Goal: Task Accomplishment & Management: Complete application form

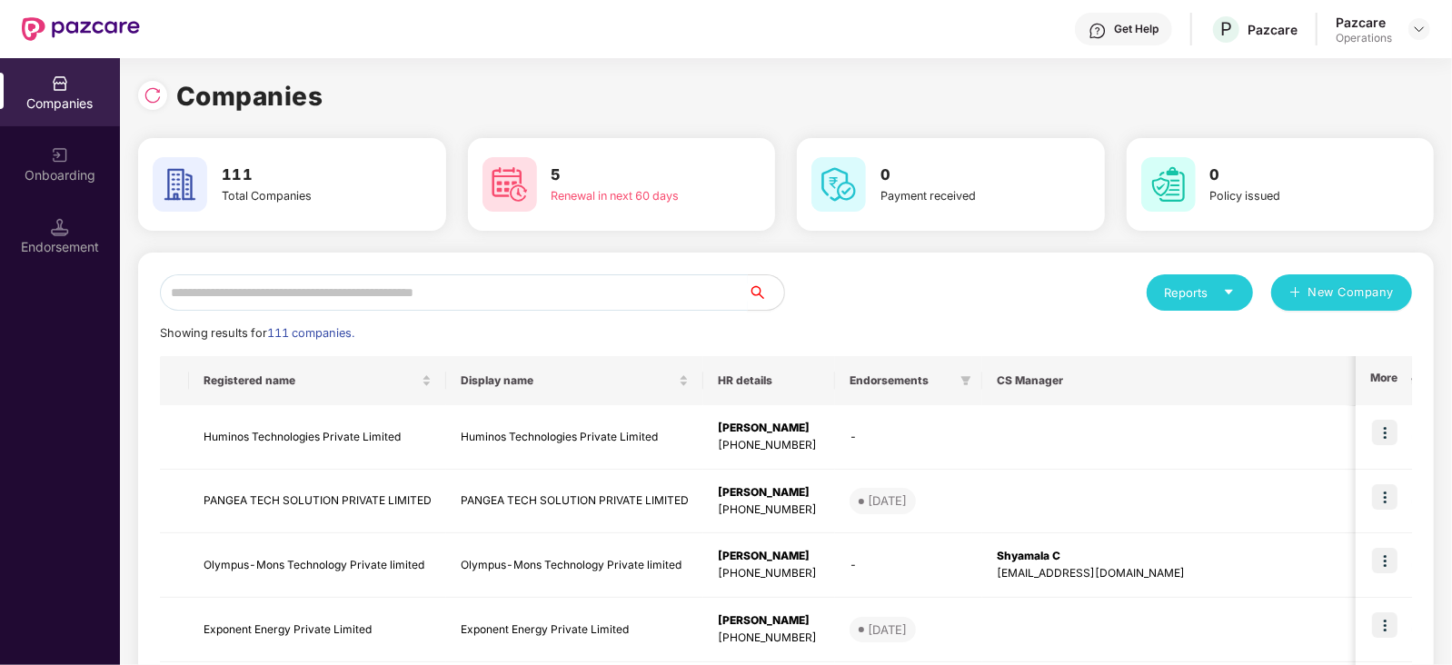
click at [384, 283] on input "text" at bounding box center [454, 292] width 588 height 36
paste input "**********"
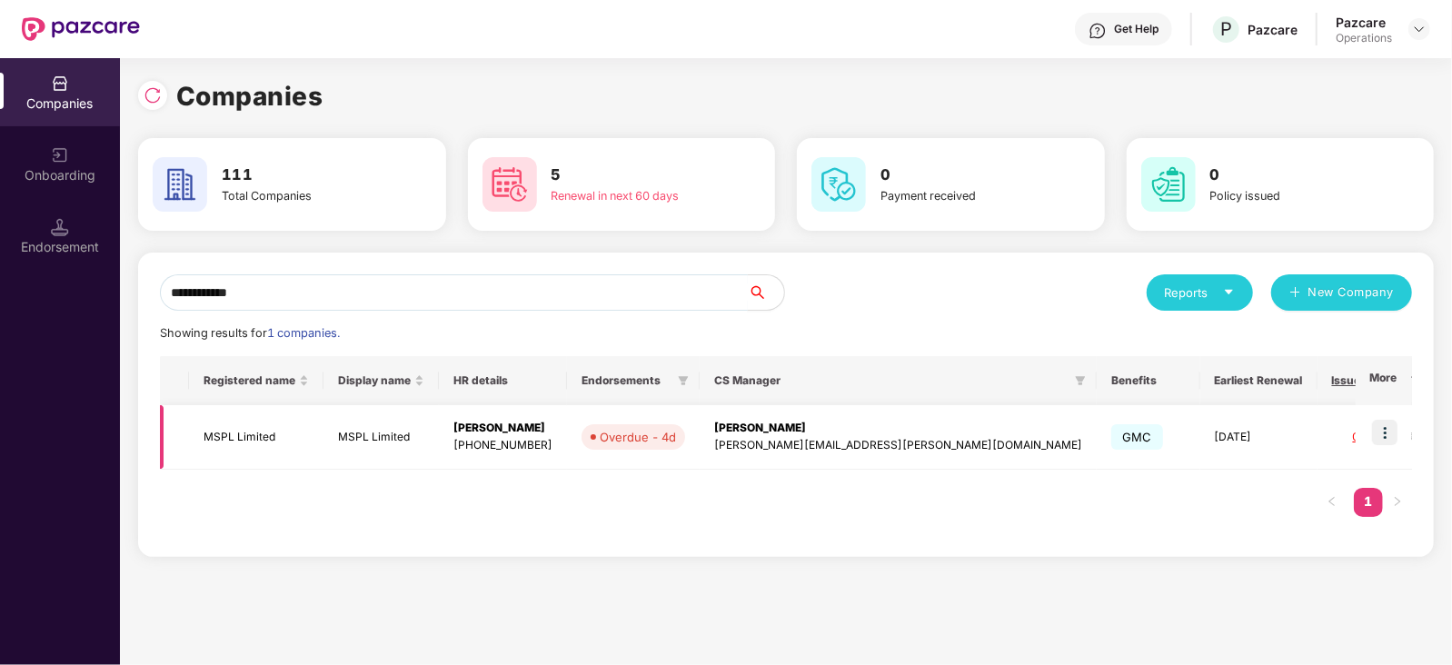
type input "**********"
click at [1389, 444] on img at bounding box center [1384, 432] width 25 height 25
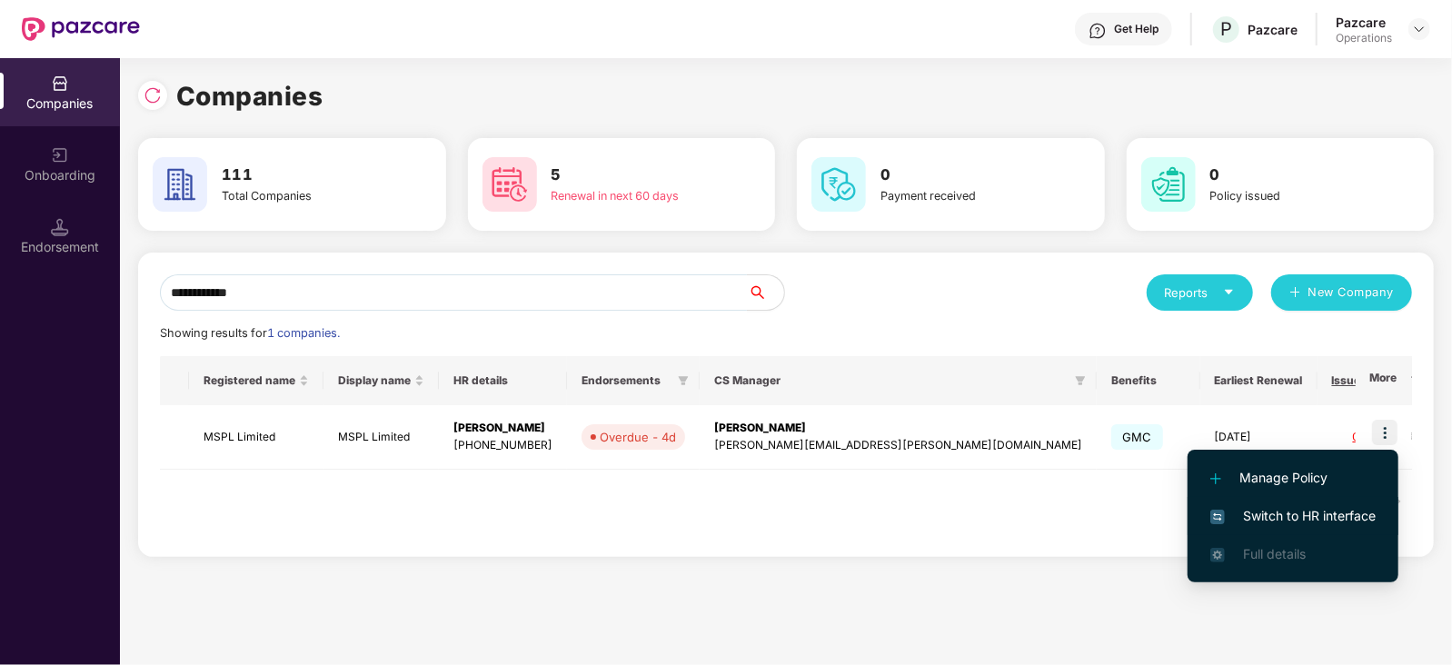
click at [1333, 516] on span "Switch to HR interface" at bounding box center [1293, 516] width 165 height 20
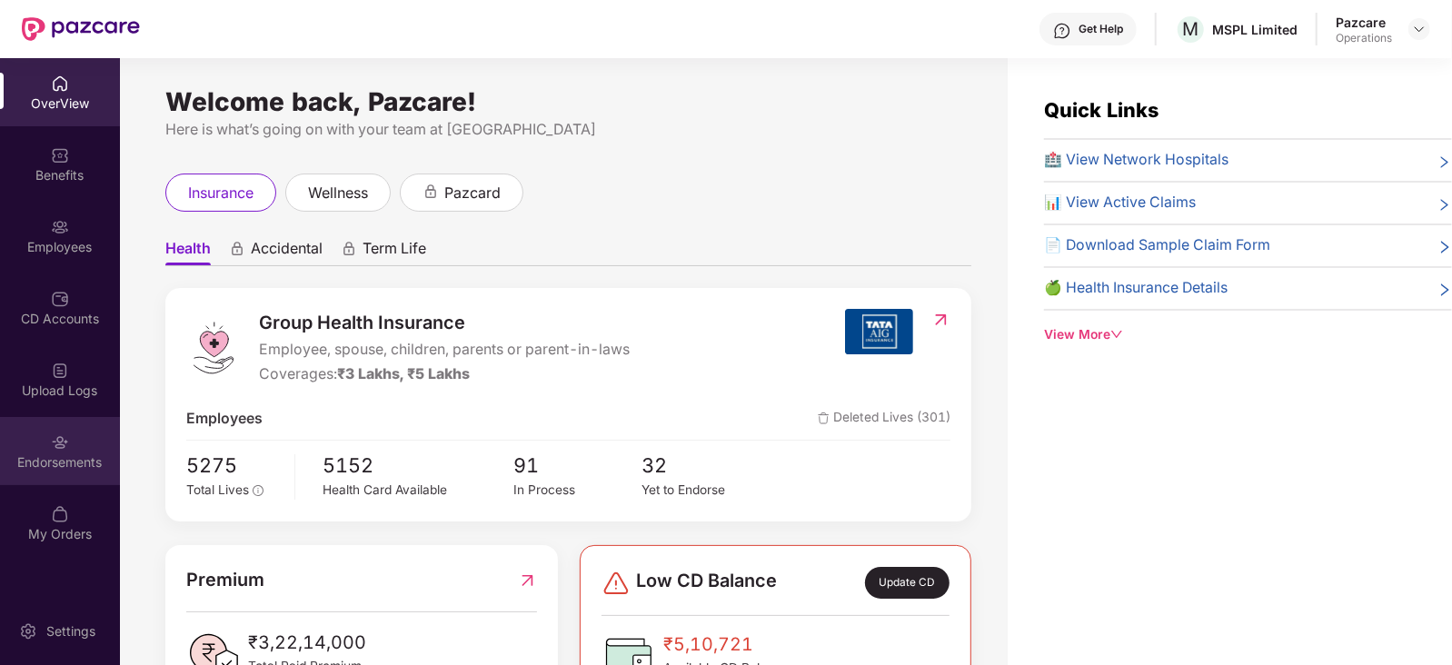
click at [85, 465] on div "Endorsements" at bounding box center [60, 462] width 120 height 18
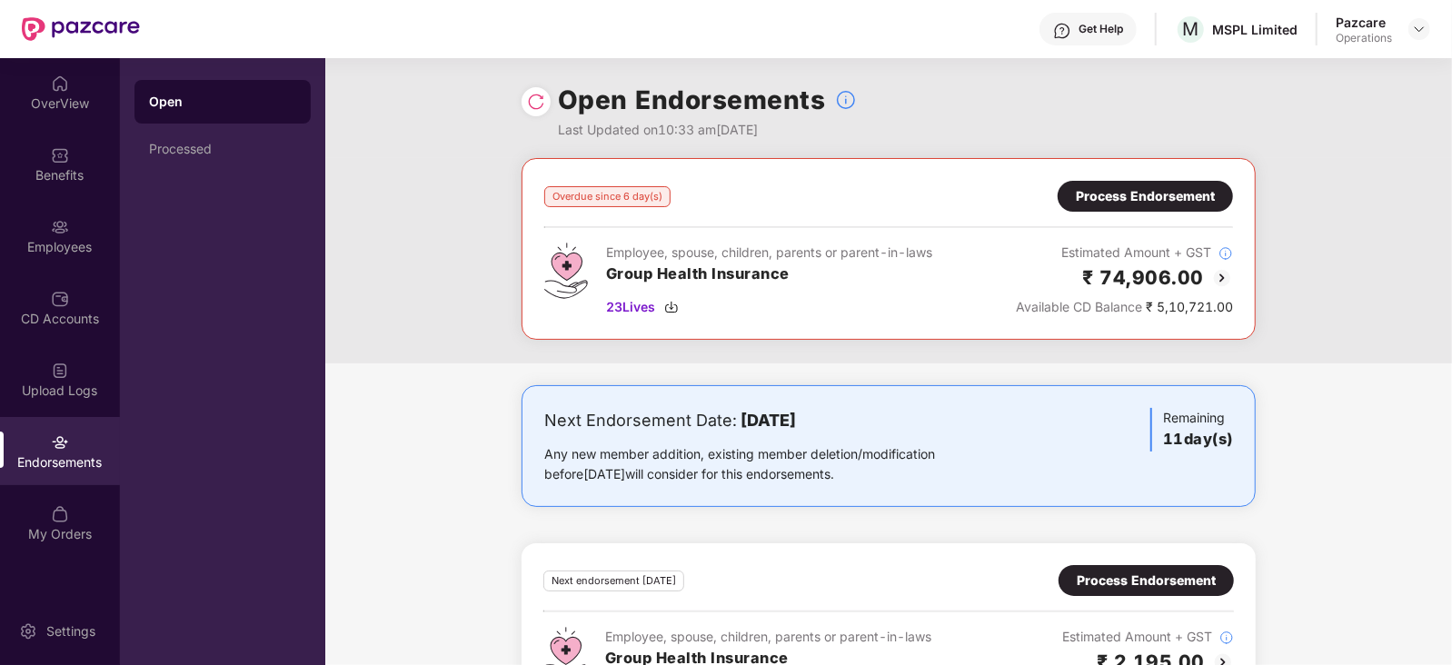
click at [1177, 186] on div "Process Endorsement" at bounding box center [1145, 196] width 139 height 20
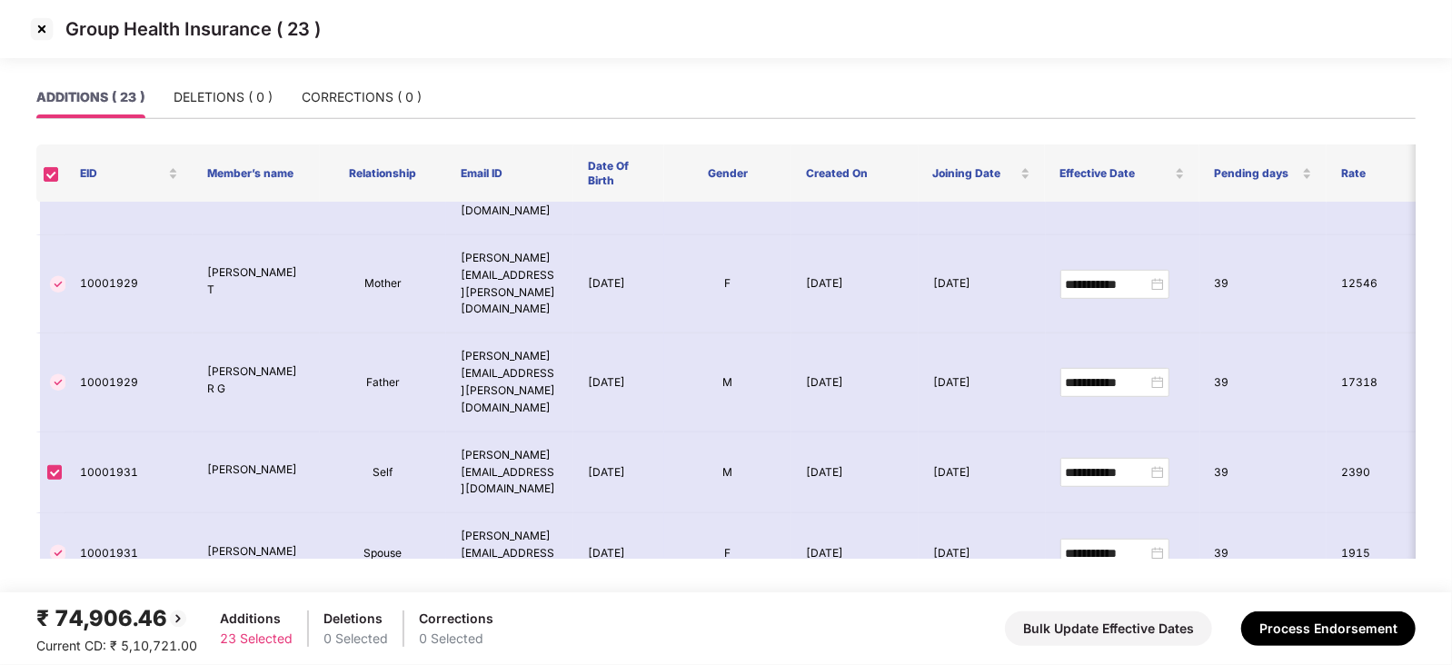
scroll to position [682, 0]
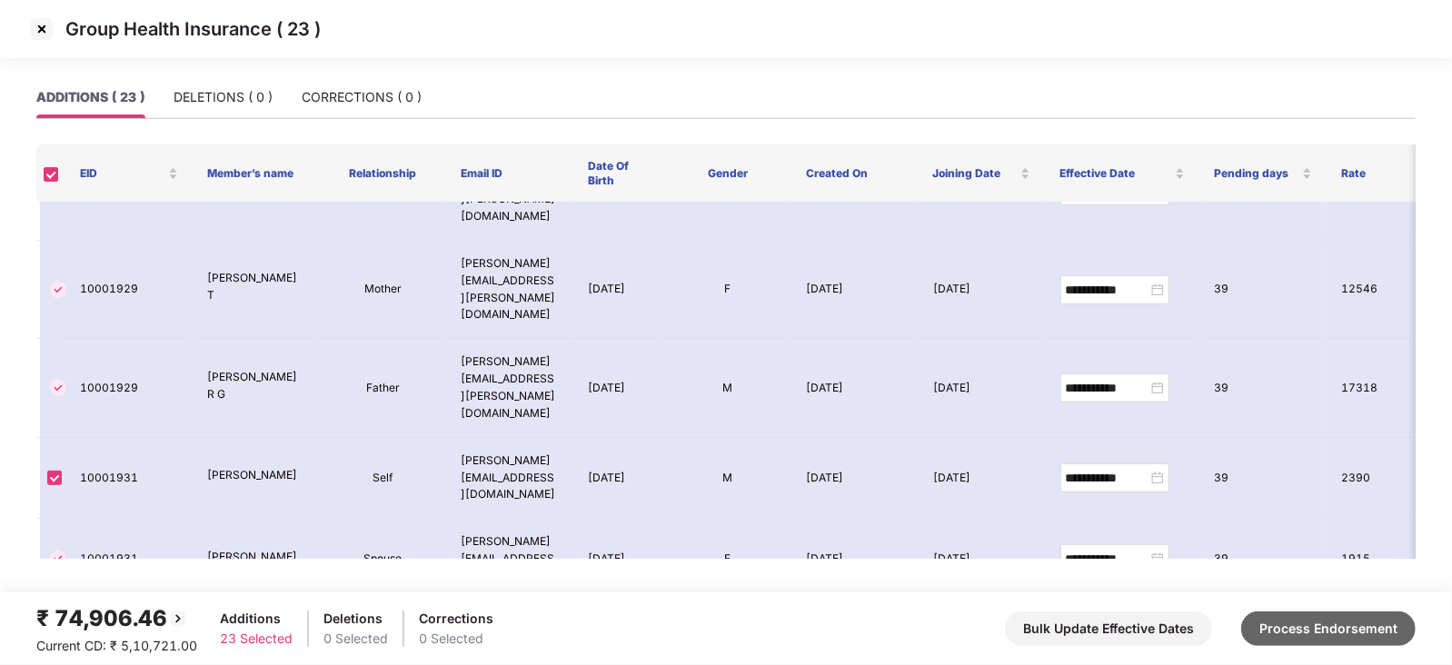
click at [1300, 617] on button "Process Endorsement" at bounding box center [1328, 629] width 174 height 35
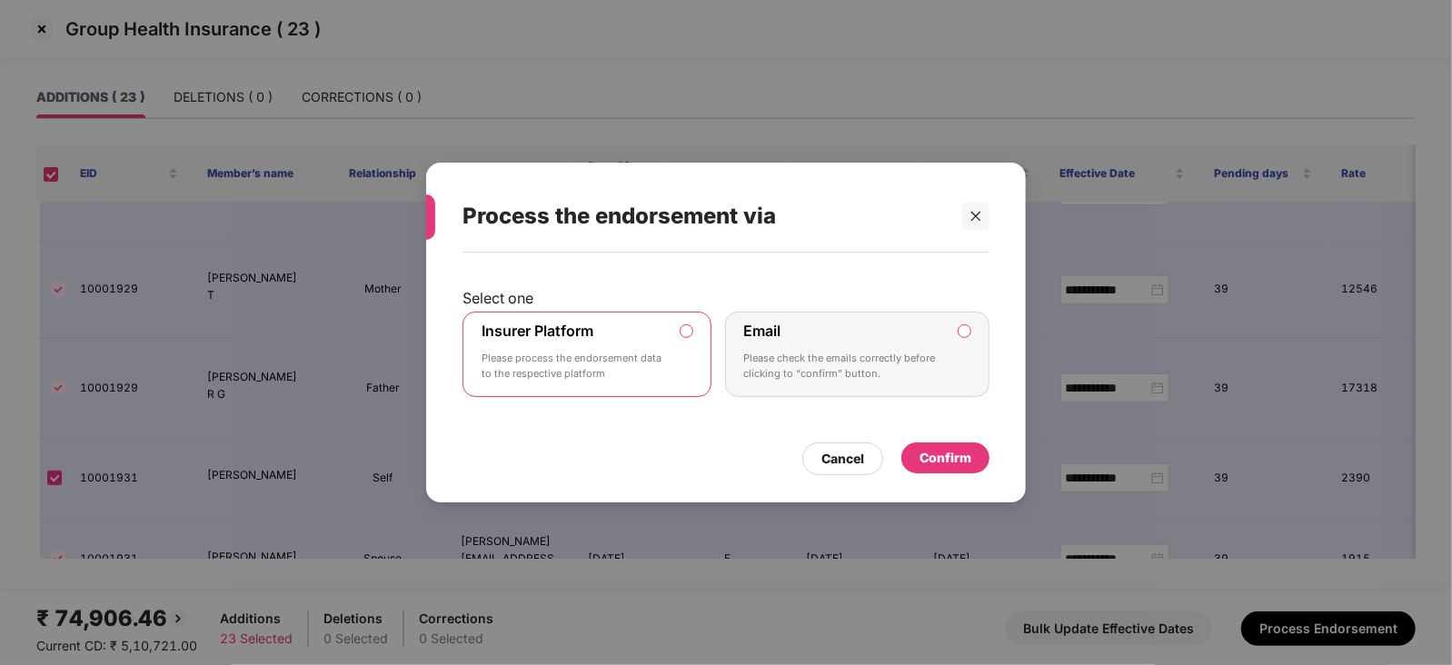
click at [923, 446] on div "Confirm" at bounding box center [946, 458] width 88 height 31
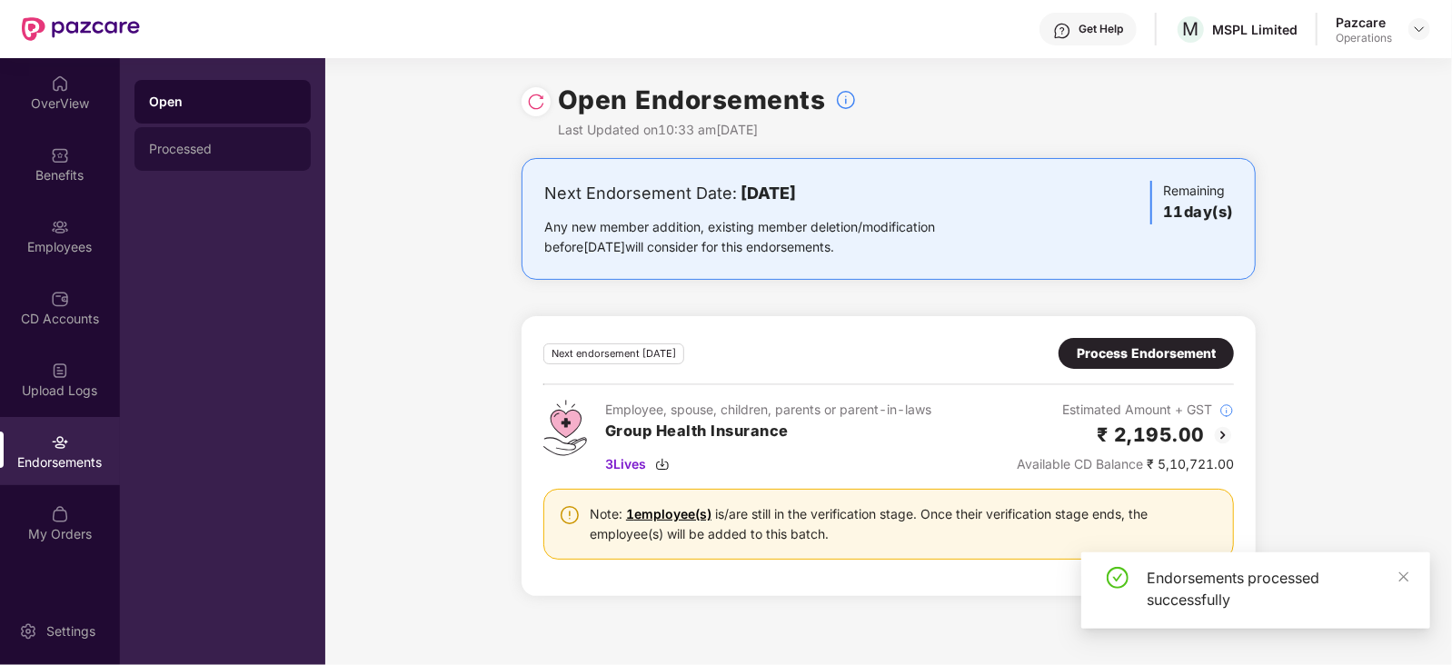
click at [167, 152] on div "Processed" at bounding box center [222, 149] width 147 height 15
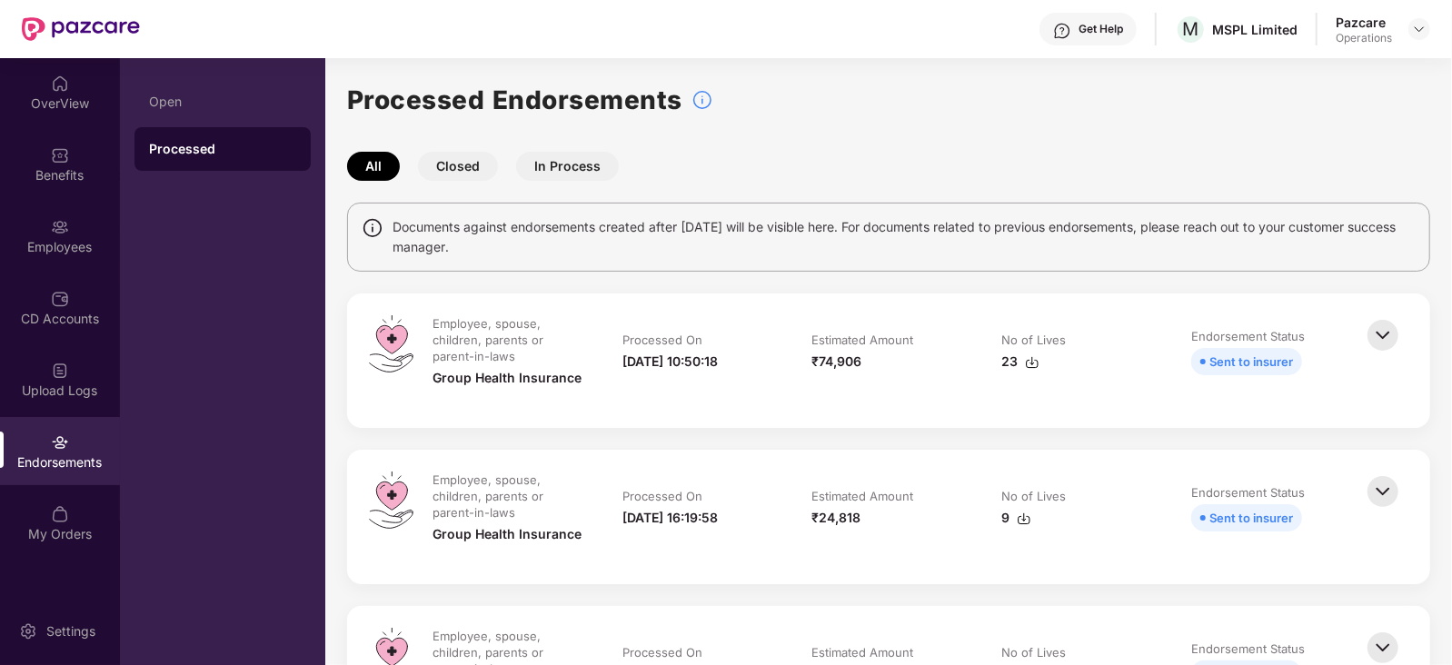
click at [1036, 364] on img at bounding box center [1032, 362] width 15 height 15
click at [1417, 15] on div "Pazcare Operations" at bounding box center [1383, 30] width 95 height 32
click at [1417, 26] on img at bounding box center [1419, 29] width 15 height 15
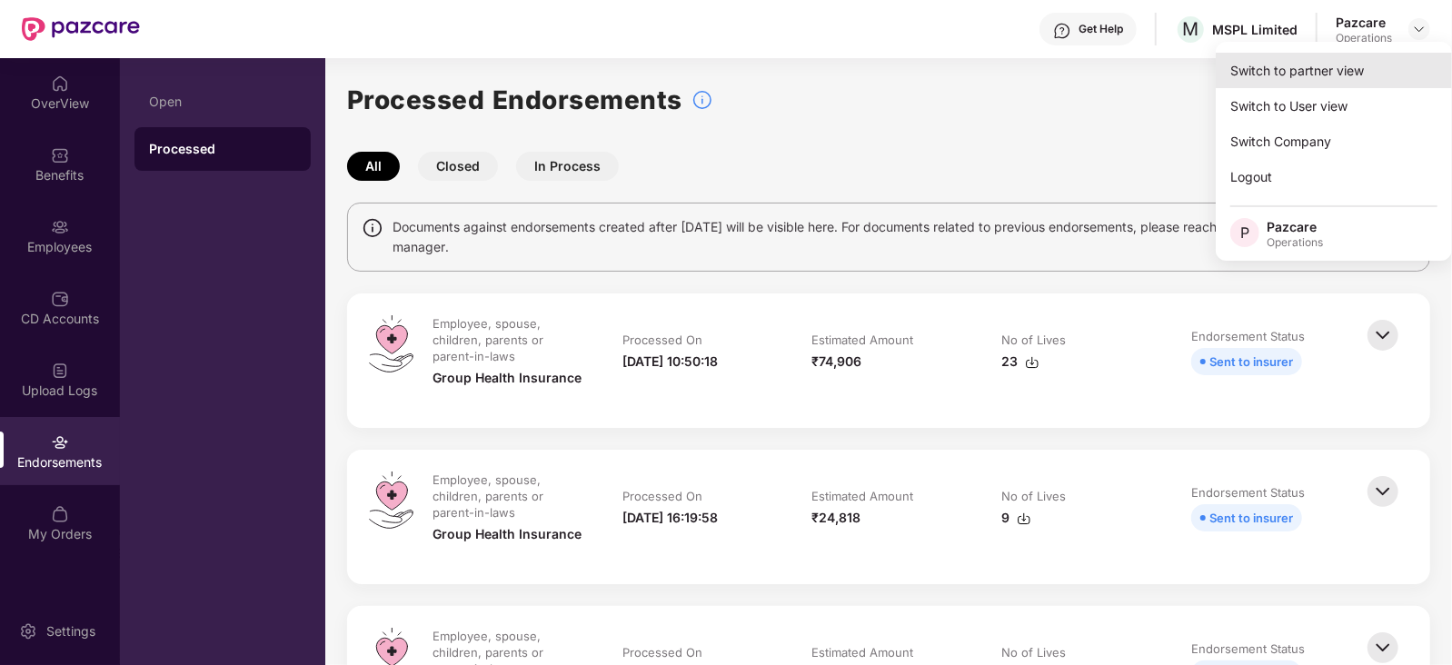
click at [1348, 76] on div "Switch to partner view" at bounding box center [1334, 70] width 236 height 35
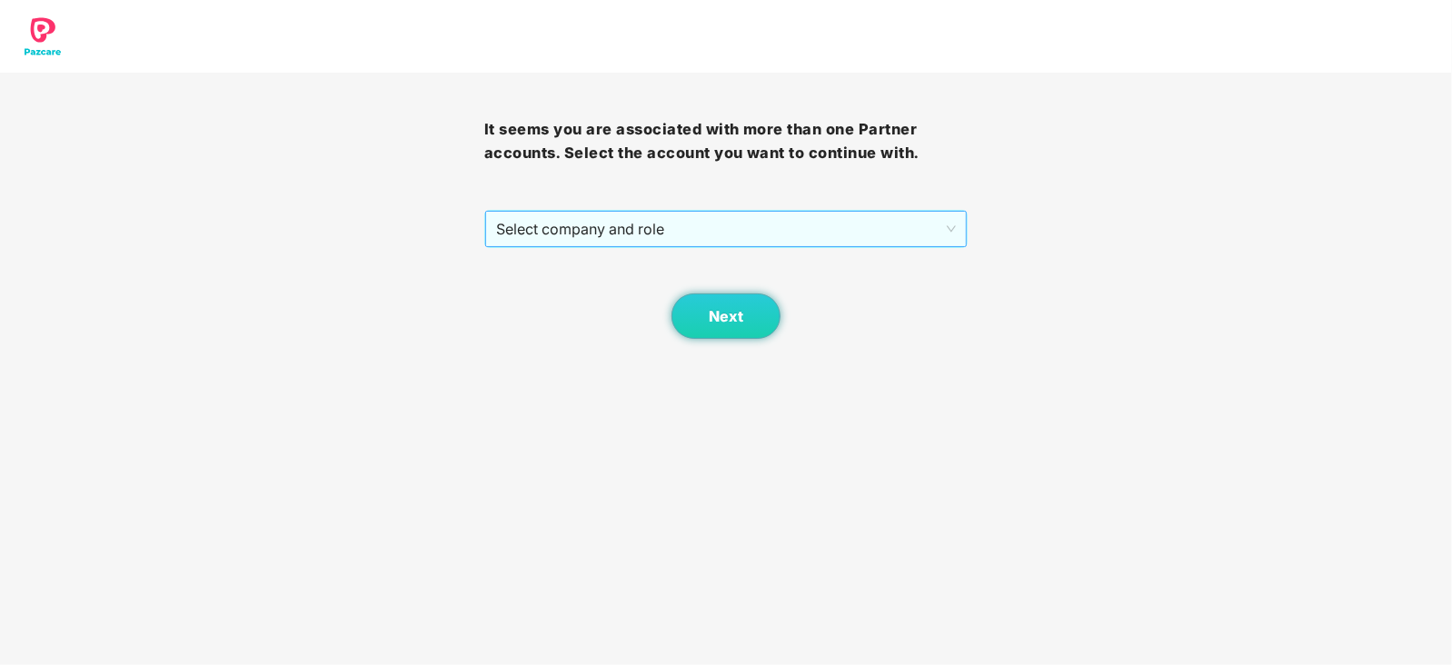
click at [595, 220] on span "Select company and role" at bounding box center [726, 229] width 461 height 35
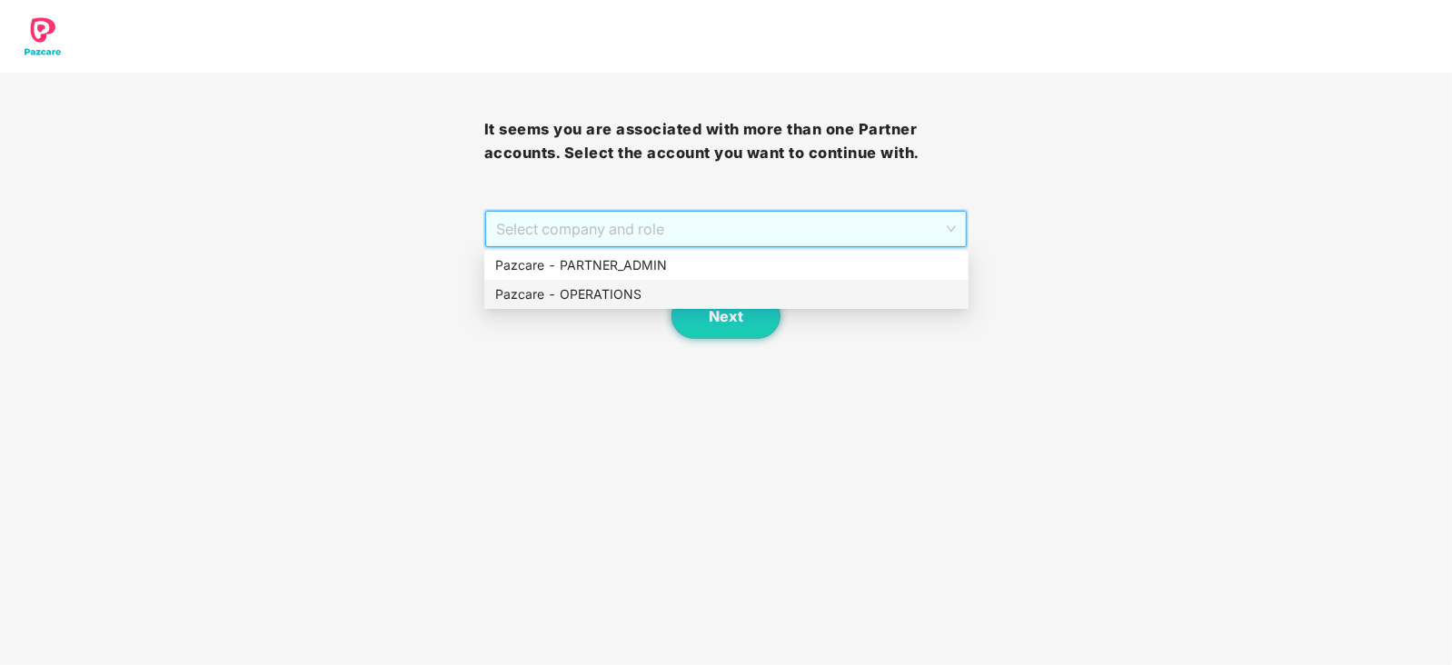
click at [568, 294] on div "Pazcare - OPERATIONS" at bounding box center [726, 294] width 463 height 20
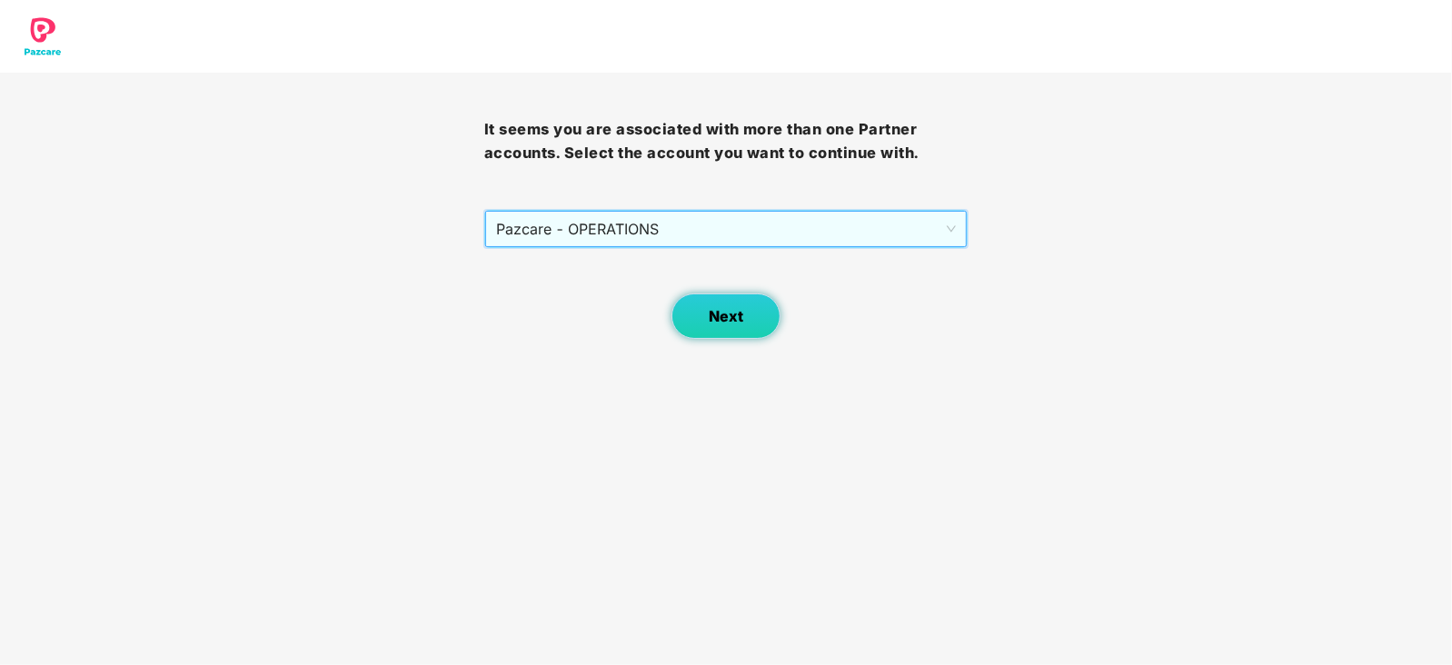
click at [742, 322] on span "Next" at bounding box center [726, 316] width 35 height 17
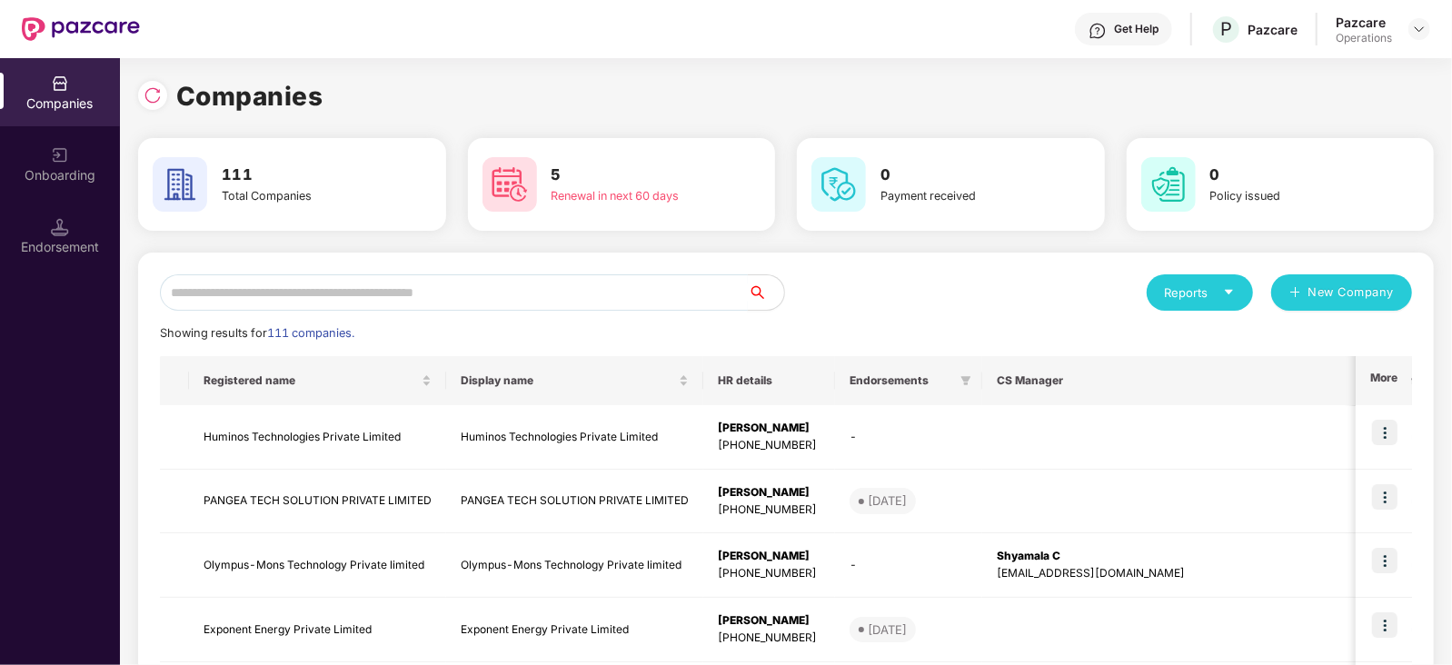
click at [595, 296] on input "text" at bounding box center [454, 292] width 588 height 36
paste input "**********"
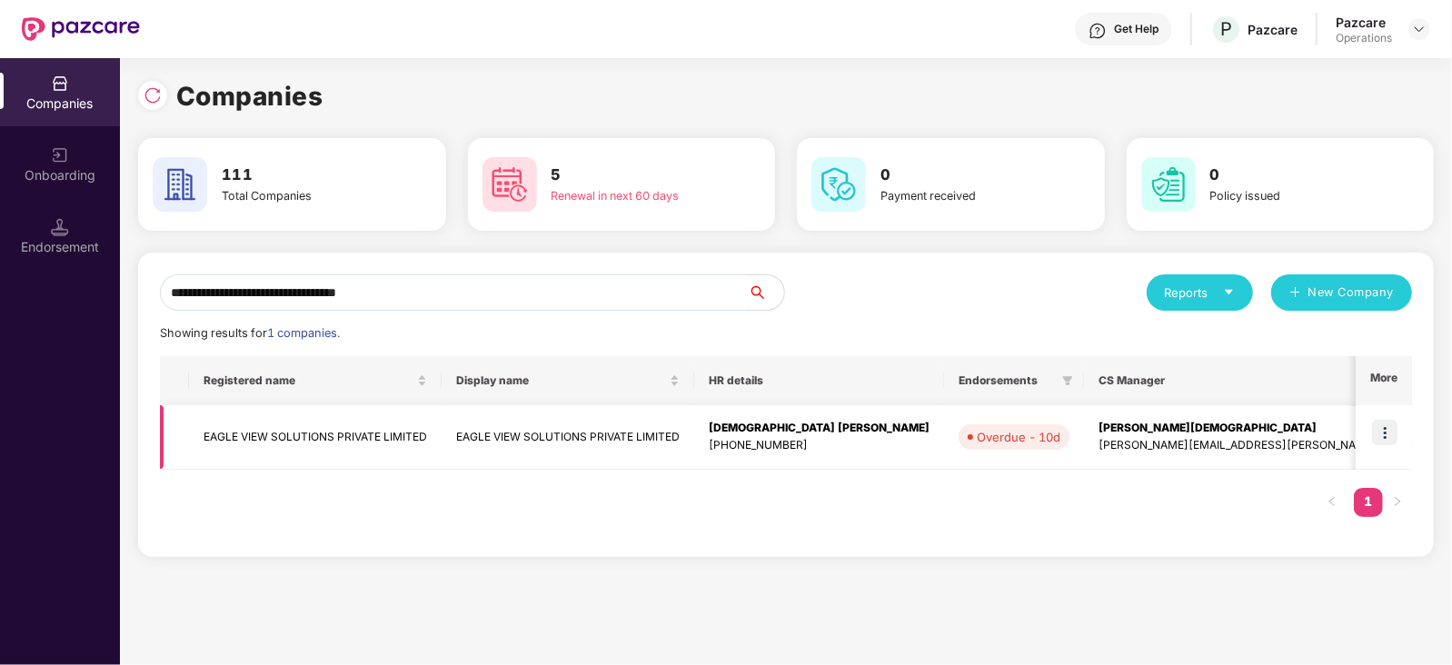
type input "**********"
click at [1386, 436] on img at bounding box center [1384, 432] width 25 height 25
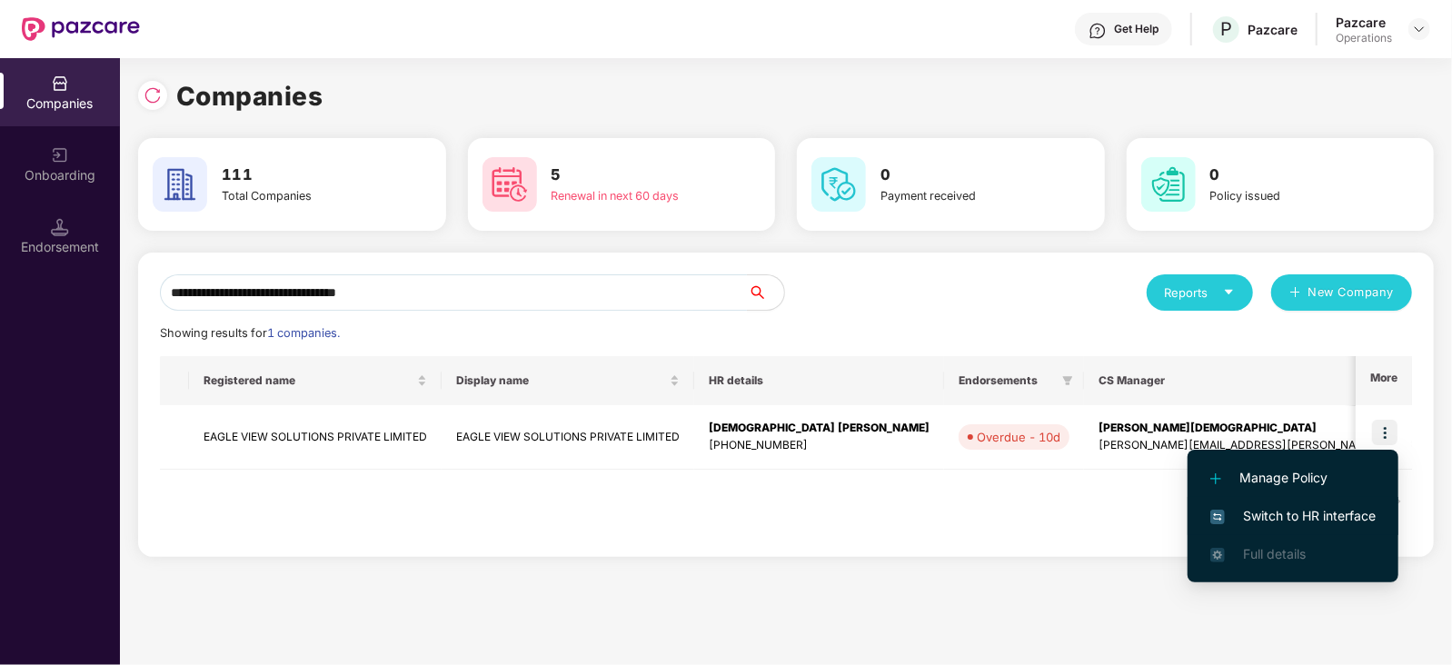
click at [1340, 517] on span "Switch to HR interface" at bounding box center [1293, 516] width 165 height 20
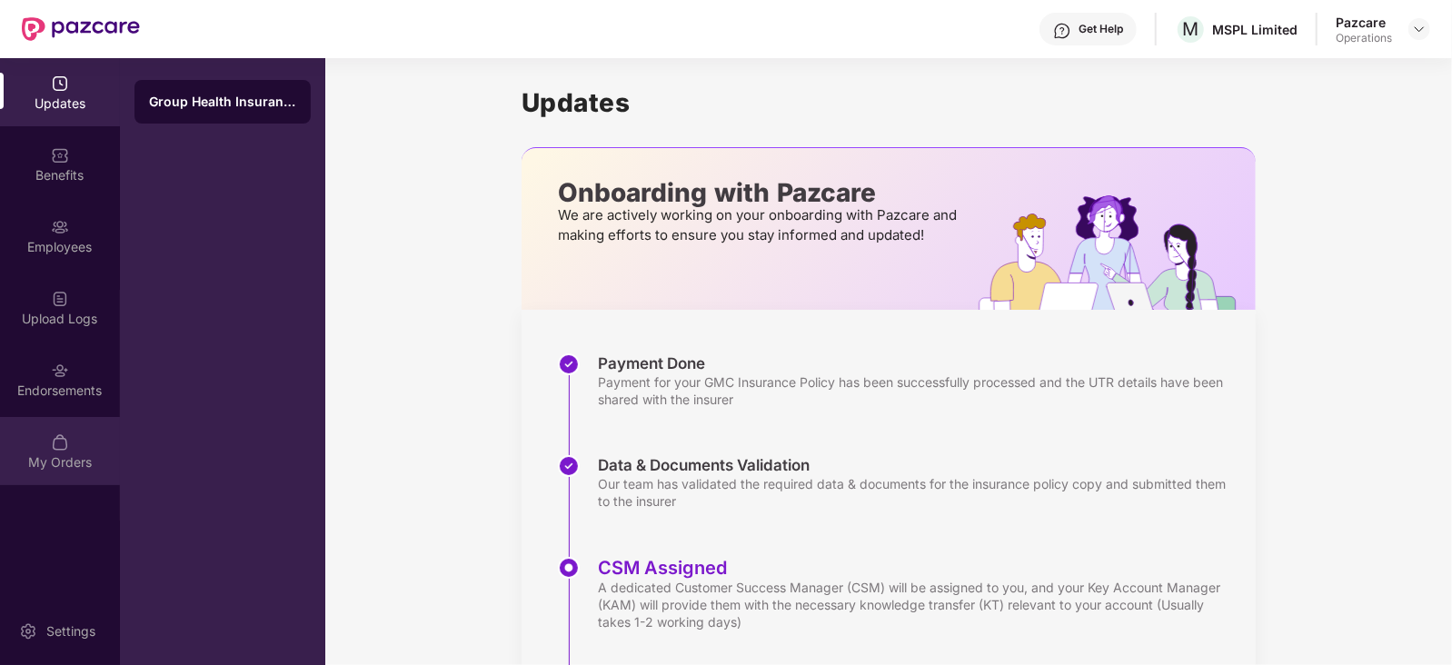
scroll to position [113, 0]
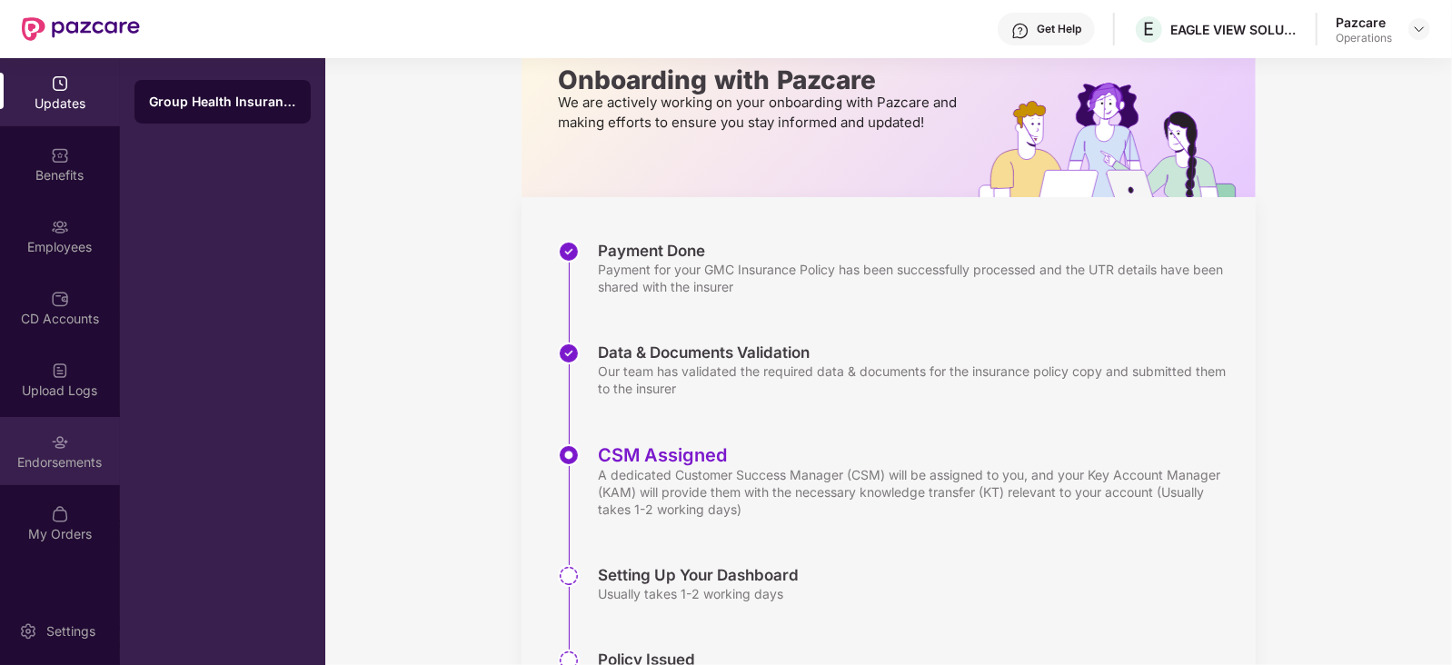
click at [70, 447] on div "Endorsements" at bounding box center [60, 451] width 120 height 68
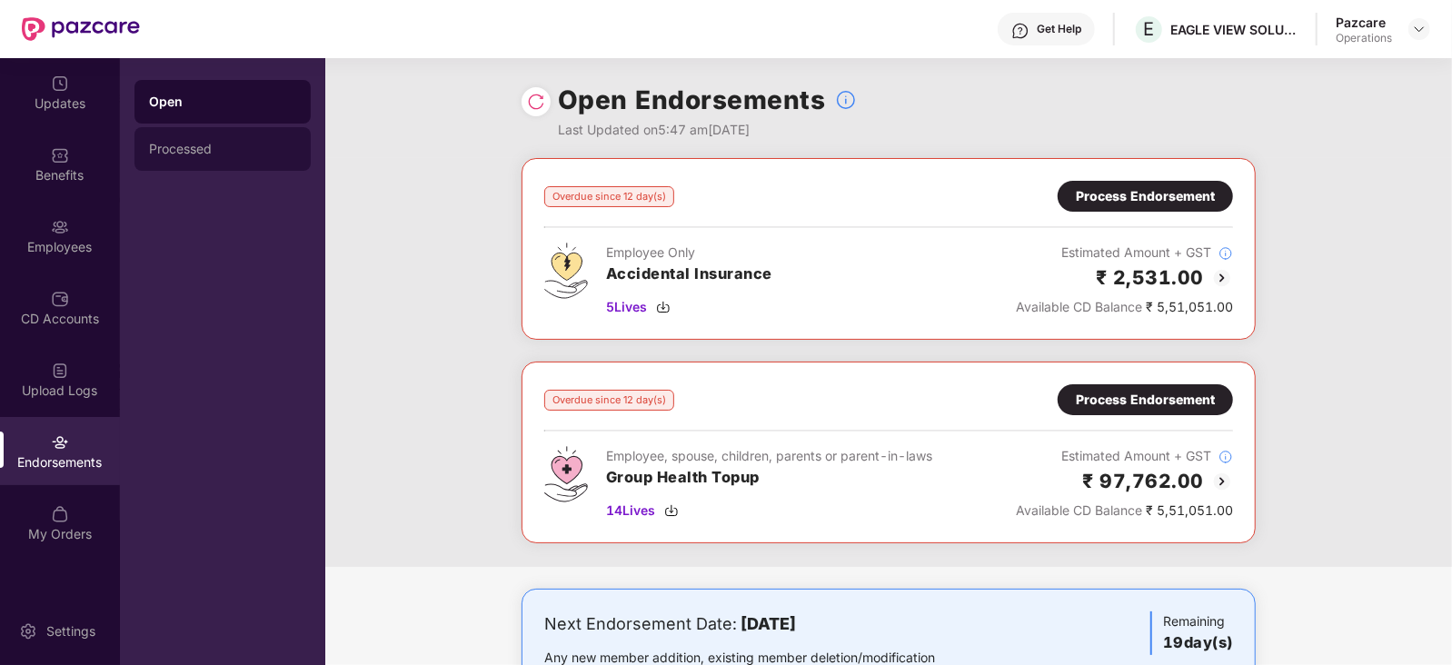
click at [177, 143] on div "Processed" at bounding box center [222, 149] width 147 height 15
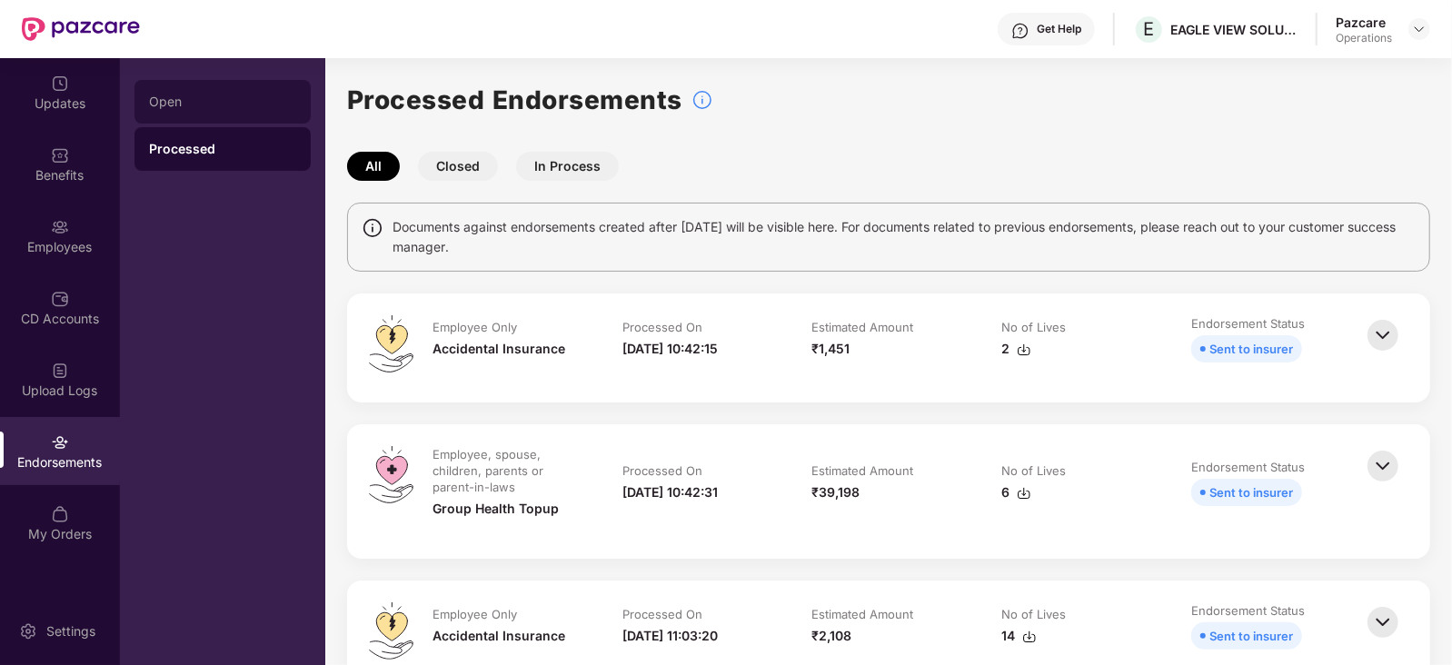
click at [184, 102] on div "Open" at bounding box center [222, 102] width 147 height 15
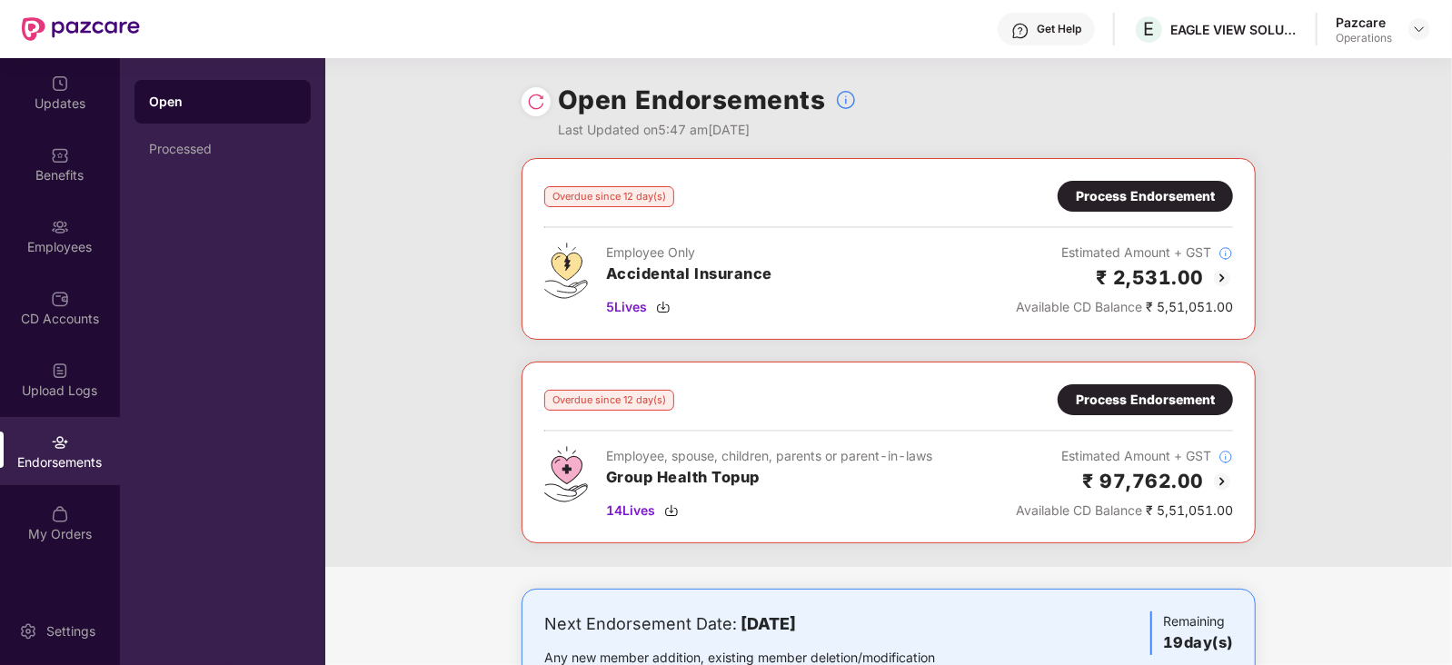
click at [1104, 198] on div "Process Endorsement" at bounding box center [1145, 196] width 139 height 20
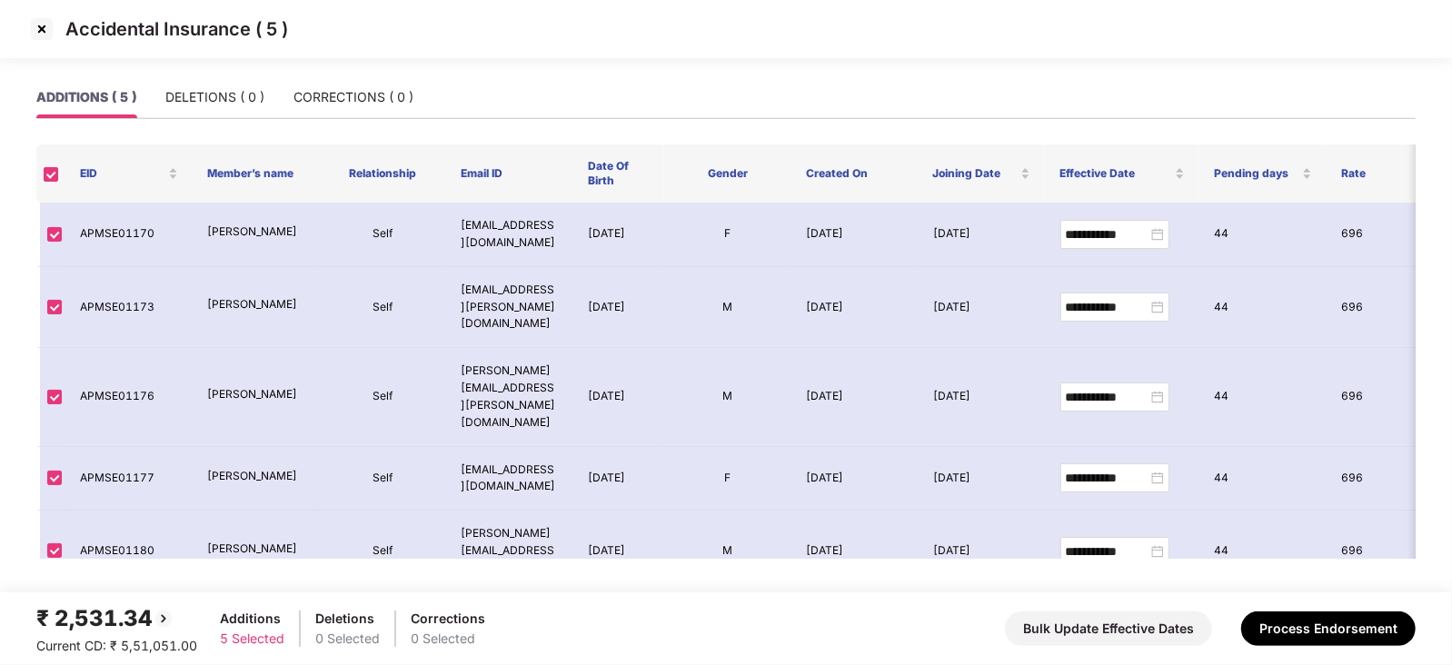
click at [1283, 607] on div "₹ 2,531.34 Current CD: ₹ 5,51,051.00 Additions 5 Selected Deletions 0 Selected …" at bounding box center [726, 629] width 1380 height 55
click at [1286, 621] on button "Process Endorsement" at bounding box center [1328, 629] width 174 height 35
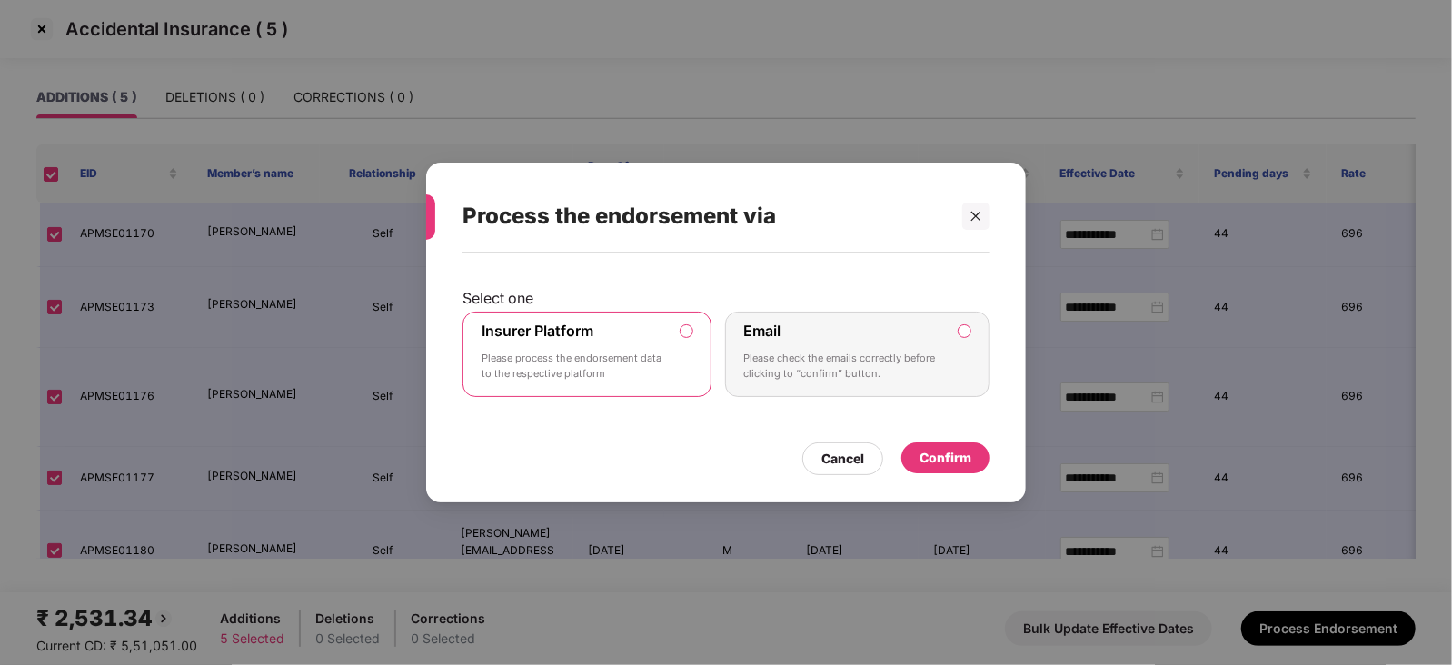
click at [947, 465] on div "Confirm" at bounding box center [946, 458] width 52 height 20
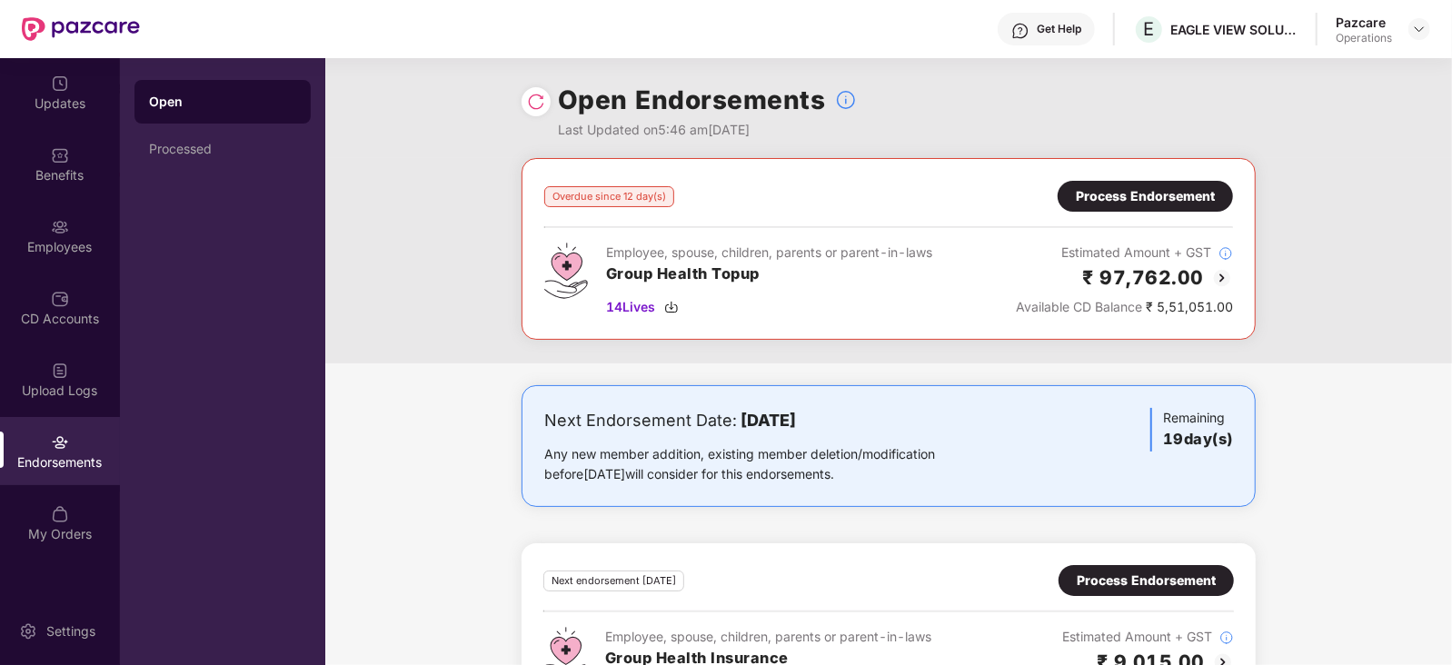
click at [1161, 186] on div "Process Endorsement" at bounding box center [1145, 196] width 139 height 20
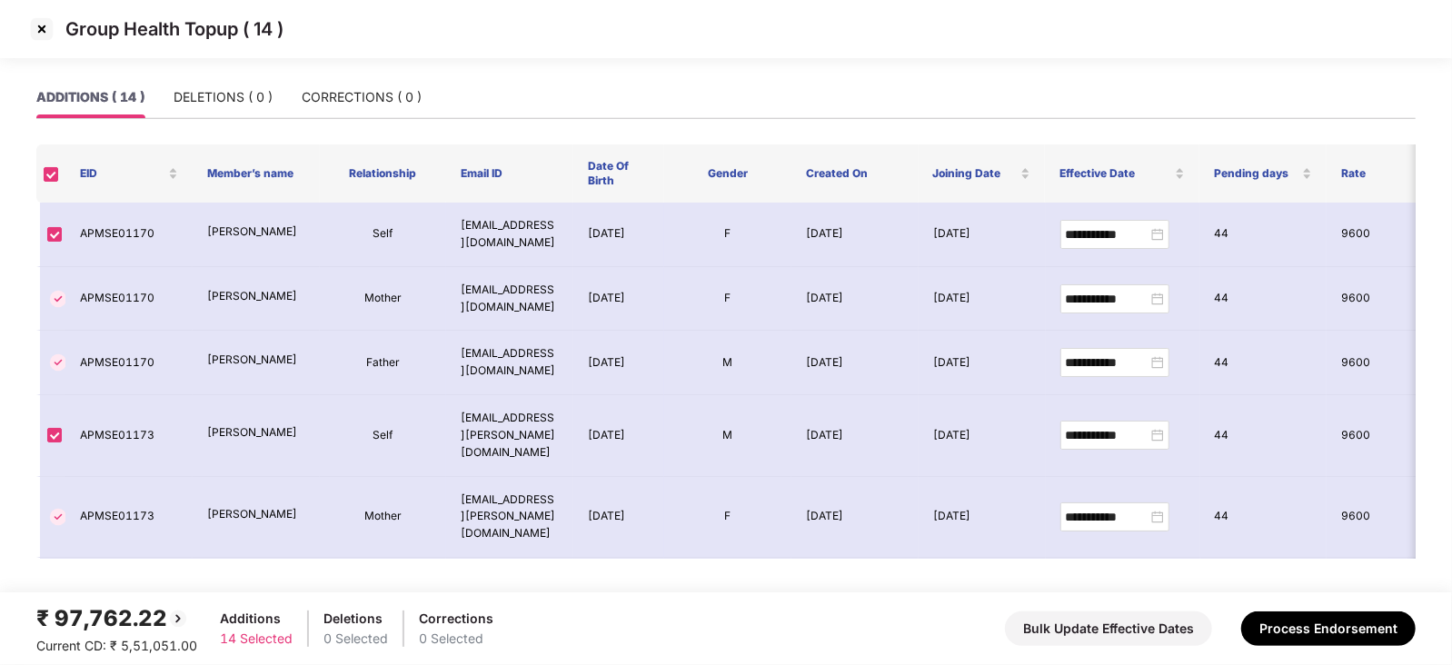
click at [1288, 646] on div "₹ 97,762.22 Current CD: ₹ 5,51,051.00 Additions 14 Selected Deletions 0 Selecte…" at bounding box center [726, 629] width 1380 height 55
click at [1287, 637] on button "Process Endorsement" at bounding box center [1328, 629] width 174 height 35
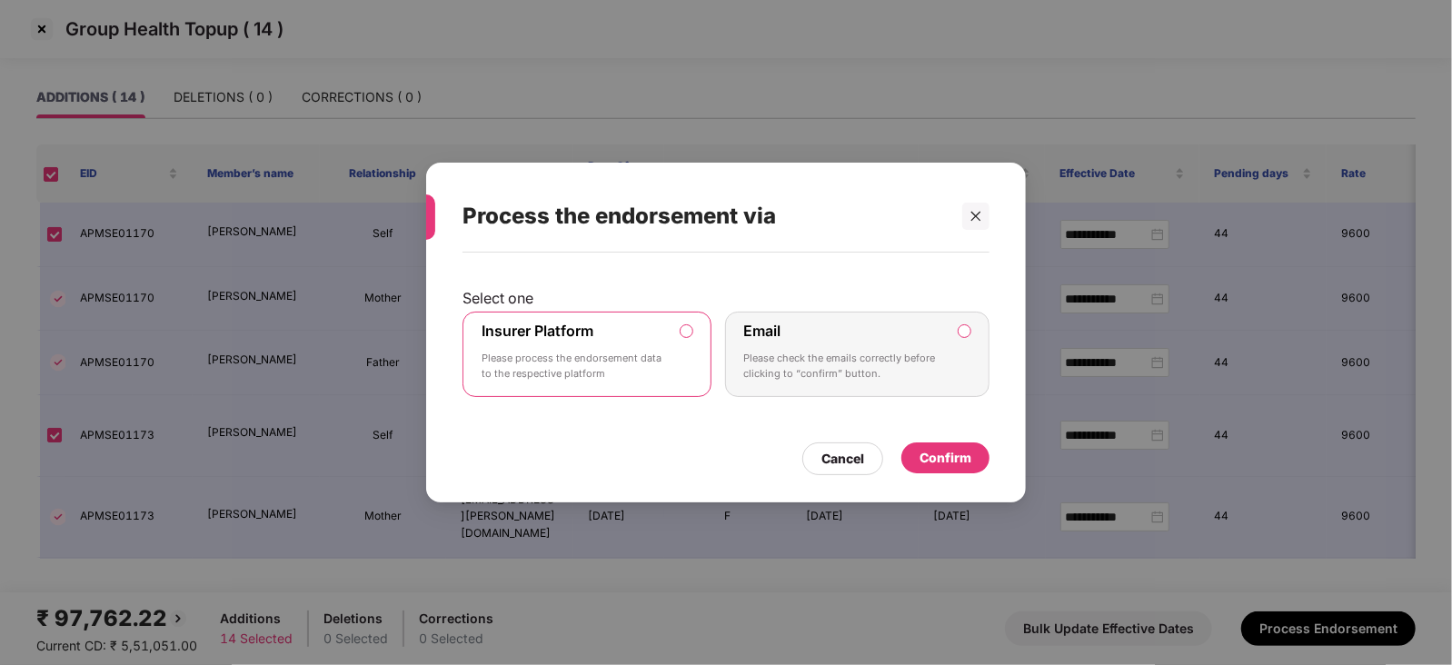
click at [938, 467] on div "Confirm" at bounding box center [946, 458] width 88 height 31
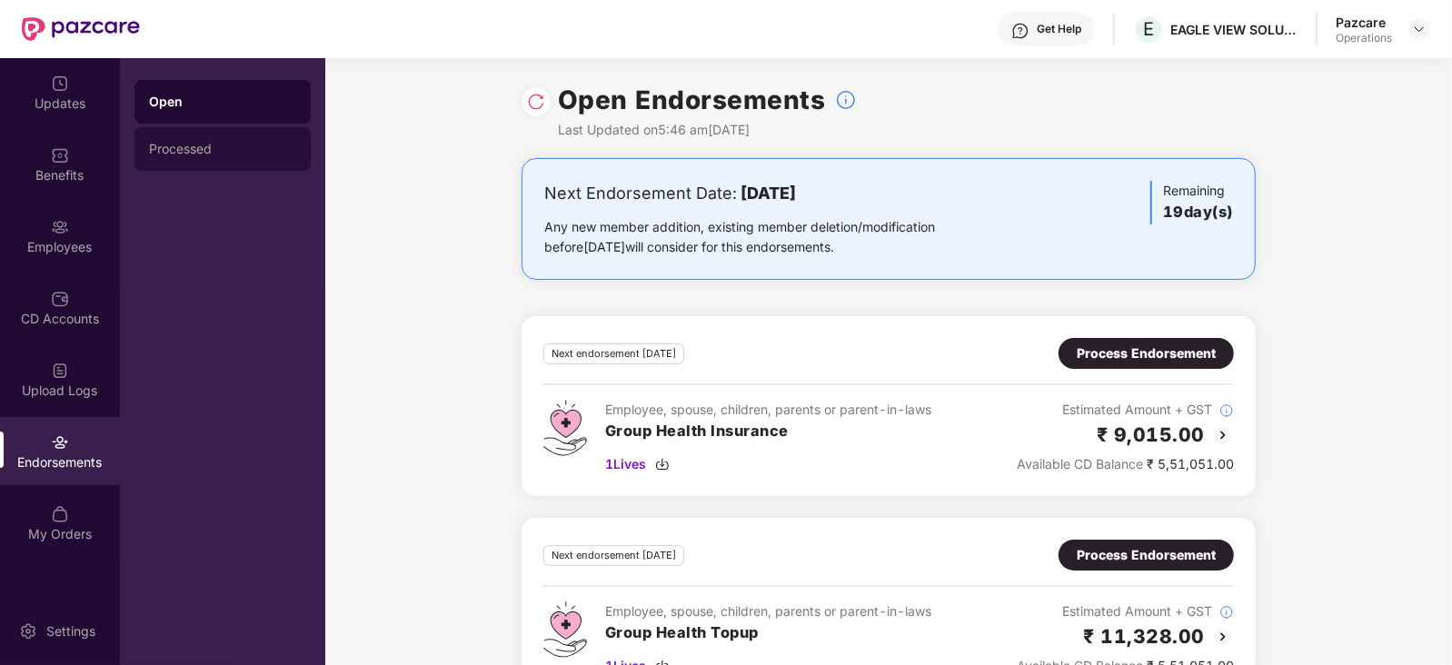
click at [157, 165] on div "Processed" at bounding box center [223, 149] width 176 height 44
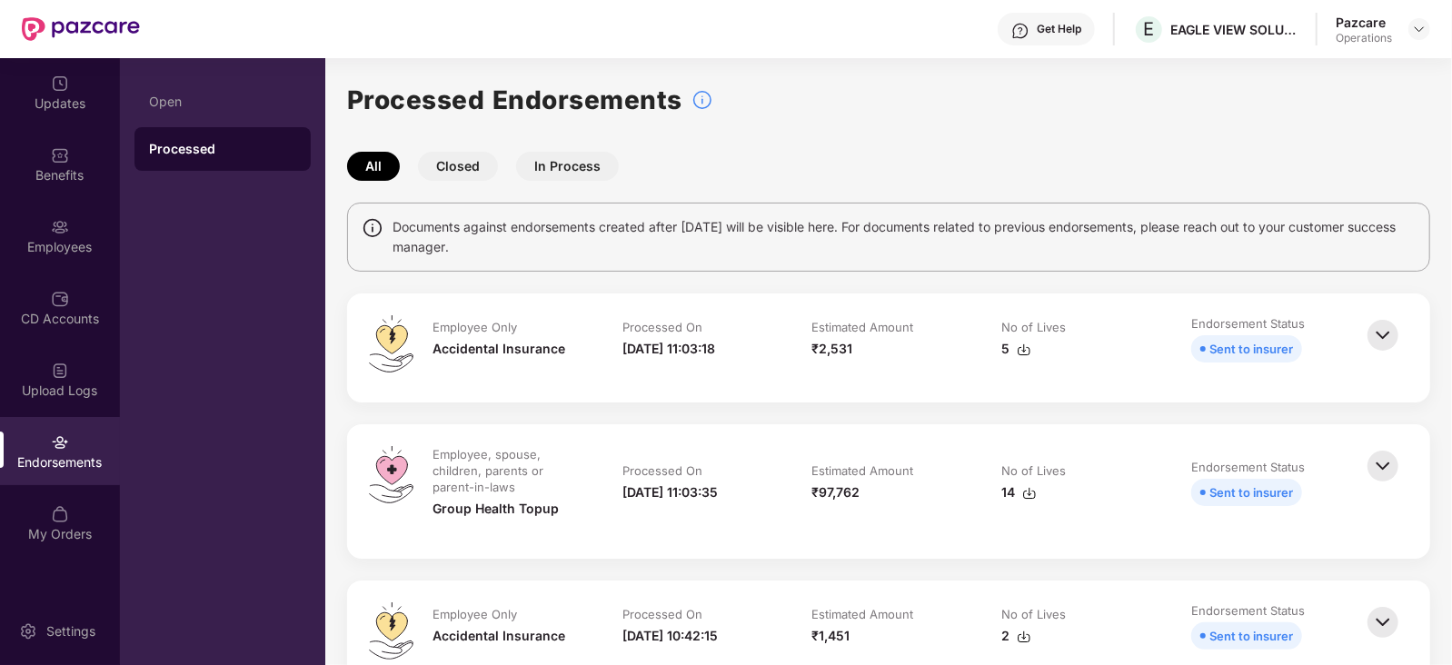
click at [1017, 351] on img at bounding box center [1024, 350] width 15 height 15
click at [962, 497] on div "₹97,762" at bounding box center [889, 493] width 154 height 20
click at [1031, 497] on img at bounding box center [1029, 493] width 15 height 15
click at [1427, 36] on div at bounding box center [1420, 29] width 22 height 22
click at [1422, 34] on img at bounding box center [1419, 29] width 15 height 15
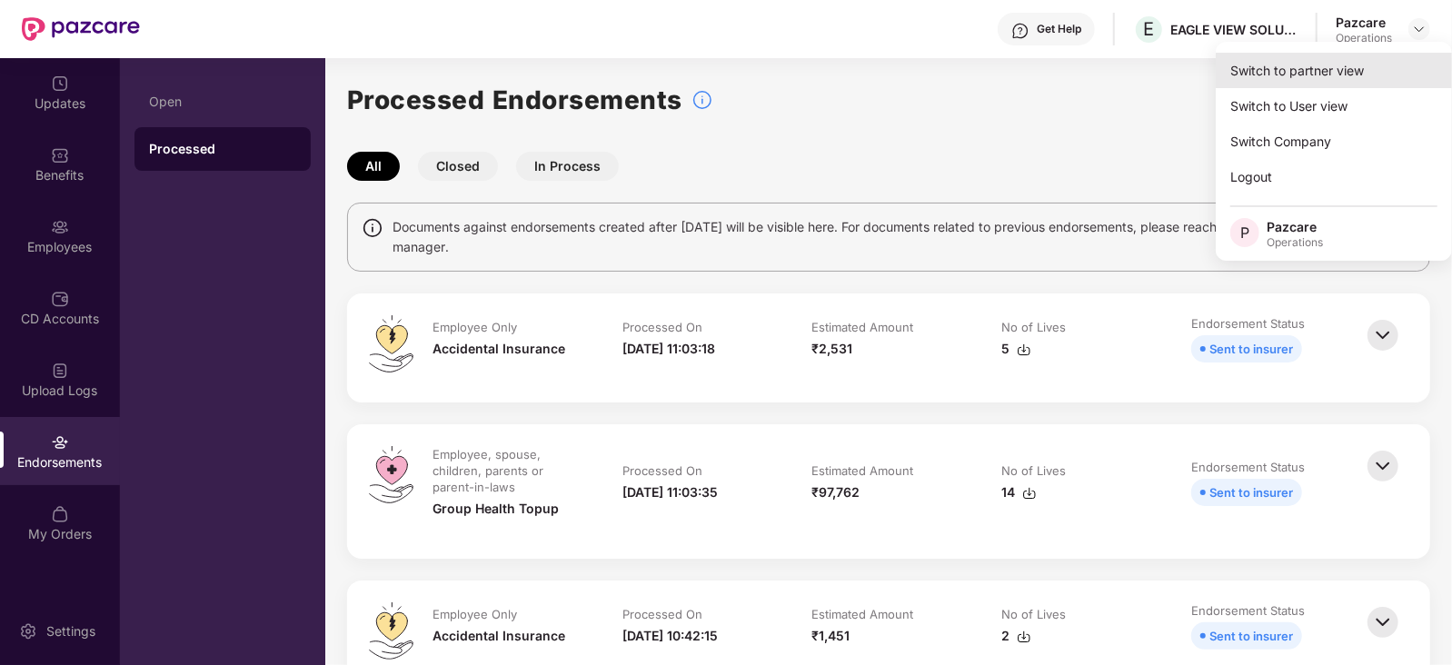
click at [1369, 75] on div "Switch to partner view" at bounding box center [1334, 70] width 236 height 35
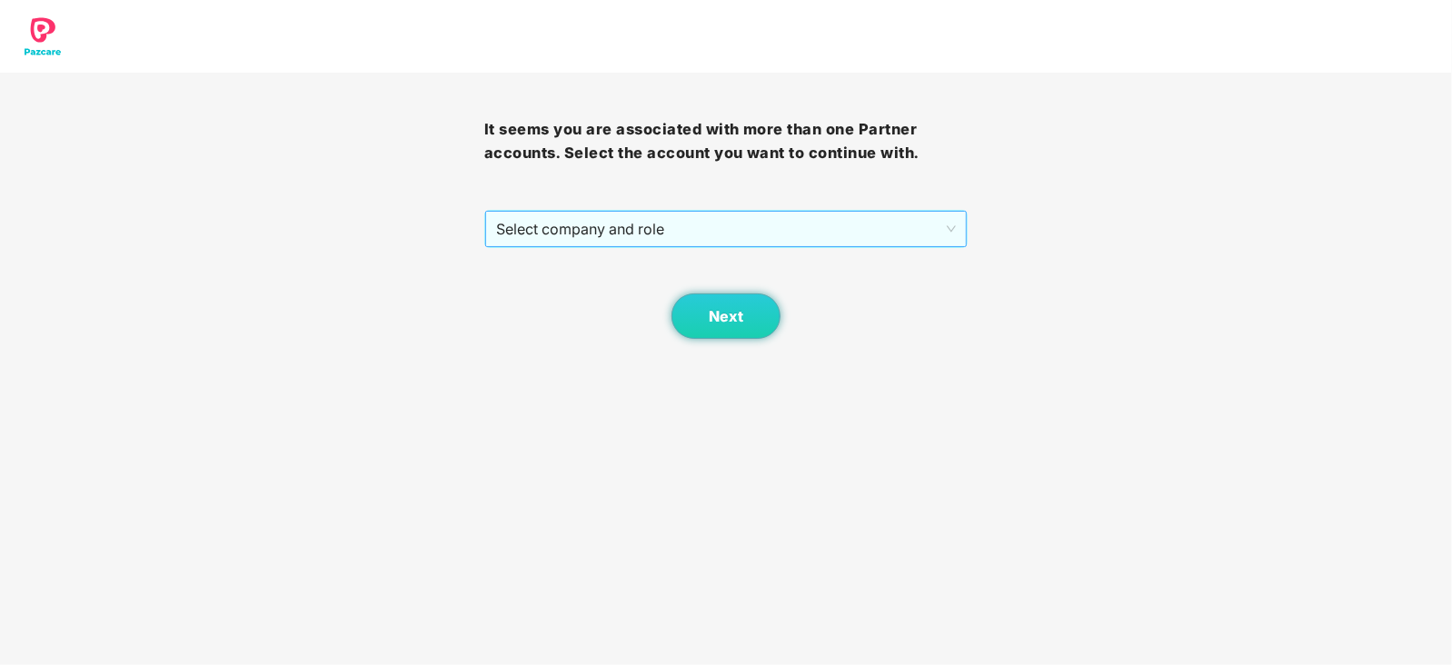
click at [752, 223] on span "Select company and role" at bounding box center [726, 229] width 461 height 35
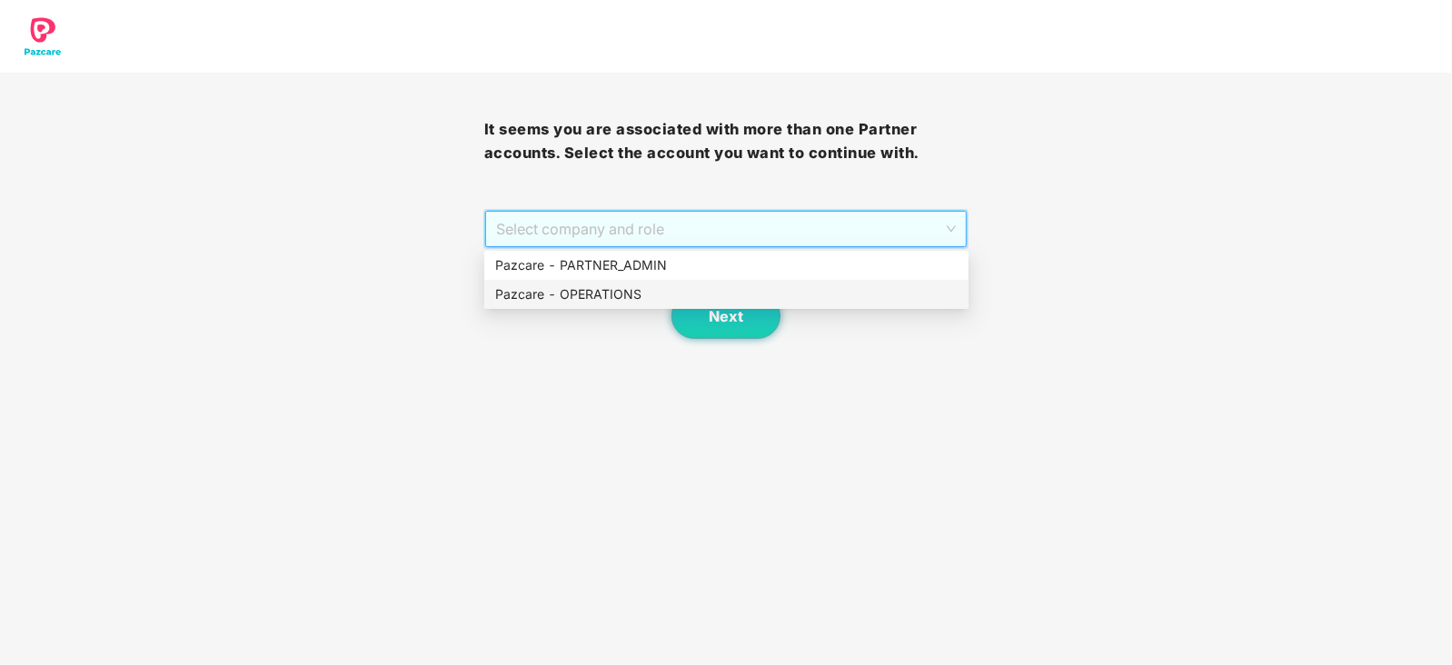
click at [579, 297] on div "Pazcare - OPERATIONS" at bounding box center [726, 294] width 463 height 20
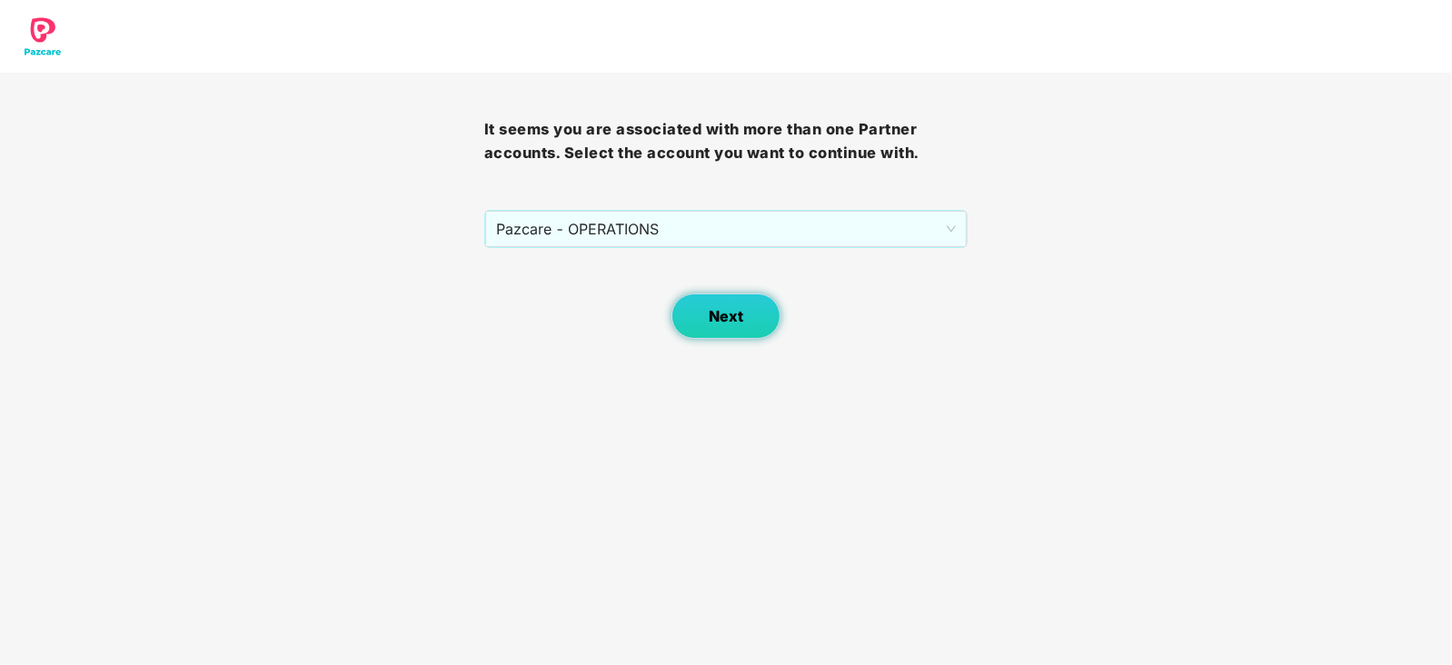
click at [704, 319] on button "Next" at bounding box center [726, 316] width 109 height 45
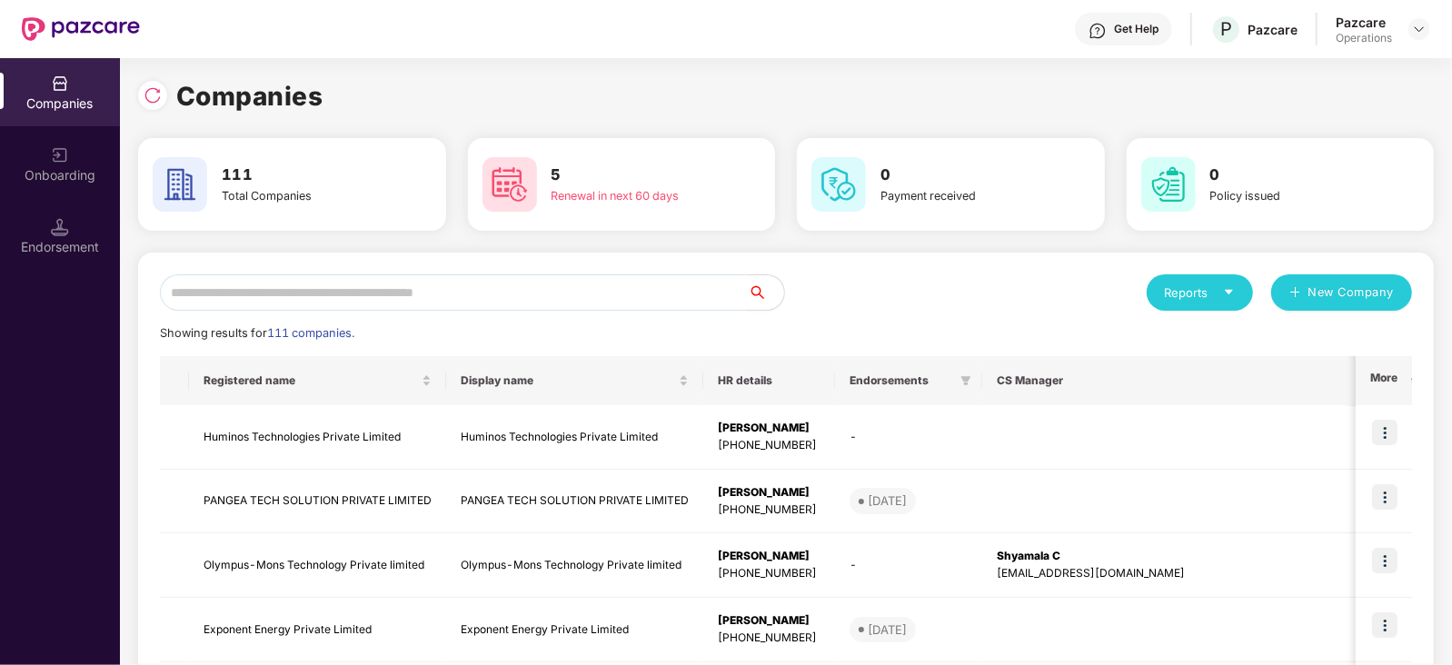
click at [603, 285] on input "text" at bounding box center [454, 292] width 588 height 36
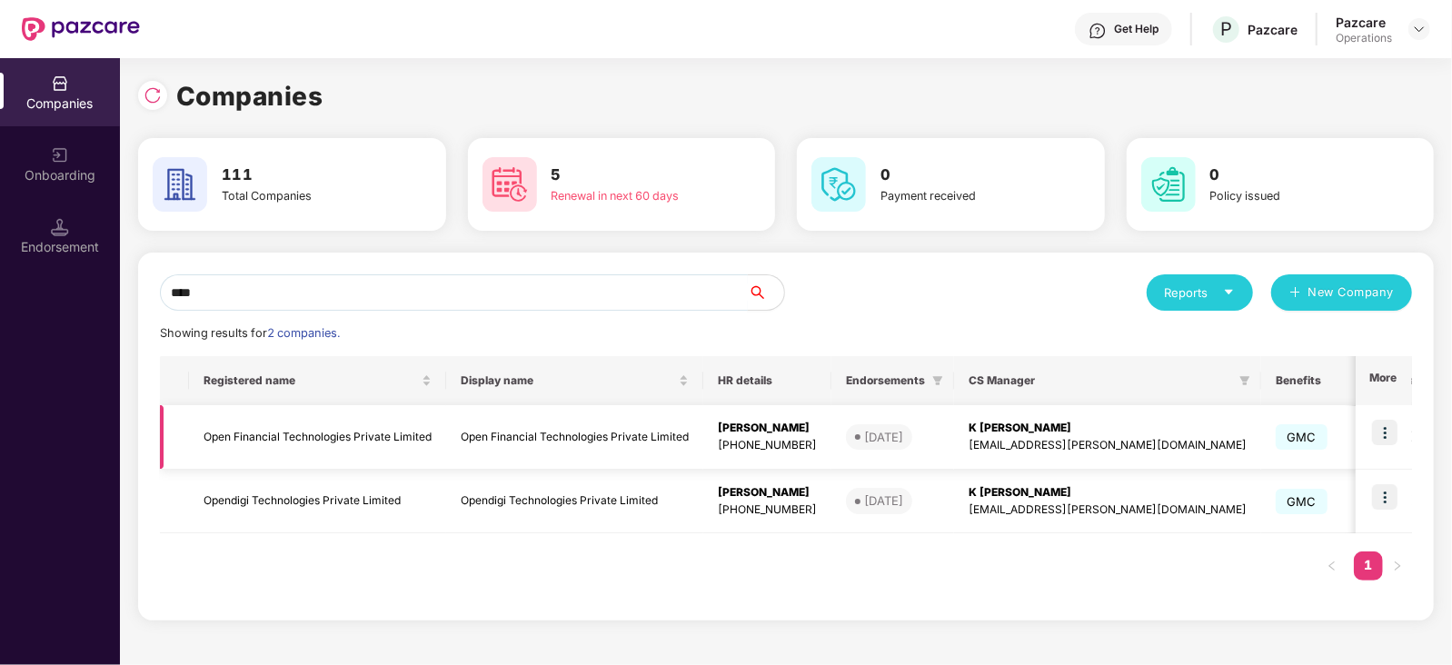
type input "****"
click at [322, 447] on td "Open Financial Technologies Private Limited" at bounding box center [317, 437] width 257 height 65
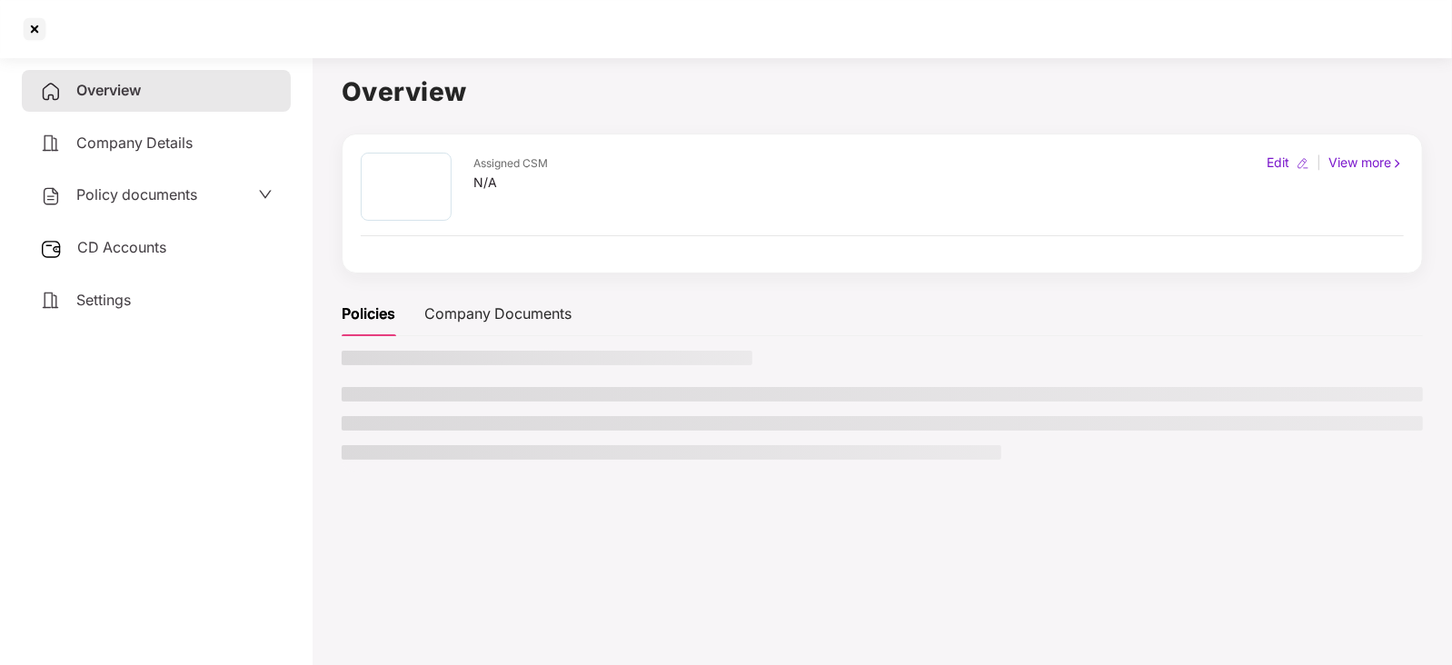
click at [72, 254] on div "CD Accounts" at bounding box center [156, 248] width 269 height 42
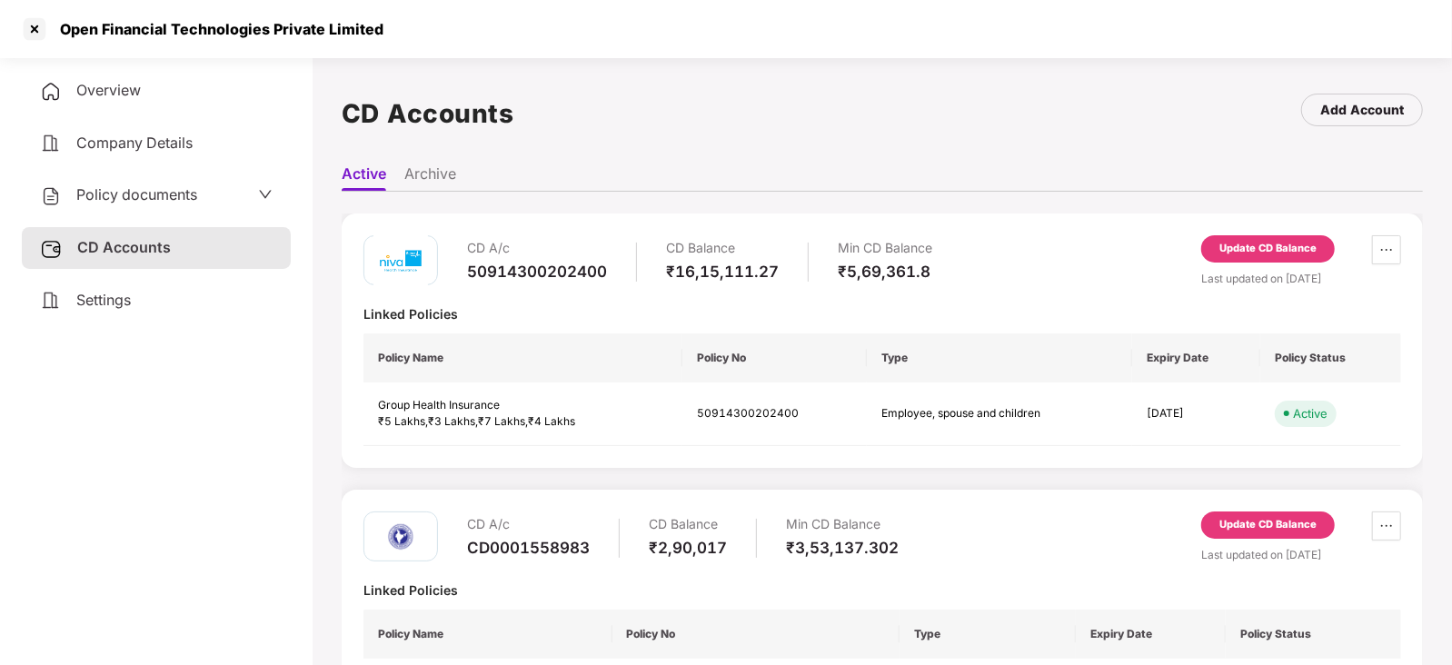
click at [1244, 243] on div "Update CD Balance" at bounding box center [1268, 249] width 97 height 16
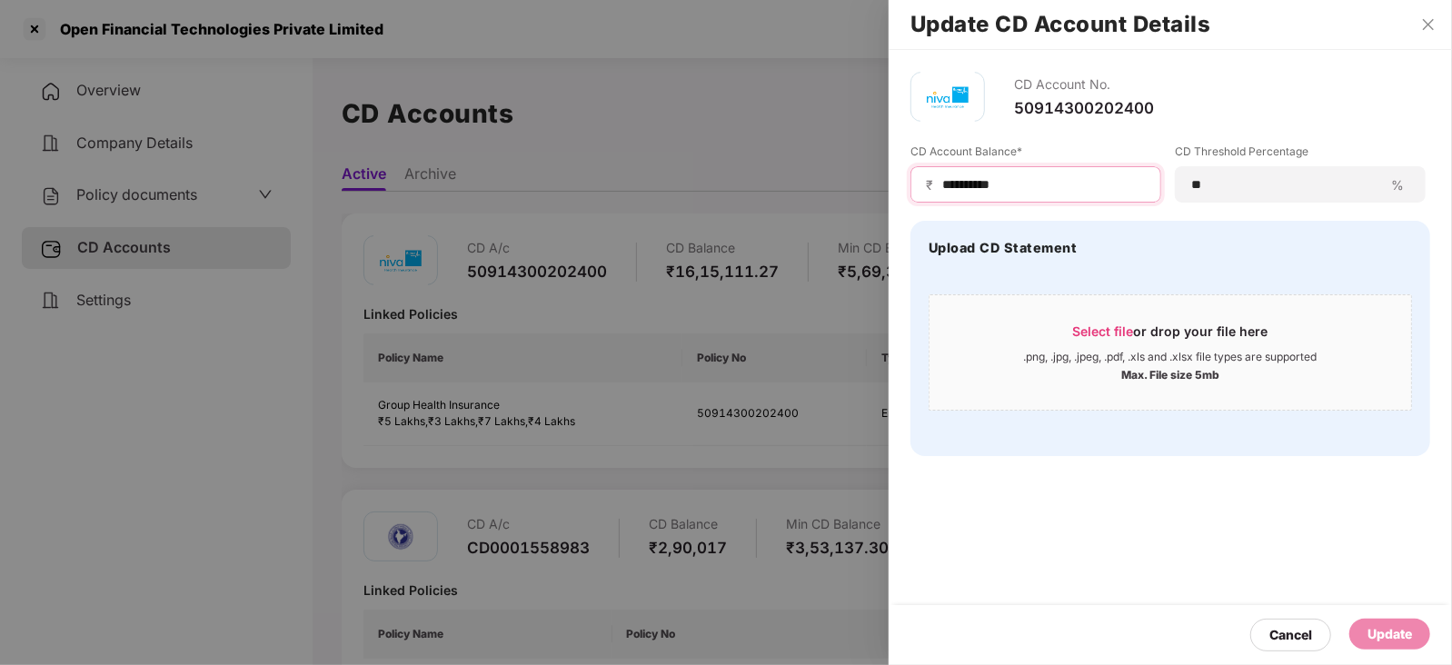
drag, startPoint x: 1013, startPoint y: 184, endPoint x: 874, endPoint y: 183, distance: 139.0
click at [874, 183] on div "**********" at bounding box center [726, 332] width 1452 height 665
paste input
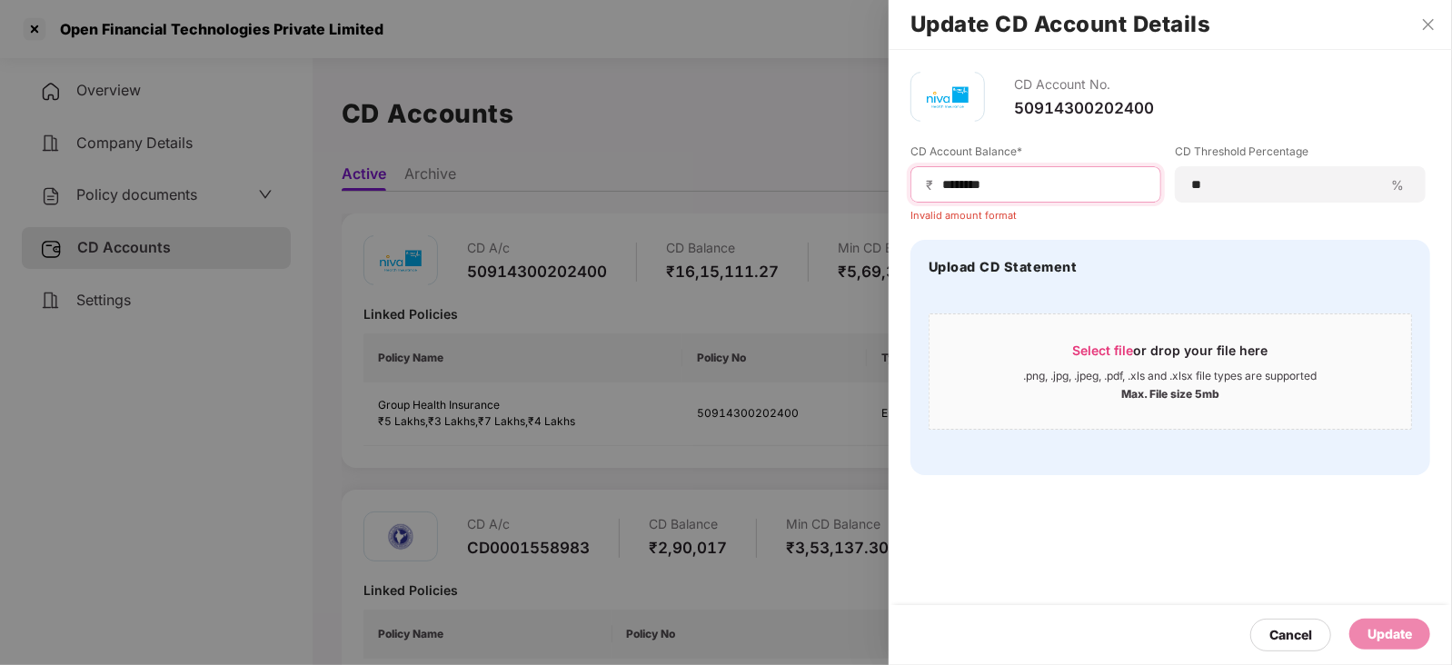
click at [941, 190] on input "*******" at bounding box center [1043, 184] width 205 height 19
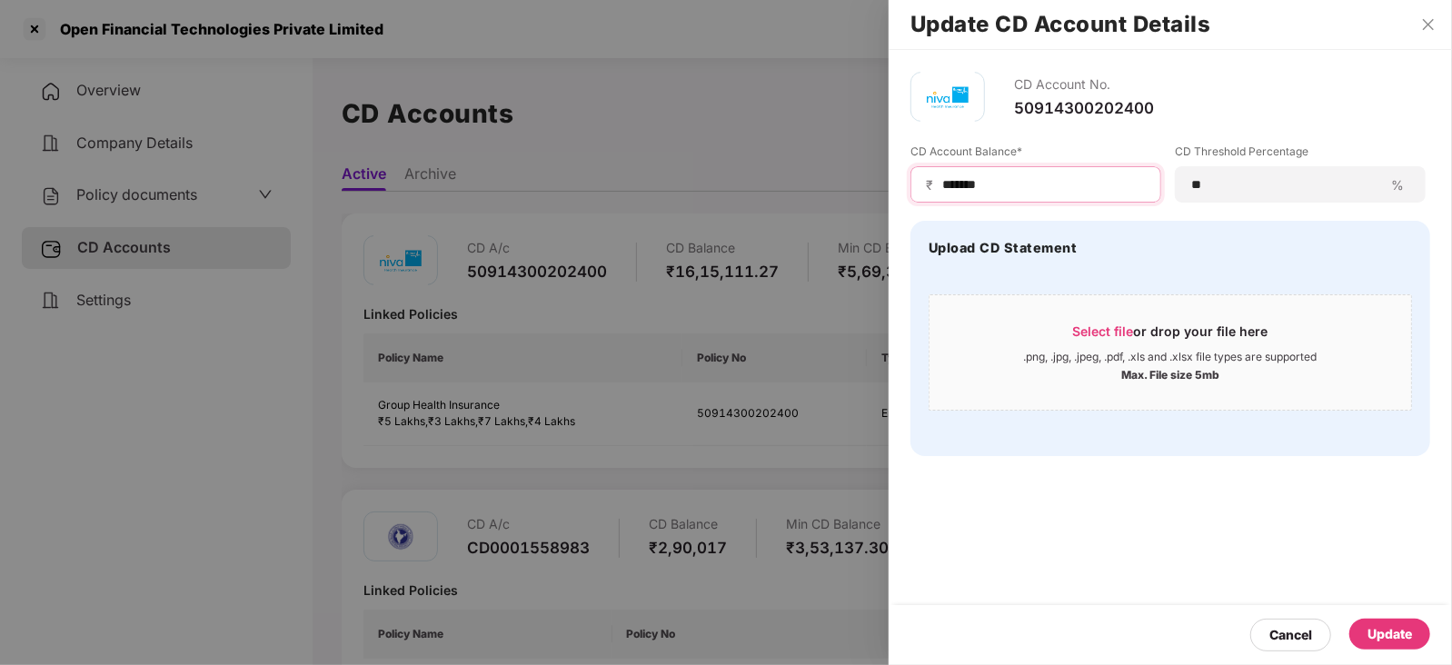
type input "*******"
click at [1384, 639] on div "Update" at bounding box center [1390, 634] width 45 height 20
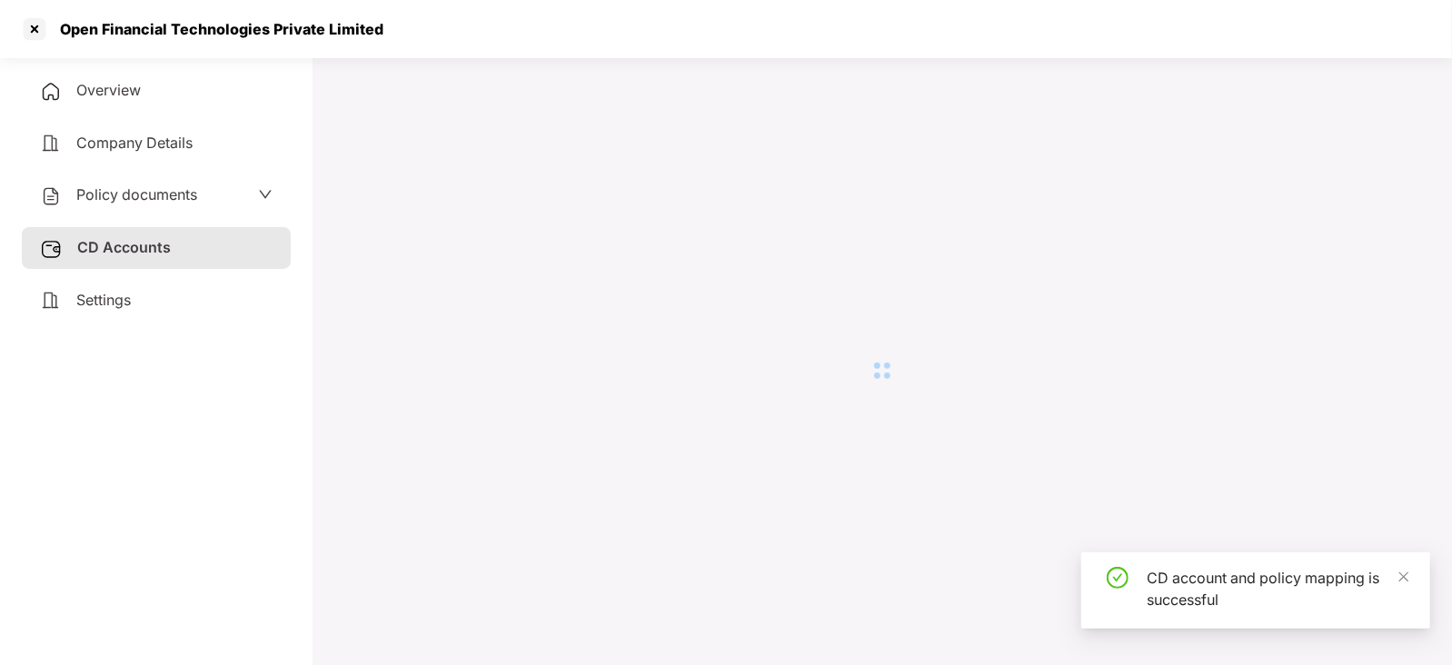
click at [134, 194] on span "Policy documents" at bounding box center [136, 194] width 121 height 18
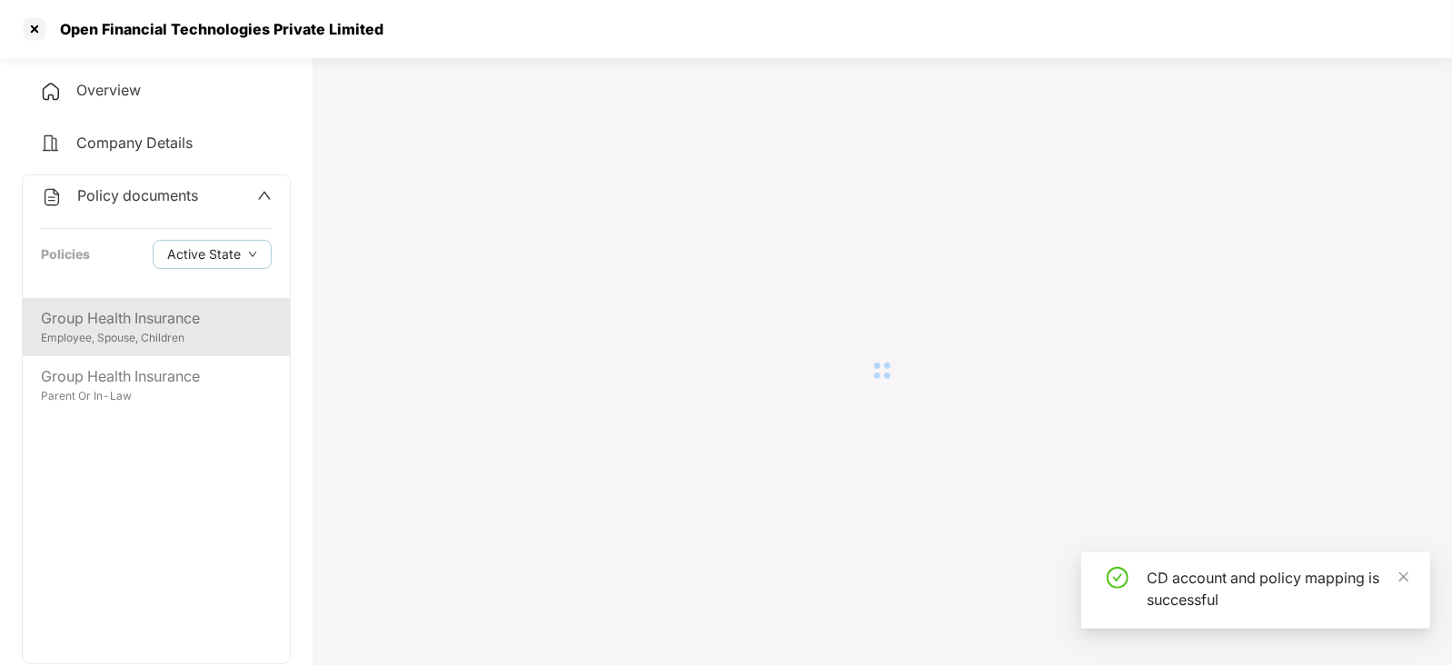
click at [144, 329] on div "Group Health Insurance" at bounding box center [156, 318] width 231 height 23
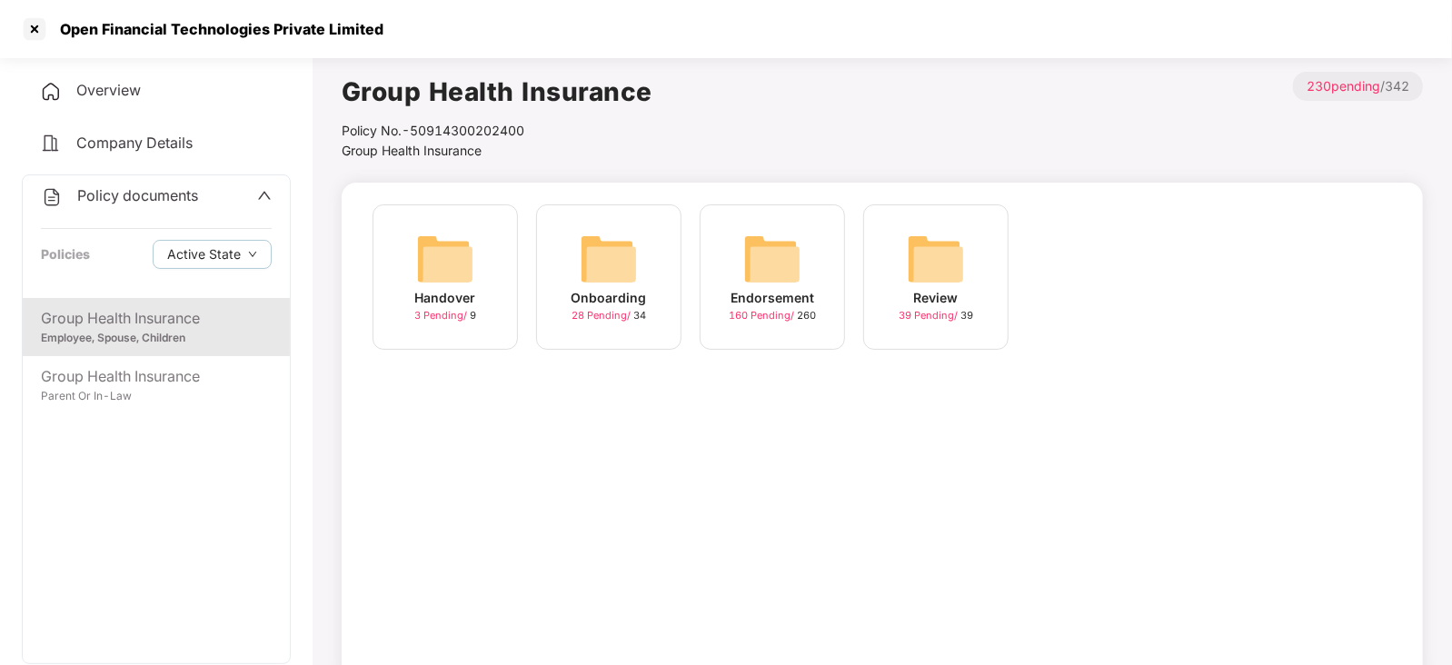
click at [763, 262] on img at bounding box center [772, 259] width 58 height 58
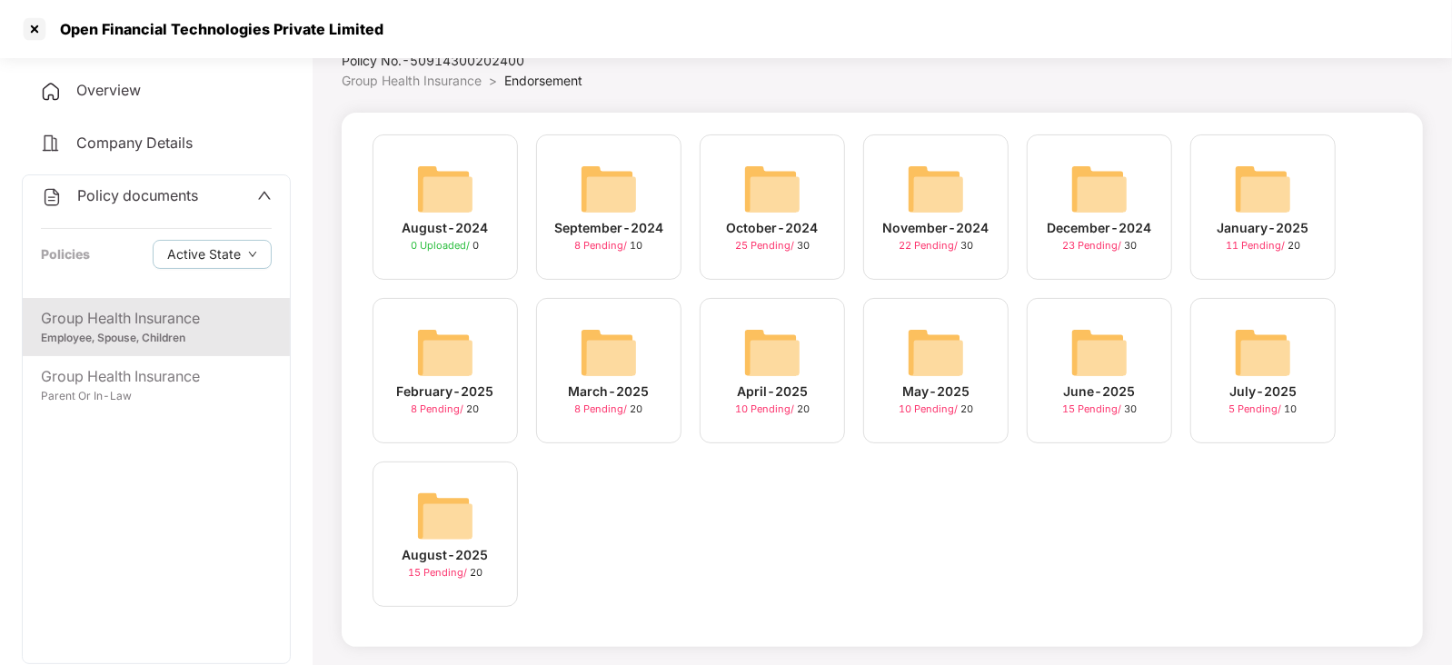
scroll to position [74, 0]
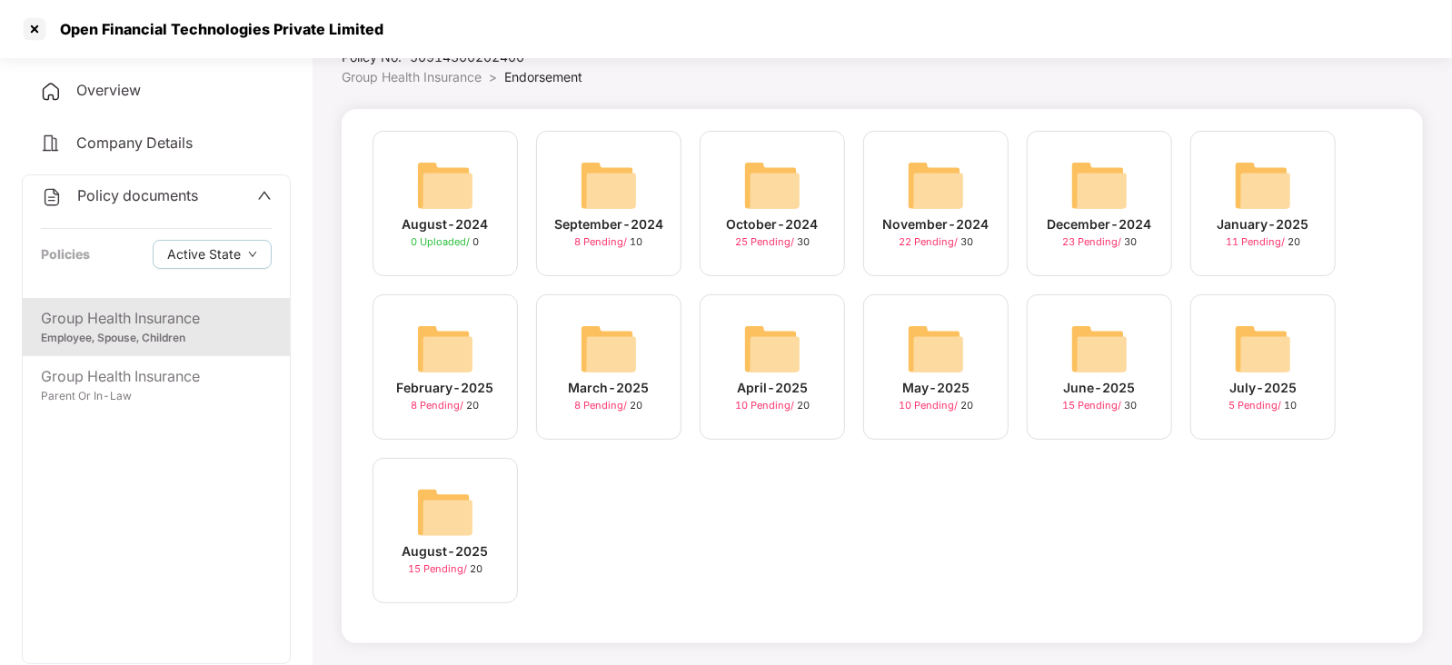
click at [423, 517] on img at bounding box center [445, 512] width 58 height 58
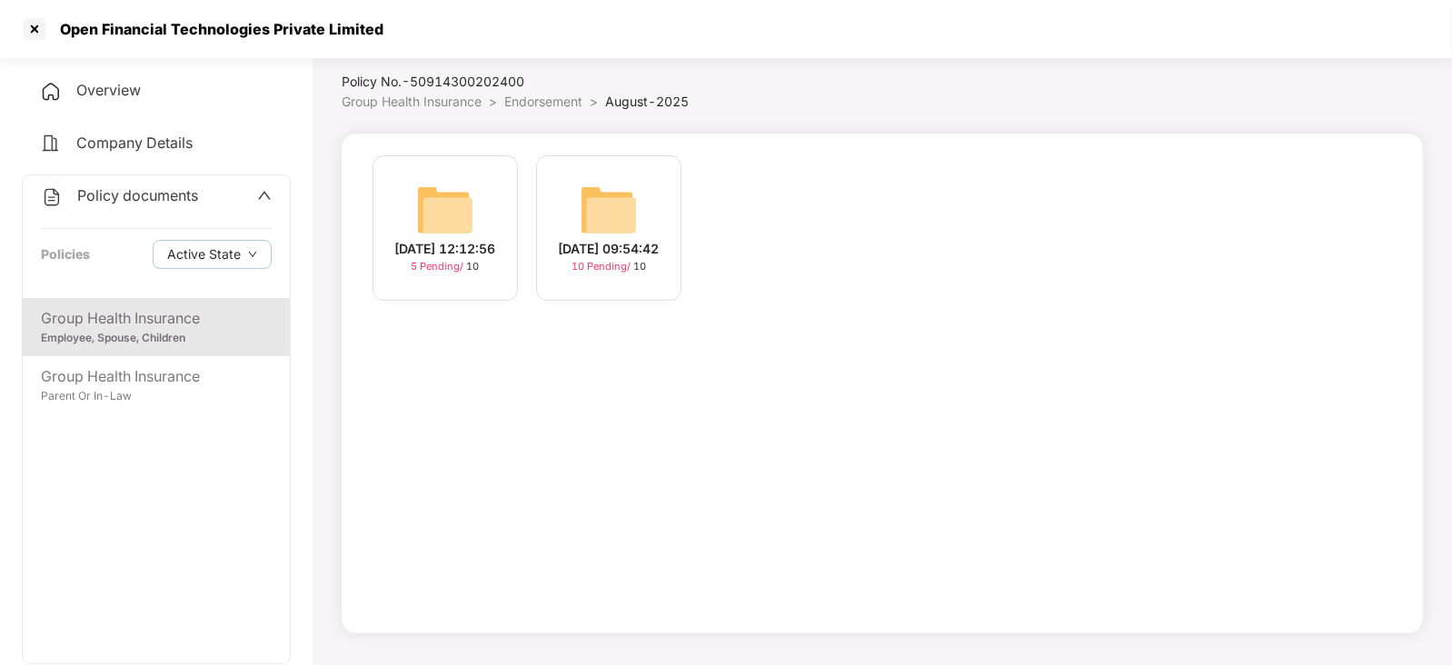
click at [611, 214] on img at bounding box center [609, 210] width 58 height 58
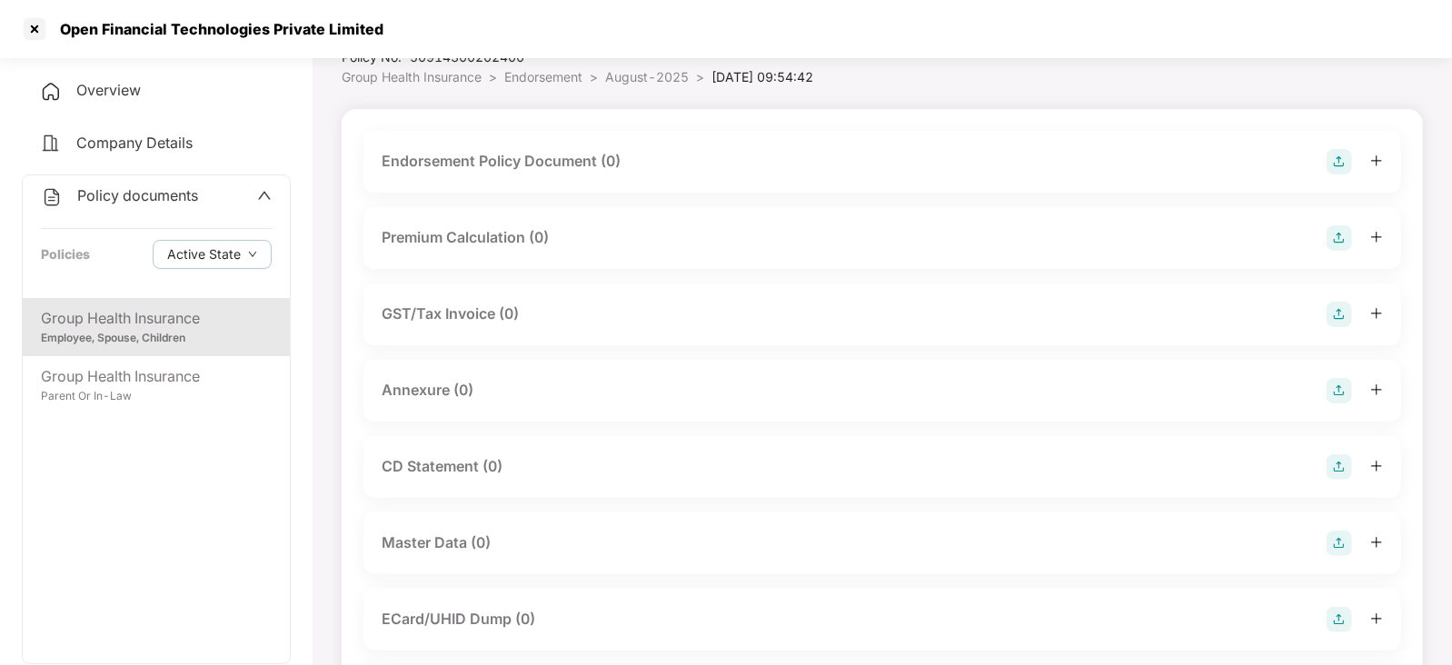
click at [1350, 155] on img at bounding box center [1339, 161] width 25 height 25
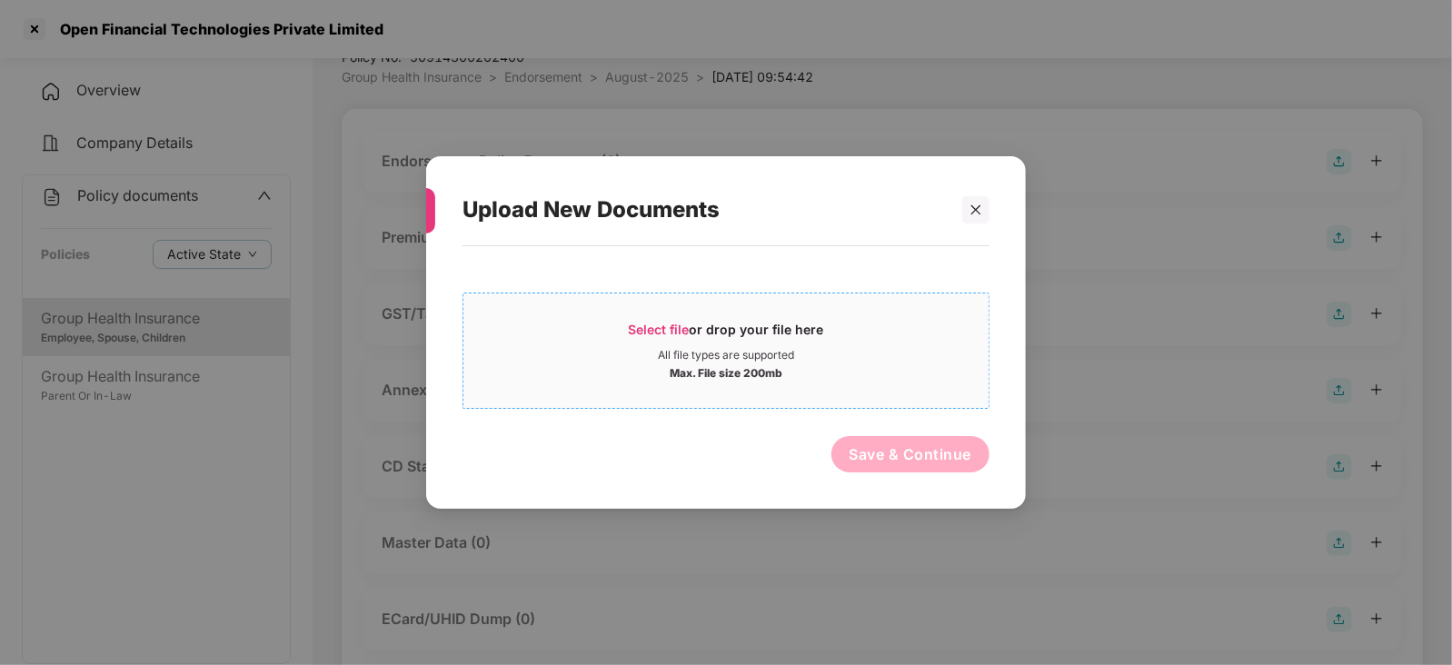
click at [670, 332] on span "Select file" at bounding box center [659, 329] width 61 height 15
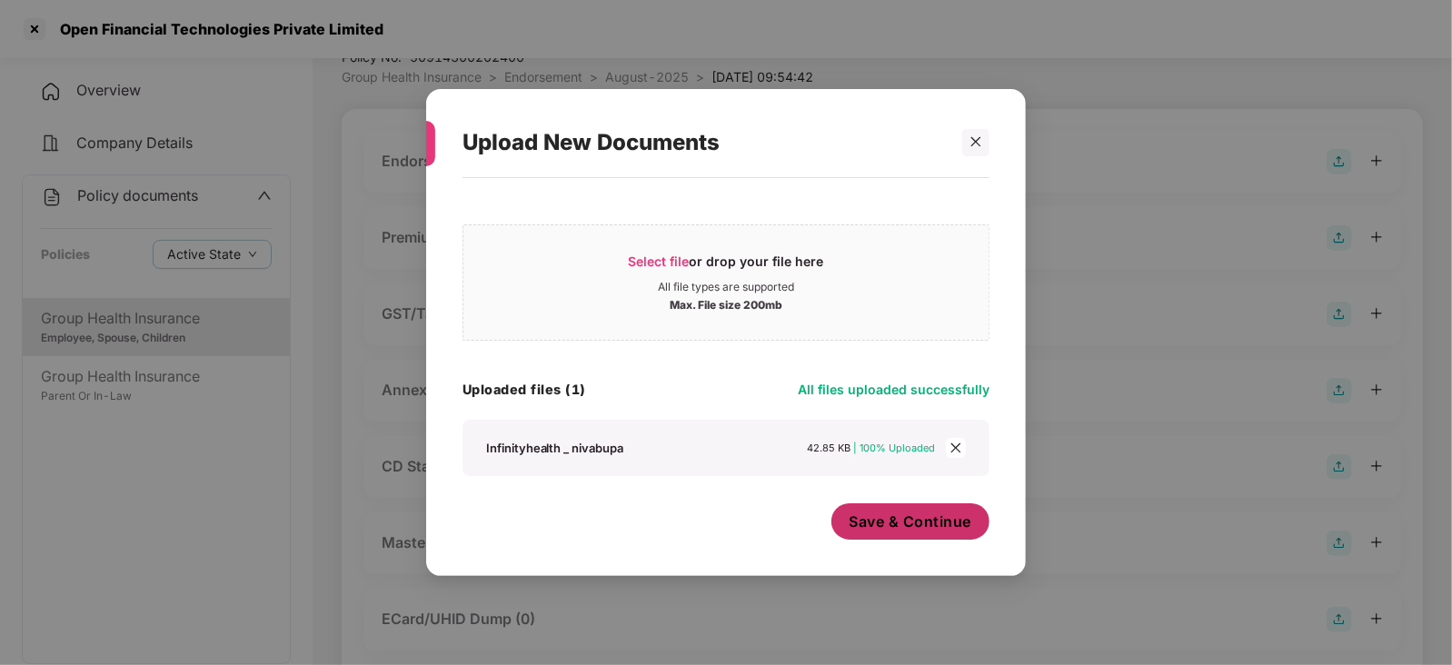
click at [892, 539] on button "Save & Continue" at bounding box center [911, 521] width 159 height 36
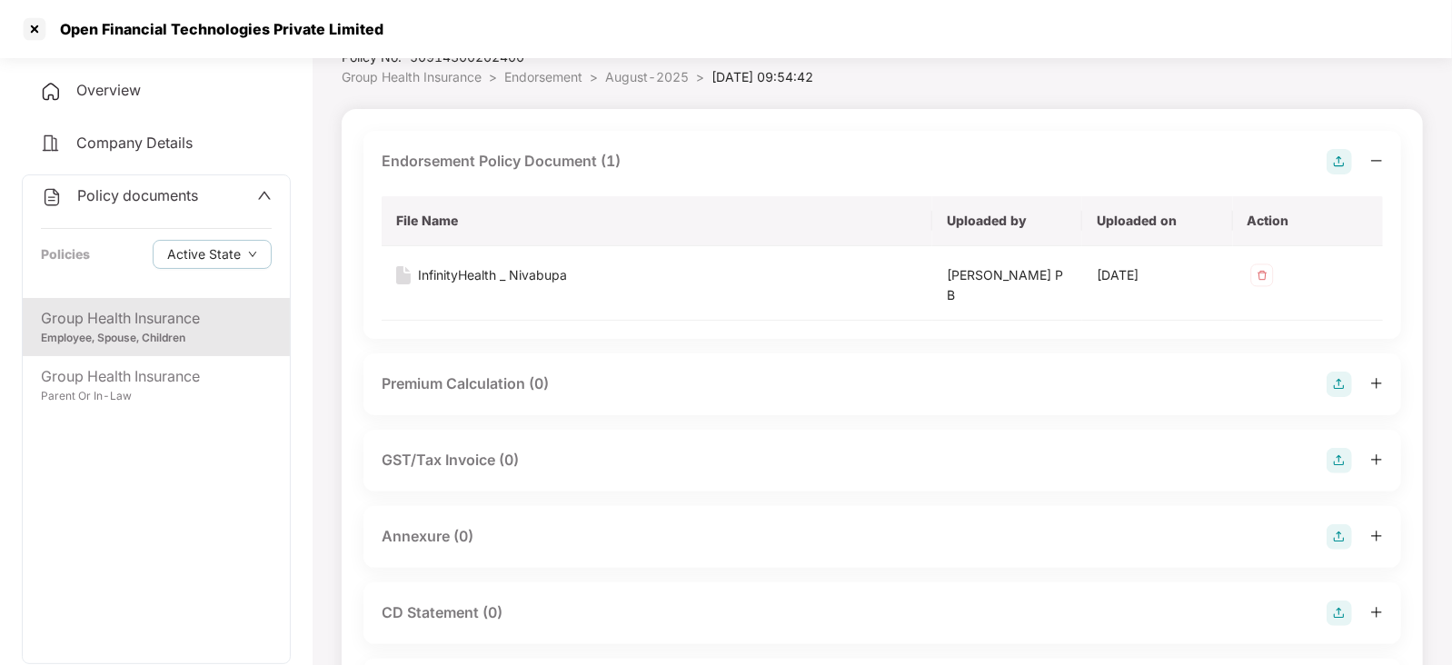
click at [1340, 380] on img at bounding box center [1339, 384] width 25 height 25
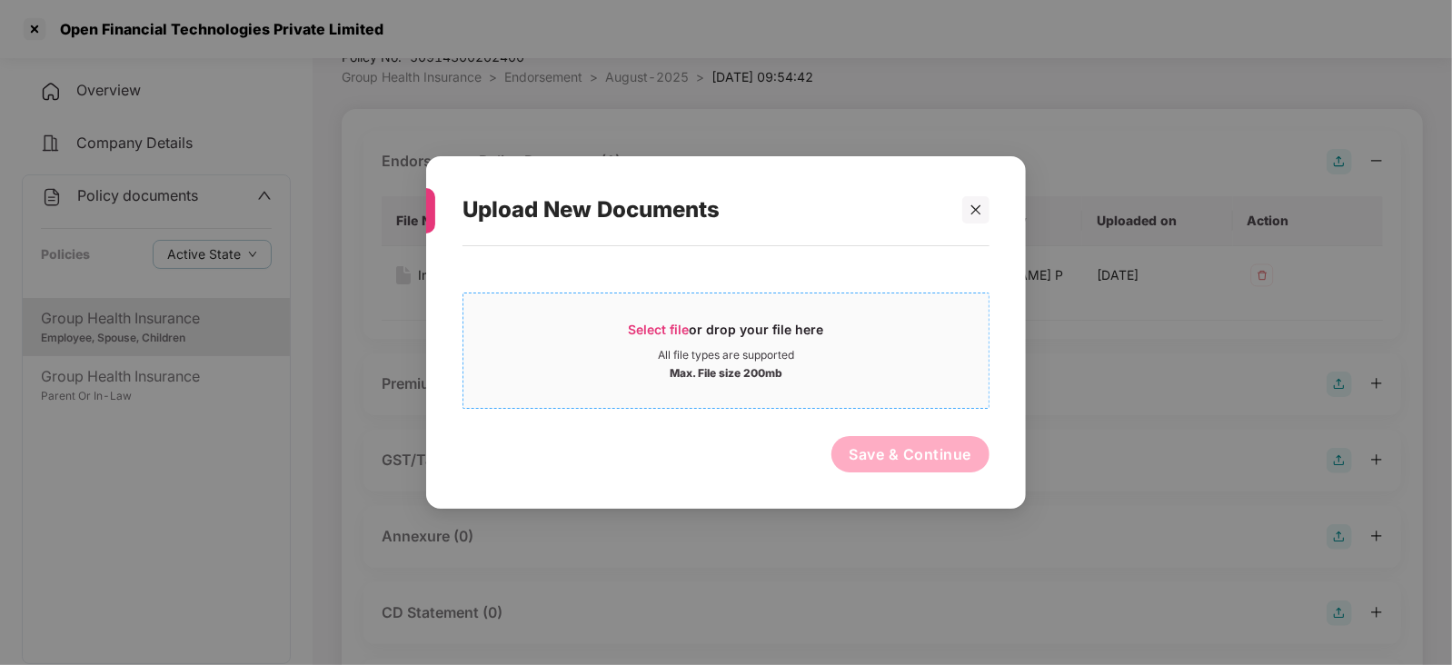
click at [668, 334] on span "Select file" at bounding box center [659, 329] width 61 height 15
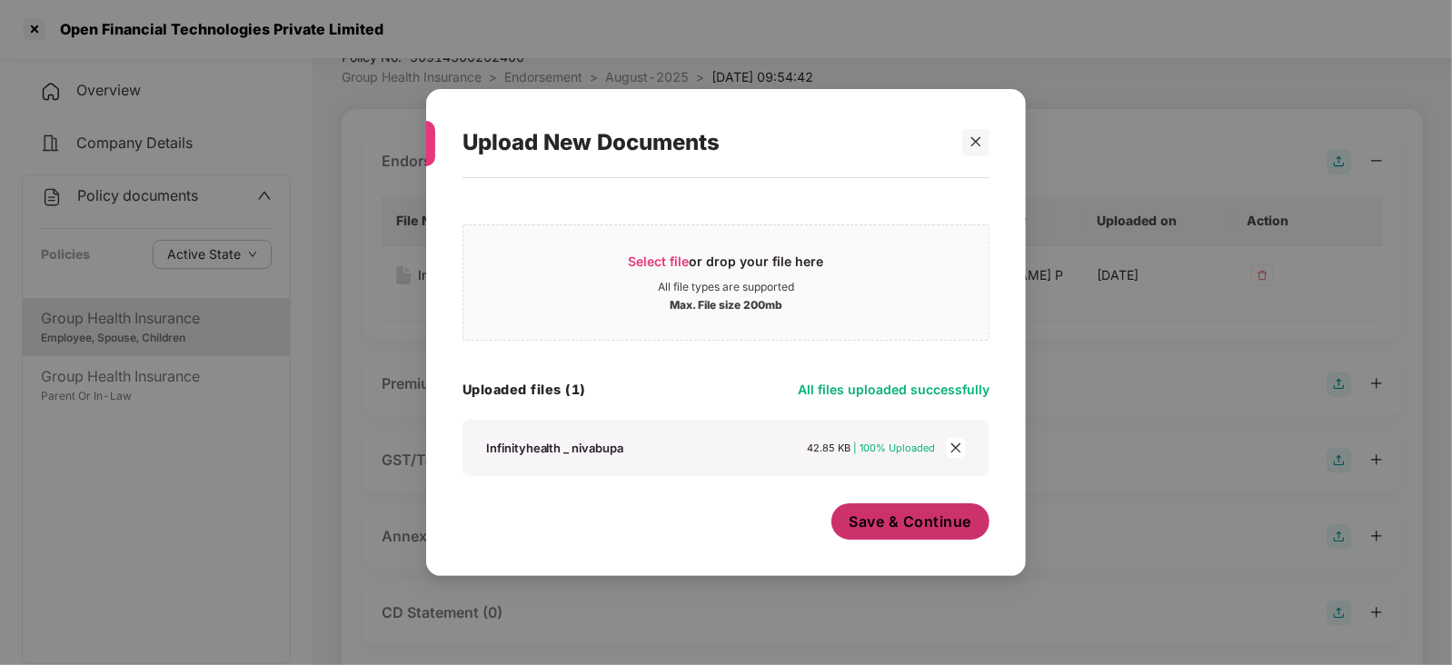
click at [866, 532] on span "Save & Continue" at bounding box center [911, 522] width 123 height 20
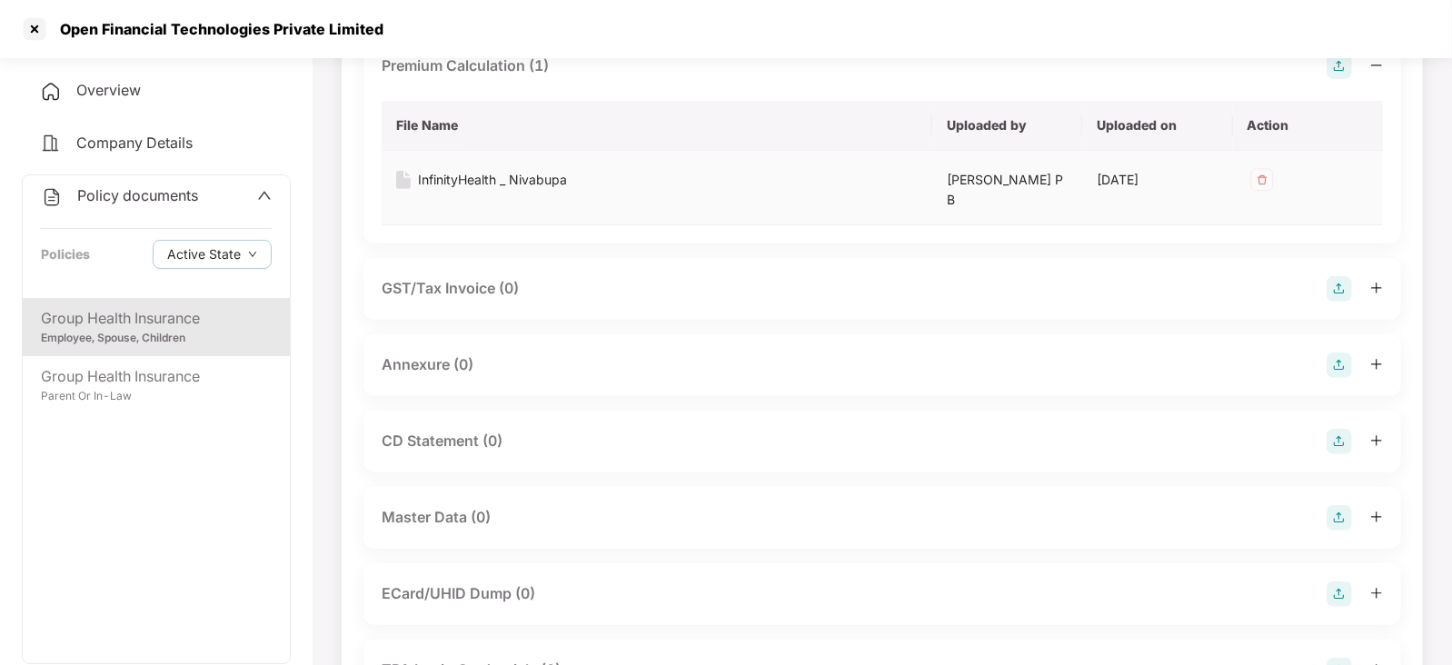
scroll to position [414, 0]
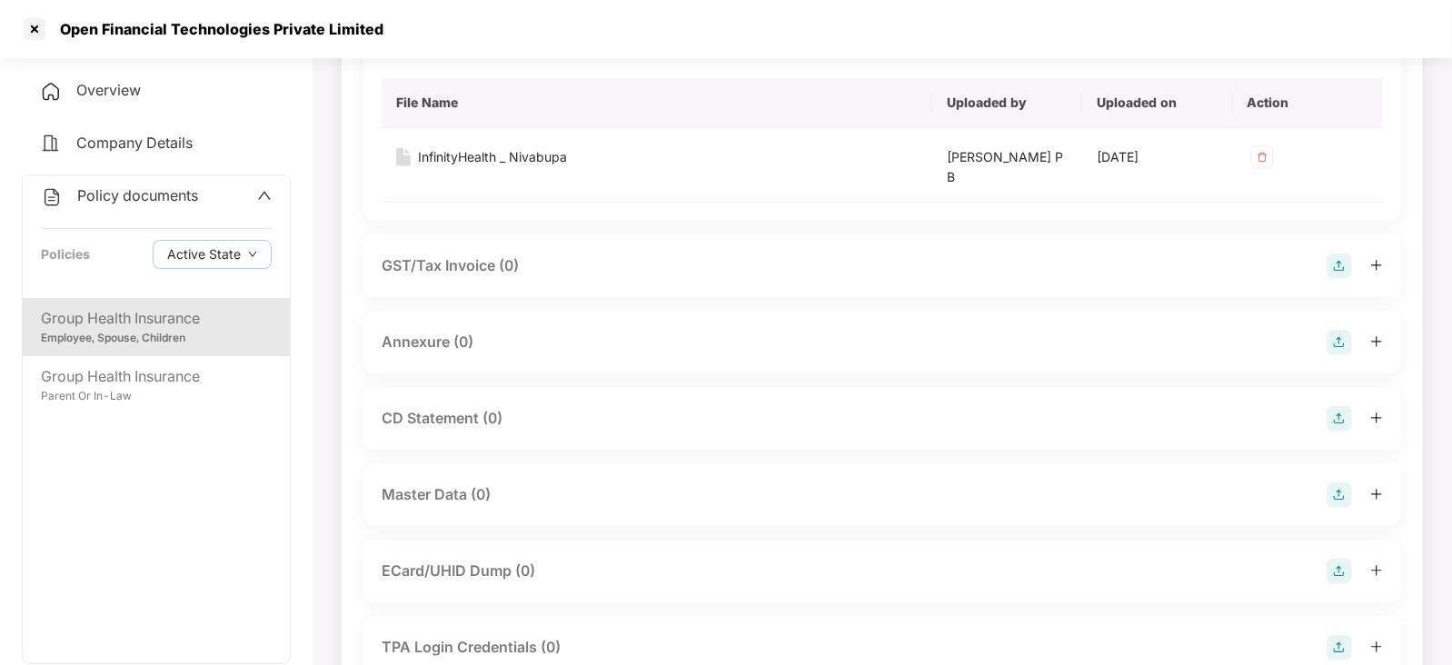
click at [1333, 343] on img at bounding box center [1339, 342] width 25 height 25
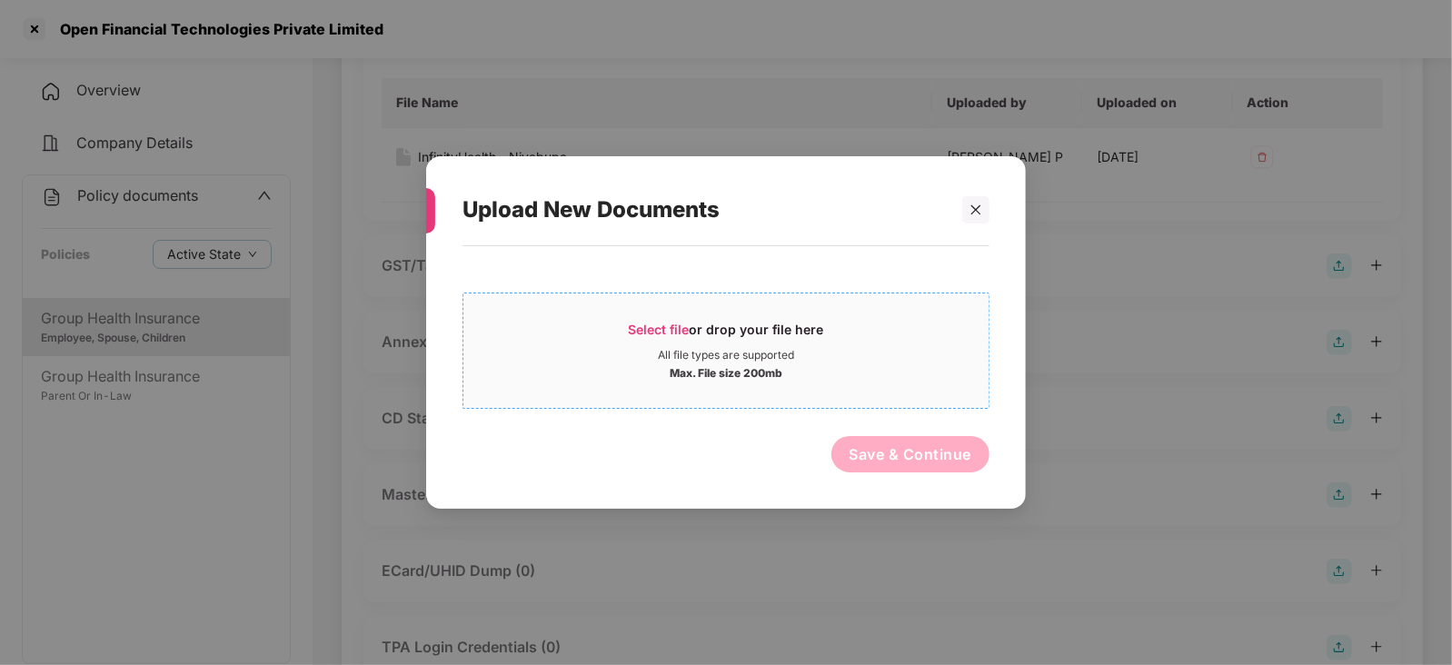
click at [670, 324] on span "Select file" at bounding box center [659, 329] width 61 height 15
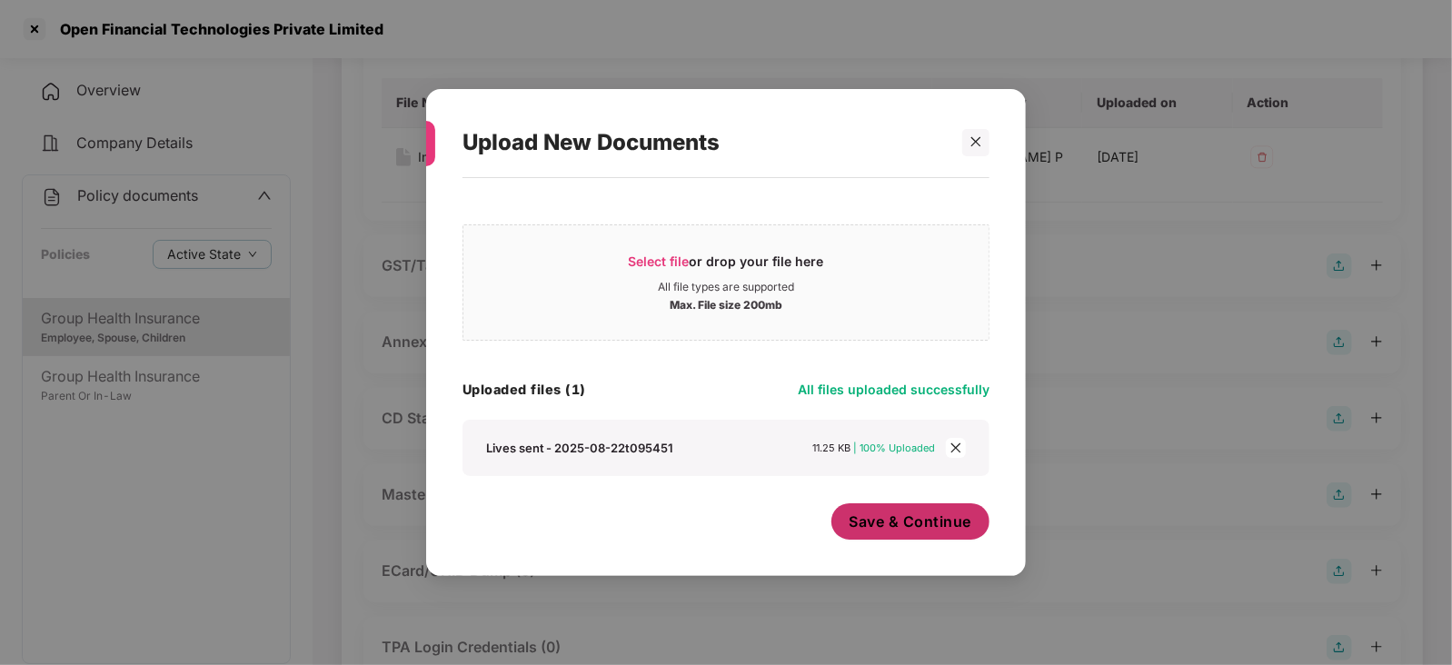
click at [877, 533] on button "Save & Continue" at bounding box center [911, 521] width 159 height 36
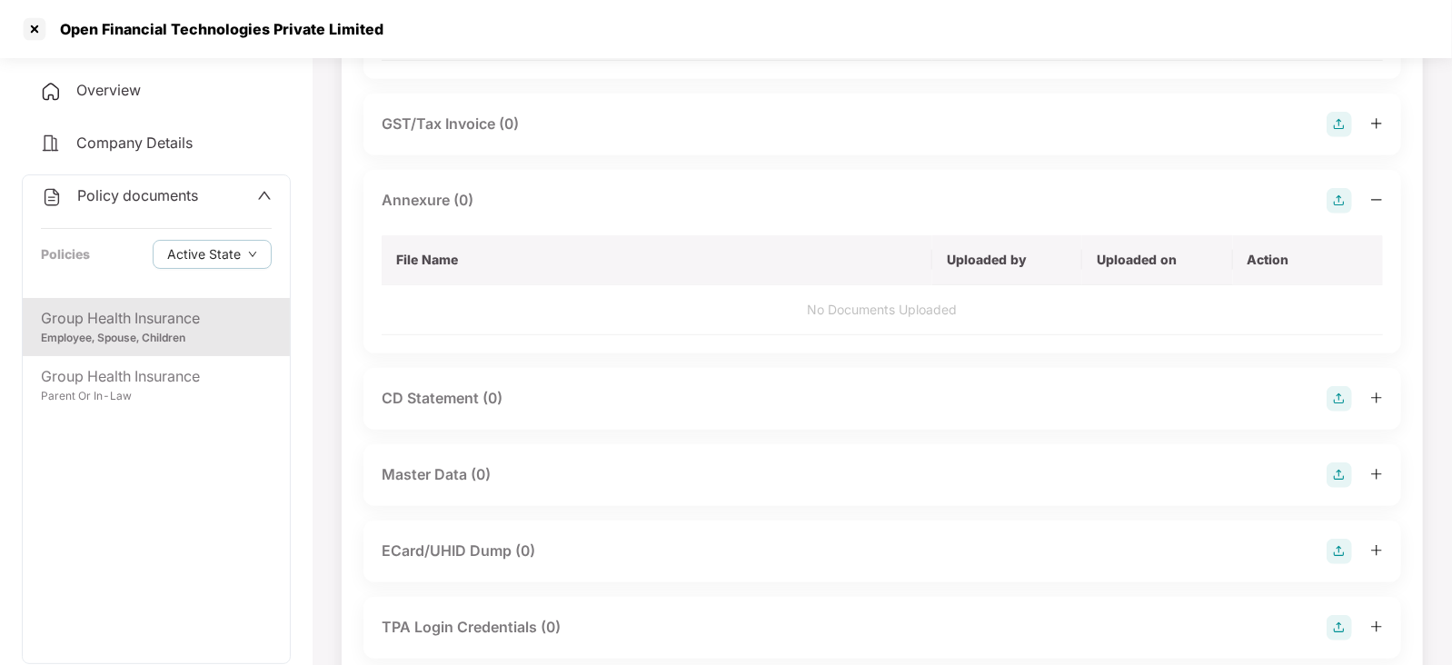
scroll to position [755, 0]
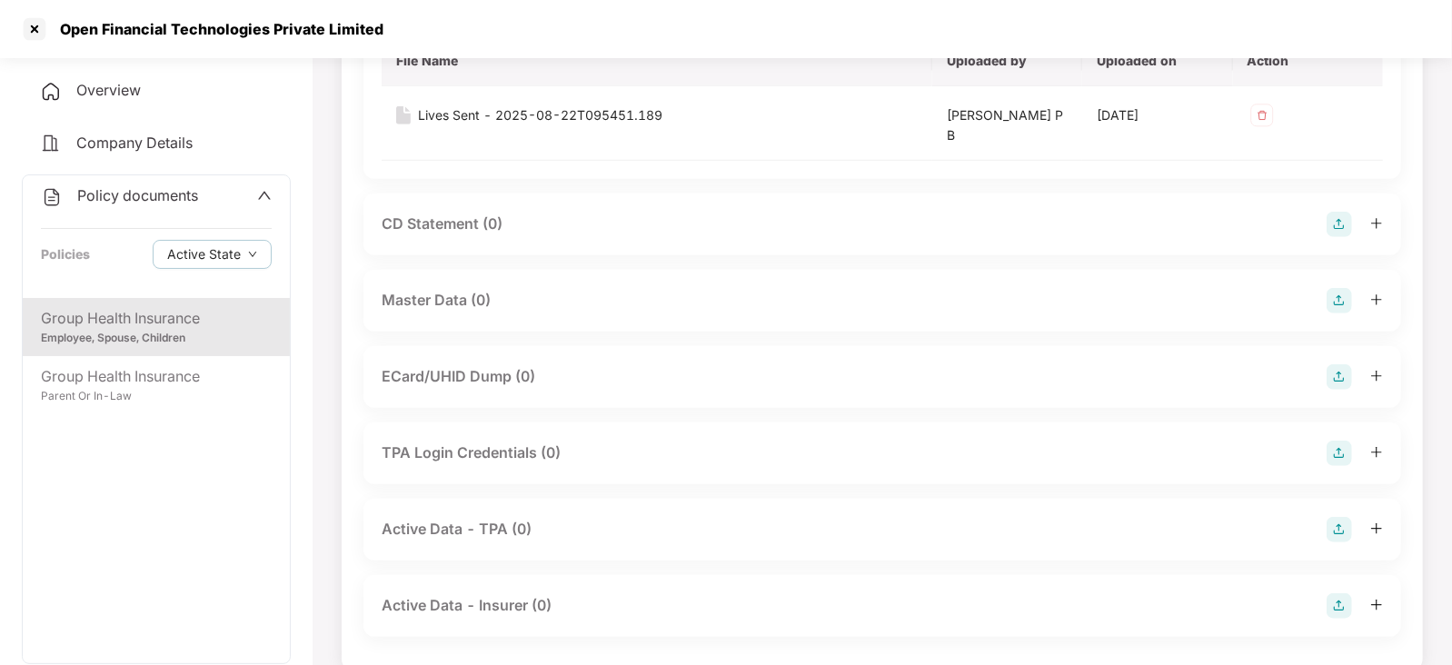
click at [1336, 294] on img at bounding box center [1339, 300] width 25 height 25
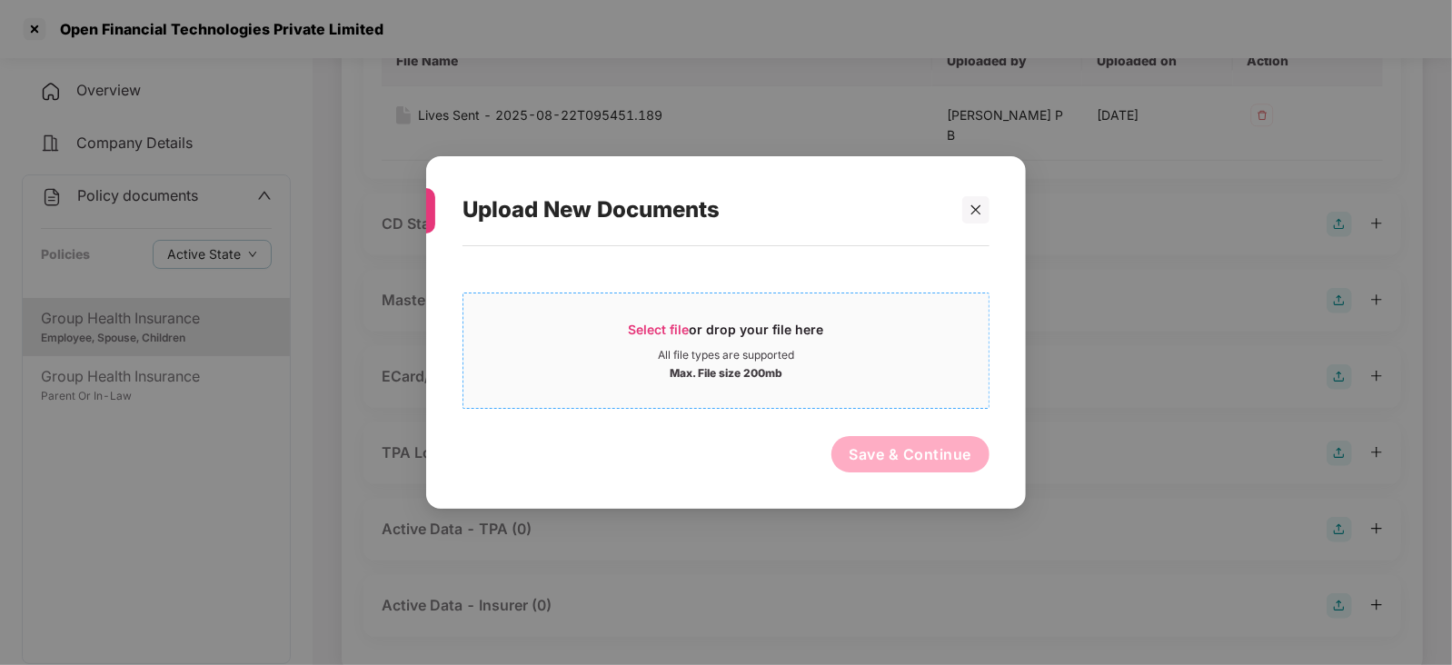
click at [636, 322] on span "Select file" at bounding box center [659, 329] width 61 height 15
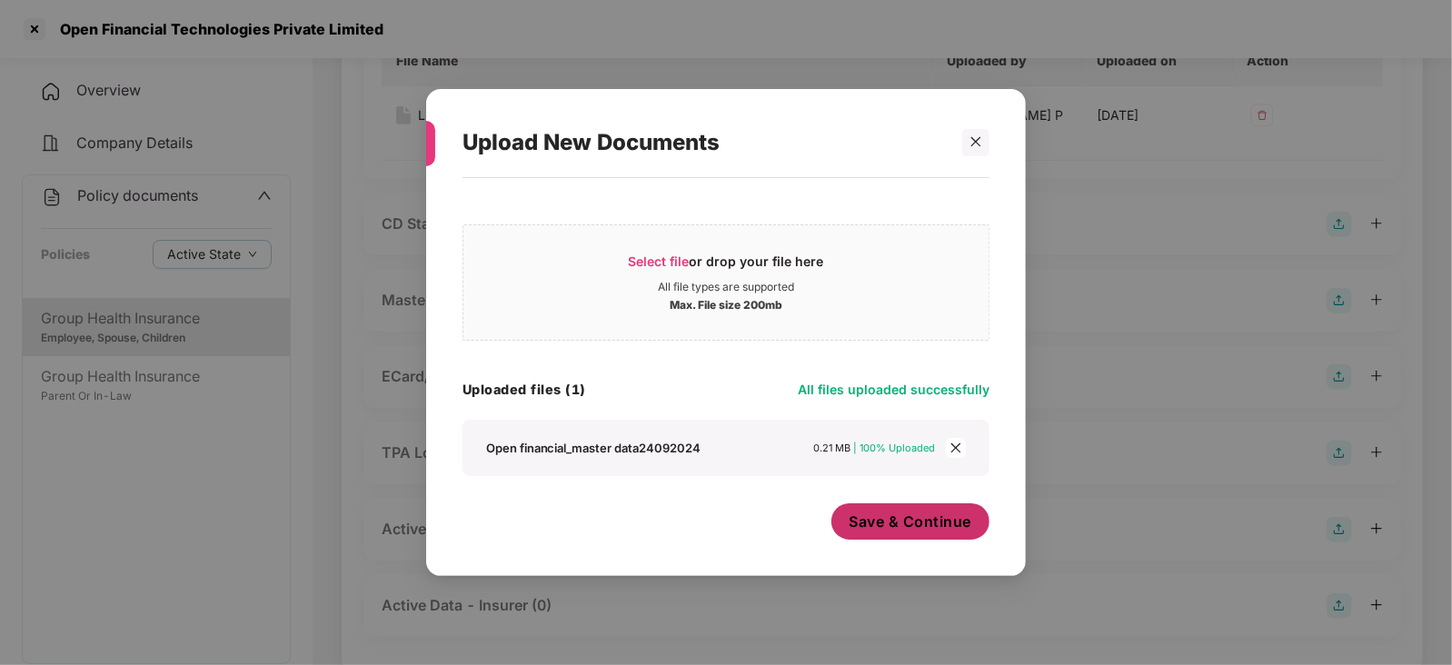
click at [891, 524] on span "Save & Continue" at bounding box center [911, 522] width 123 height 20
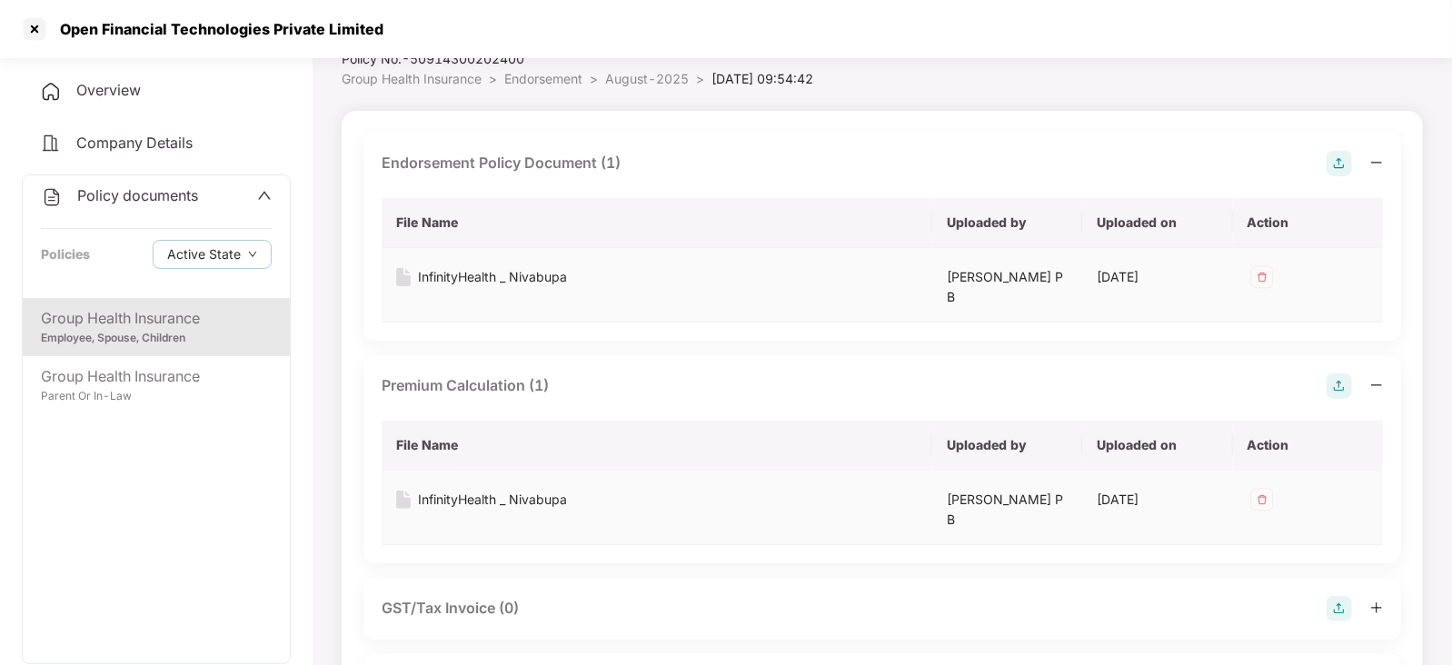
scroll to position [0, 0]
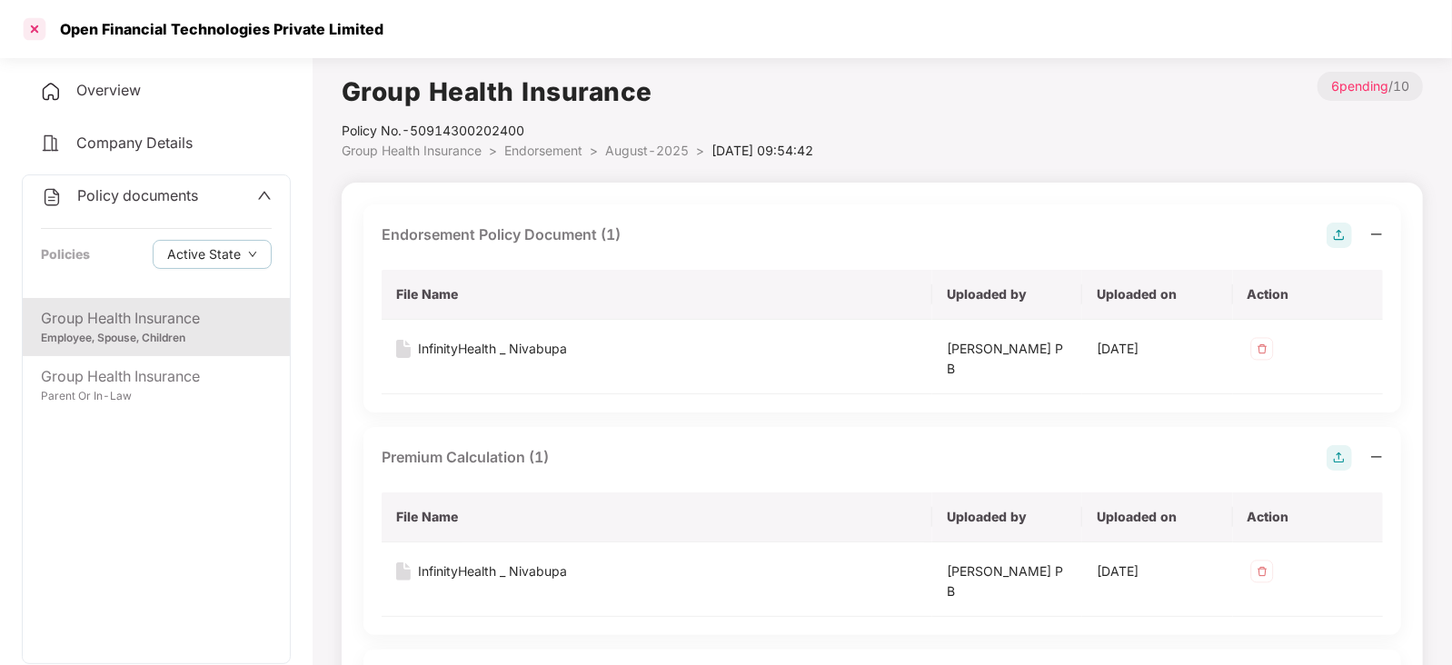
click at [32, 31] on div at bounding box center [34, 29] width 29 height 29
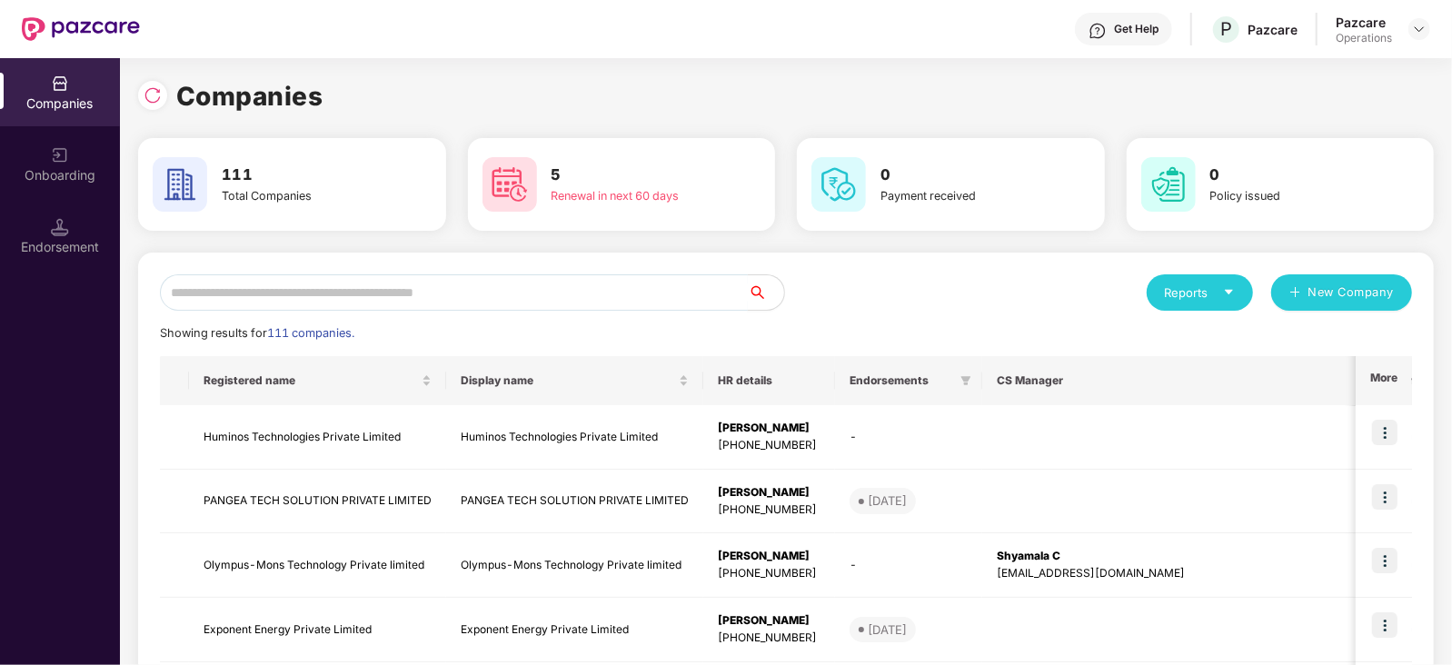
click at [358, 291] on input "text" at bounding box center [454, 292] width 588 height 36
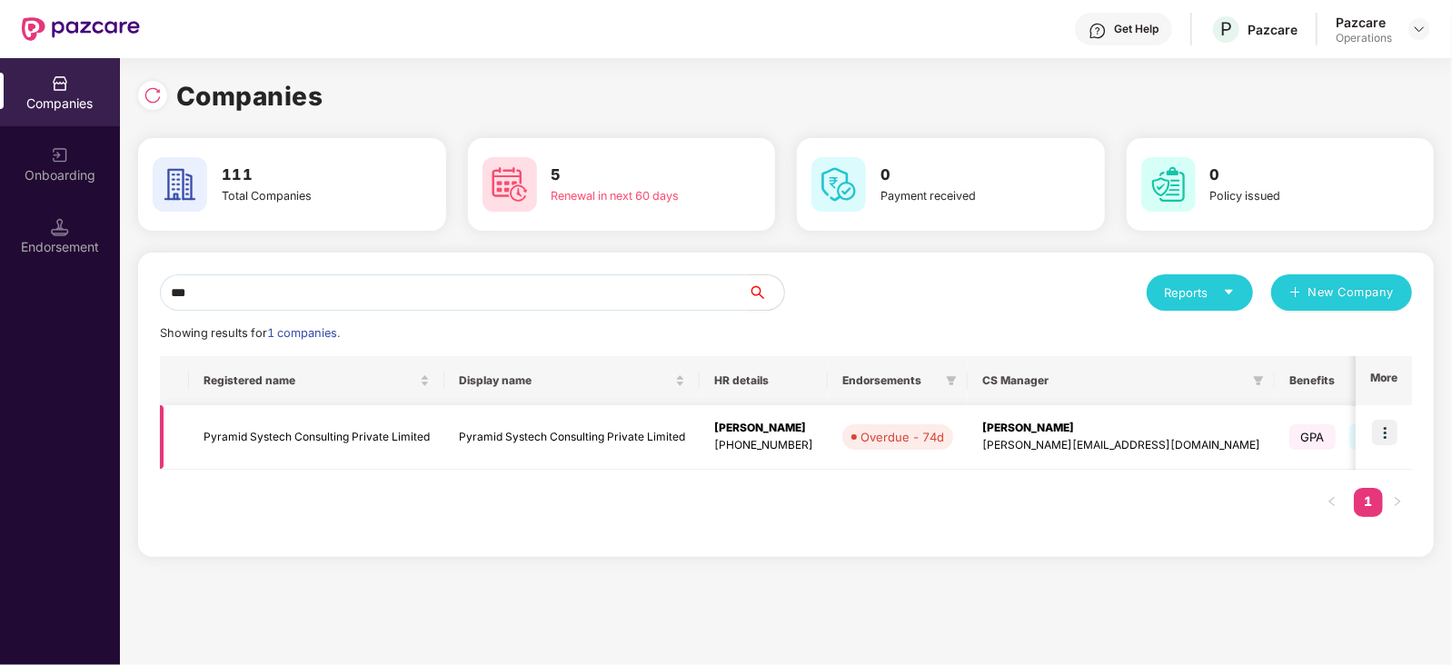
type input "***"
click at [1387, 437] on img at bounding box center [1384, 432] width 25 height 25
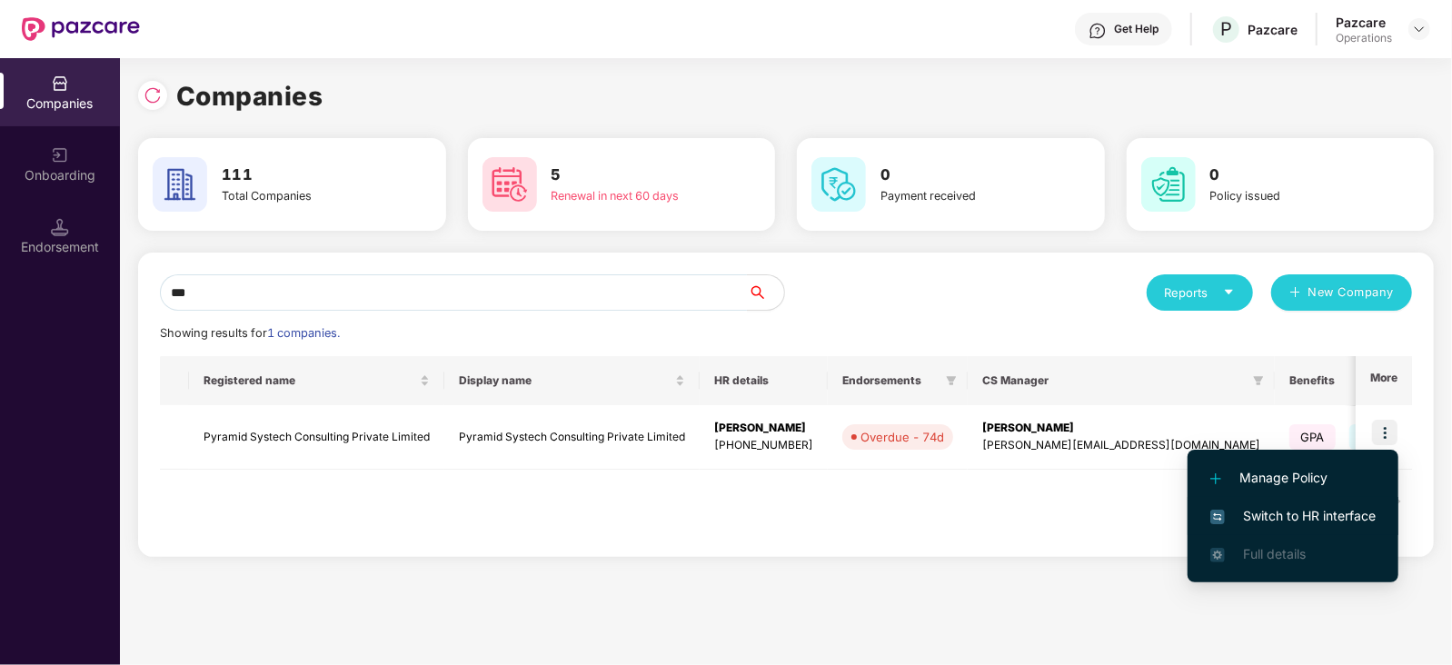
click at [1322, 521] on span "Switch to HR interface" at bounding box center [1293, 516] width 165 height 20
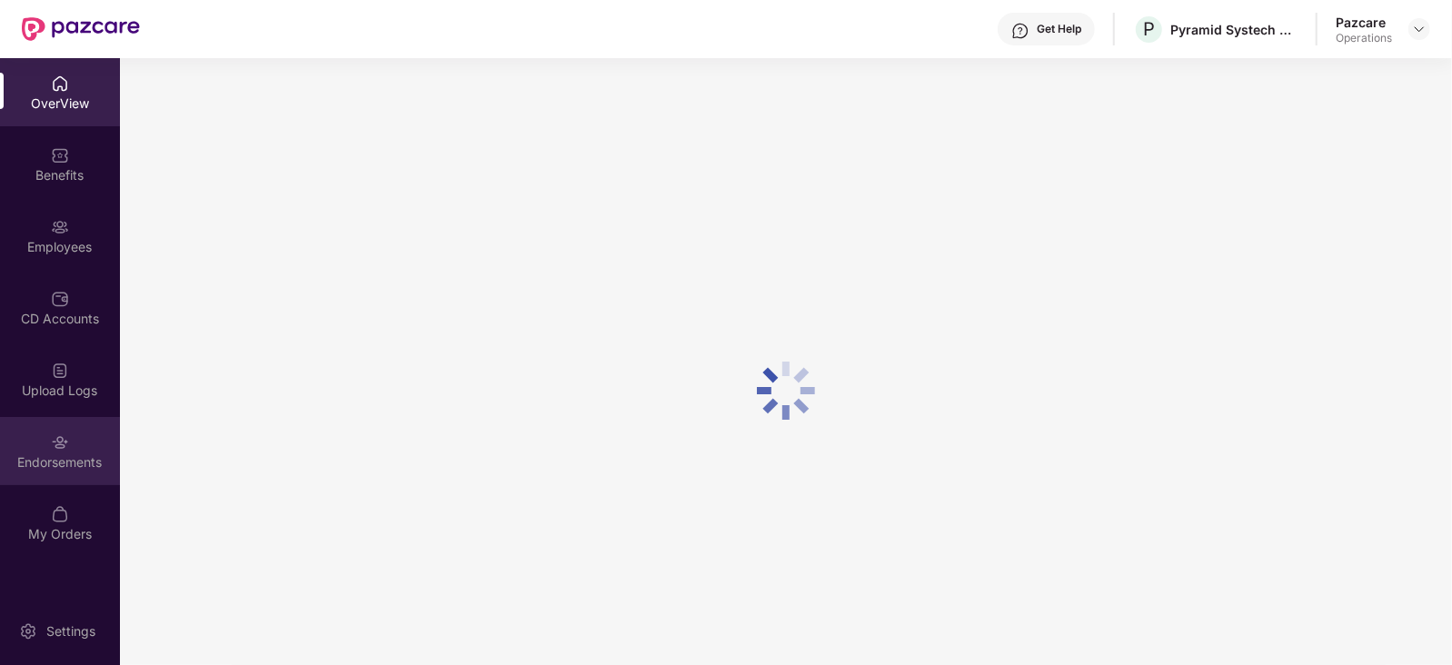
click at [53, 456] on div "Endorsements" at bounding box center [60, 462] width 120 height 18
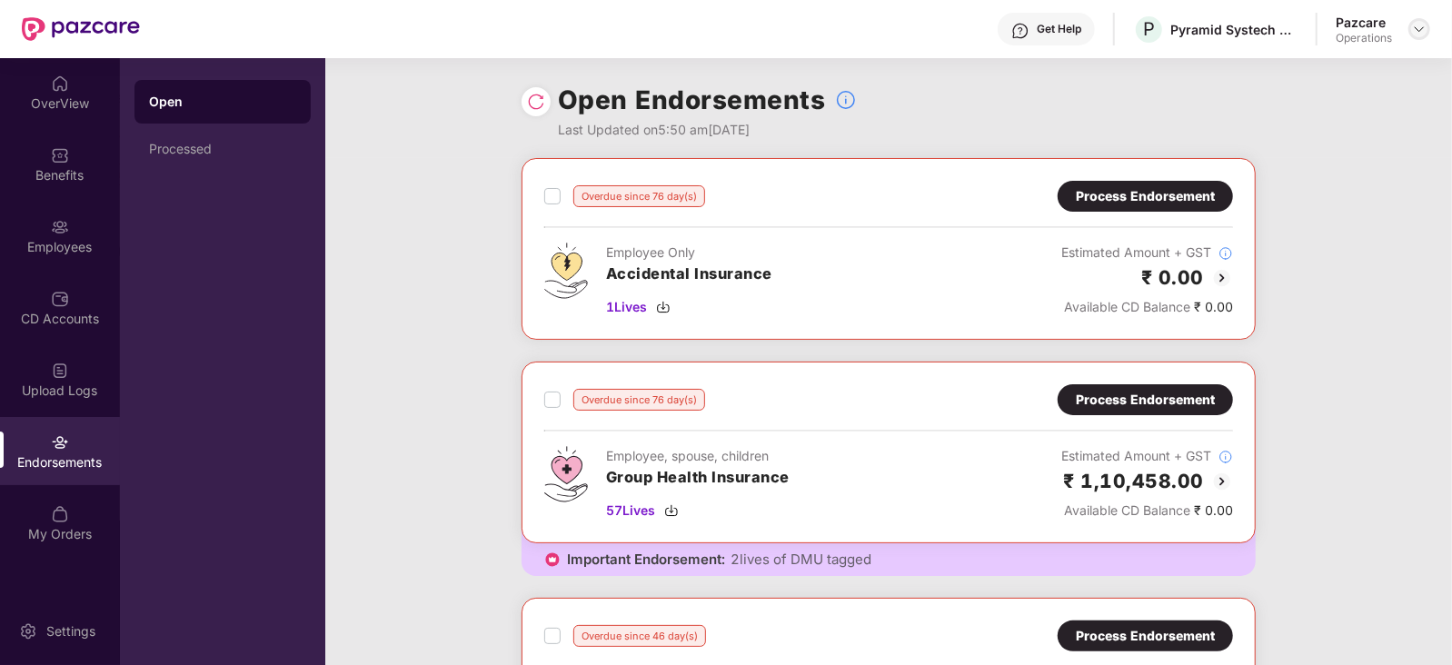
click at [1420, 25] on img at bounding box center [1419, 29] width 15 height 15
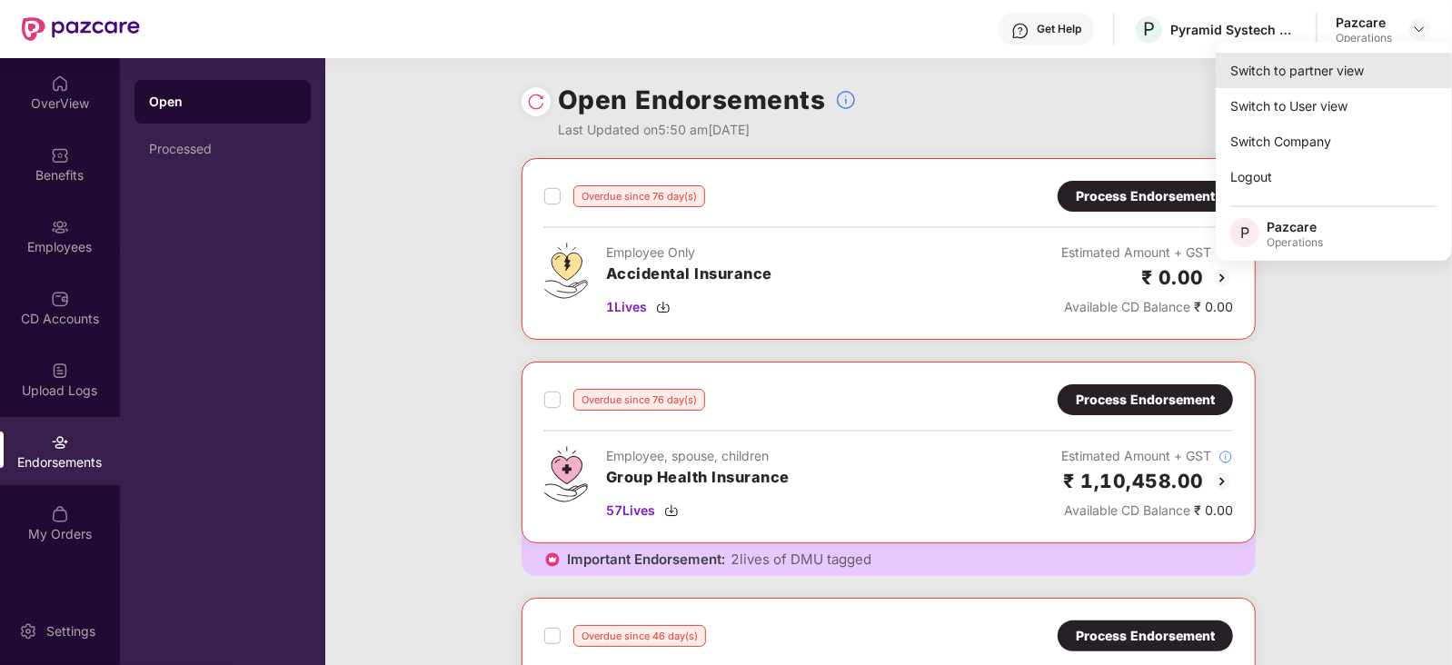
click at [1350, 79] on div "Switch to partner view" at bounding box center [1334, 70] width 236 height 35
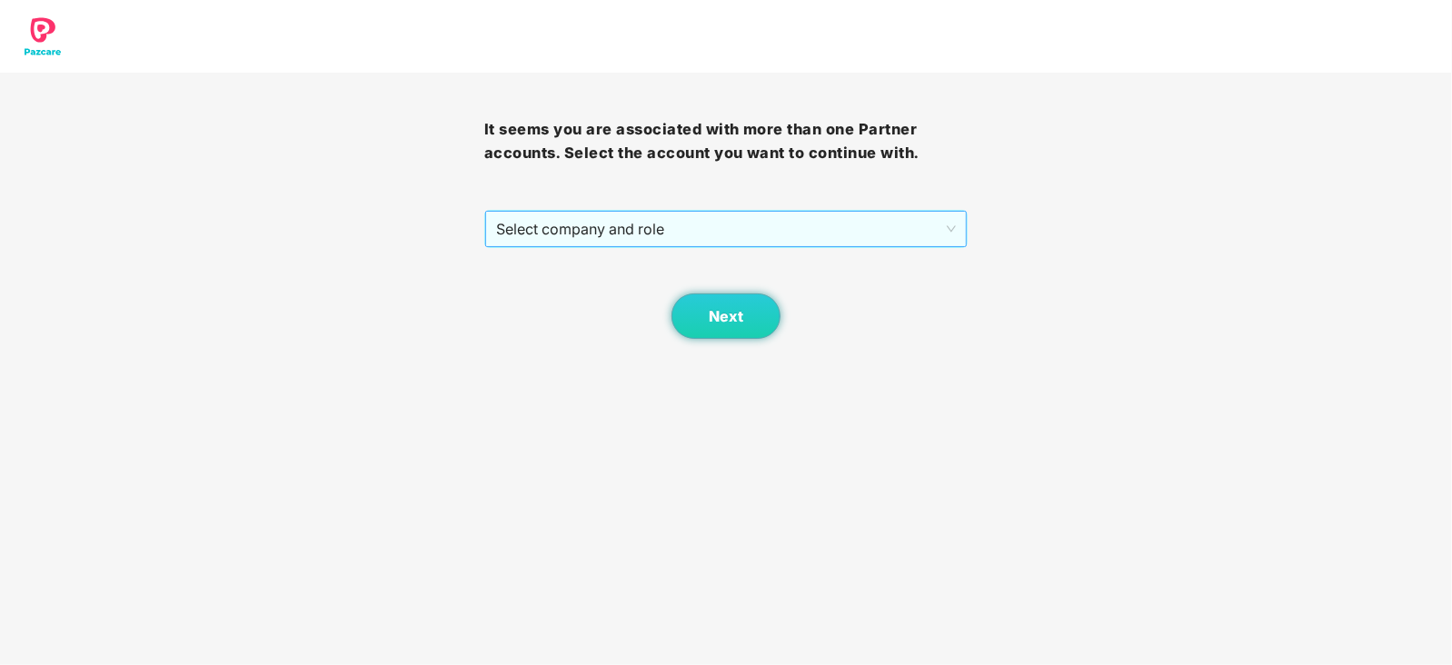
click at [622, 234] on span "Select company and role" at bounding box center [726, 229] width 461 height 35
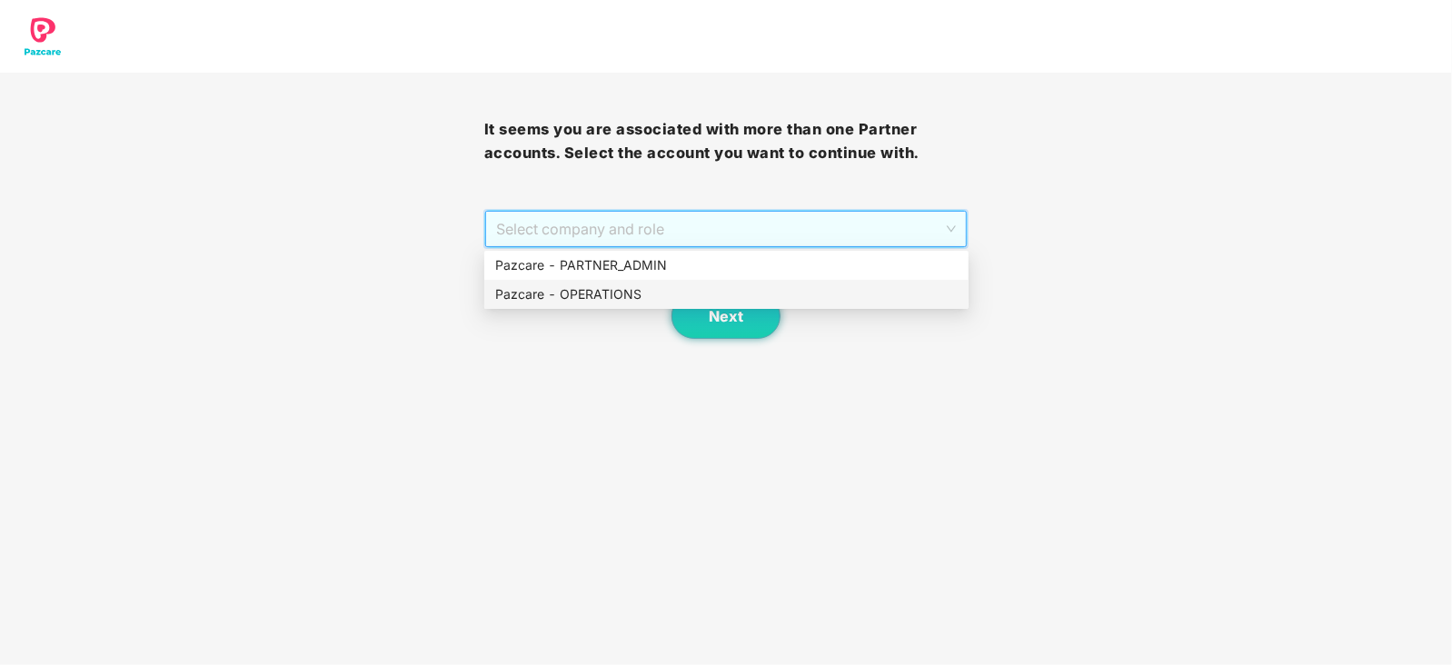
click at [599, 302] on div "Pazcare - OPERATIONS" at bounding box center [726, 294] width 463 height 20
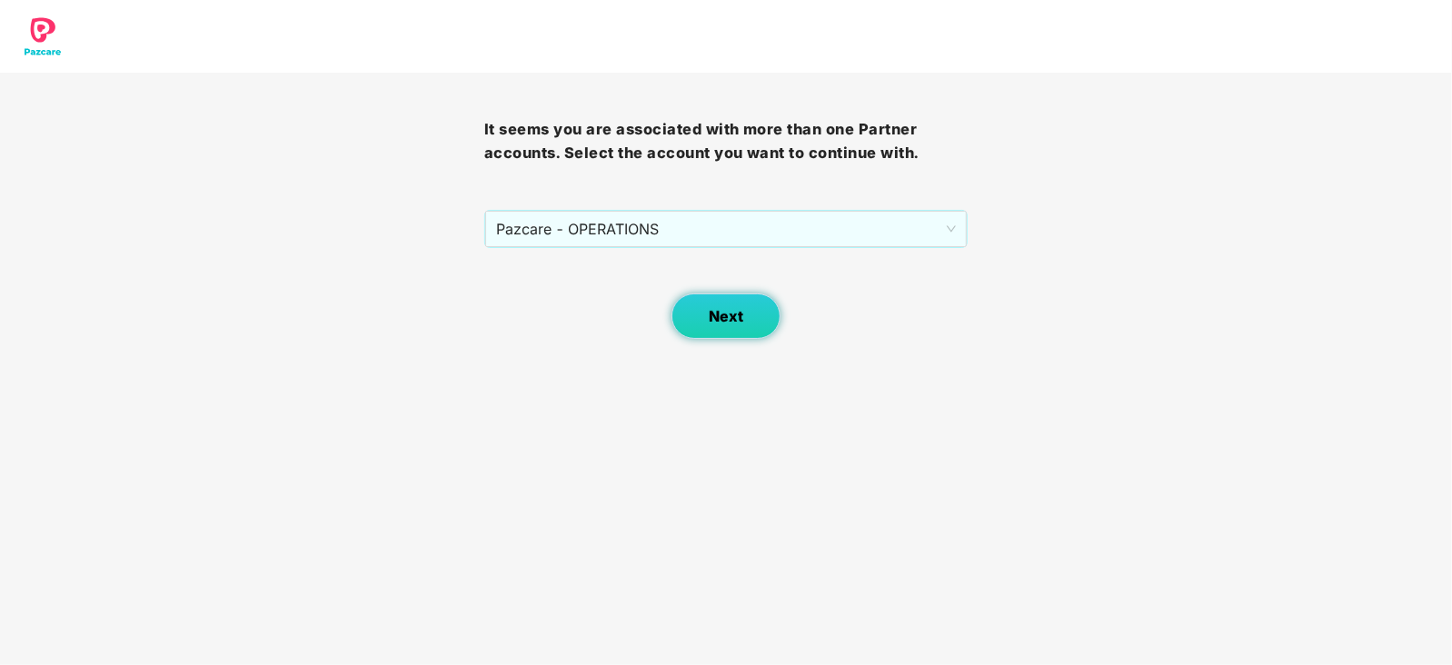
click at [697, 314] on button "Next" at bounding box center [726, 316] width 109 height 45
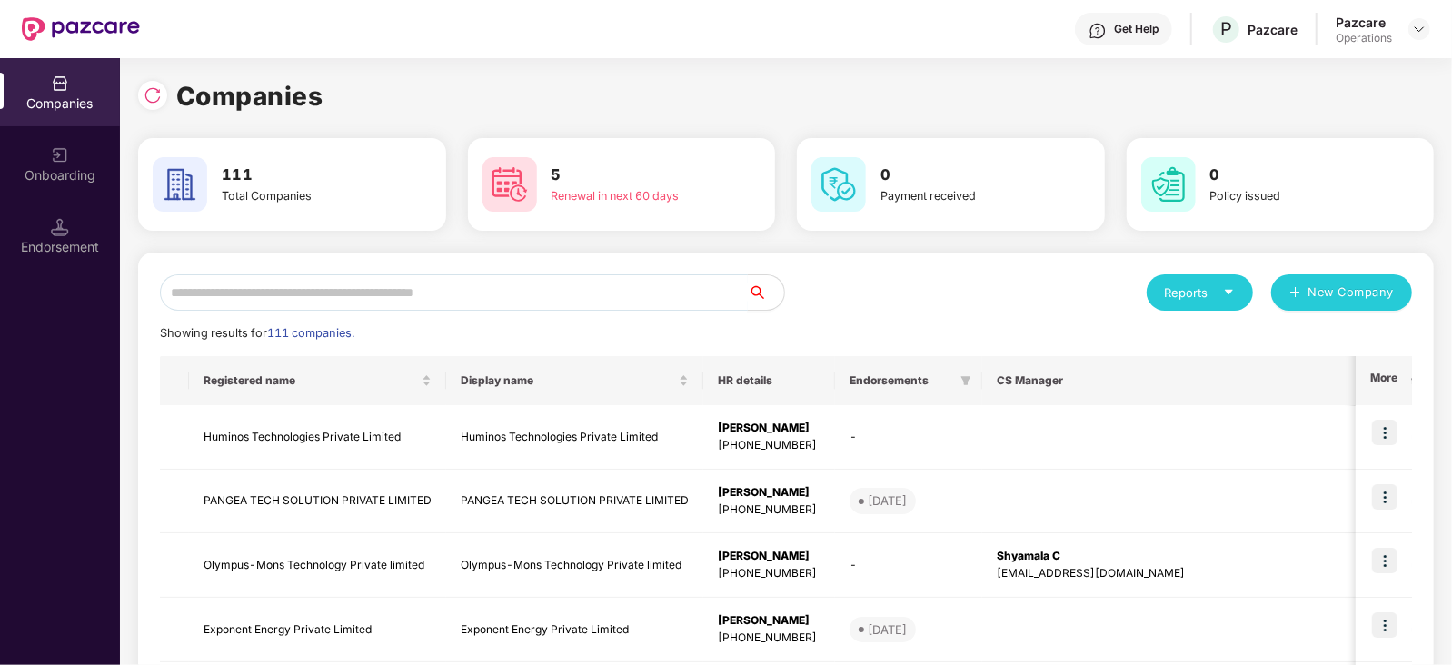
click at [554, 302] on input "text" at bounding box center [454, 292] width 588 height 36
paste input "**********"
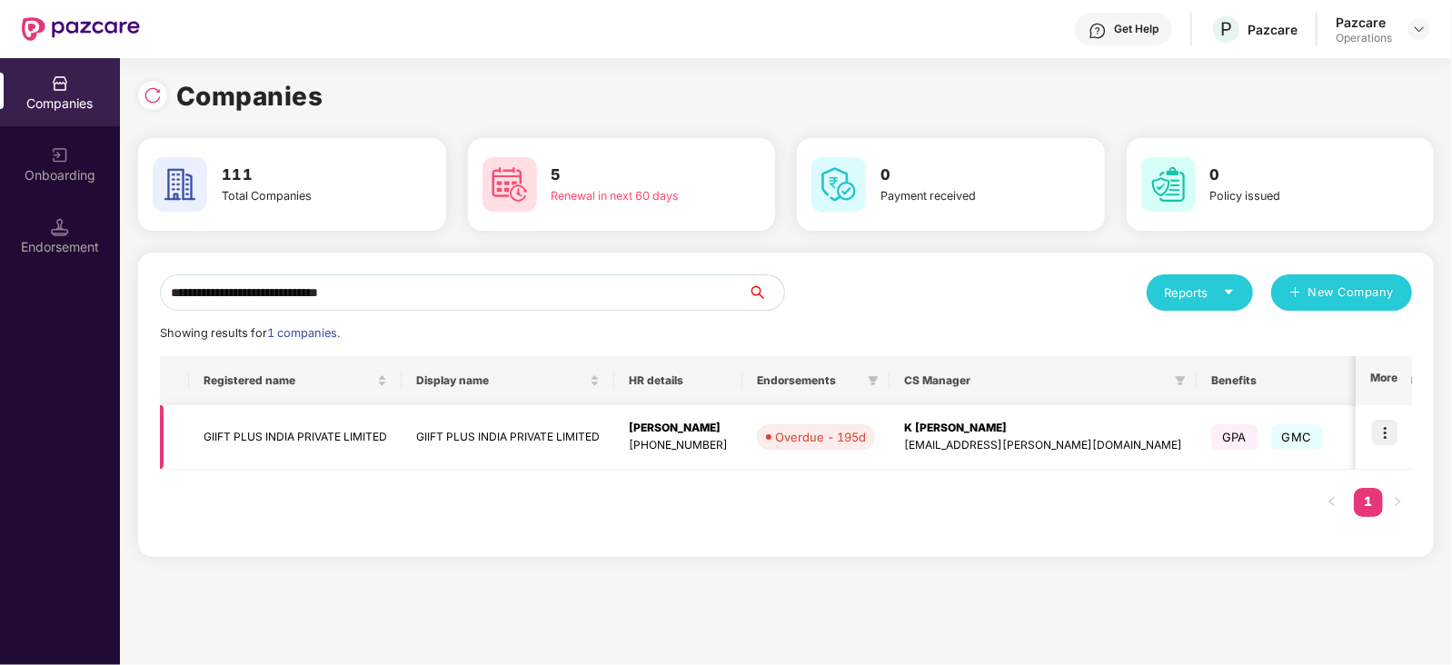
type input "**********"
click at [1391, 435] on img at bounding box center [1384, 432] width 25 height 25
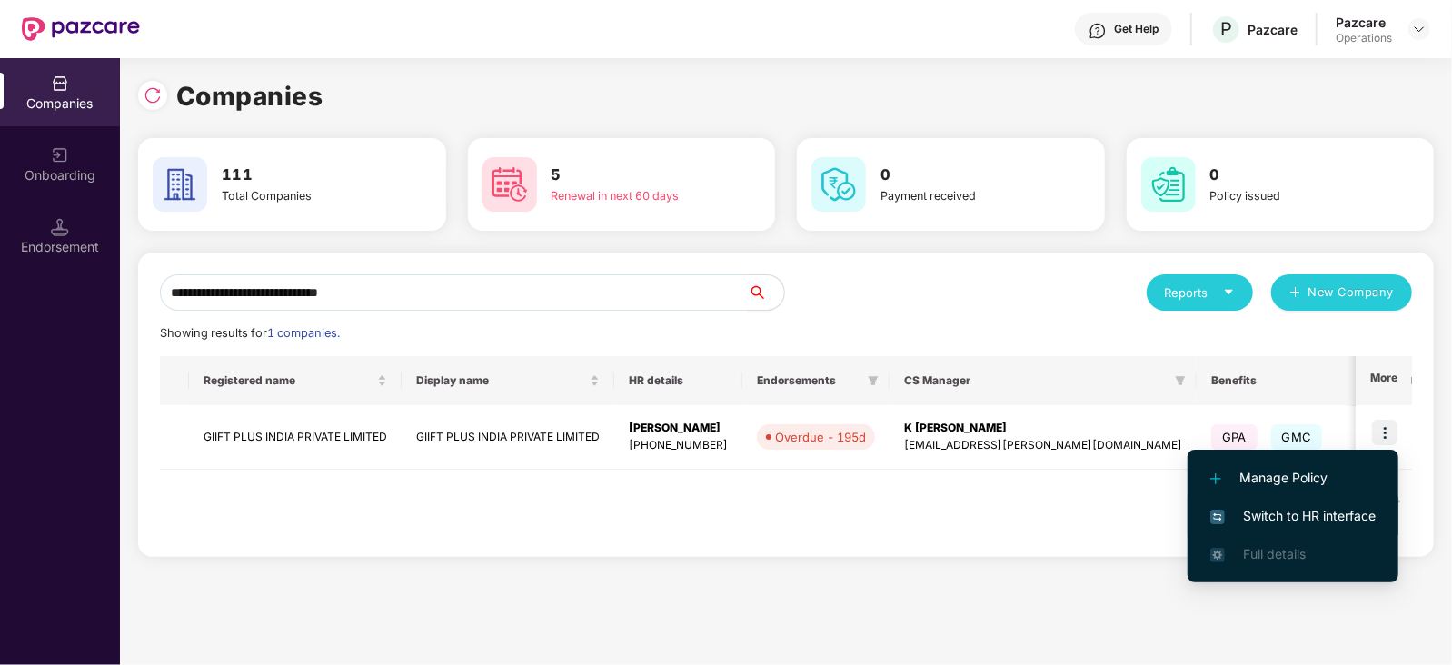
click at [1358, 508] on span "Switch to HR interface" at bounding box center [1293, 516] width 165 height 20
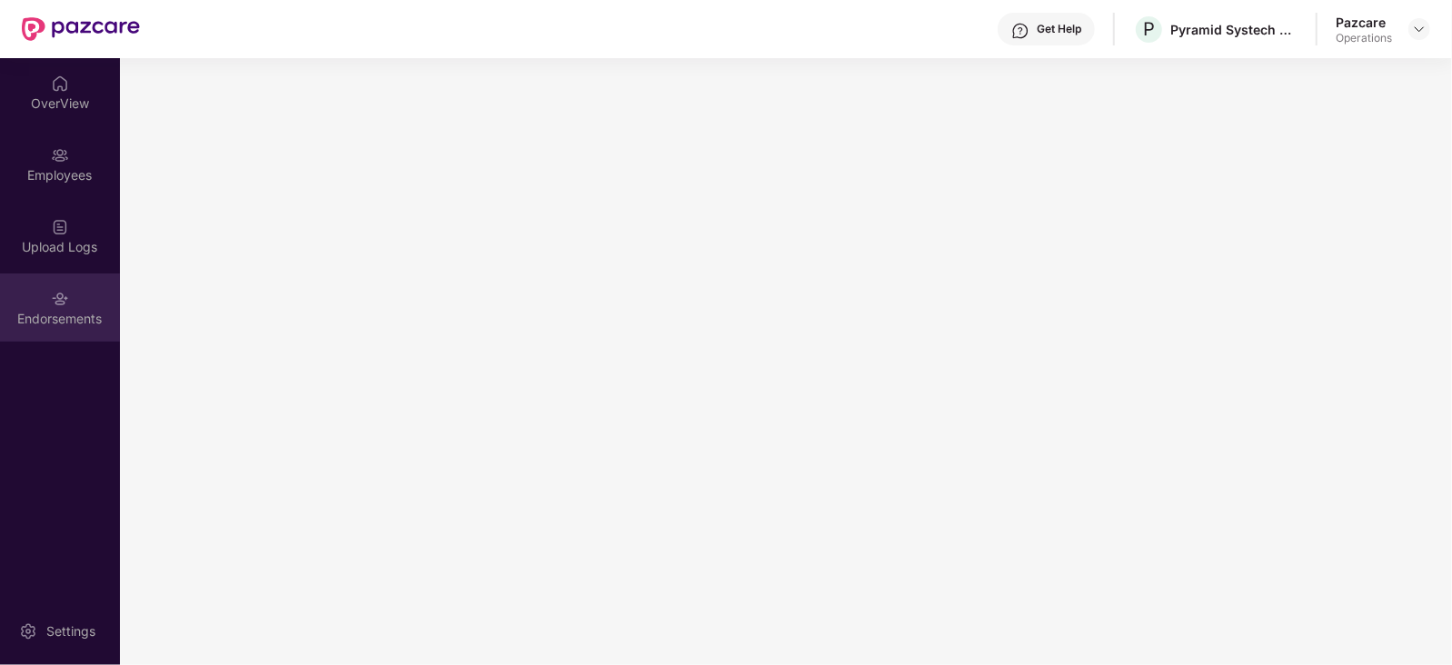
click at [83, 318] on div "Endorsements" at bounding box center [60, 319] width 120 height 18
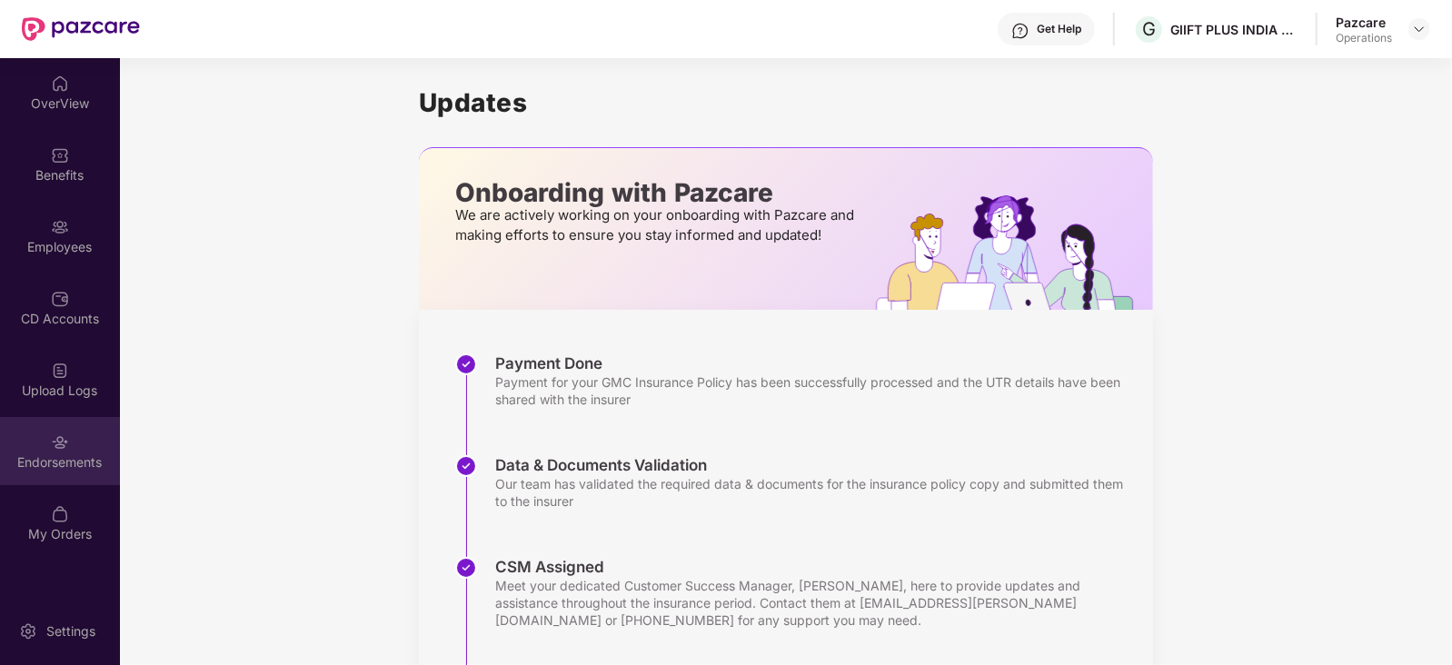
click at [79, 467] on div "Endorsements" at bounding box center [60, 462] width 120 height 18
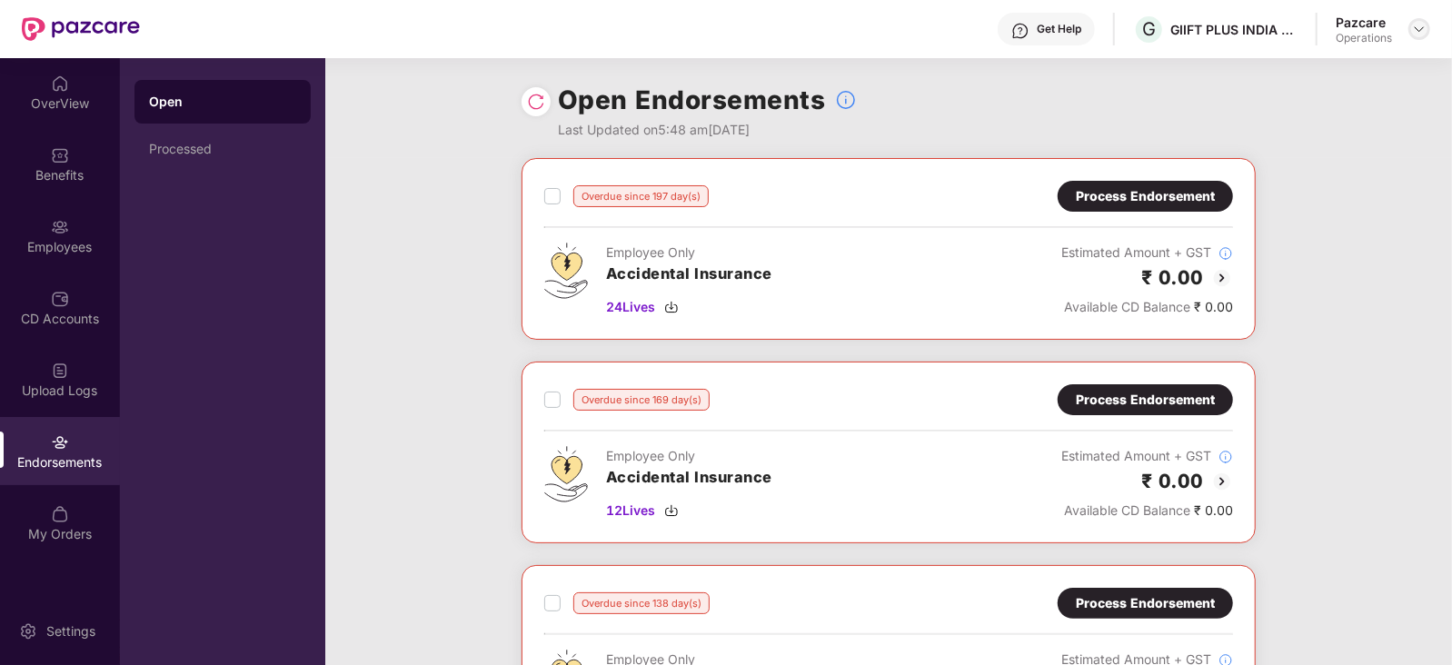
click at [1423, 18] on div at bounding box center [1420, 29] width 22 height 22
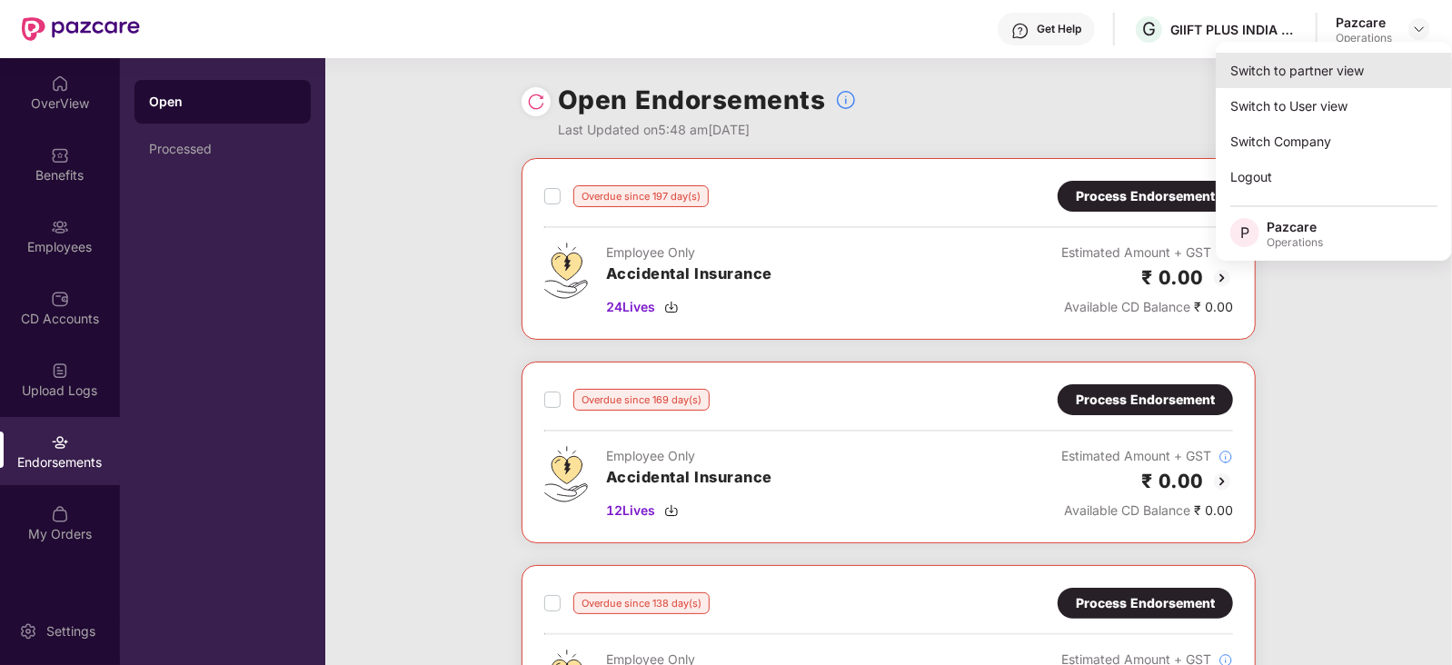
click at [1354, 67] on div "Switch to partner view" at bounding box center [1334, 70] width 236 height 35
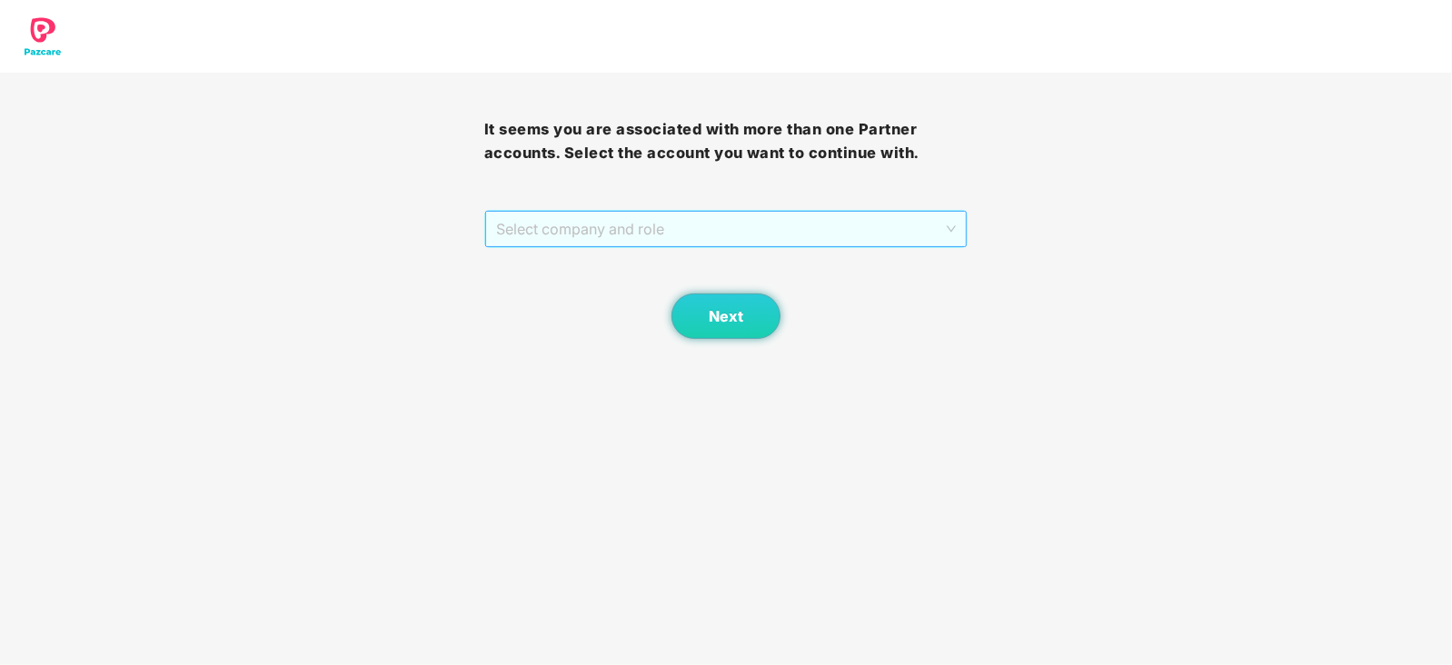
click at [629, 237] on span "Select company and role" at bounding box center [726, 229] width 461 height 35
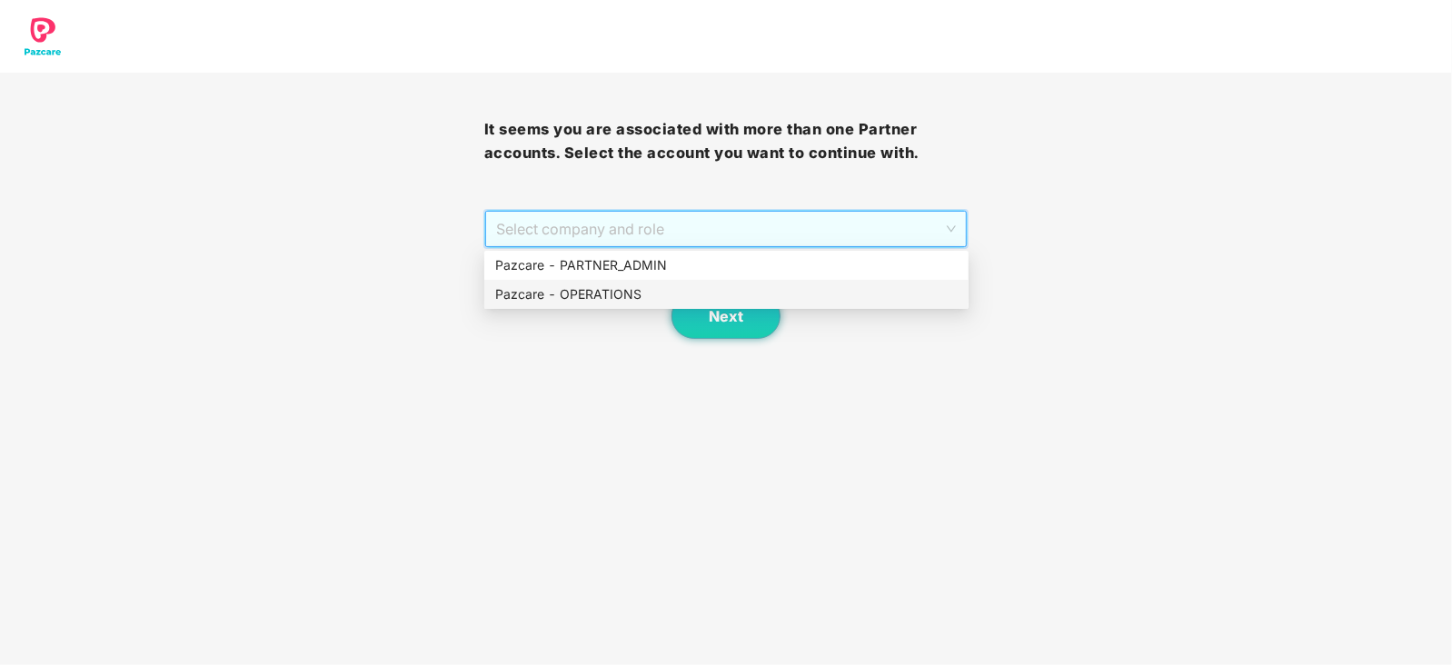
click at [603, 284] on div "Pazcare - OPERATIONS" at bounding box center [726, 294] width 463 height 20
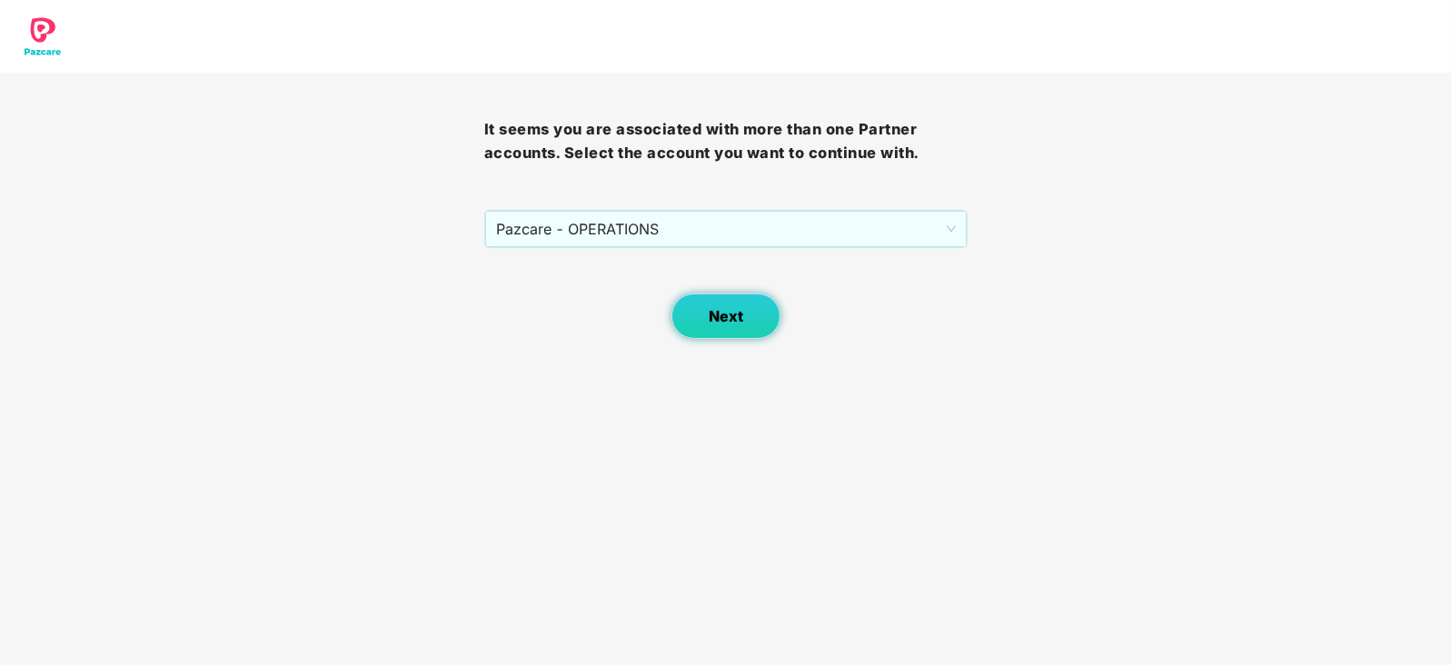
click at [683, 315] on button "Next" at bounding box center [726, 316] width 109 height 45
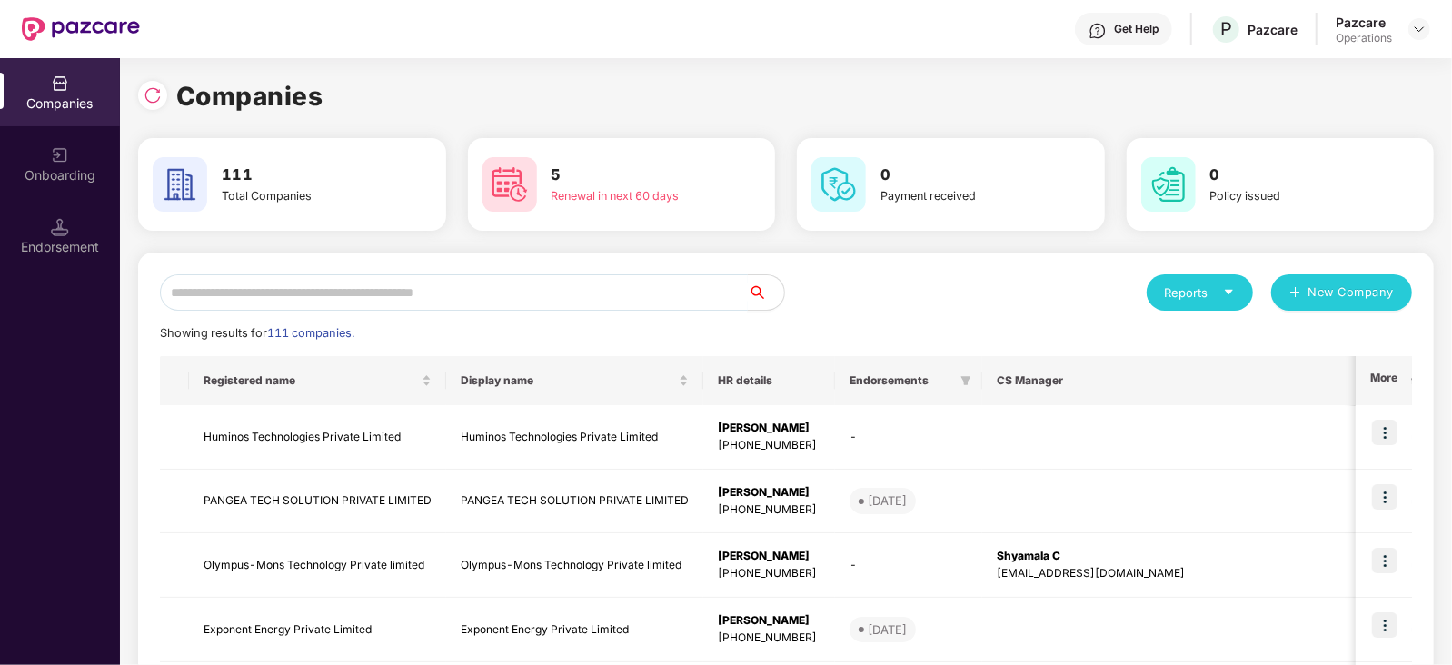
drag, startPoint x: 530, startPoint y: 291, endPoint x: 623, endPoint y: 235, distance: 108.0
click at [530, 291] on input "text" at bounding box center [454, 292] width 588 height 36
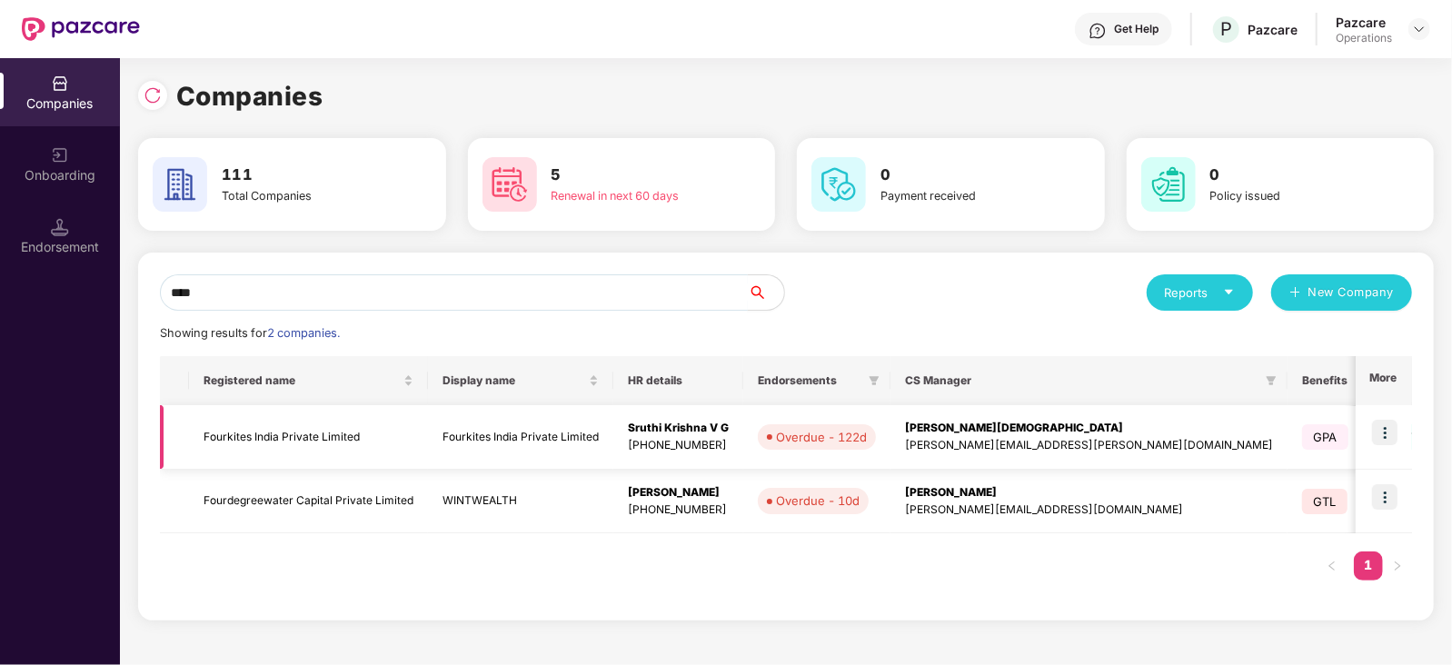
type input "****"
click at [240, 431] on td "Fourkites India Private Limited" at bounding box center [308, 437] width 239 height 65
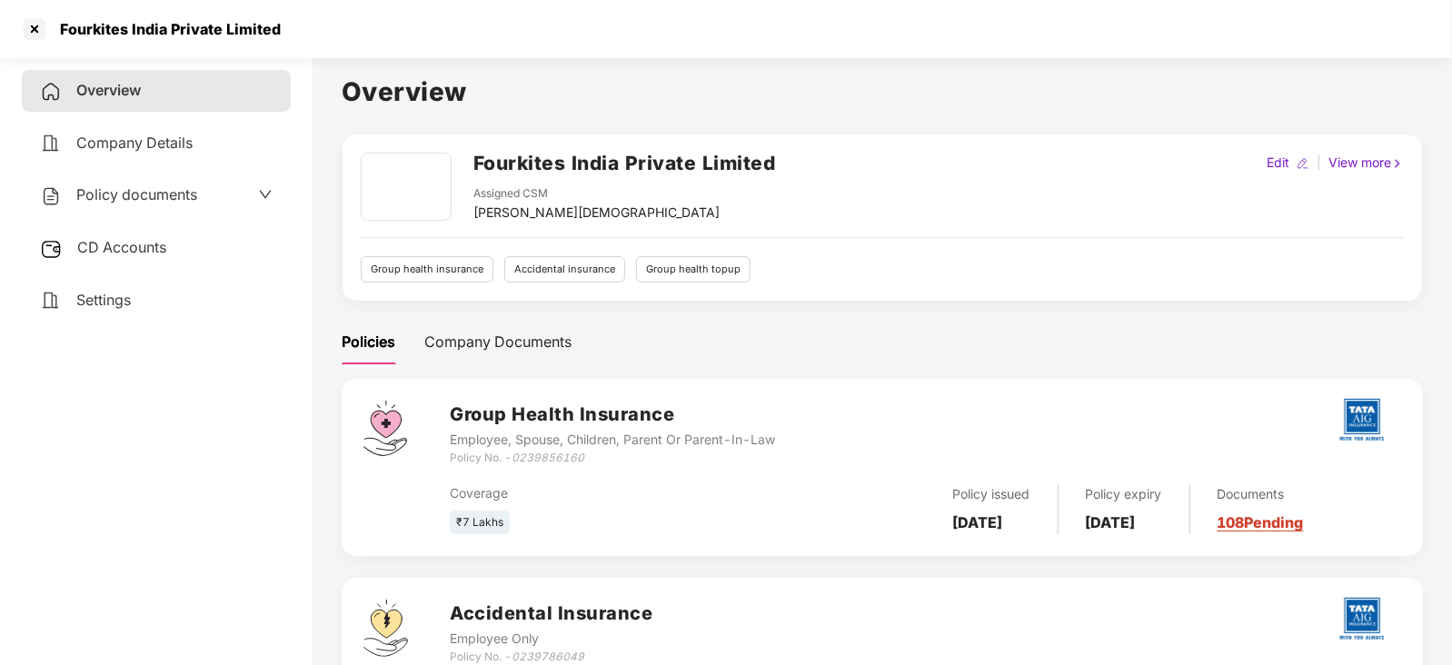
click at [91, 254] on span "CD Accounts" at bounding box center [121, 247] width 89 height 18
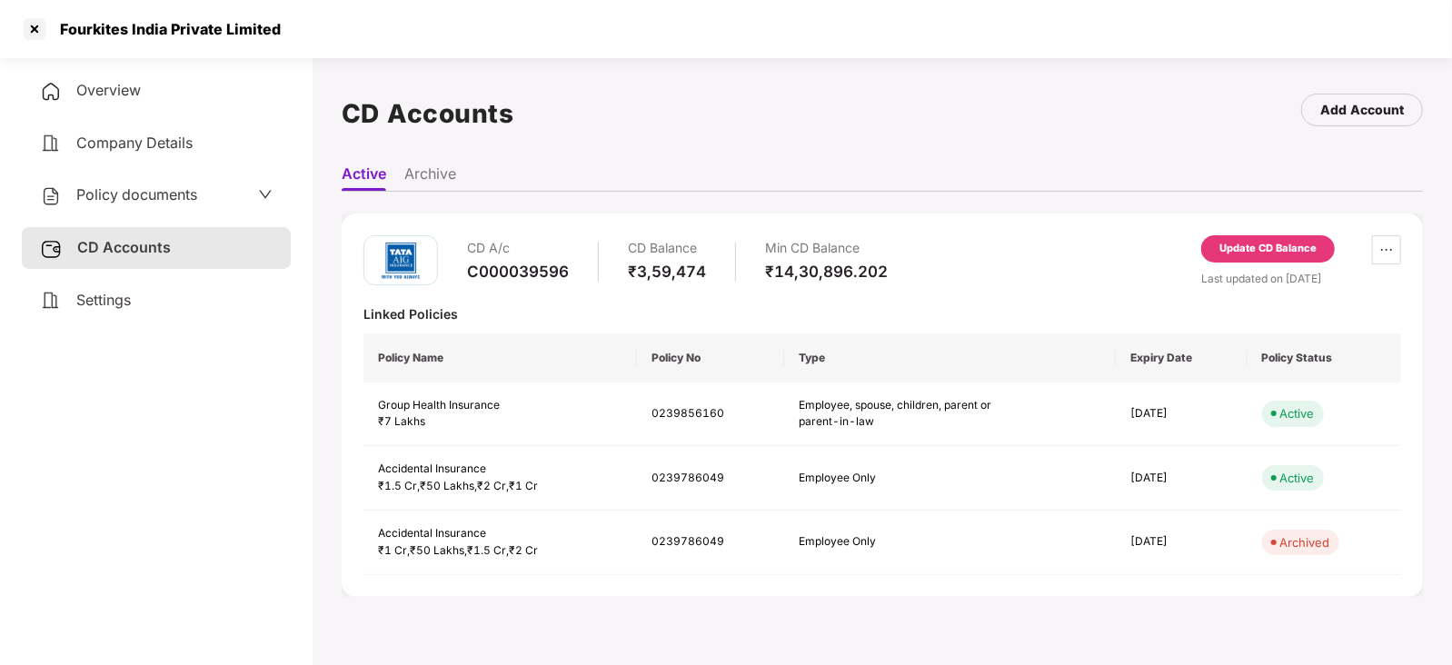
click at [1221, 241] on div "Update CD Balance" at bounding box center [1268, 249] width 97 height 16
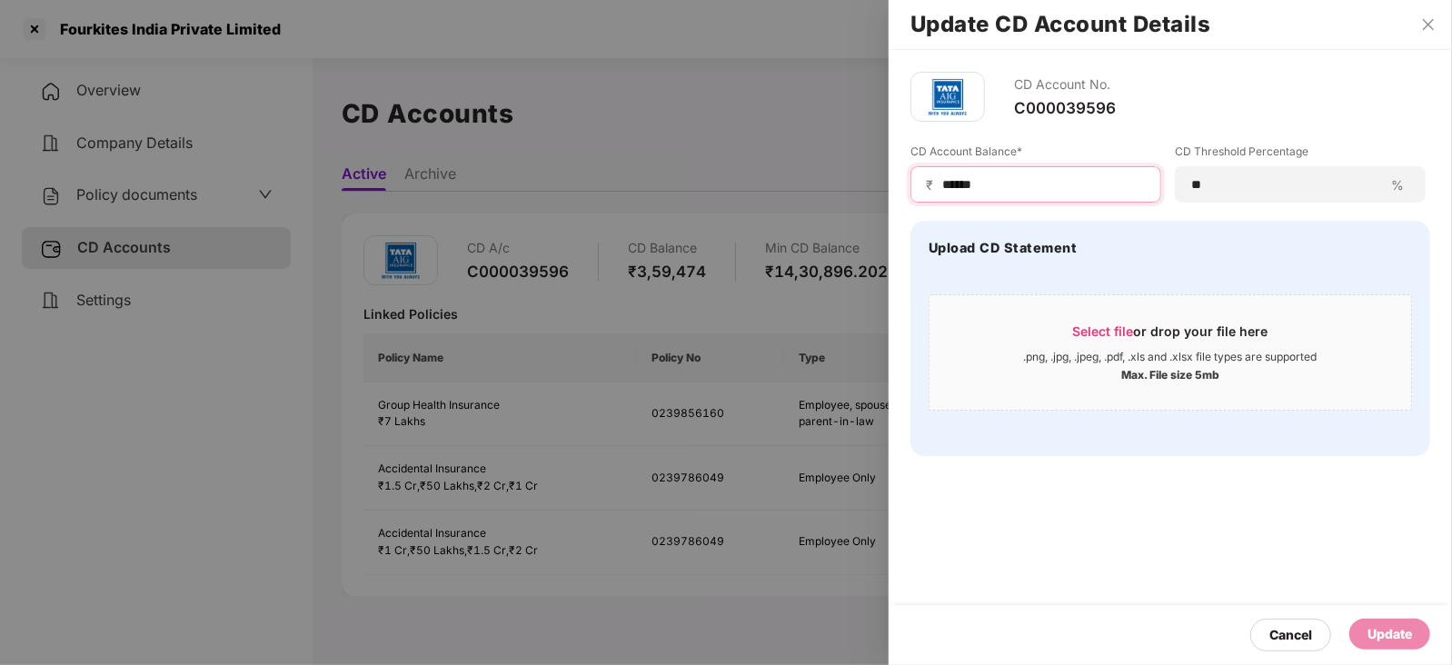
drag, startPoint x: 999, startPoint y: 188, endPoint x: 932, endPoint y: 187, distance: 67.3
click at [932, 187] on div "₹ ******" at bounding box center [1036, 184] width 251 height 36
paste input
type input "******"
click at [1386, 642] on div "Update" at bounding box center [1390, 634] width 45 height 20
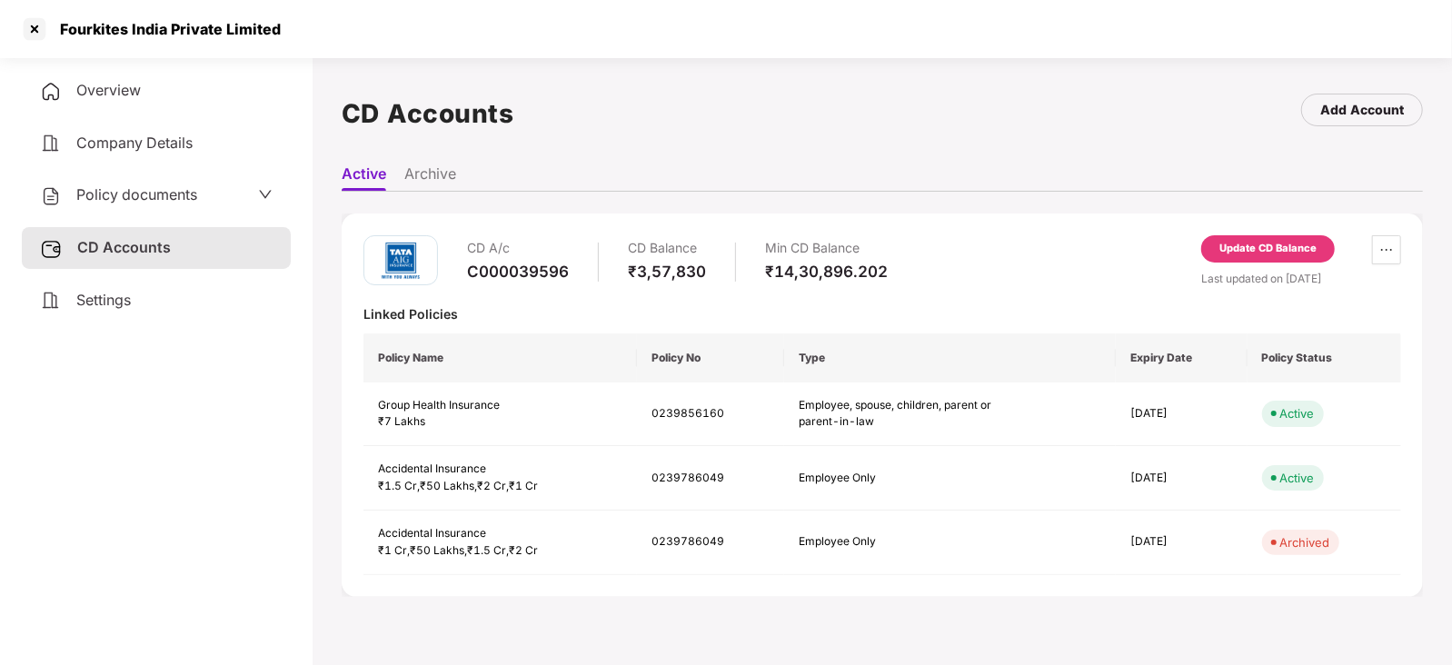
click at [186, 190] on span "Policy documents" at bounding box center [136, 194] width 121 height 18
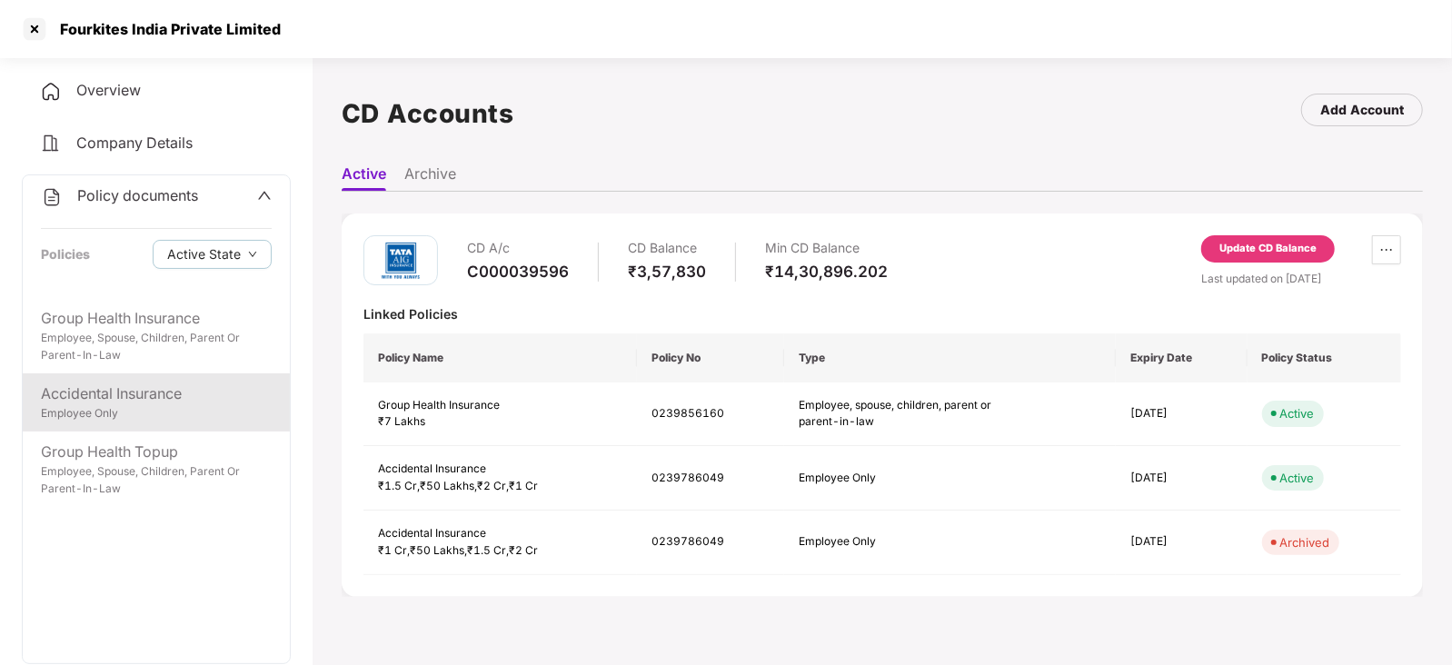
click at [149, 420] on div "Employee Only" at bounding box center [156, 413] width 231 height 17
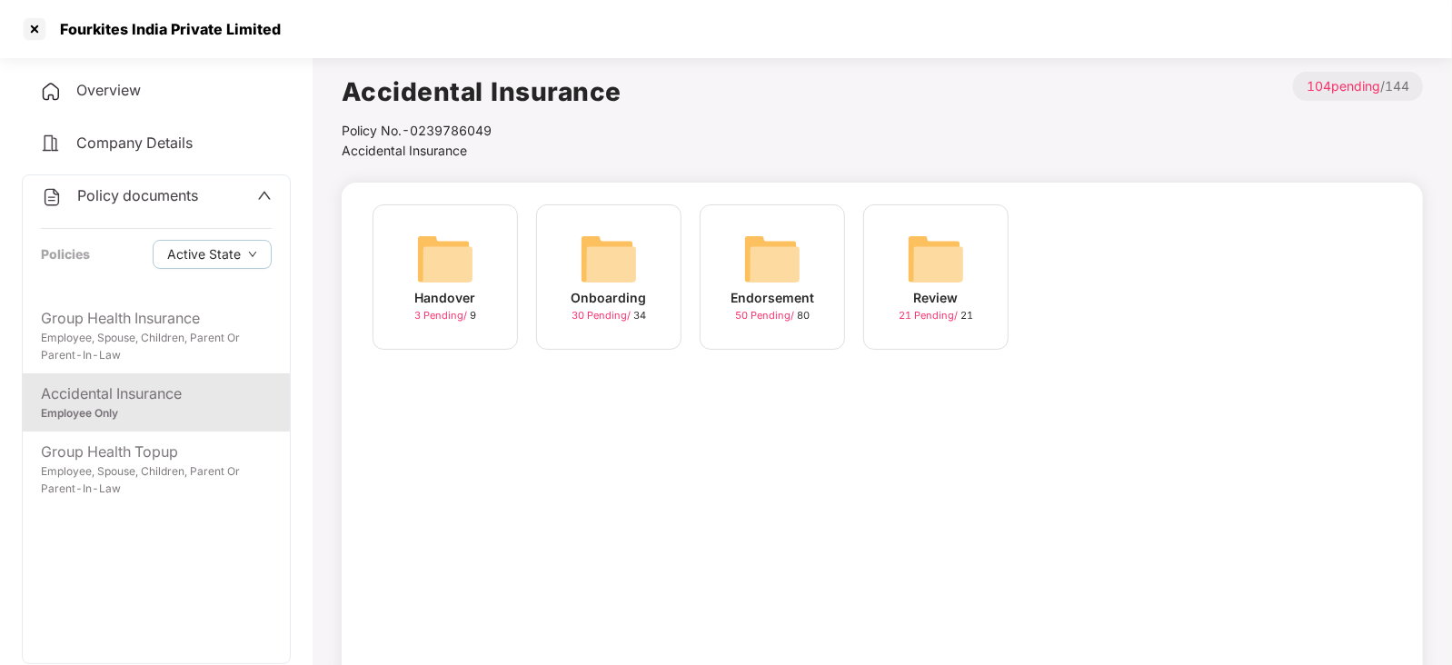
click at [774, 252] on img at bounding box center [772, 259] width 58 height 58
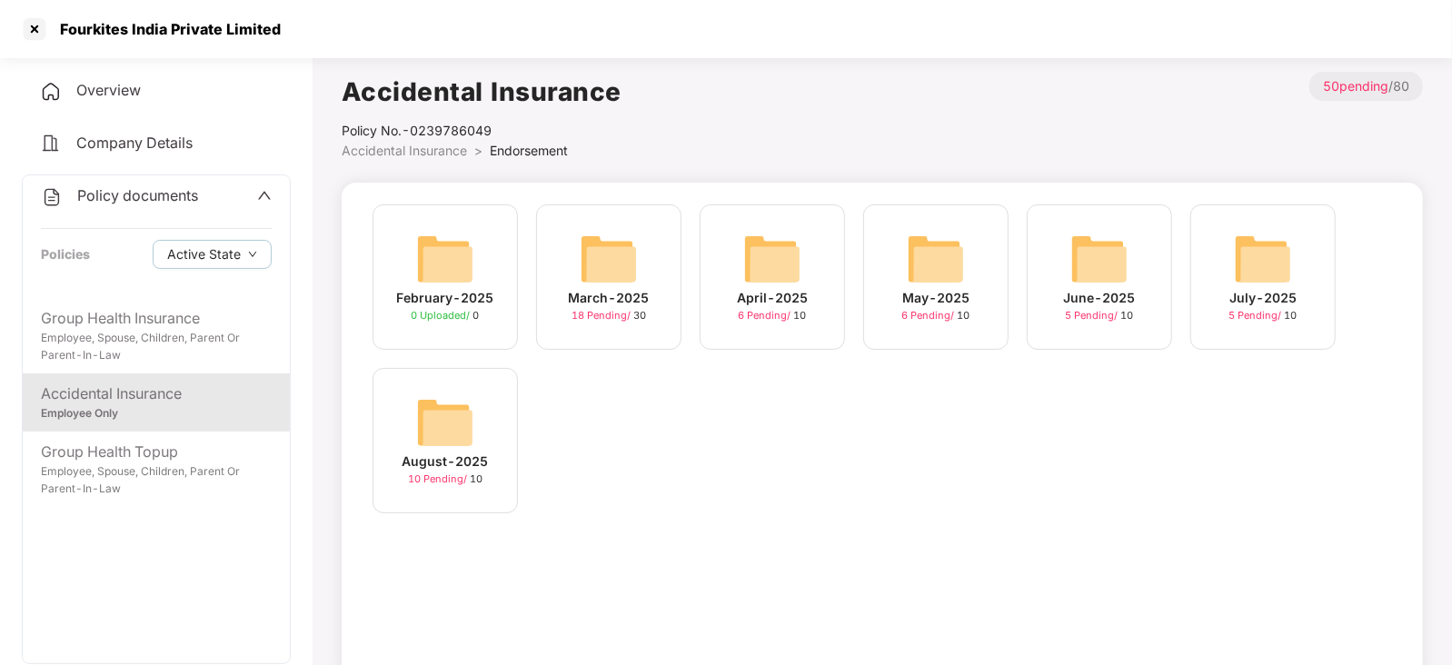
click at [457, 408] on img at bounding box center [445, 423] width 58 height 58
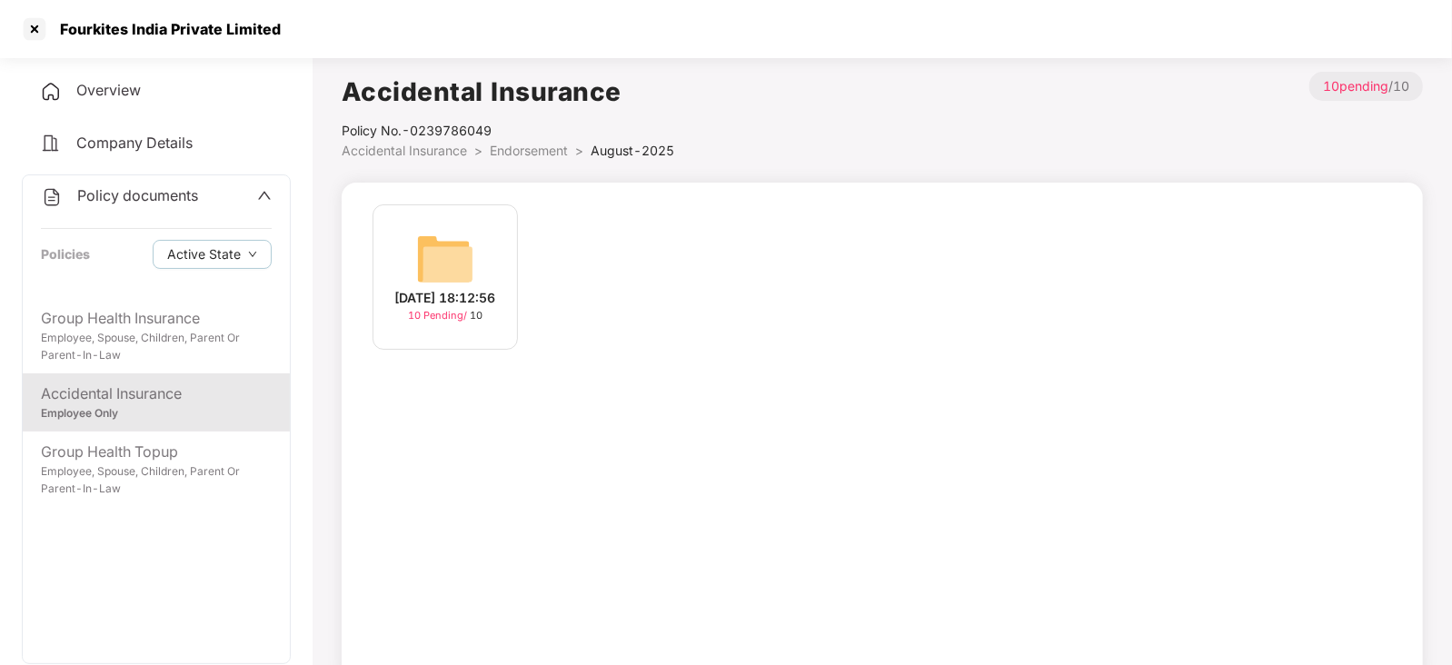
scroll to position [33, 0]
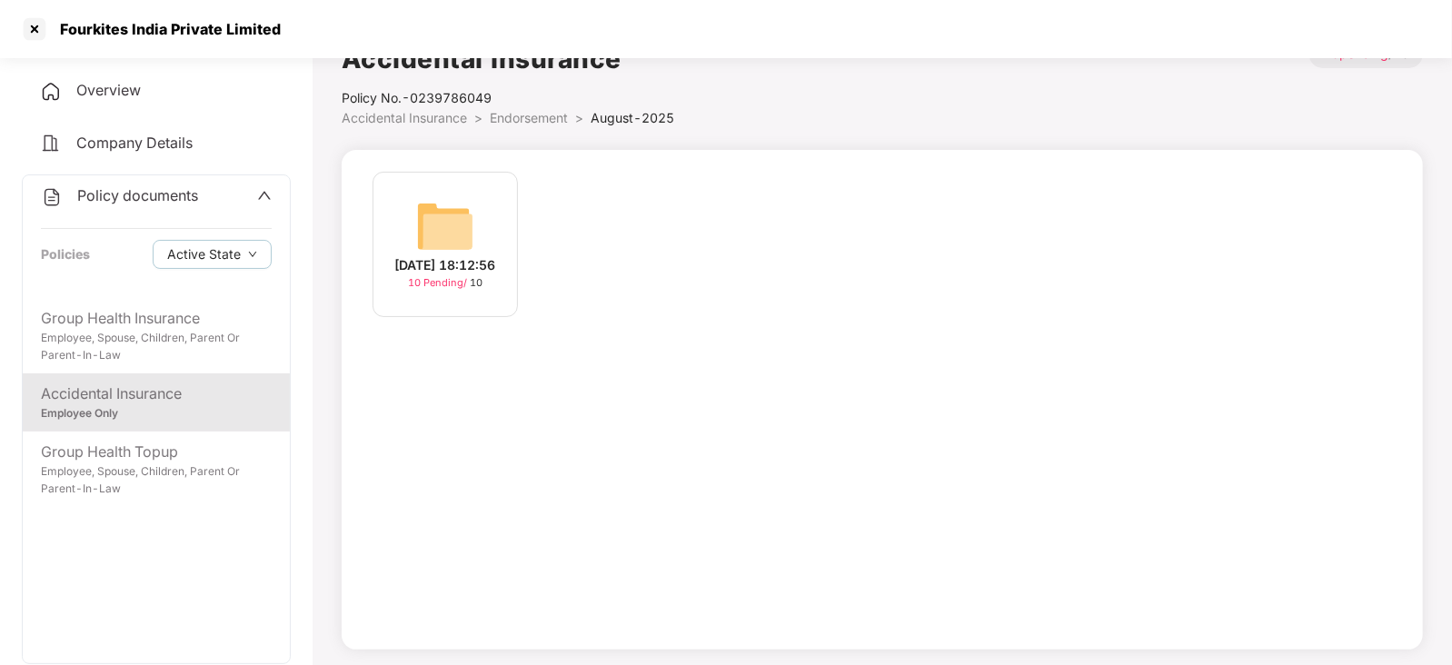
click at [442, 262] on div "[DATE] 18:12:56" at bounding box center [445, 265] width 101 height 20
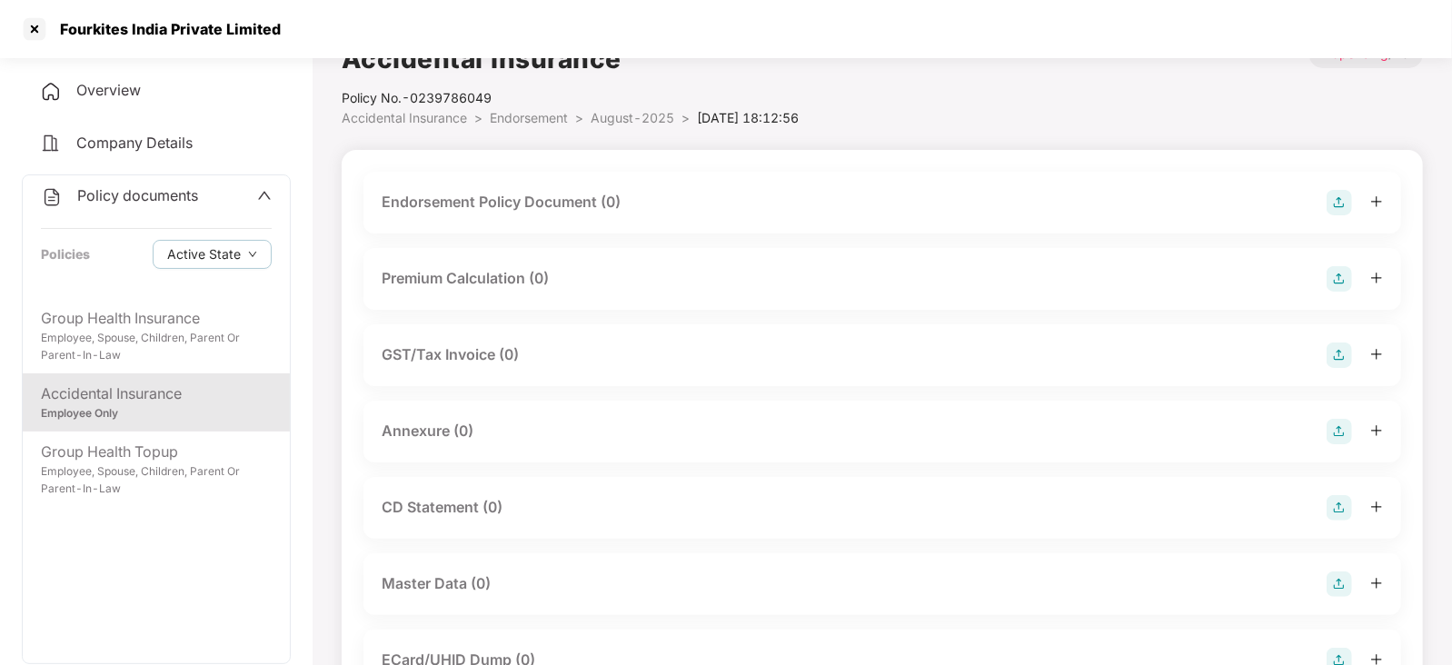
click at [1340, 209] on img at bounding box center [1339, 202] width 25 height 25
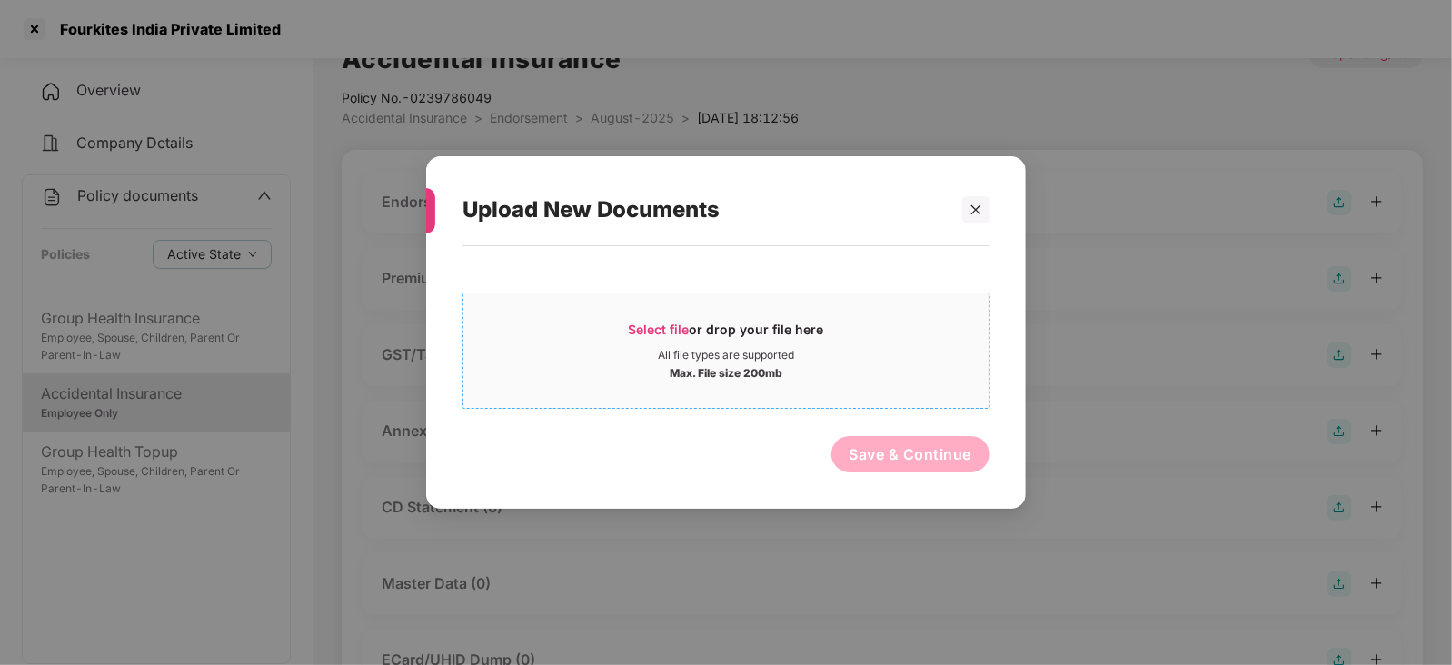
click at [678, 319] on span "Select file or drop your file here All file types are supported Max. File size …" at bounding box center [725, 350] width 525 height 87
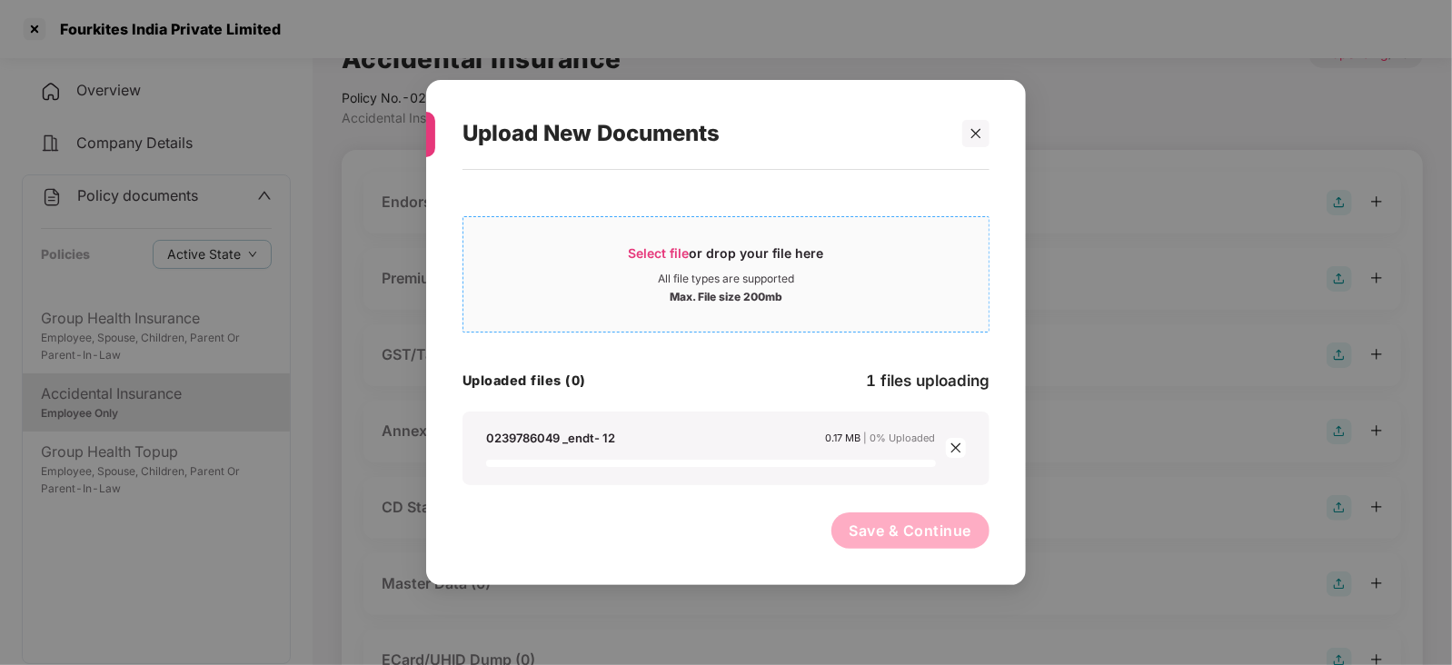
click at [643, 254] on span "Select file" at bounding box center [659, 252] width 61 height 15
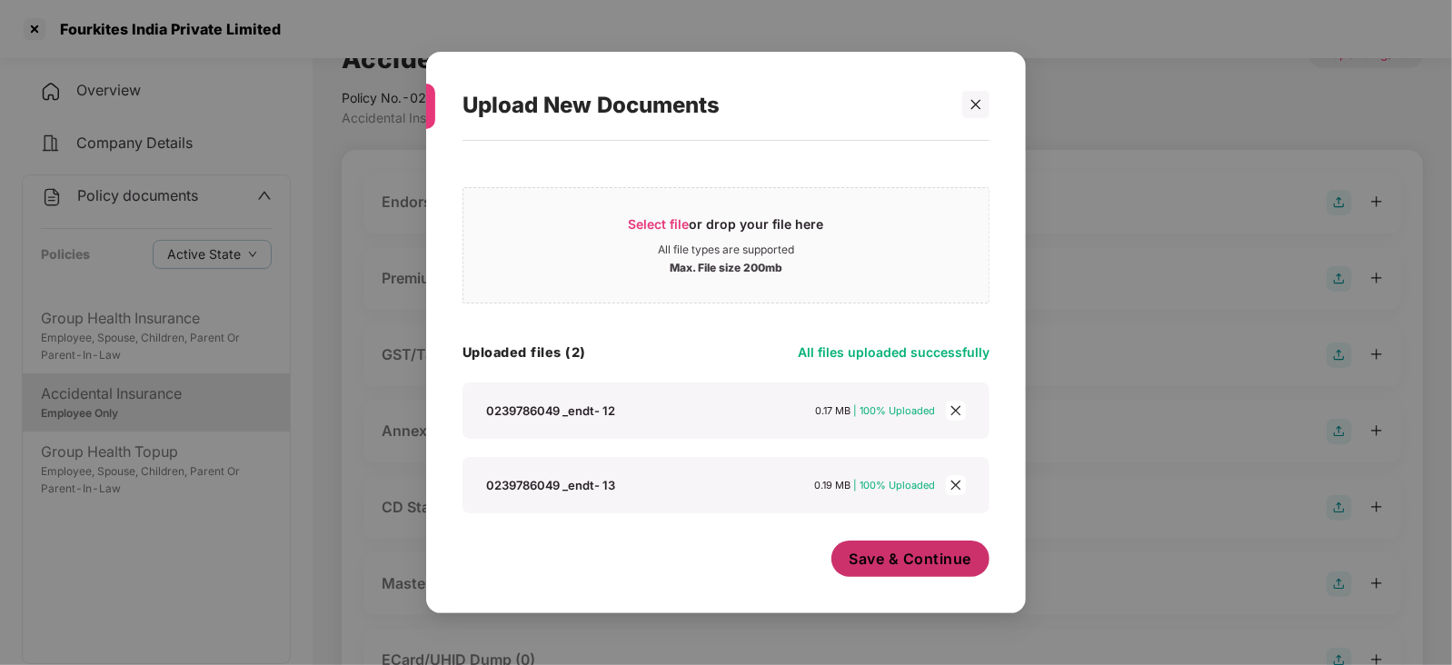
click at [870, 573] on button "Save & Continue" at bounding box center [911, 559] width 159 height 36
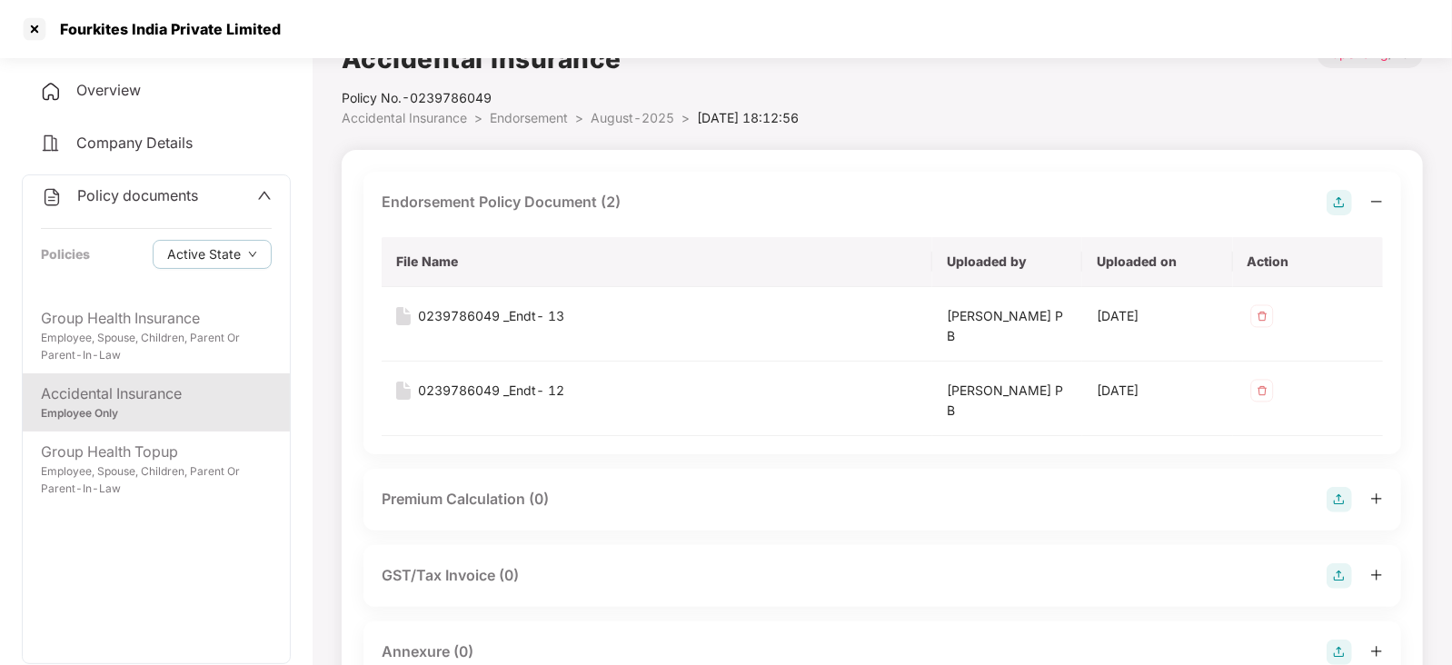
click at [1336, 515] on div "Premium Calculation (0)" at bounding box center [883, 500] width 1038 height 62
click at [1348, 500] on img at bounding box center [1339, 499] width 25 height 25
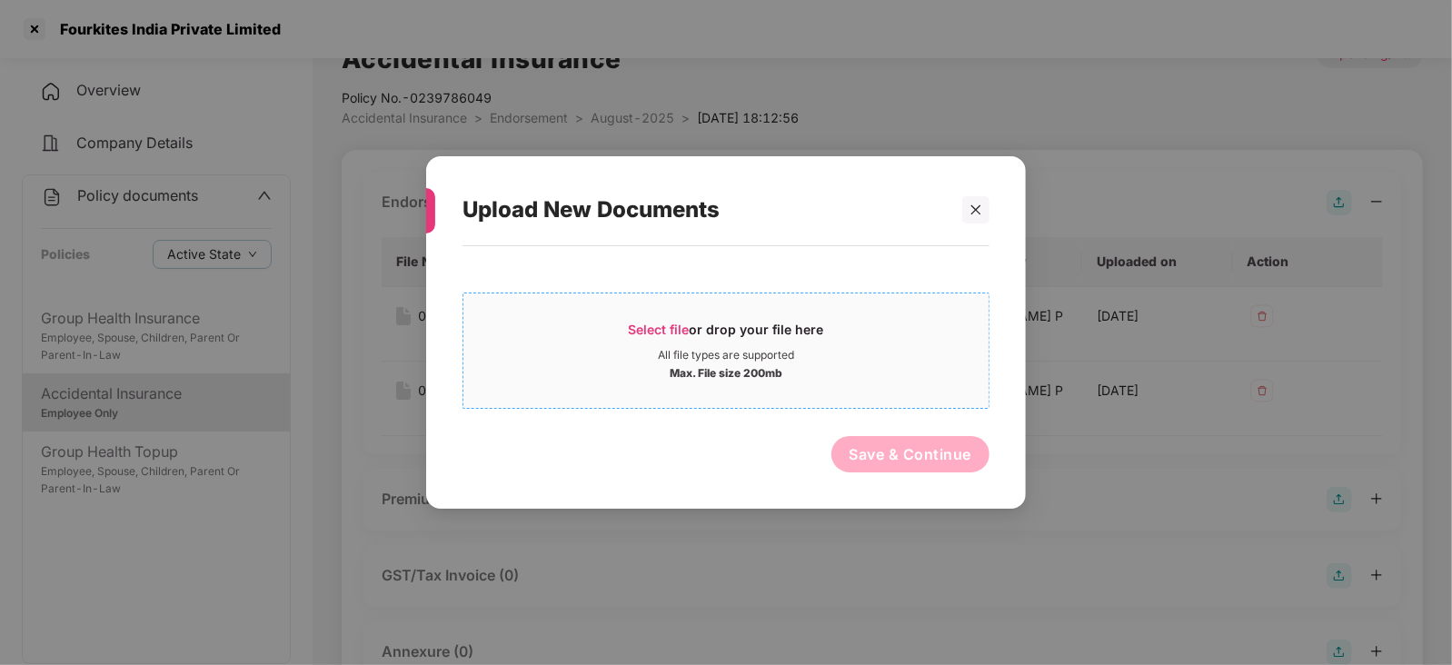
click at [650, 326] on span "Select file" at bounding box center [659, 329] width 61 height 15
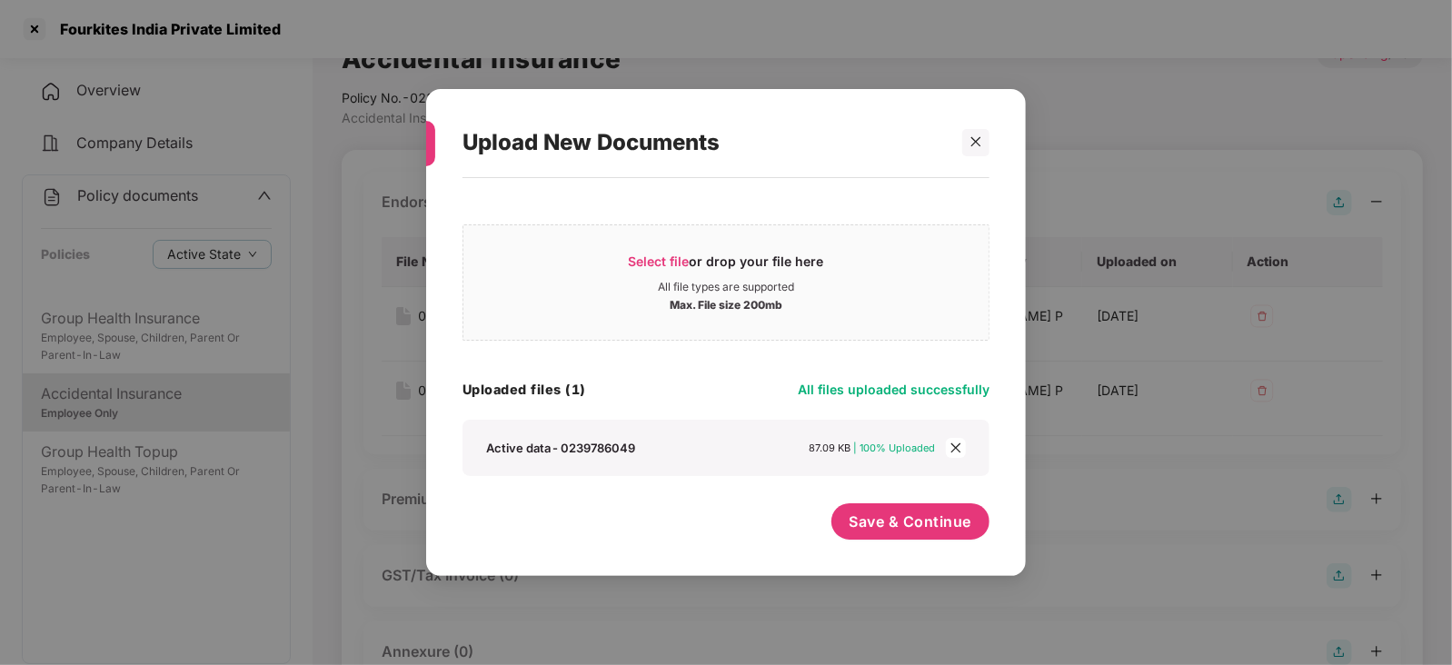
click at [875, 540] on div "Save & Continue" at bounding box center [911, 525] width 159 height 45
click at [881, 525] on span "Save & Continue" at bounding box center [911, 522] width 123 height 20
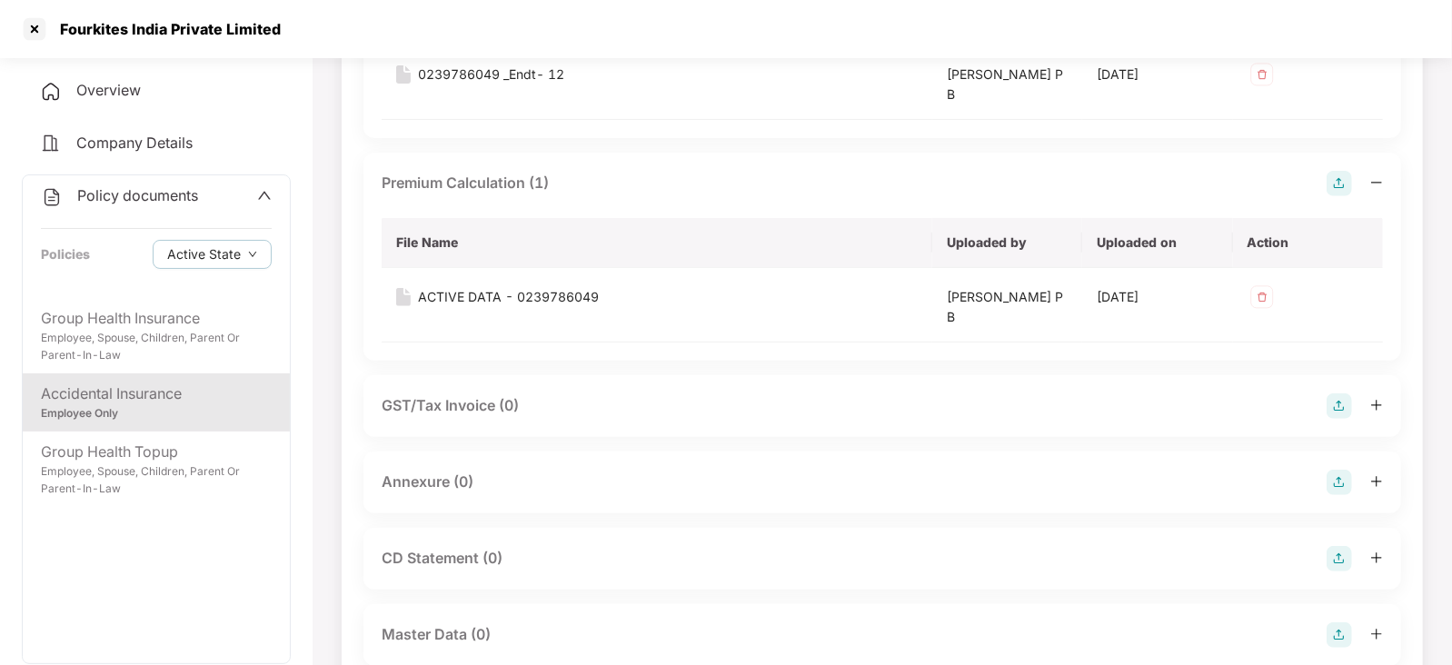
scroll to position [351, 0]
click at [1341, 478] on img at bounding box center [1339, 480] width 25 height 25
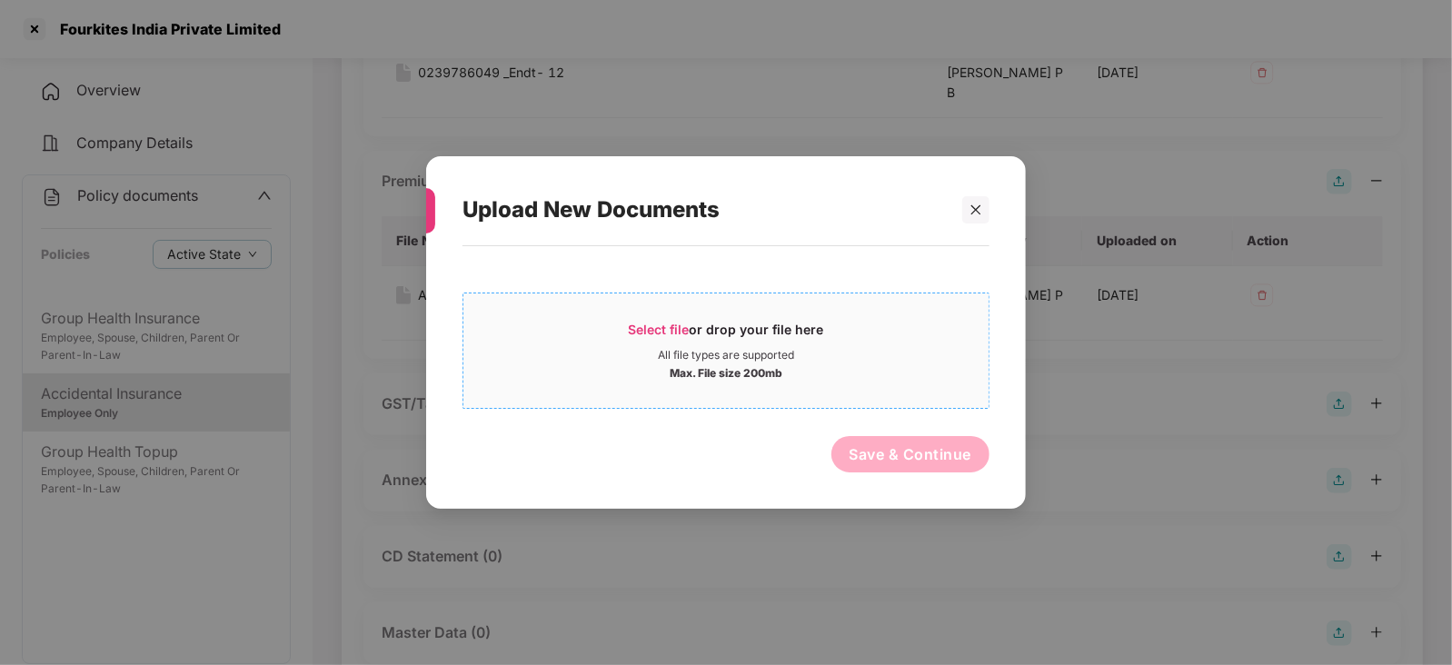
click at [673, 324] on span "Select file" at bounding box center [659, 329] width 61 height 15
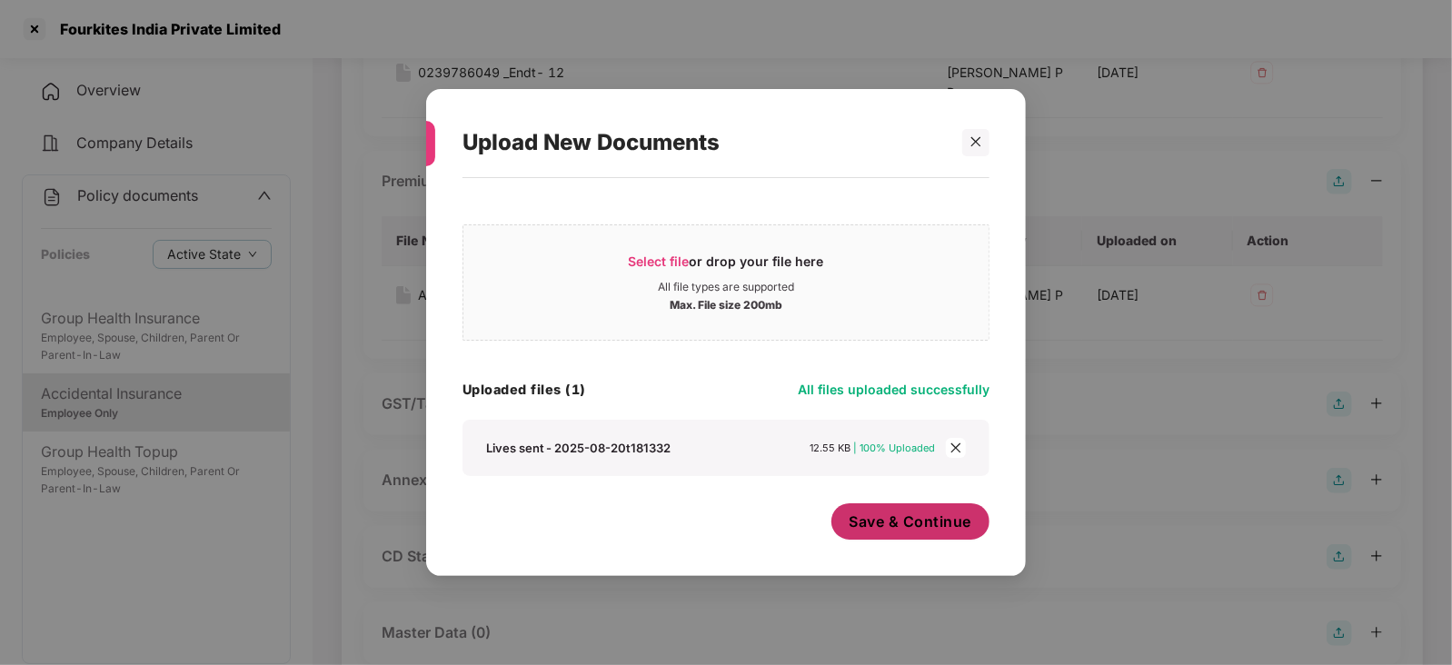
click at [892, 529] on span "Save & Continue" at bounding box center [911, 522] width 123 height 20
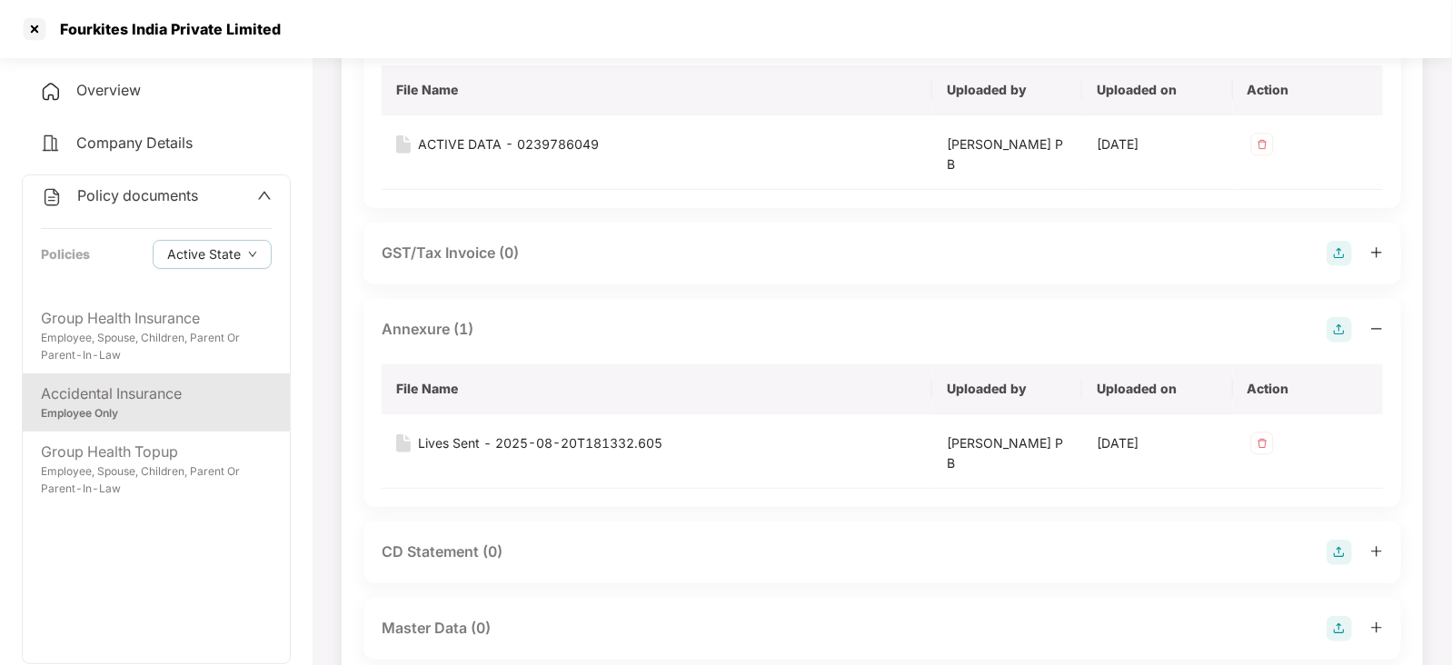
scroll to position [533, 0]
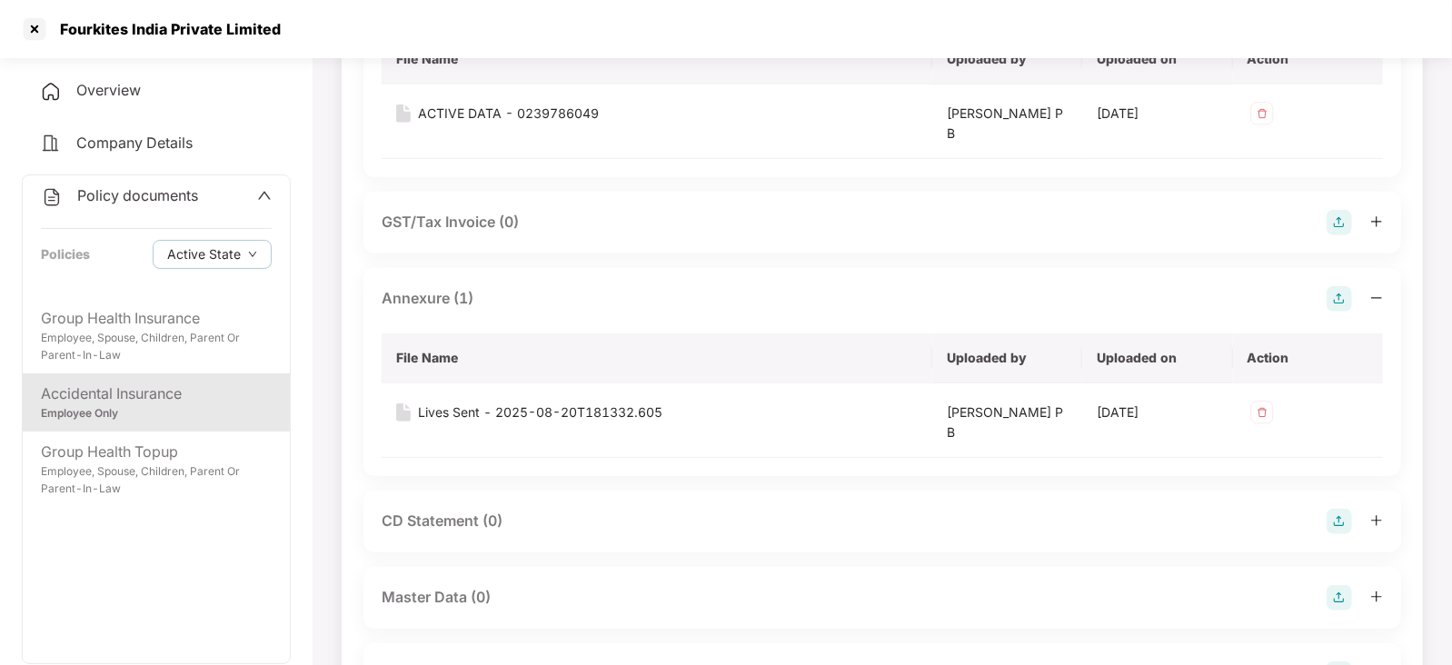
click at [1352, 521] on img at bounding box center [1339, 521] width 25 height 25
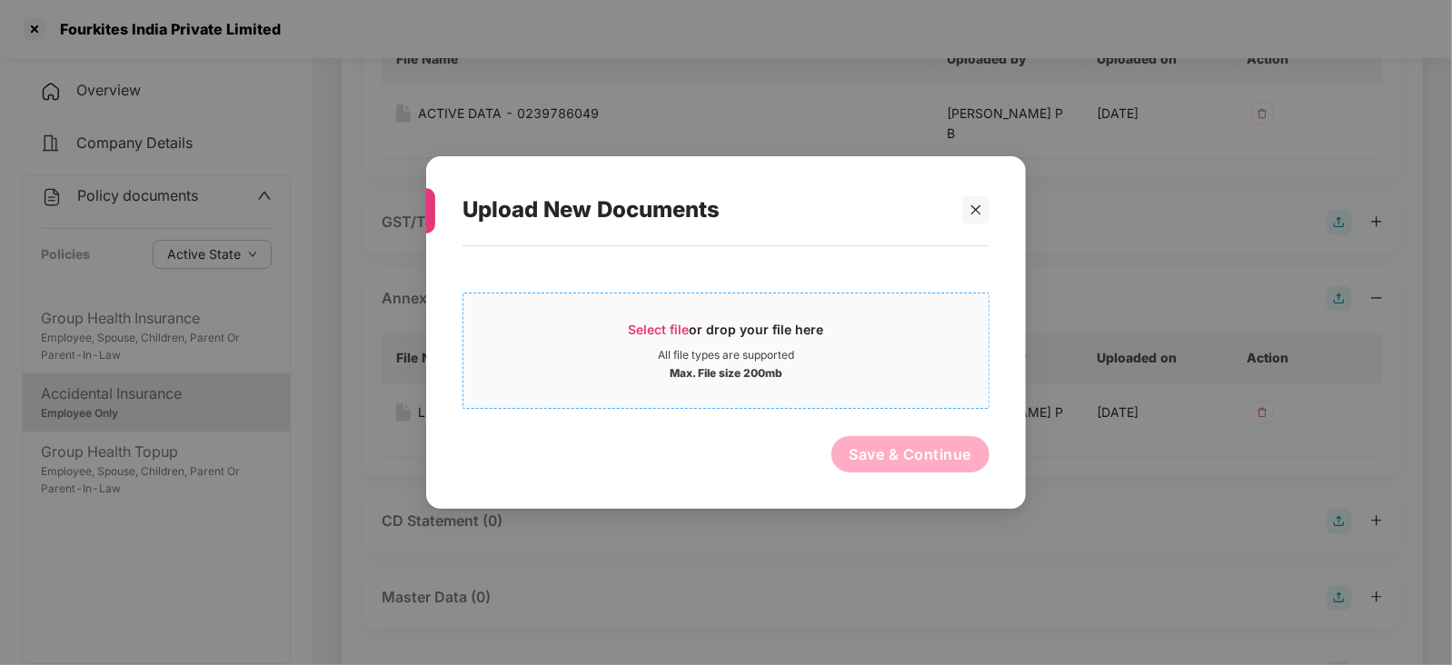
click at [663, 334] on span "Select file" at bounding box center [659, 329] width 61 height 15
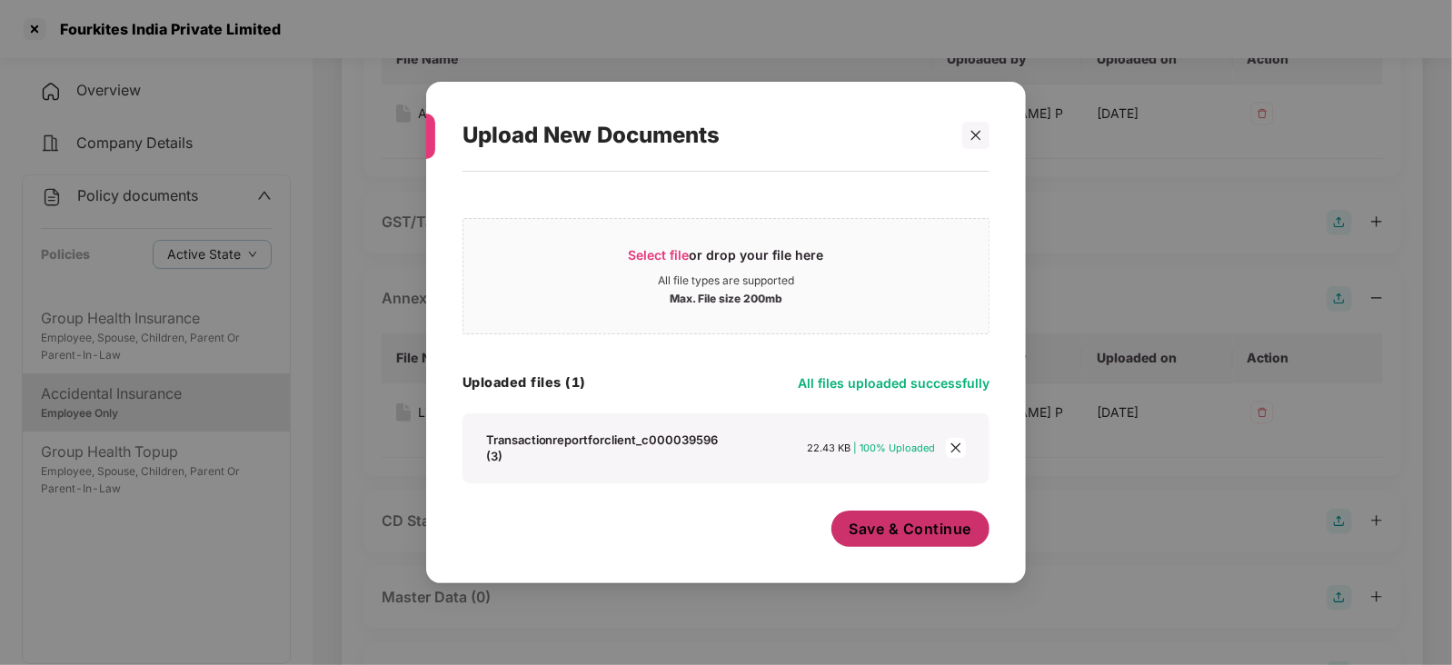
click at [943, 534] on span "Save & Continue" at bounding box center [911, 529] width 123 height 20
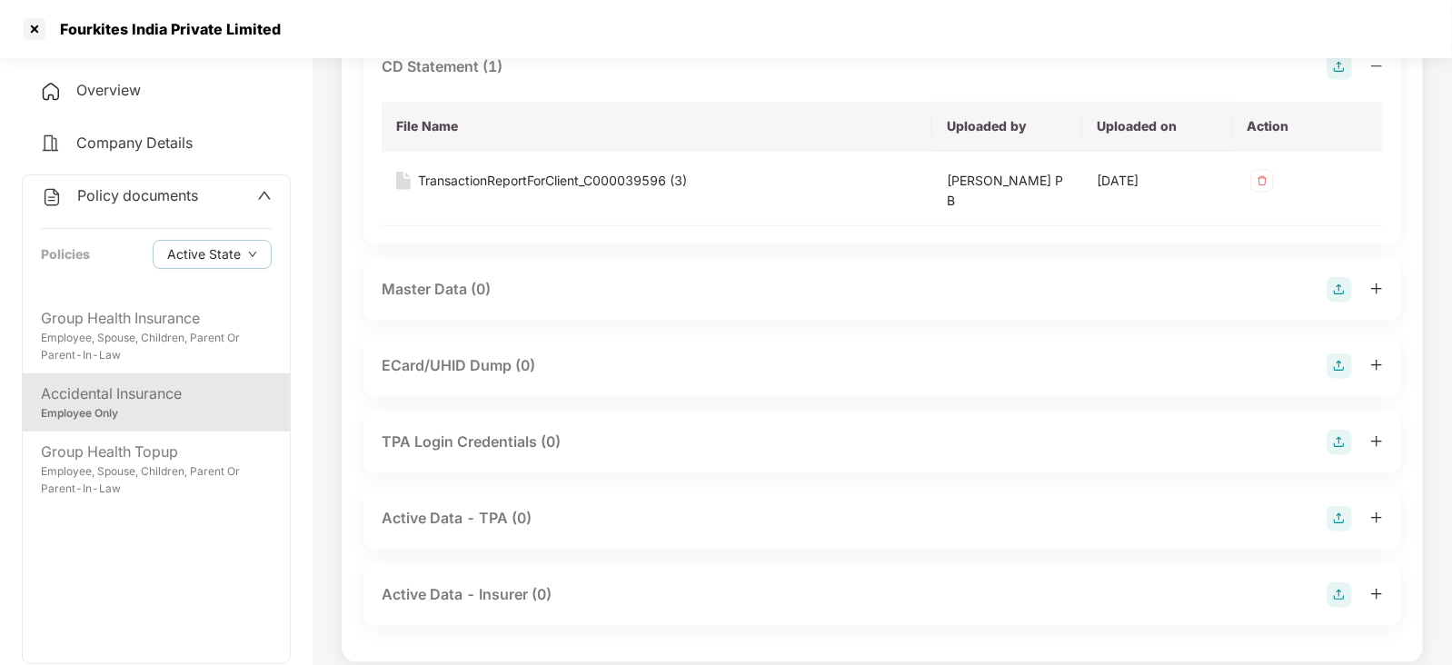
scroll to position [1004, 0]
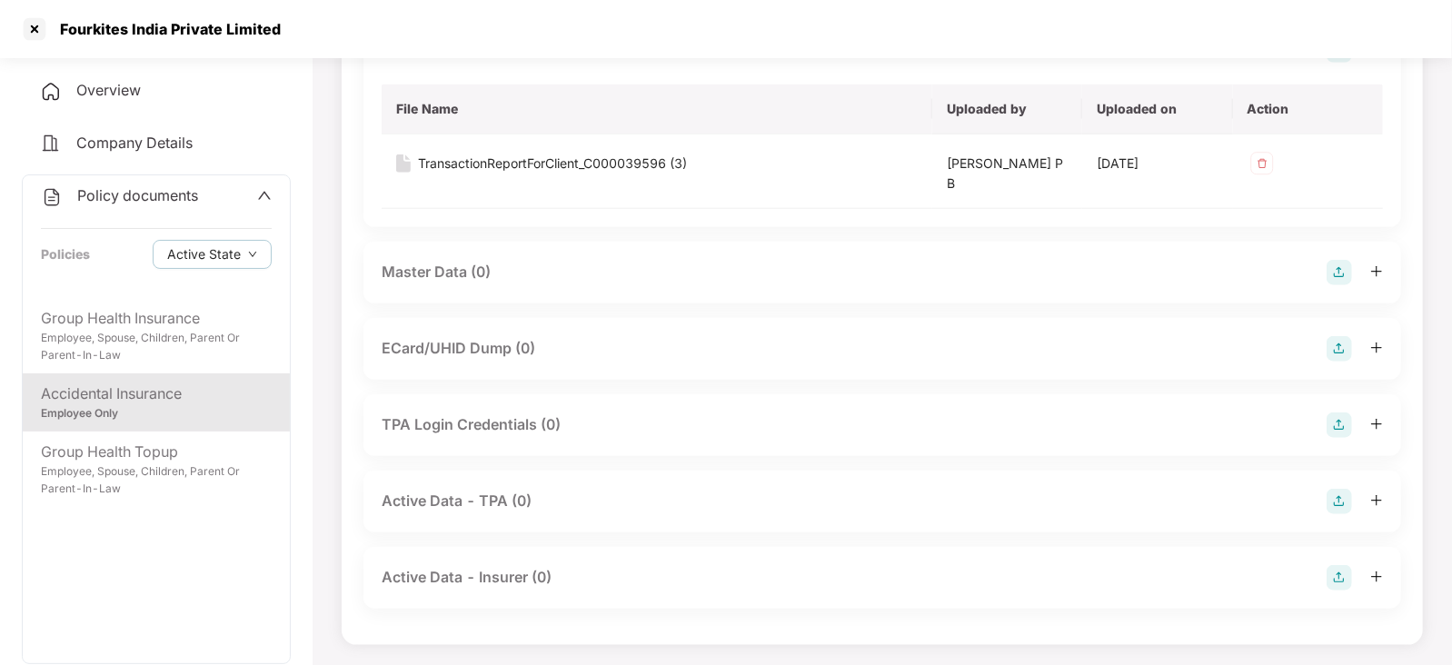
click at [1340, 279] on img at bounding box center [1339, 272] width 25 height 25
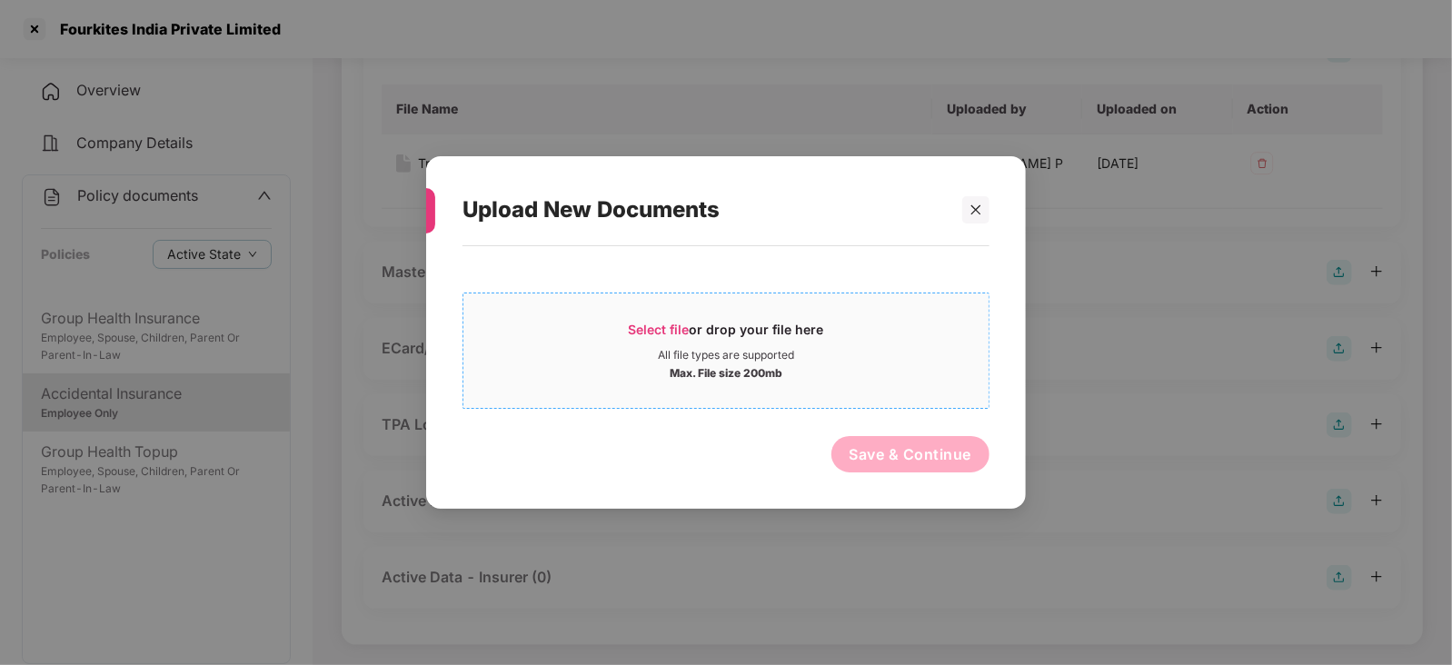
click at [663, 334] on span "Select file" at bounding box center [659, 329] width 61 height 15
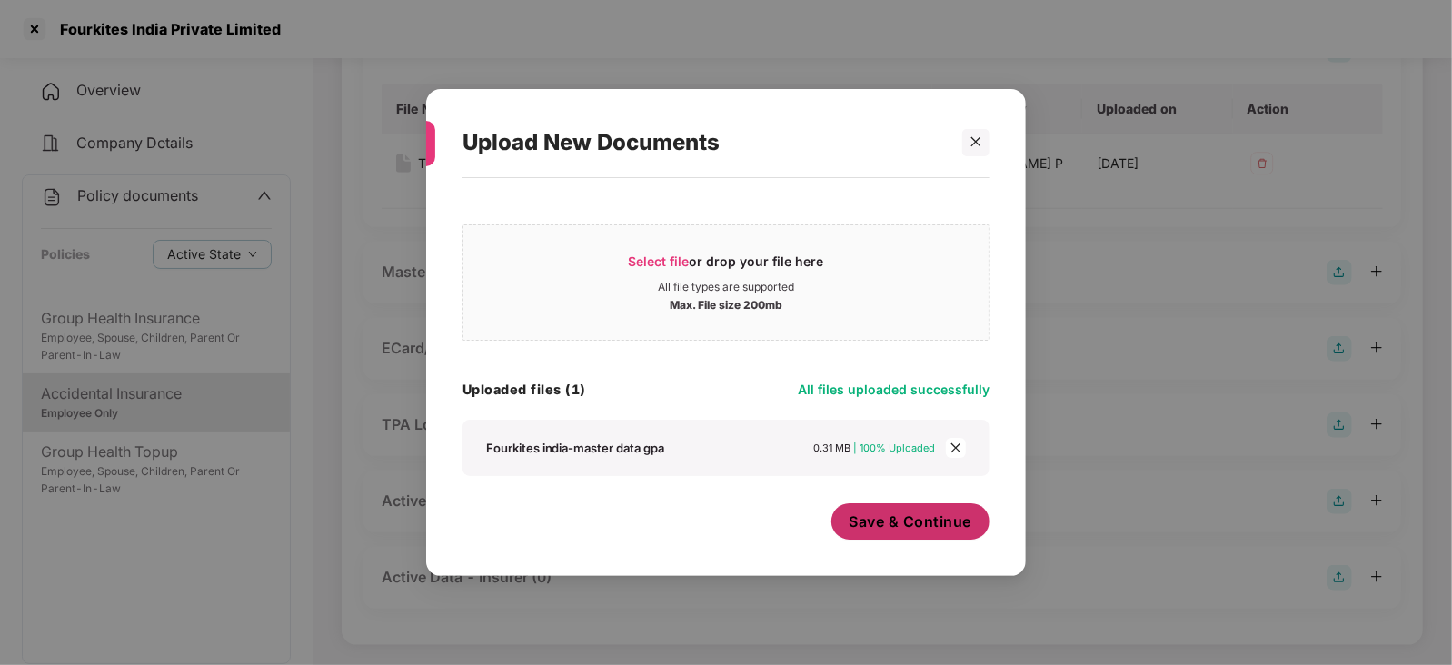
click at [902, 521] on span "Save & Continue" at bounding box center [911, 522] width 123 height 20
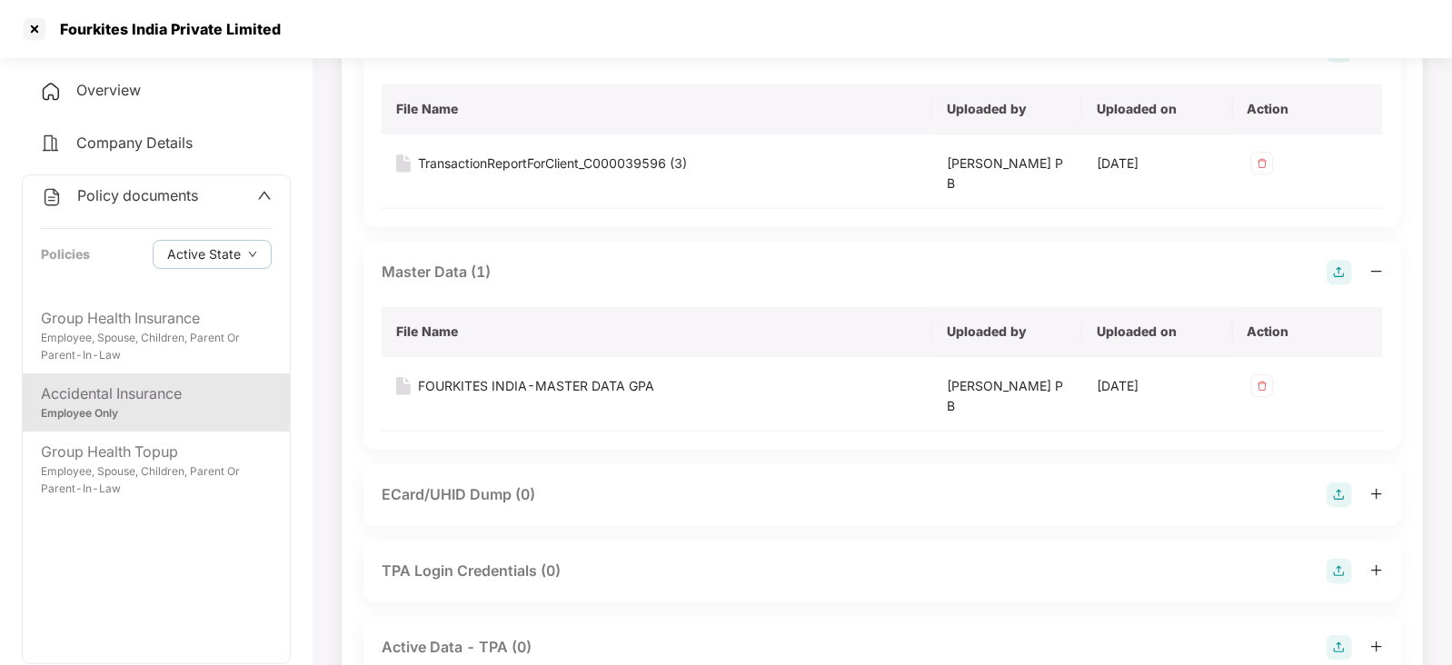
click at [130, 20] on div "Fourkites India Private Limited" at bounding box center [165, 29] width 232 height 18
copy div "Fourkites India Private Limited"
click at [30, 35] on div at bounding box center [34, 29] width 29 height 29
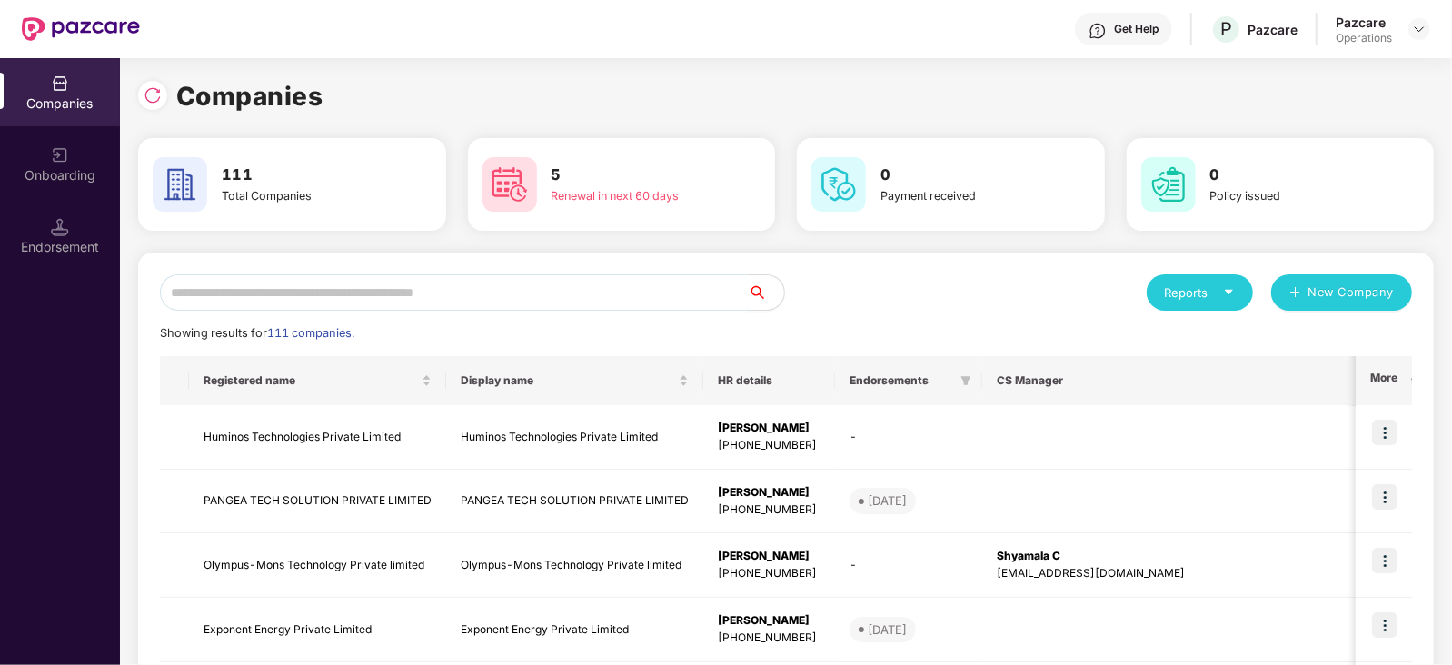
click at [349, 297] on input "text" at bounding box center [454, 292] width 588 height 36
paste input "**********"
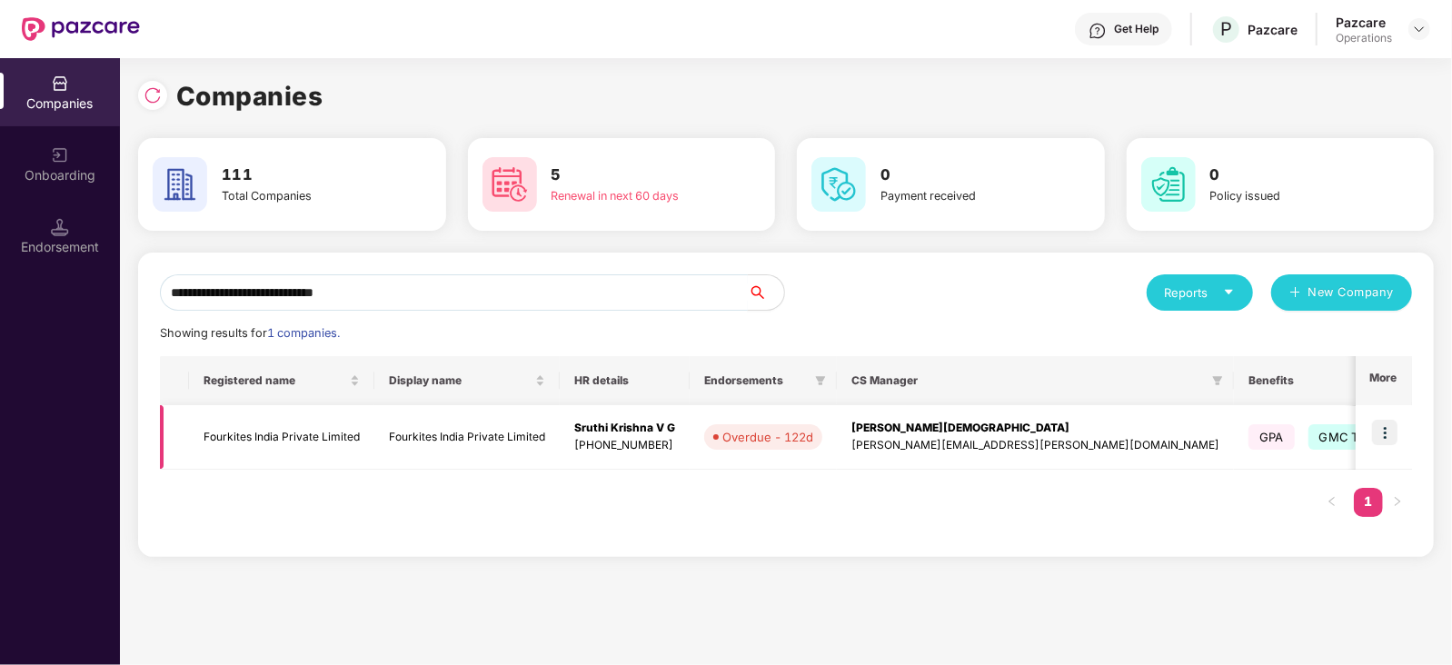
type input "**********"
click at [1392, 437] on img at bounding box center [1384, 432] width 25 height 25
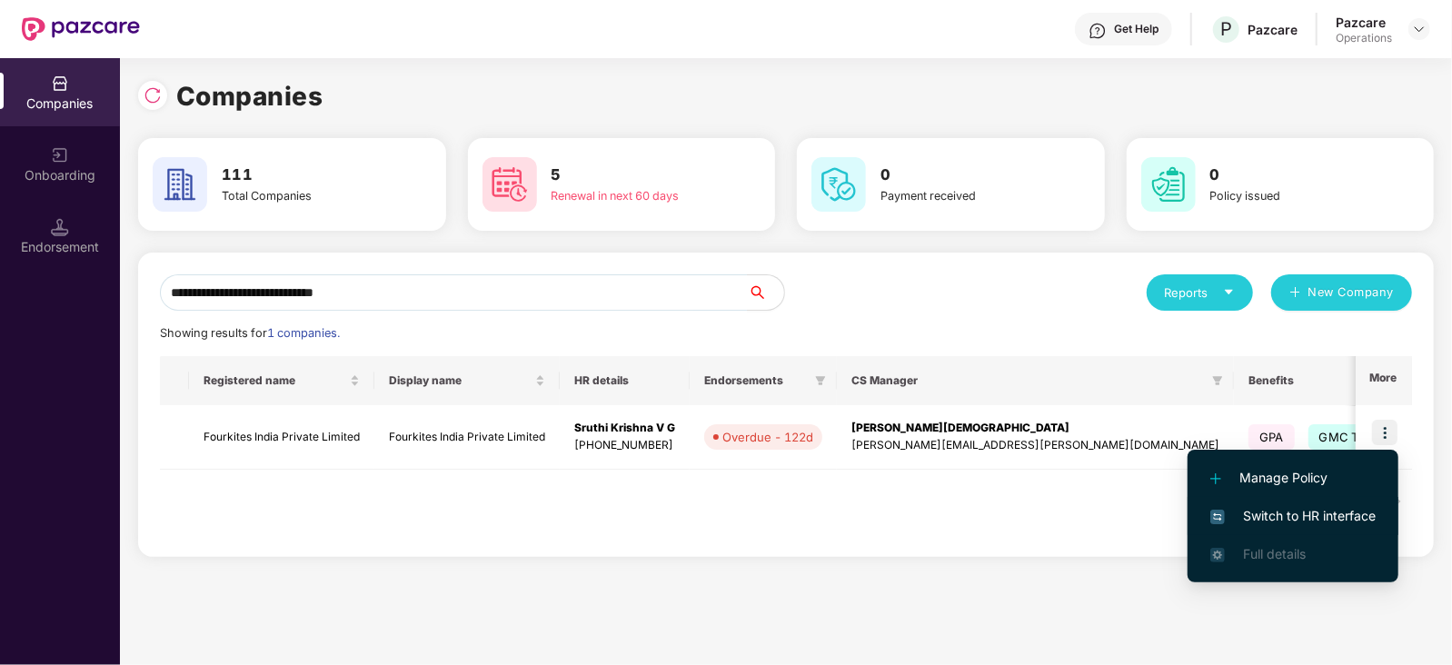
click at [1330, 506] on span "Switch to HR interface" at bounding box center [1293, 516] width 165 height 20
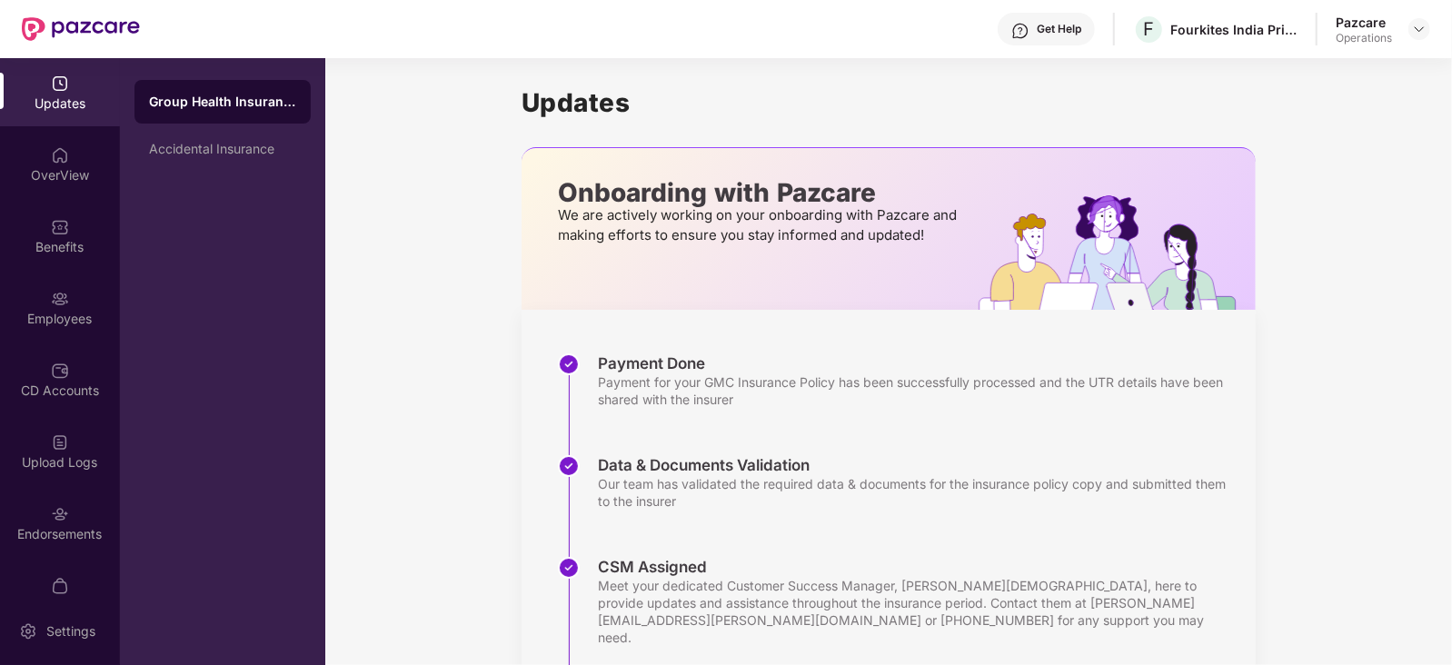
click at [93, 290] on div "Employees" at bounding box center [60, 308] width 120 height 68
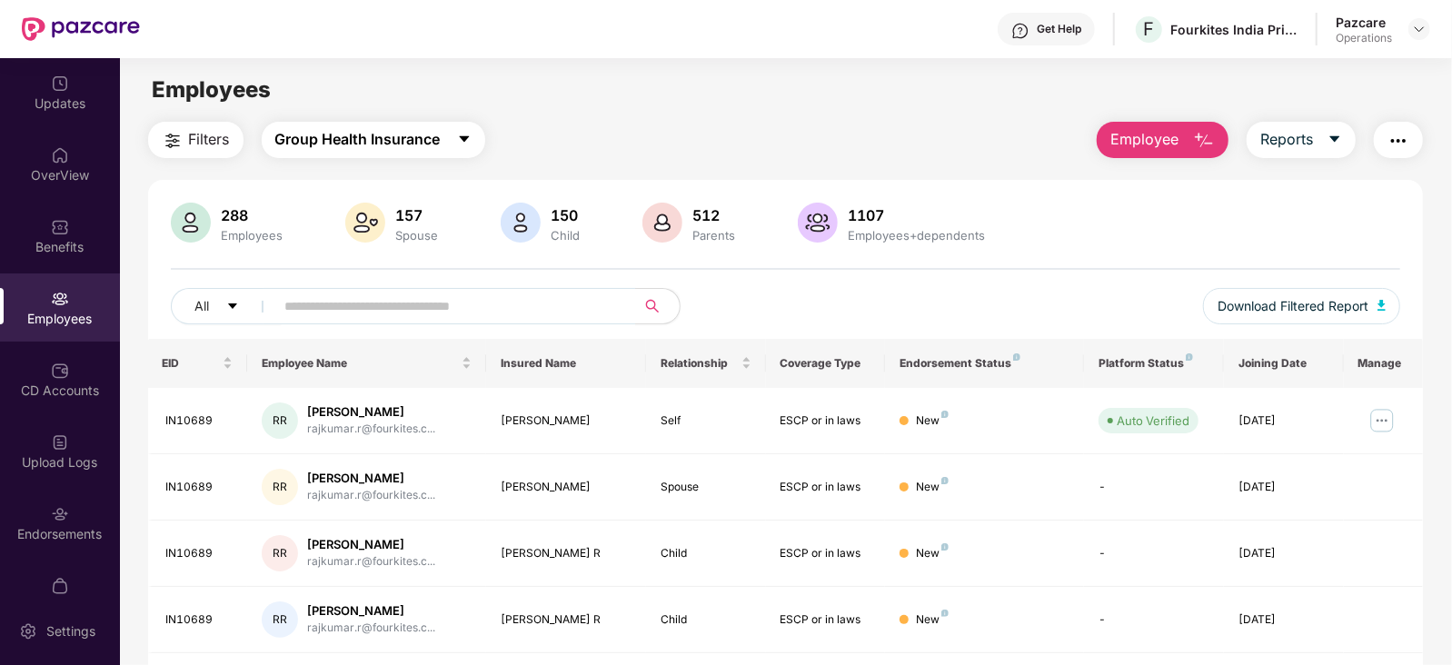
click at [398, 147] on span "Group Health Insurance" at bounding box center [357, 139] width 165 height 23
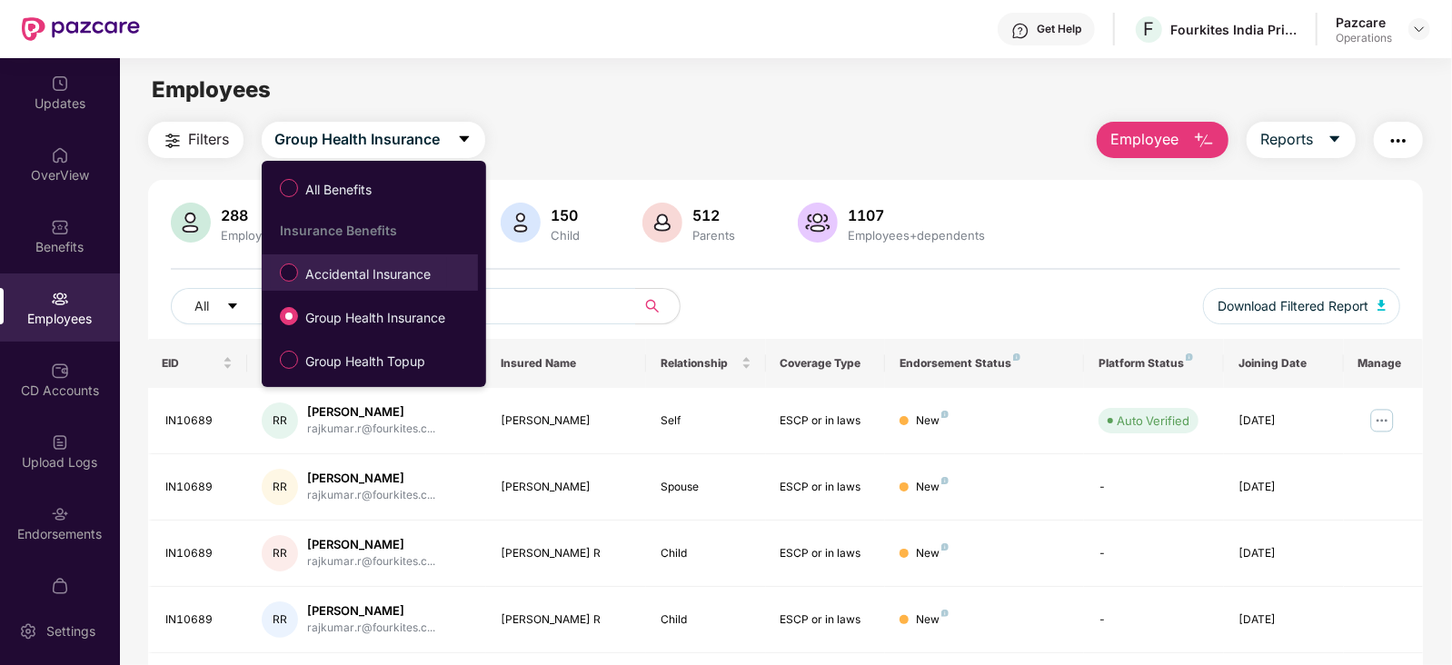
click at [354, 277] on span "Accidental Insurance" at bounding box center [368, 274] width 140 height 20
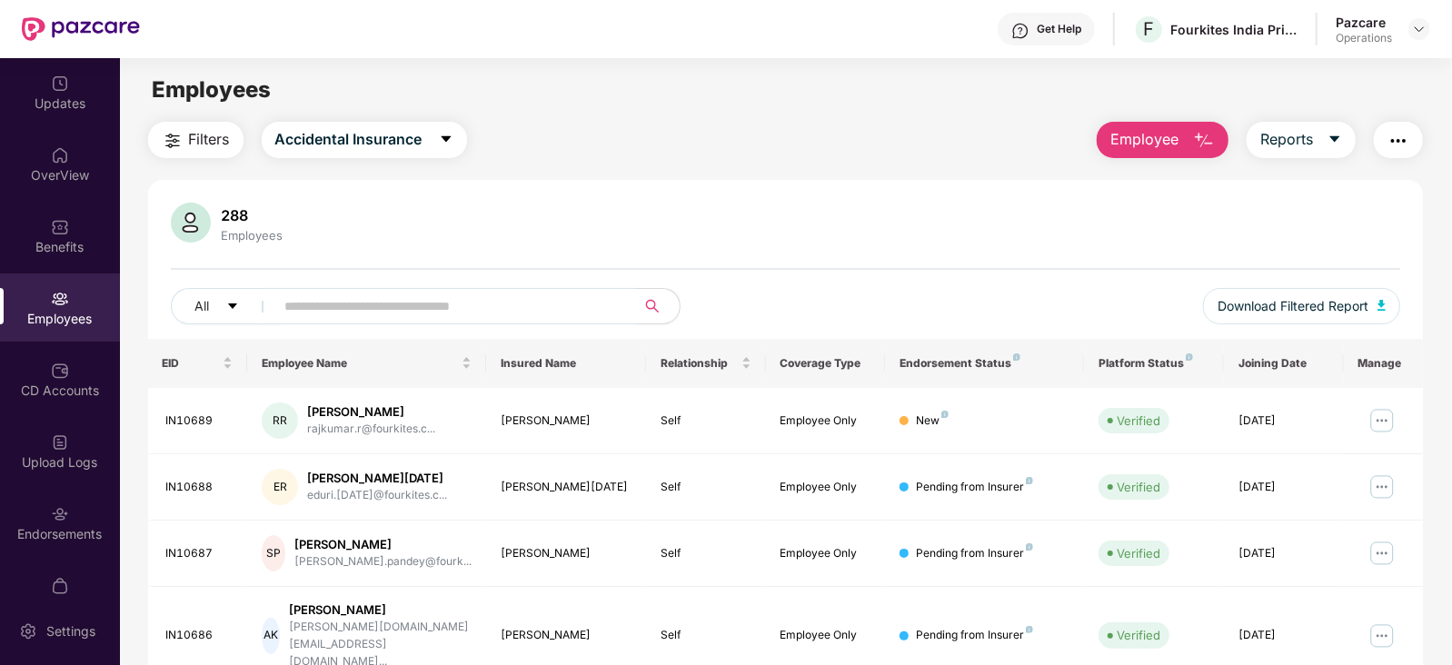
click at [182, 135] on img "button" at bounding box center [173, 141] width 22 height 22
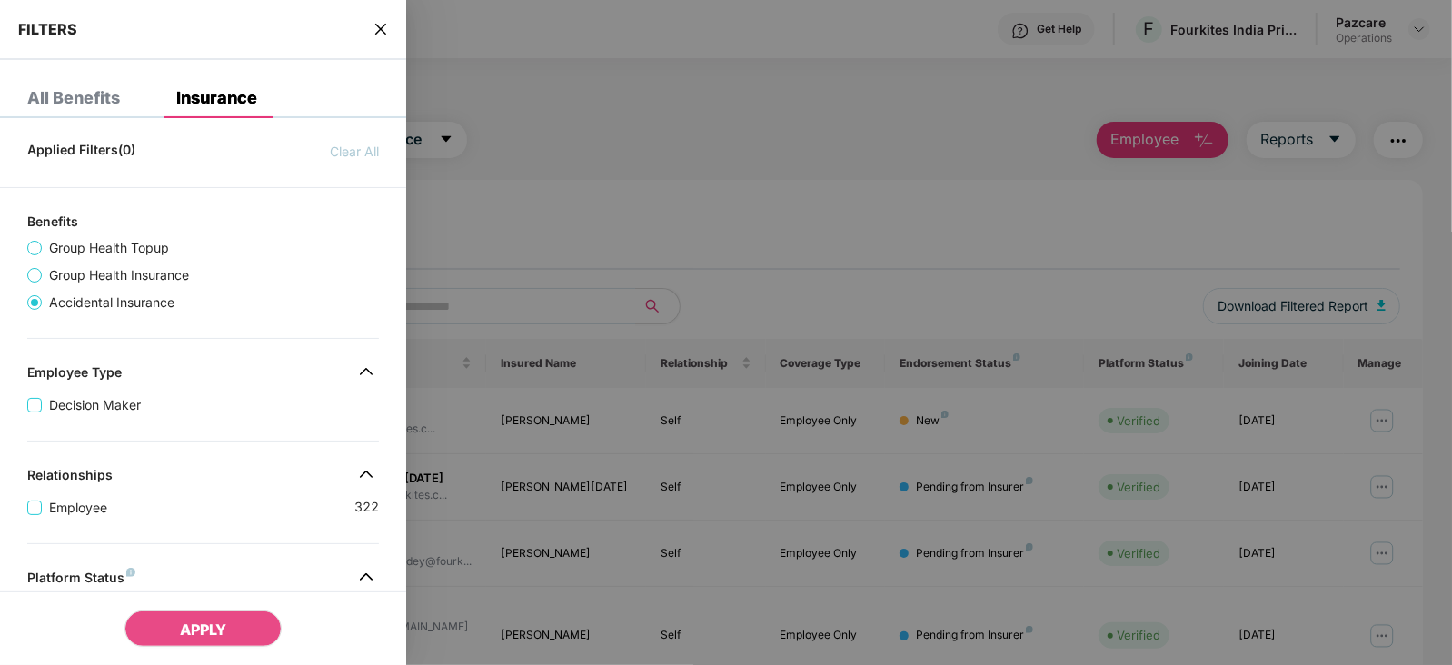
click at [150, 368] on div "Employee Type" at bounding box center [203, 375] width 406 height 22
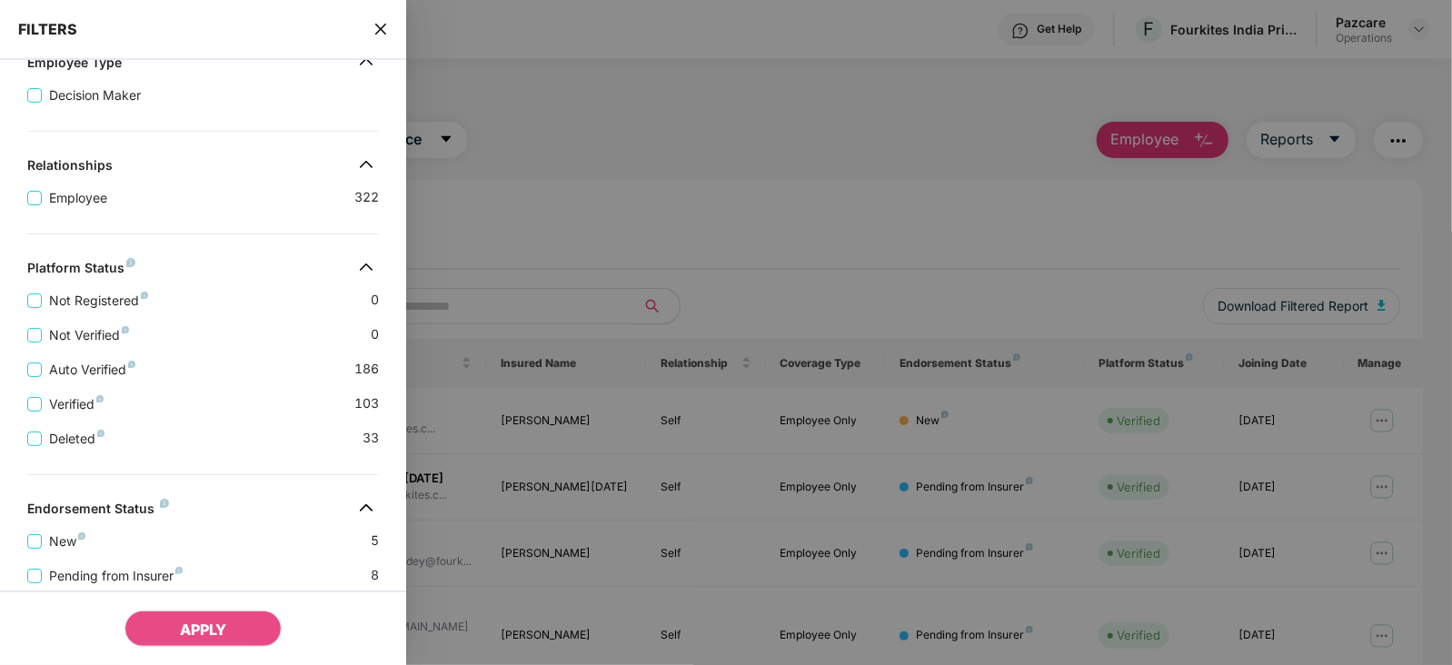
scroll to position [473, 0]
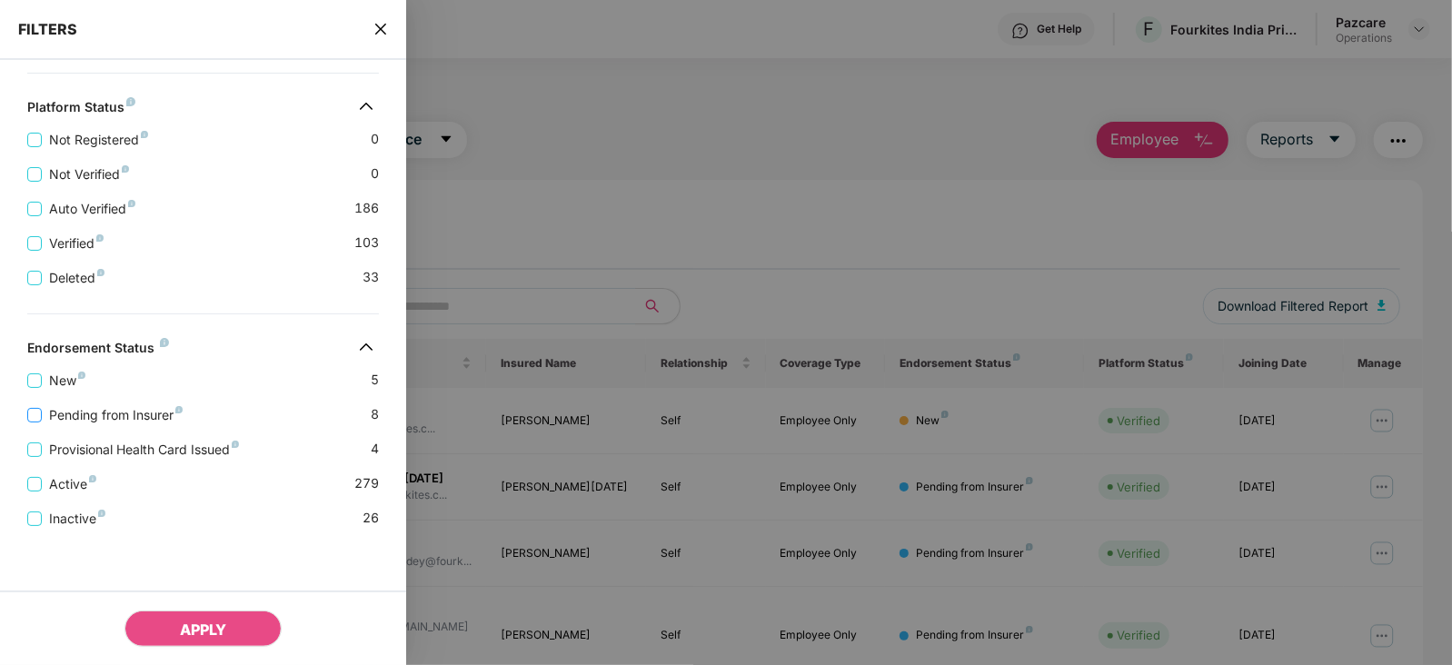
click at [112, 408] on span "Pending from Insurer" at bounding box center [116, 415] width 148 height 20
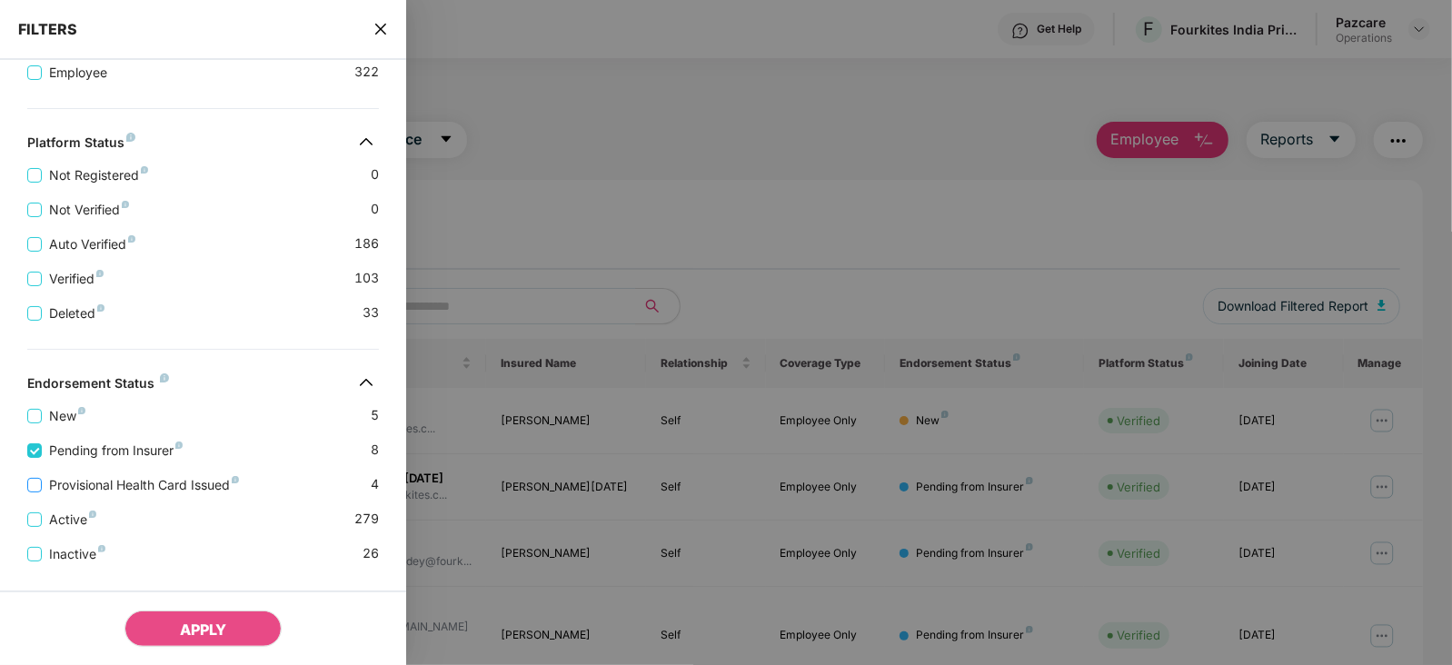
click at [100, 488] on span "Provisional Health Card Issued" at bounding box center [144, 485] width 204 height 20
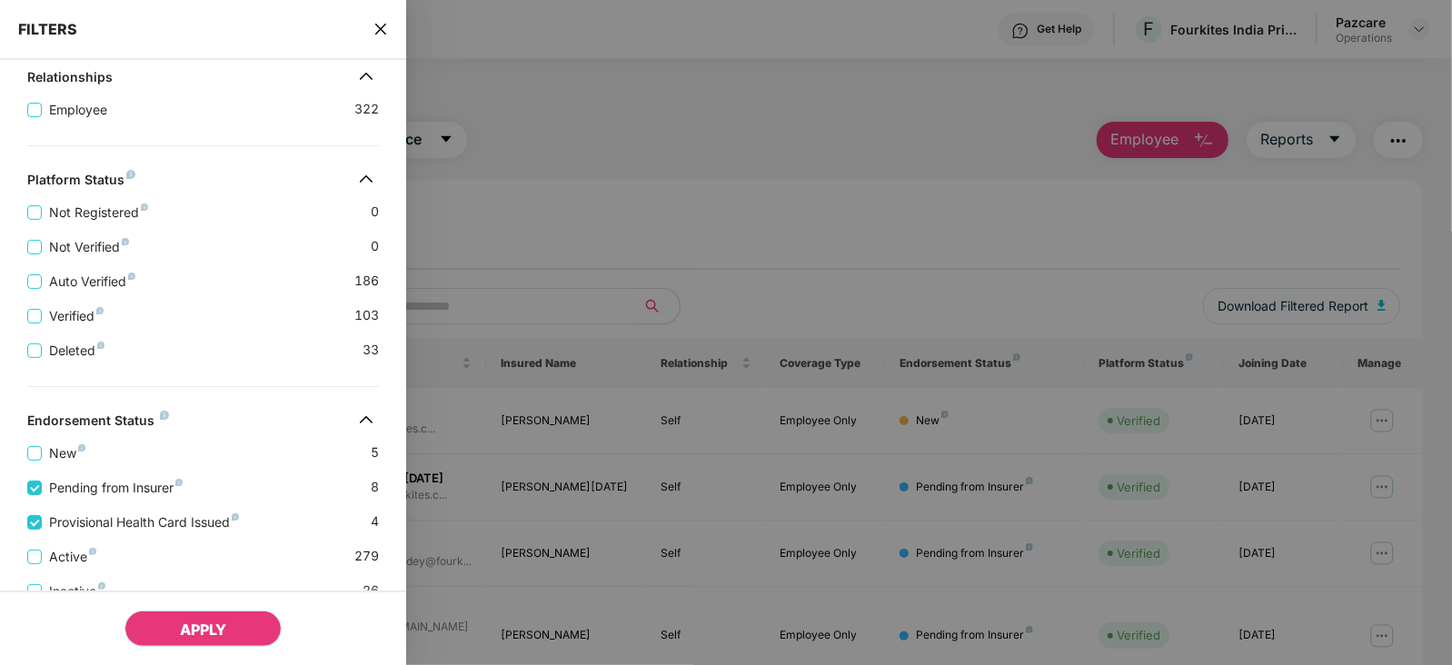
click at [161, 620] on button "APPLY" at bounding box center [203, 629] width 157 height 36
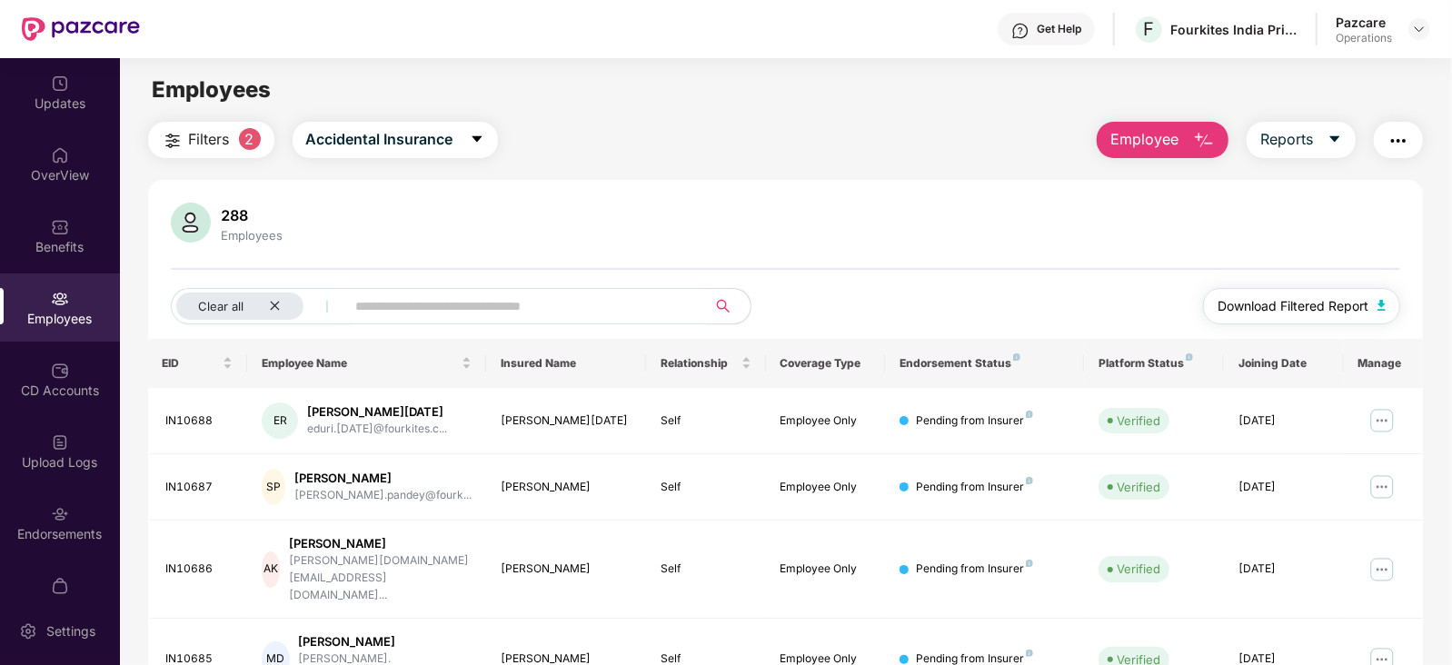
click at [1385, 306] on img "button" at bounding box center [1382, 305] width 9 height 11
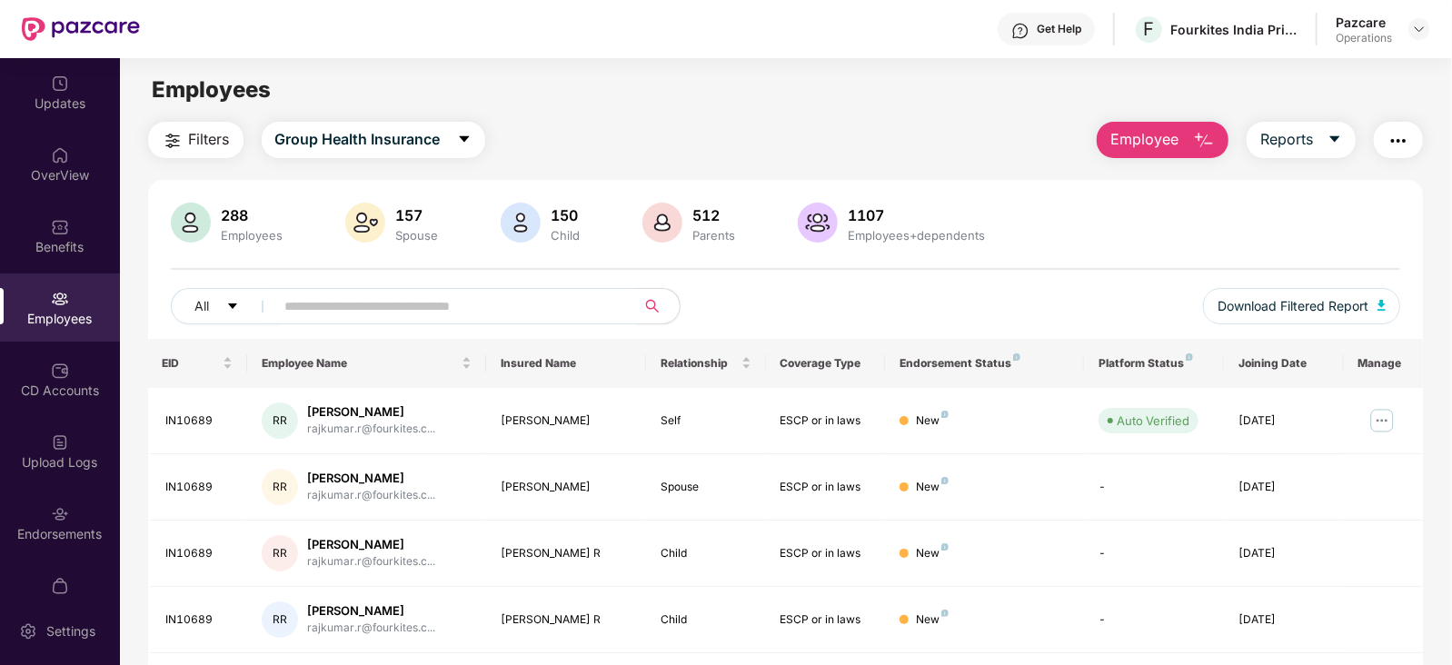
click at [213, 147] on span "Filters" at bounding box center [209, 139] width 41 height 23
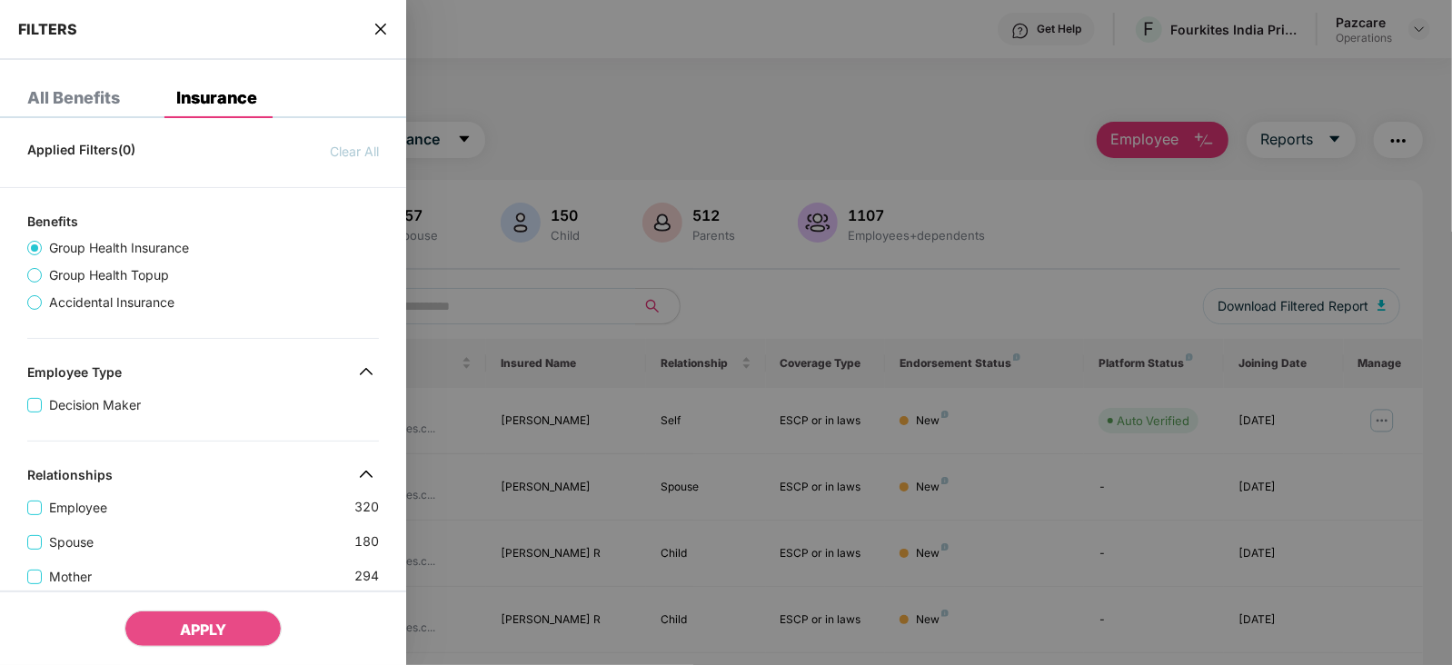
click at [383, 41] on div "FILTERS" at bounding box center [203, 30] width 406 height 60
click at [383, 39] on div "FILTERS" at bounding box center [203, 30] width 406 height 60
click at [383, 32] on icon "close" at bounding box center [381, 29] width 15 height 15
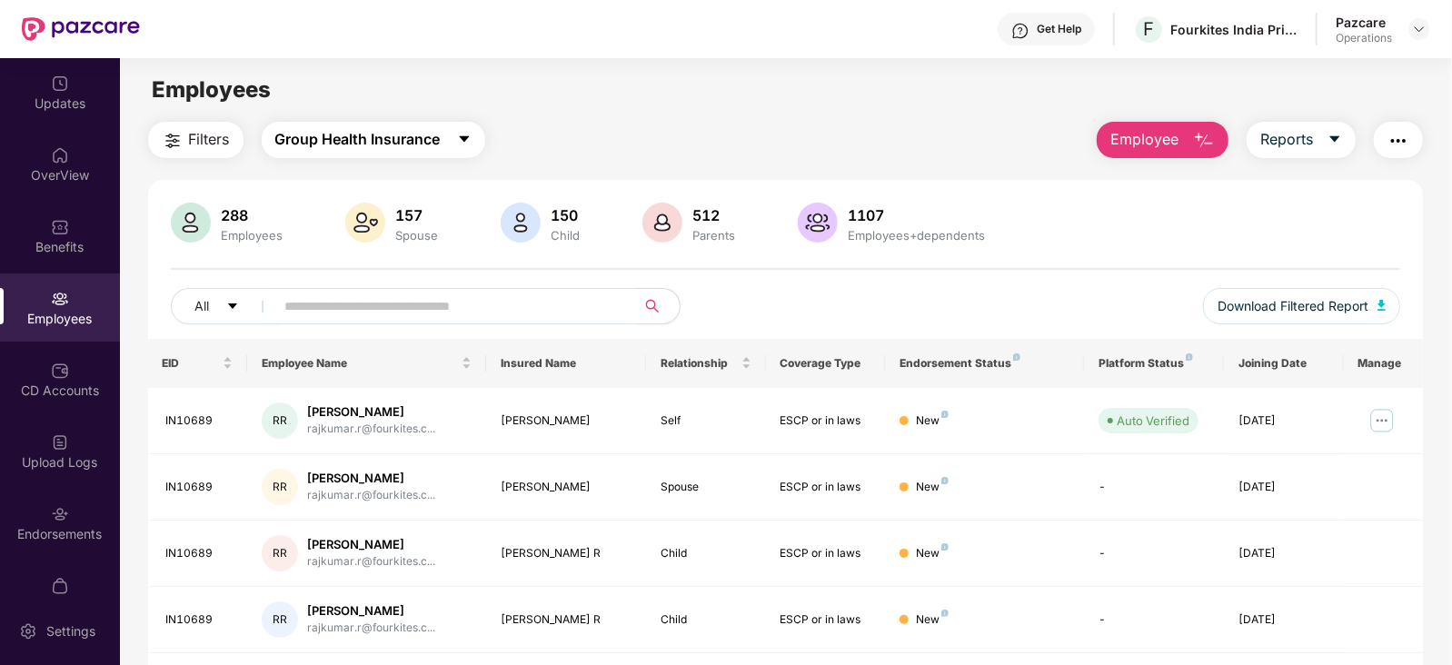
click at [446, 131] on button "Group Health Insurance" at bounding box center [374, 140] width 224 height 36
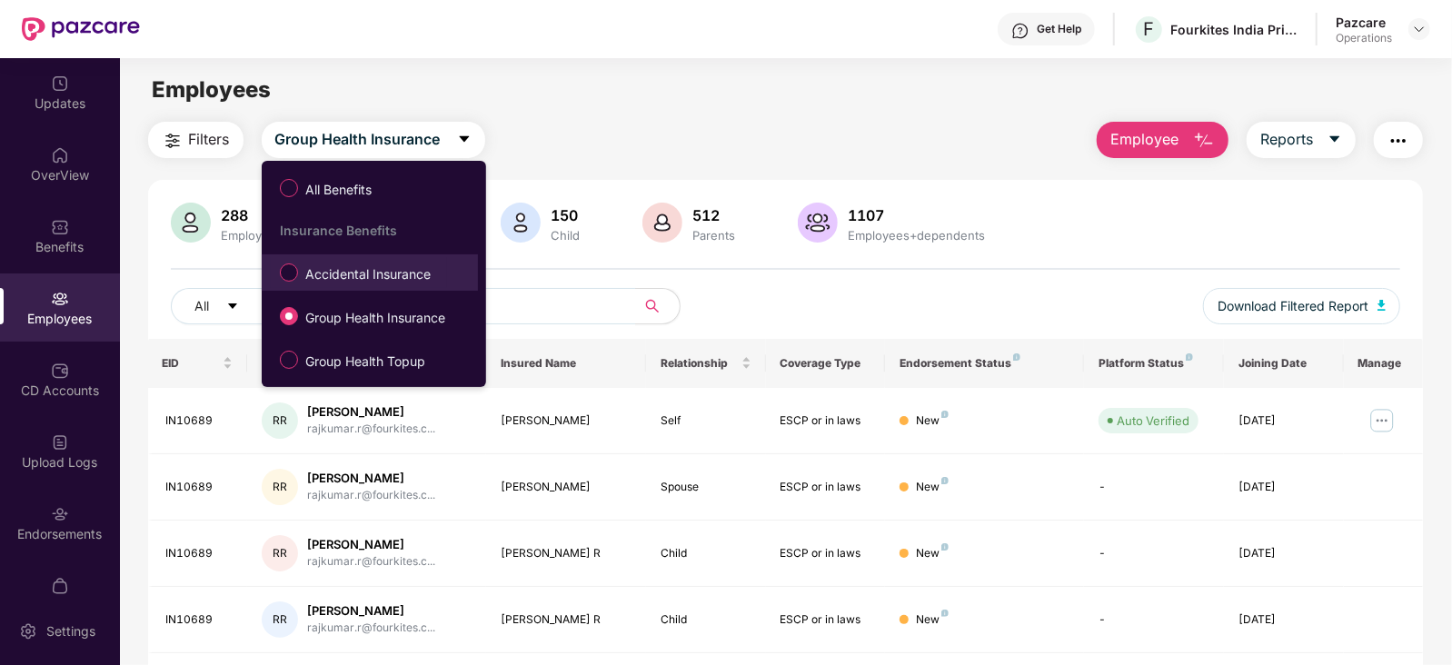
click at [369, 266] on span "Accidental Insurance" at bounding box center [368, 274] width 140 height 20
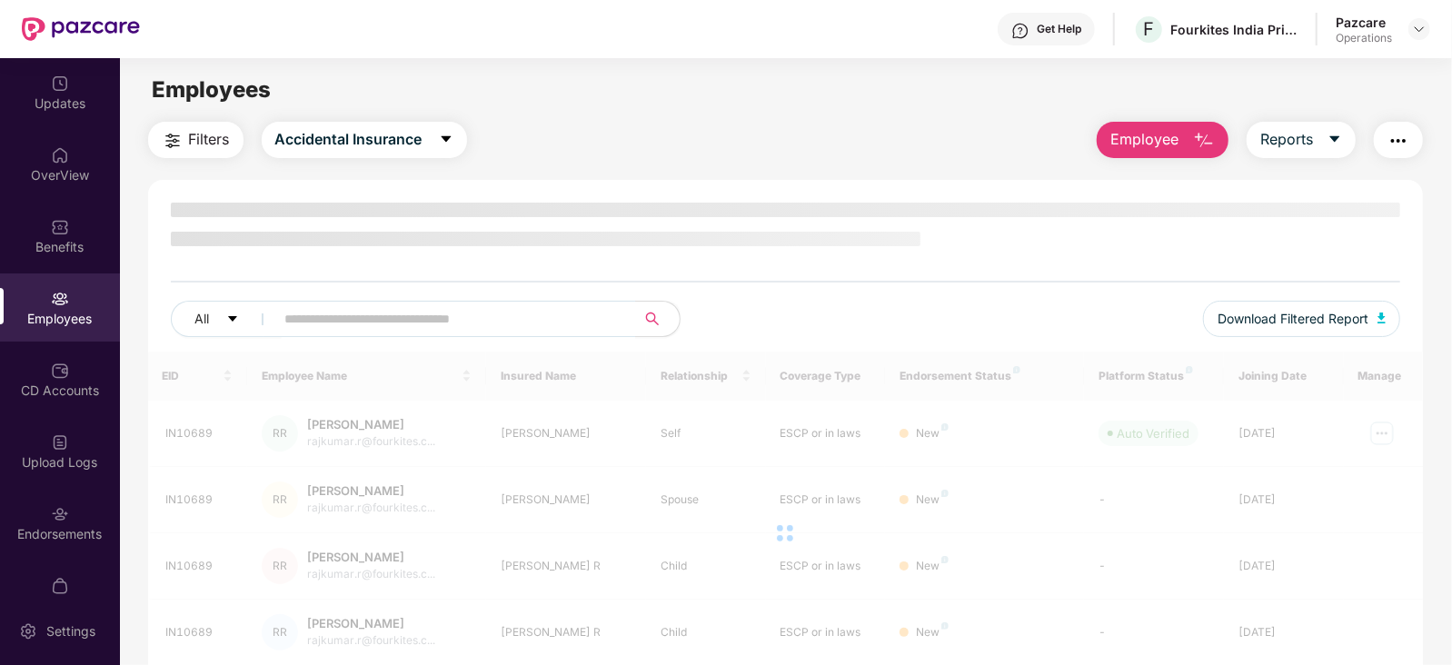
click at [200, 146] on span "Filters" at bounding box center [209, 139] width 41 height 23
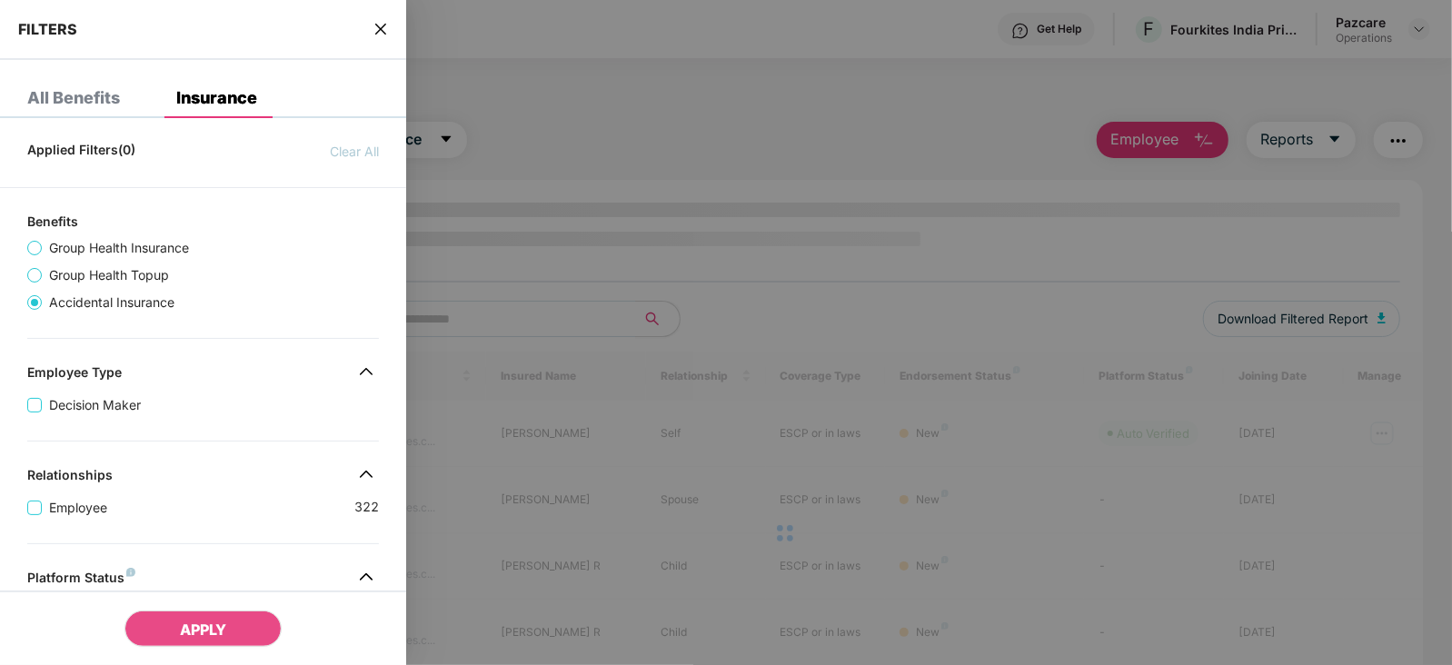
click at [182, 459] on div "Applied Filters(0) Clear All Benefits Group Health Insurance Group Health Topup…" at bounding box center [203, 634] width 406 height 1003
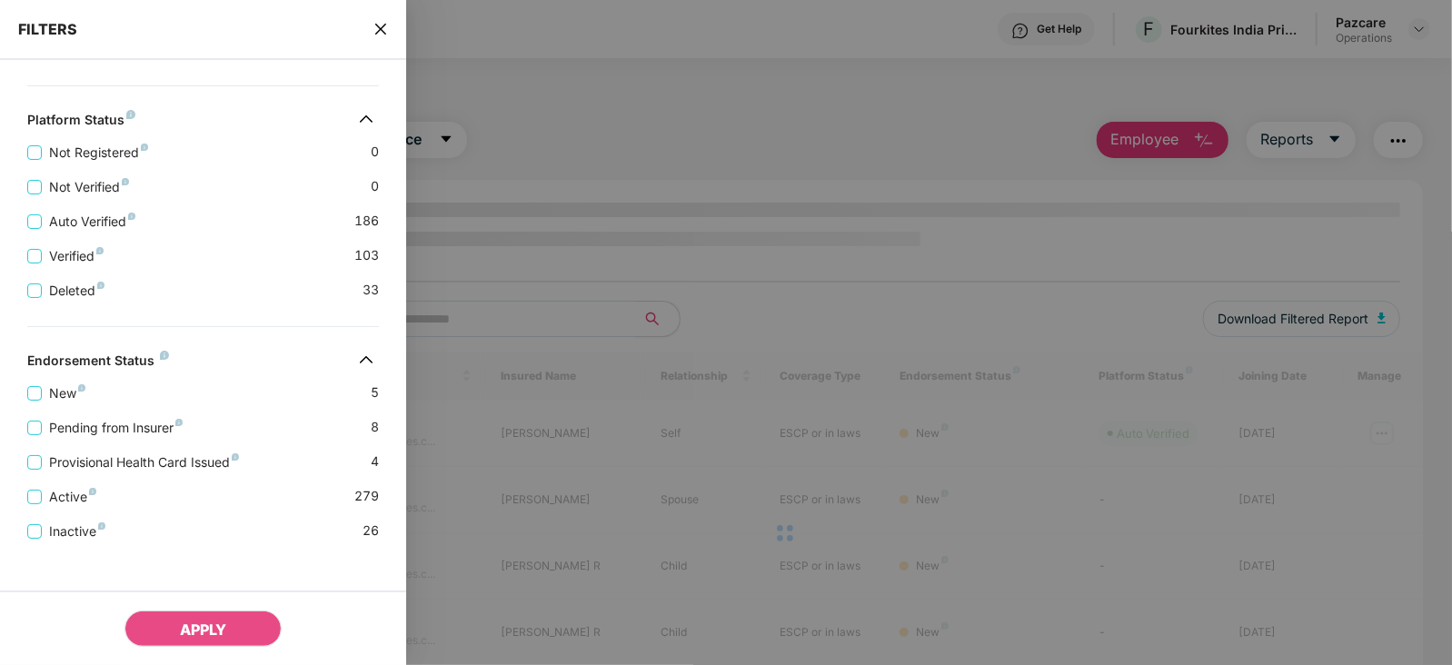
scroll to position [473, 0]
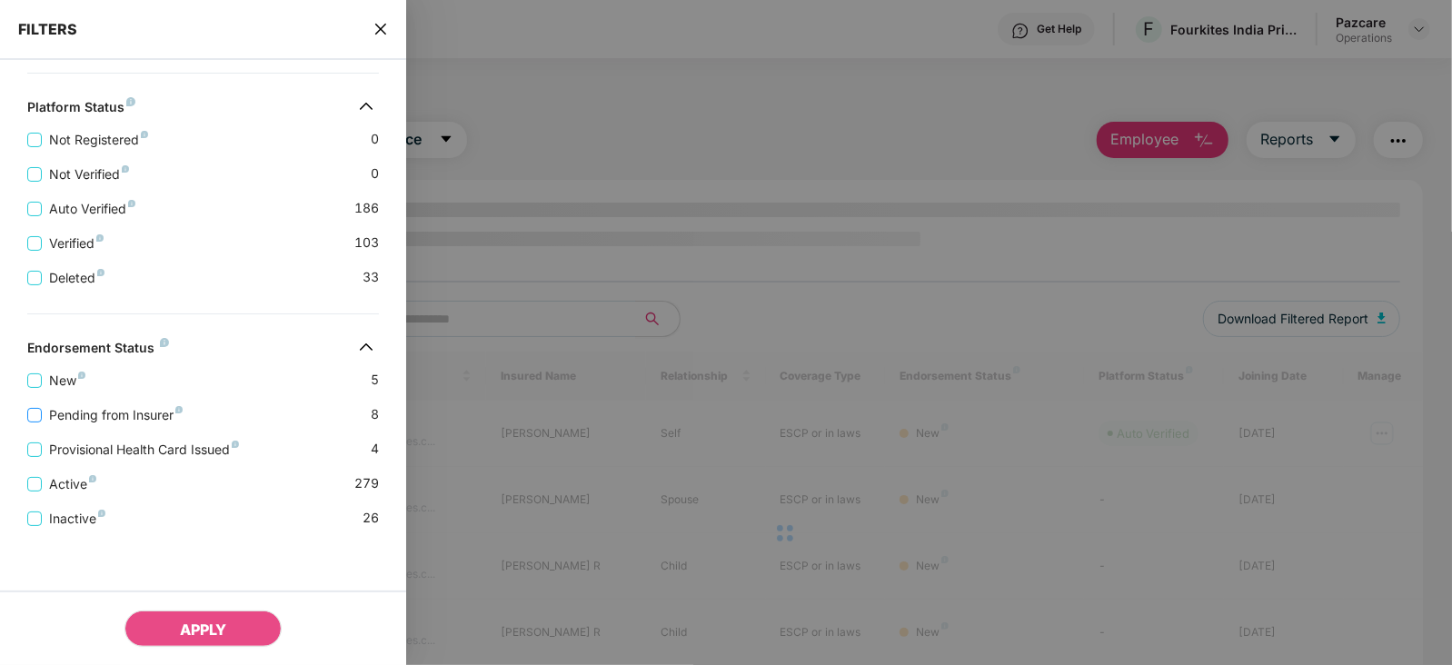
click at [142, 419] on span "Pending from Insurer" at bounding box center [116, 415] width 148 height 20
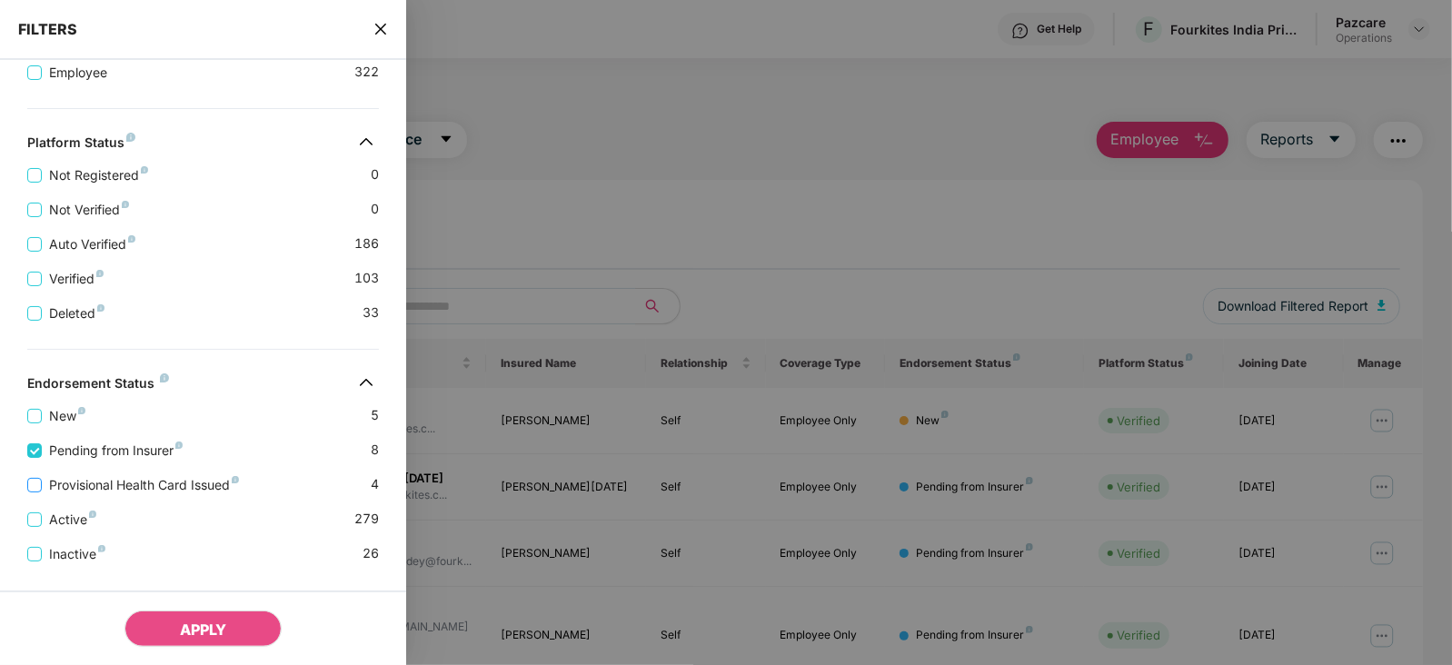
click at [136, 482] on span "Provisional Health Card Issued" at bounding box center [144, 485] width 204 height 20
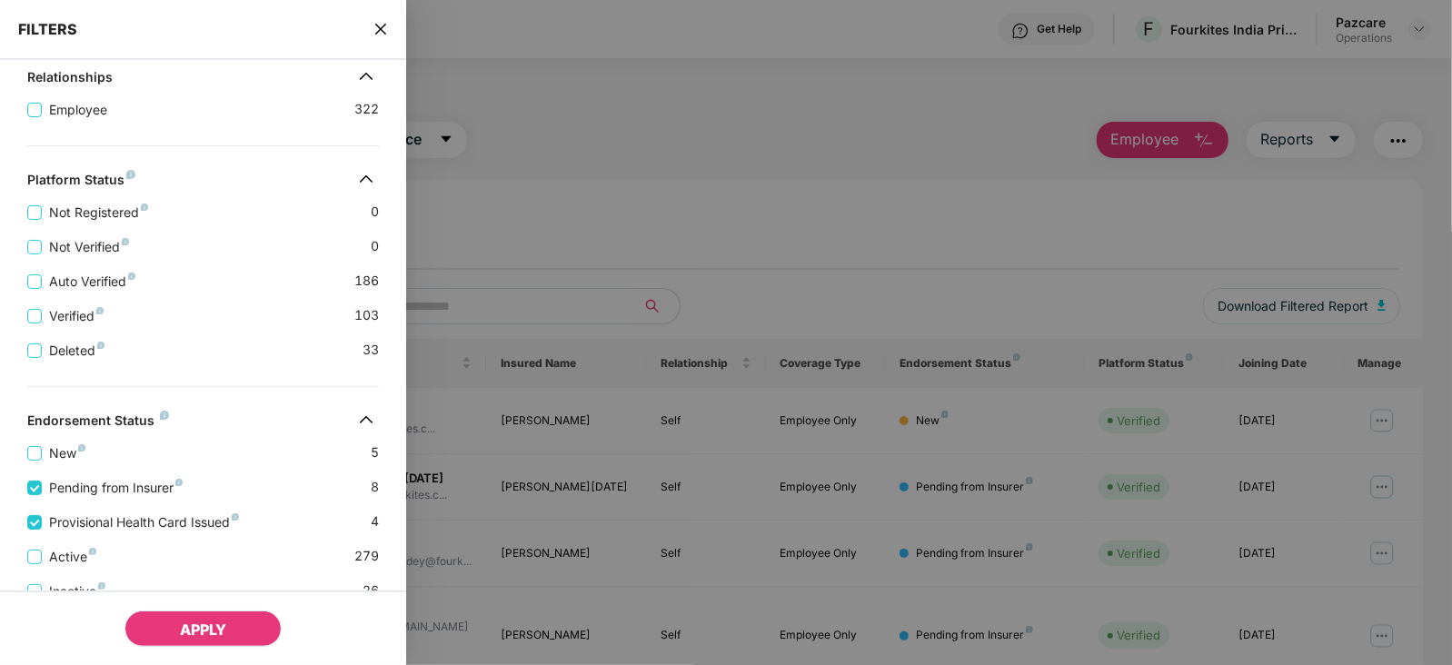
click at [171, 635] on button "APPLY" at bounding box center [203, 629] width 157 height 36
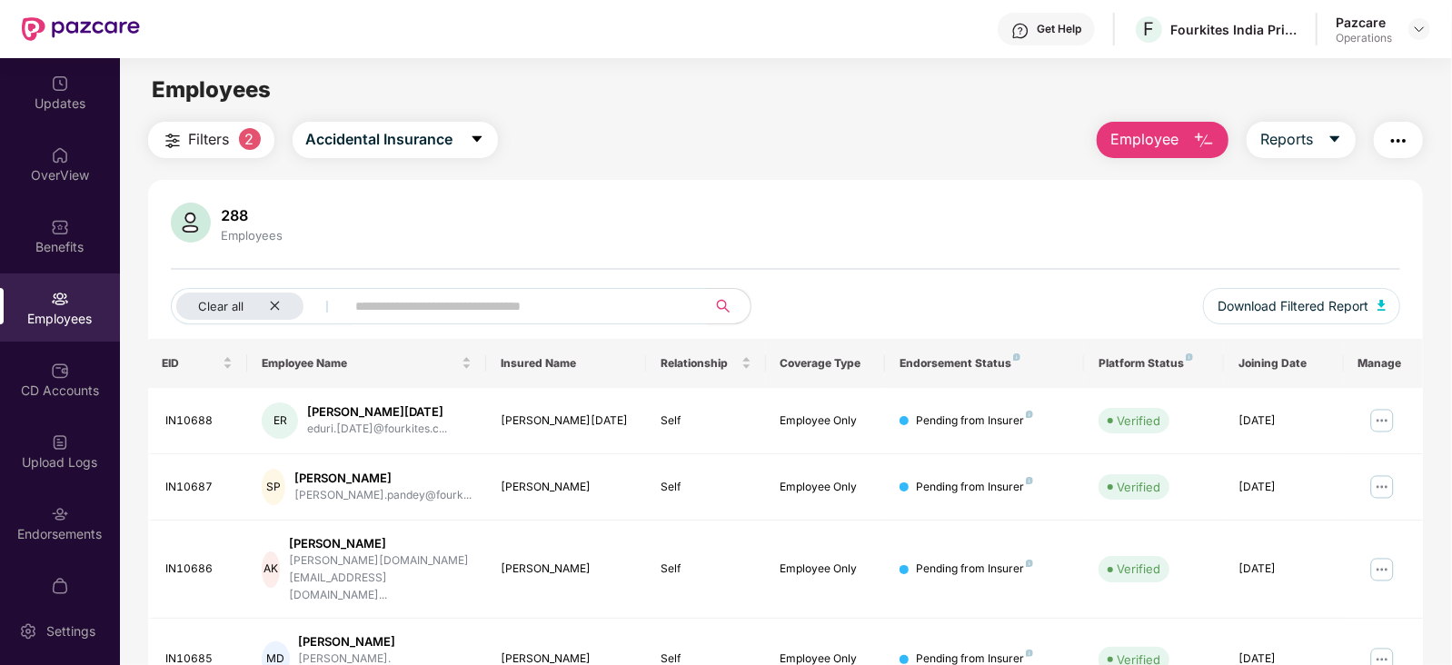
click at [204, 140] on span "Filters" at bounding box center [209, 139] width 41 height 23
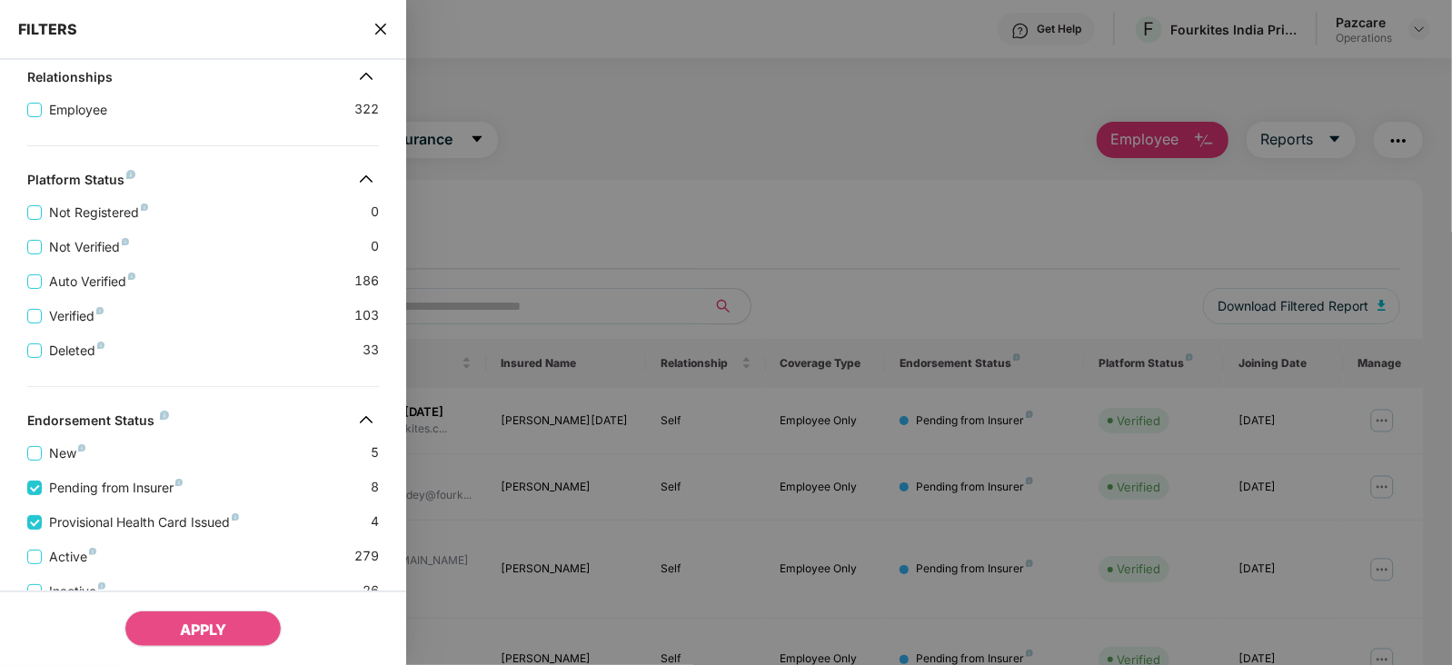
click at [193, 316] on div "Verified 103" at bounding box center [203, 309] width 352 height 35
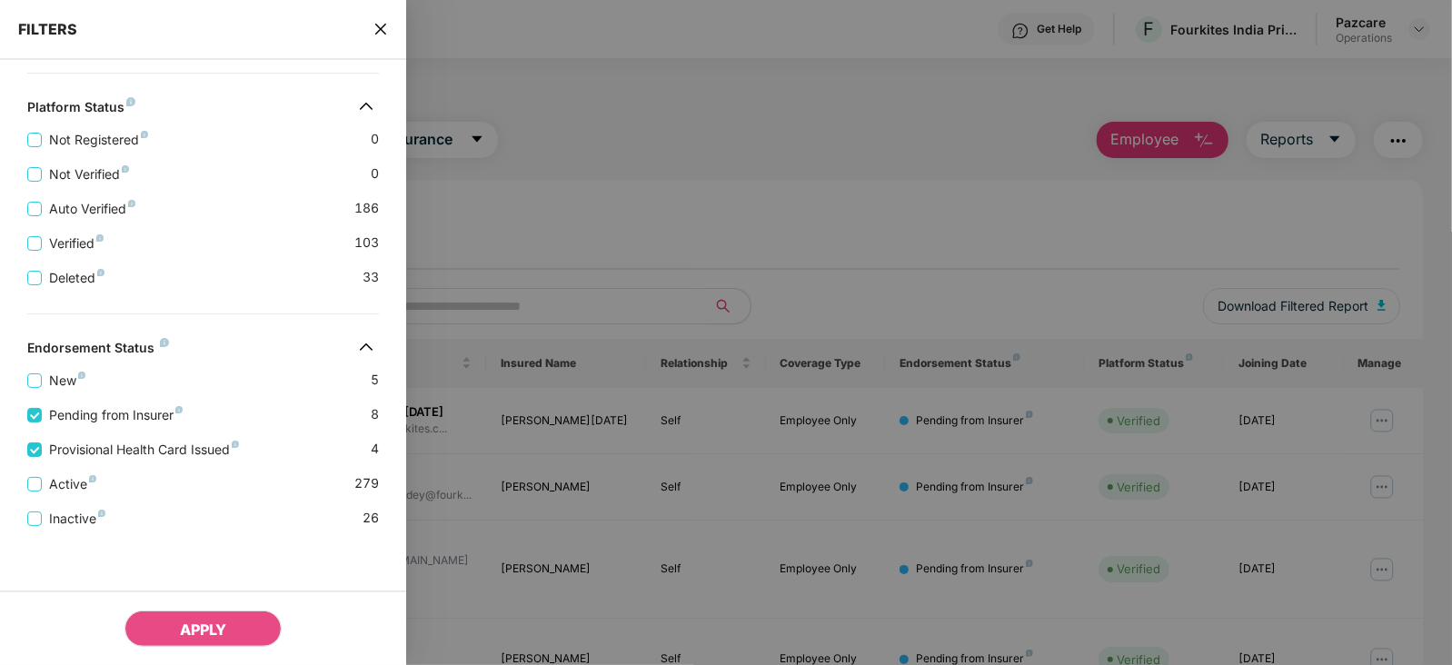
scroll to position [547, 0]
click at [207, 630] on span "APPLY" at bounding box center [203, 630] width 46 height 18
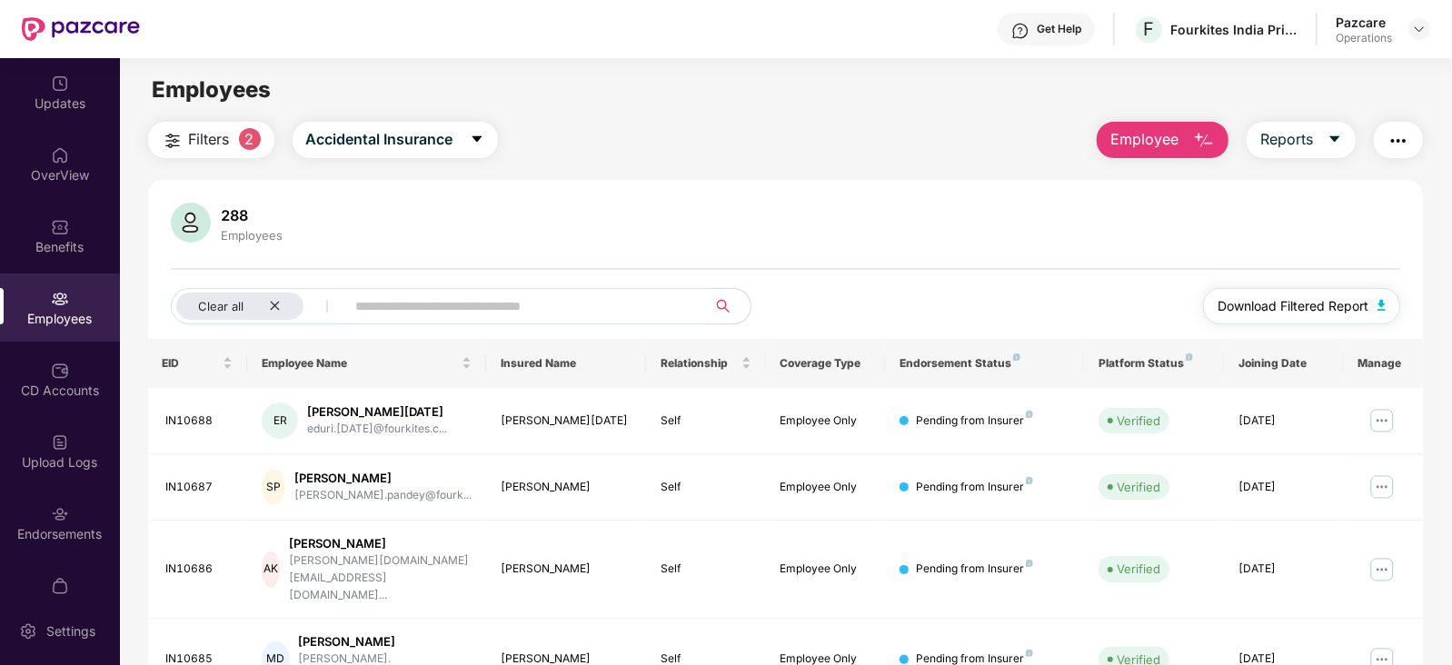
click at [1376, 299] on button "Download Filtered Report" at bounding box center [1302, 306] width 198 height 36
click at [1381, 307] on img "button" at bounding box center [1382, 305] width 9 height 11
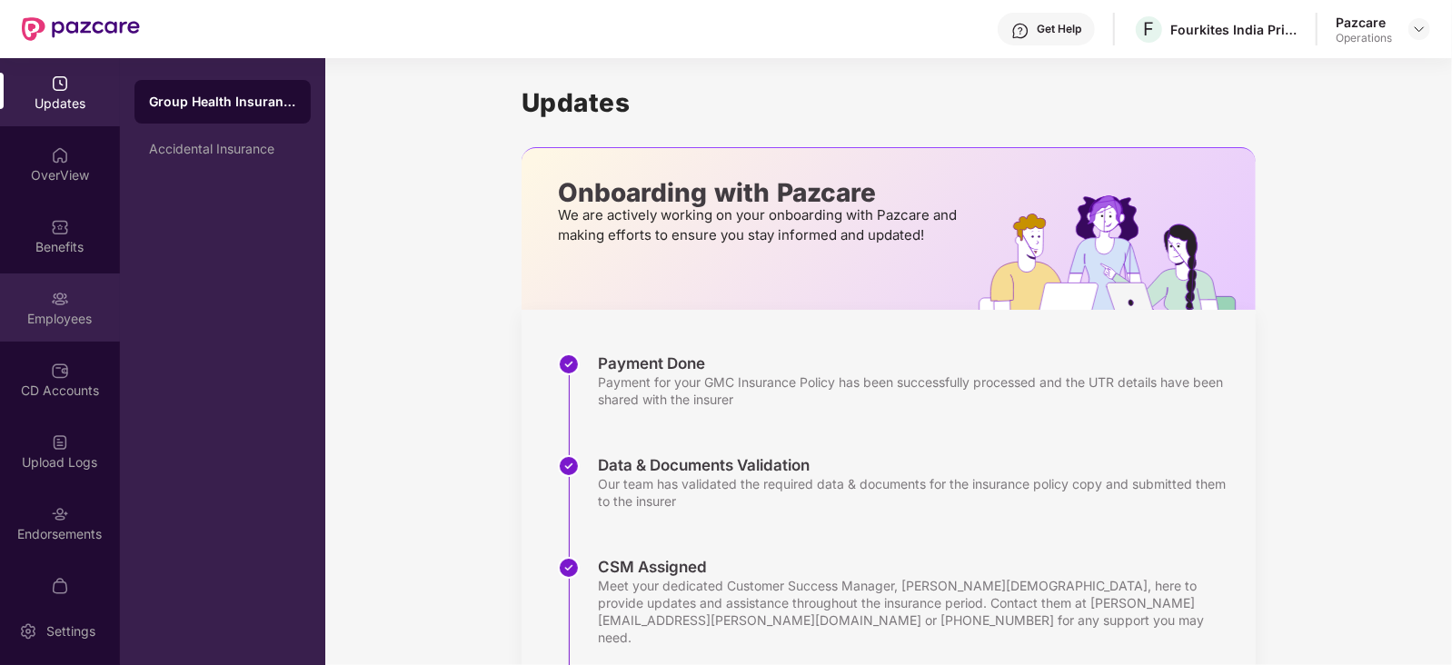
click at [58, 299] on img at bounding box center [60, 299] width 18 height 18
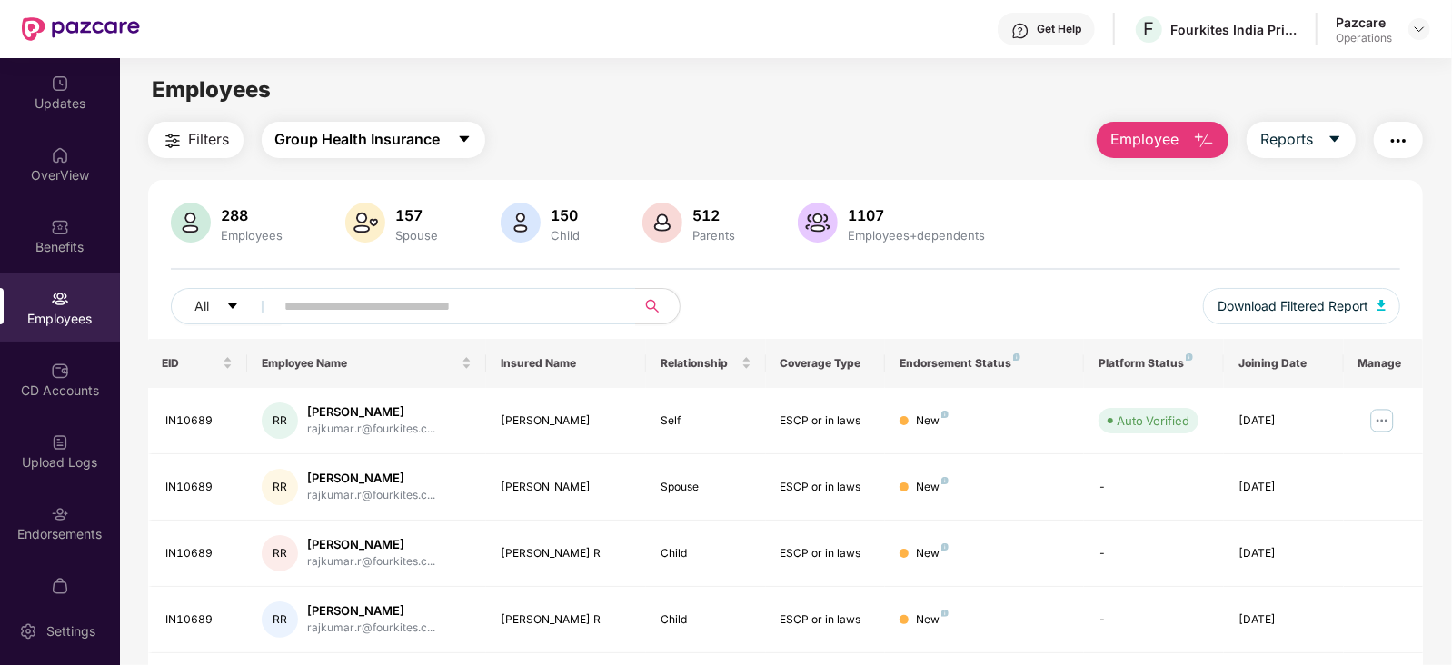
click at [383, 136] on span "Group Health Insurance" at bounding box center [357, 139] width 165 height 23
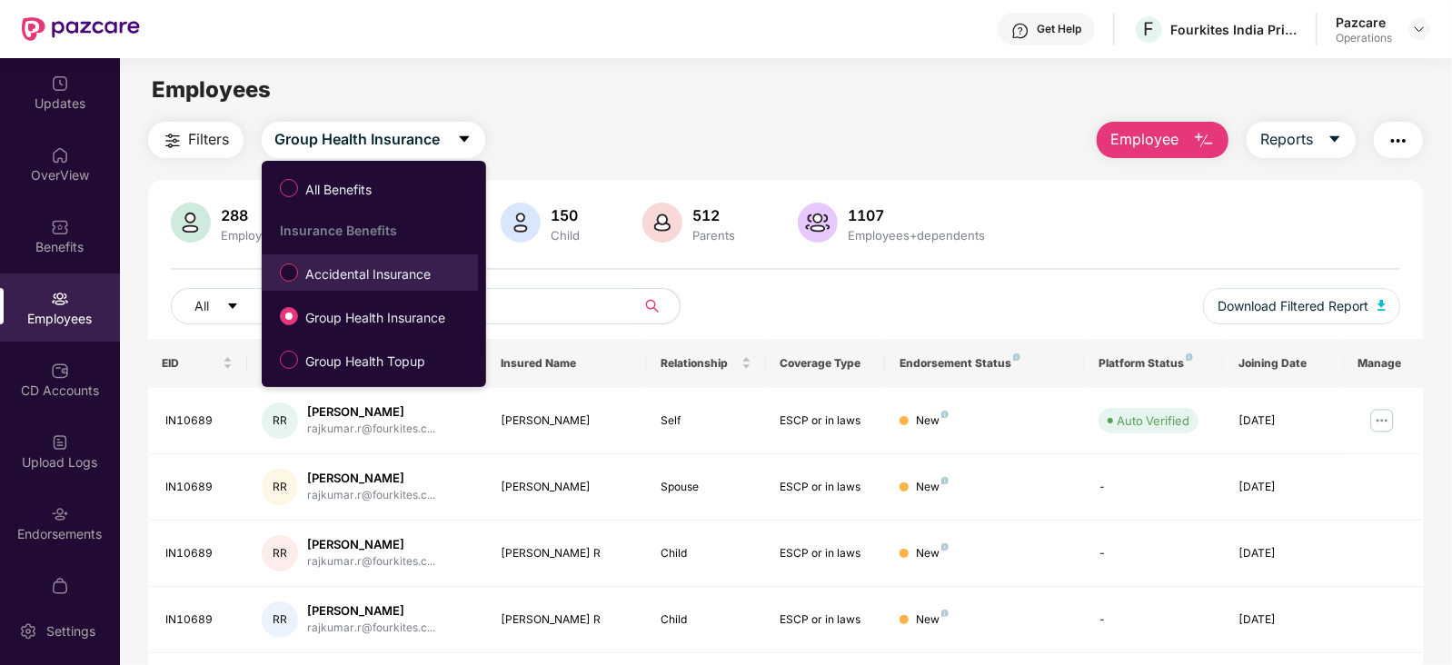
click at [354, 284] on span "Accidental Insurance" at bounding box center [368, 274] width 140 height 20
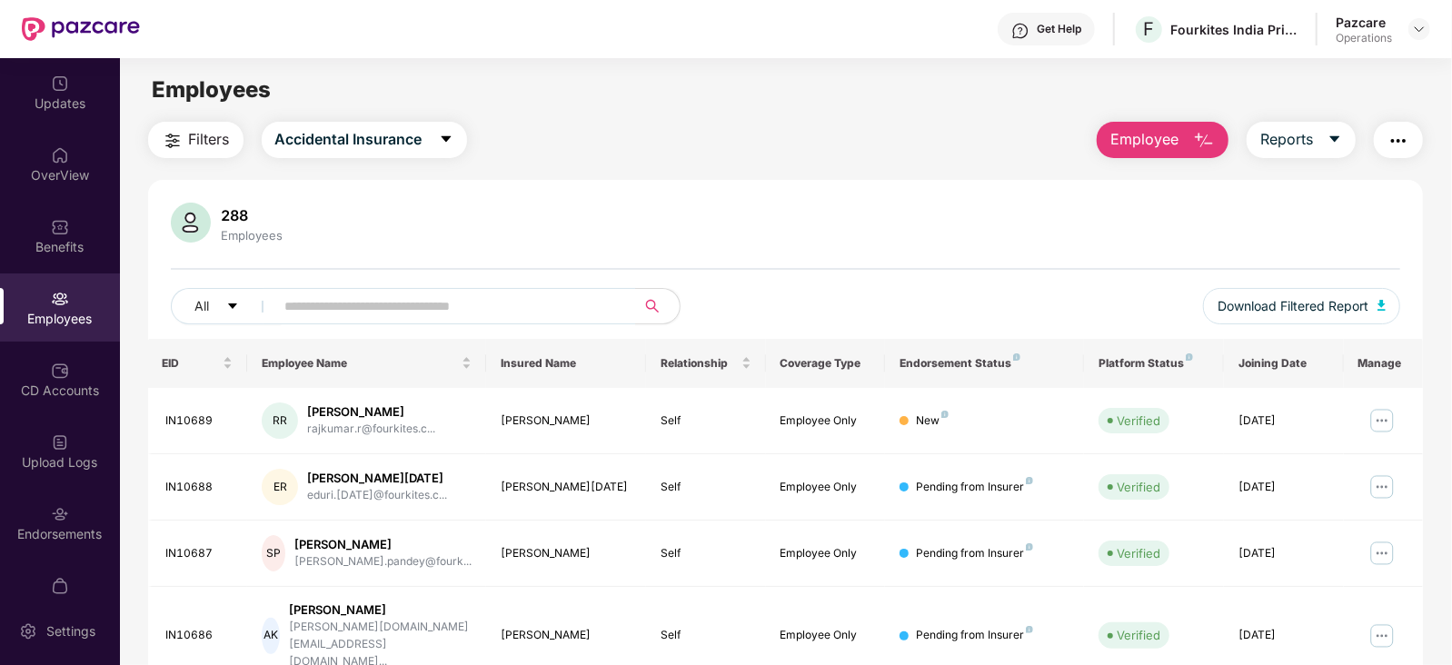
click at [1161, 152] on button "button" at bounding box center [1398, 140] width 49 height 36
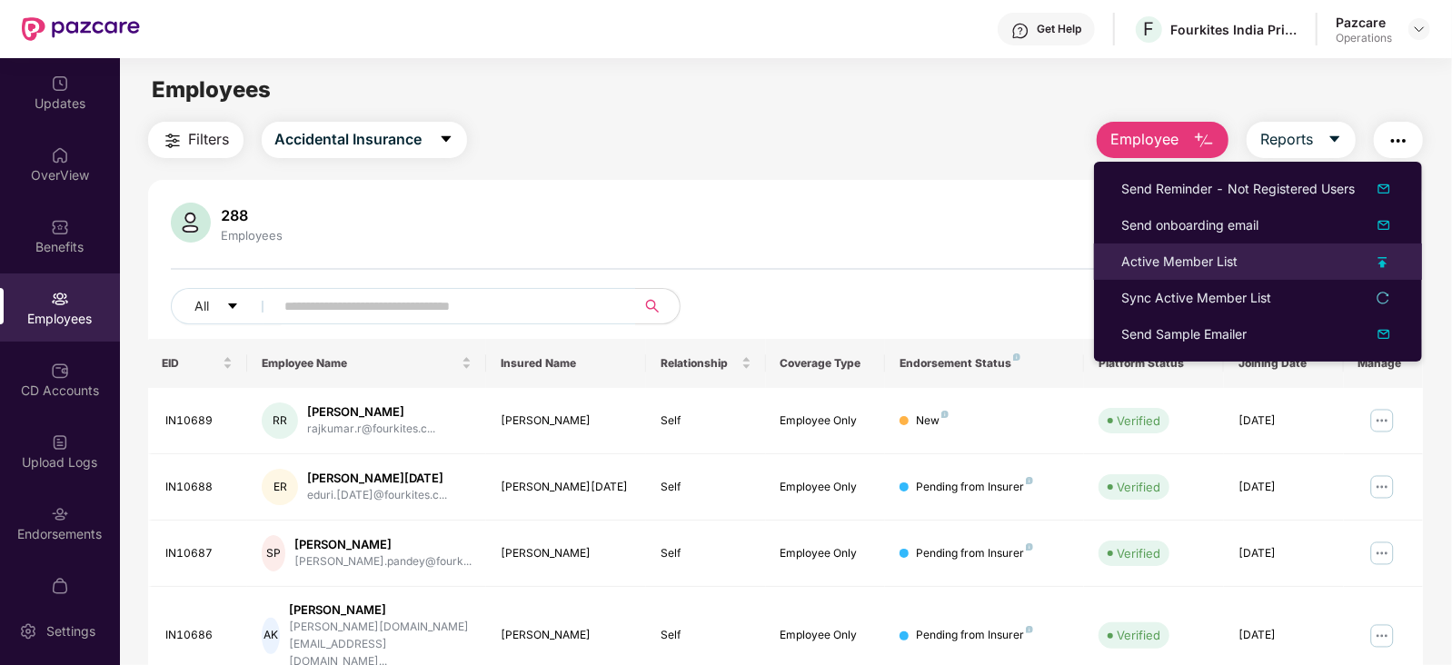
click at [1161, 265] on div "Active Member List" at bounding box center [1179, 262] width 116 height 20
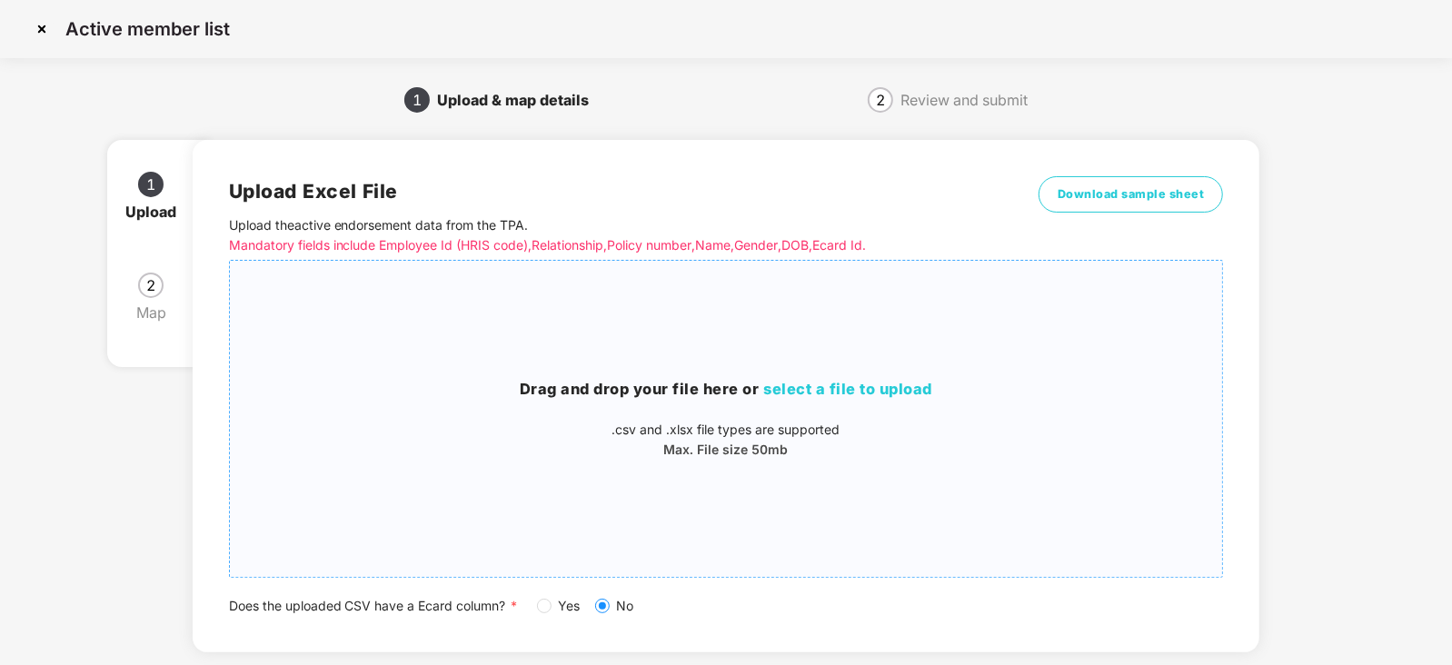
click at [828, 393] on span "select a file to upload" at bounding box center [848, 389] width 169 height 18
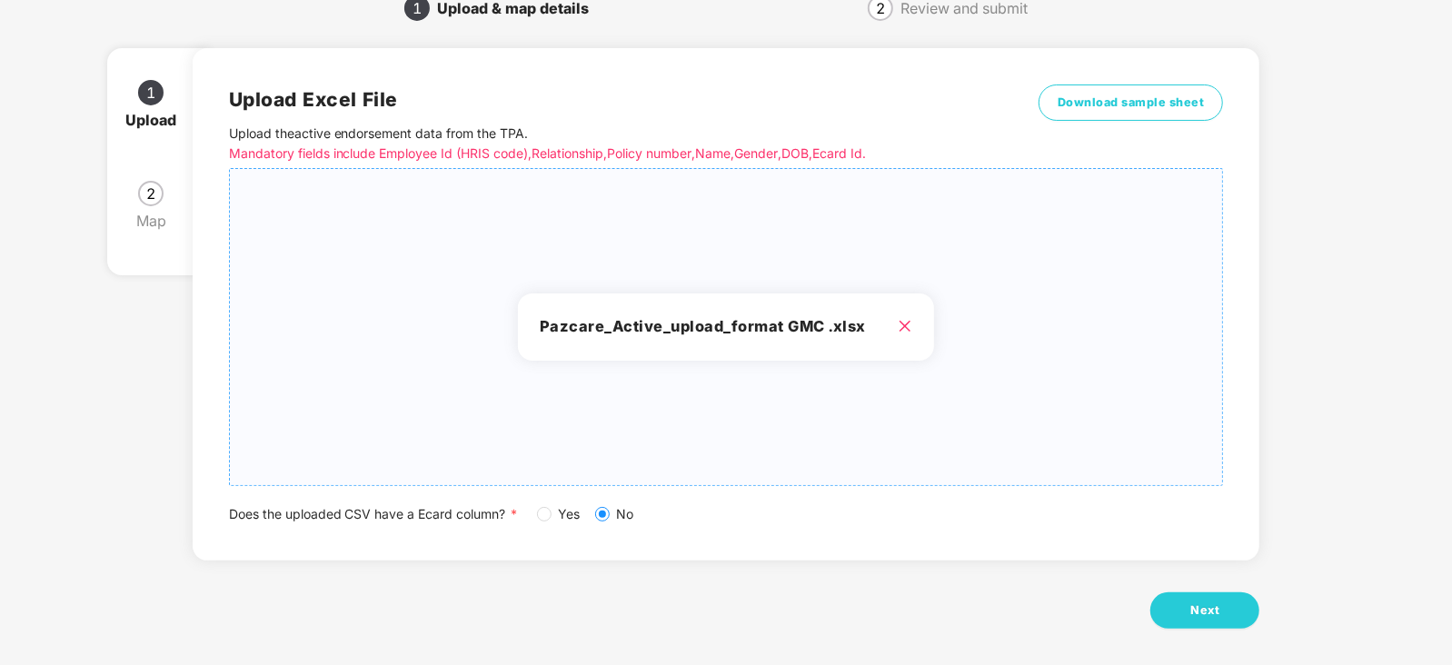
scroll to position [101, 0]
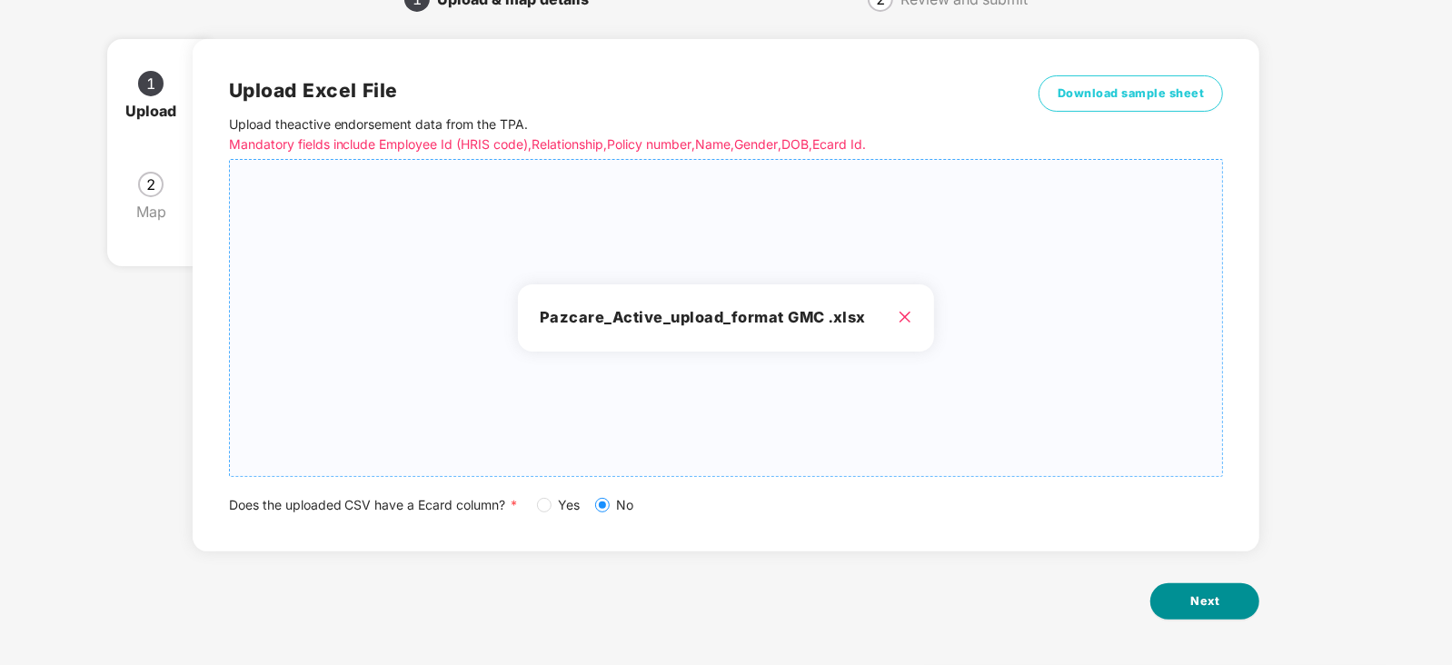
click at [1161, 500] on button "Next" at bounding box center [1205, 601] width 109 height 36
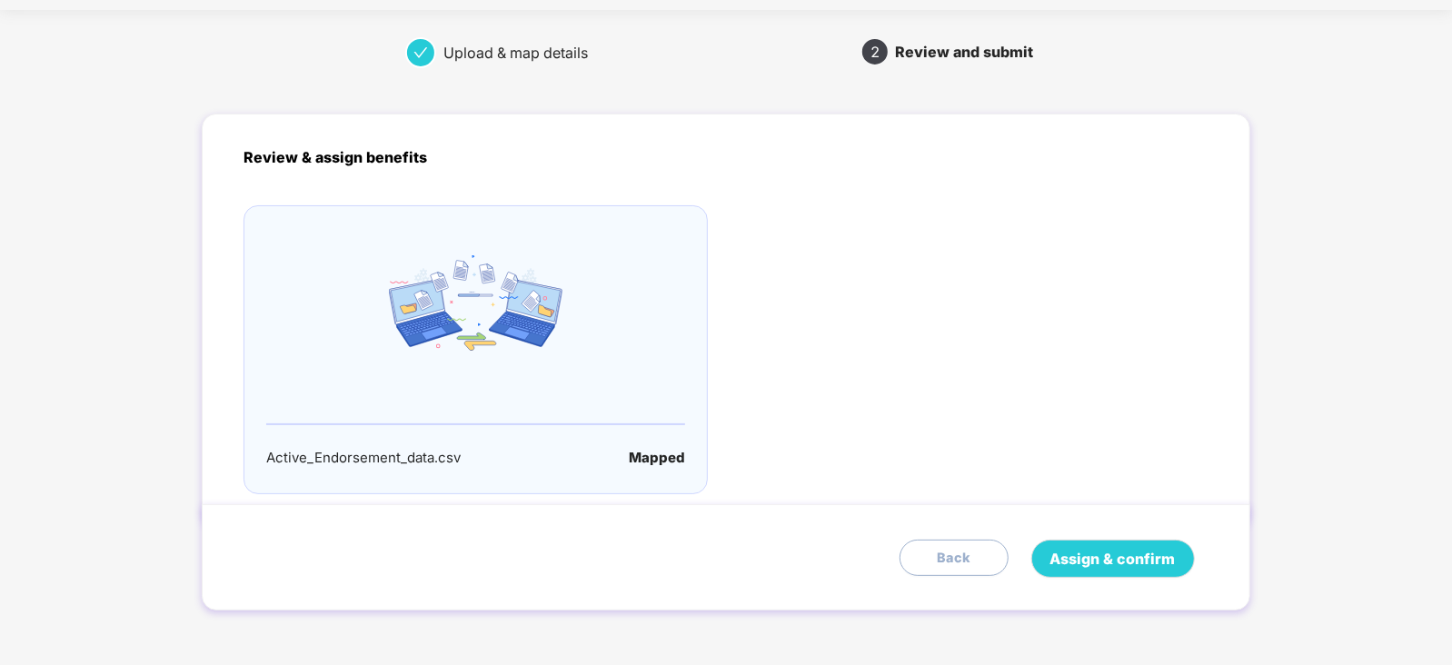
scroll to position [0, 0]
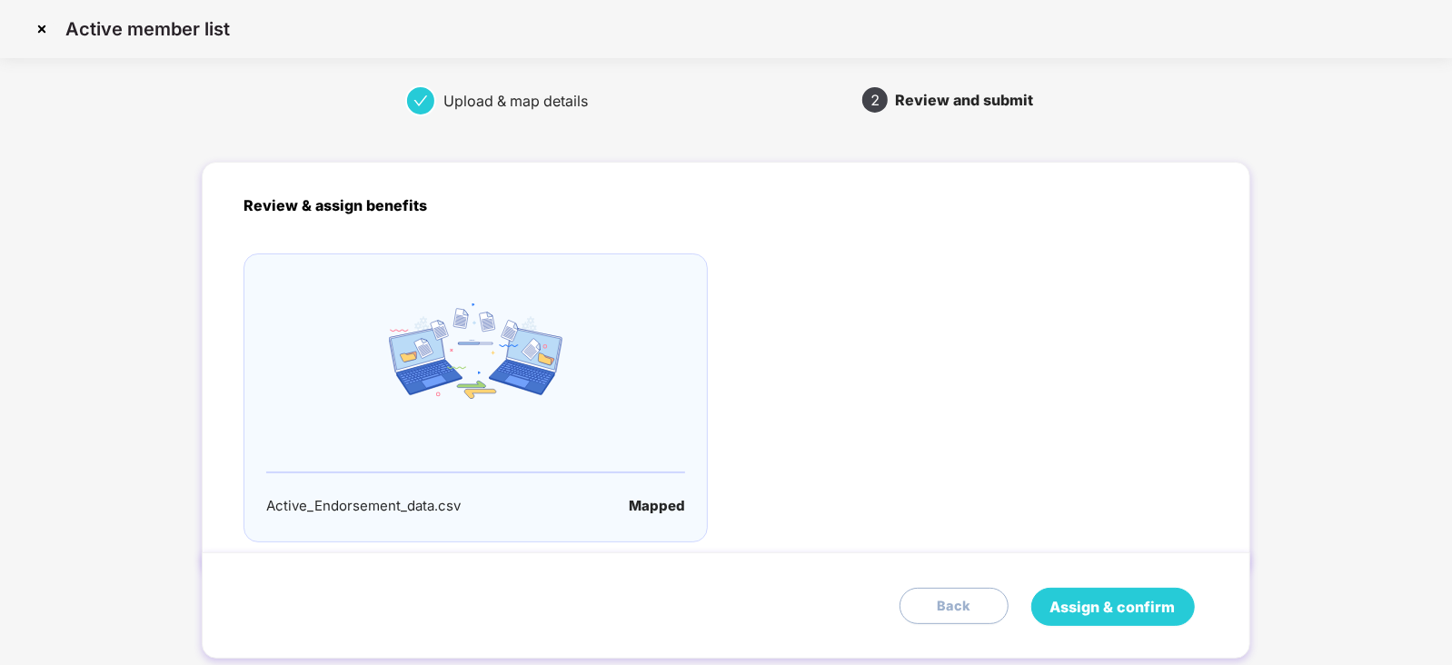
click at [1134, 500] on span "Assign & confirm" at bounding box center [1113, 607] width 125 height 23
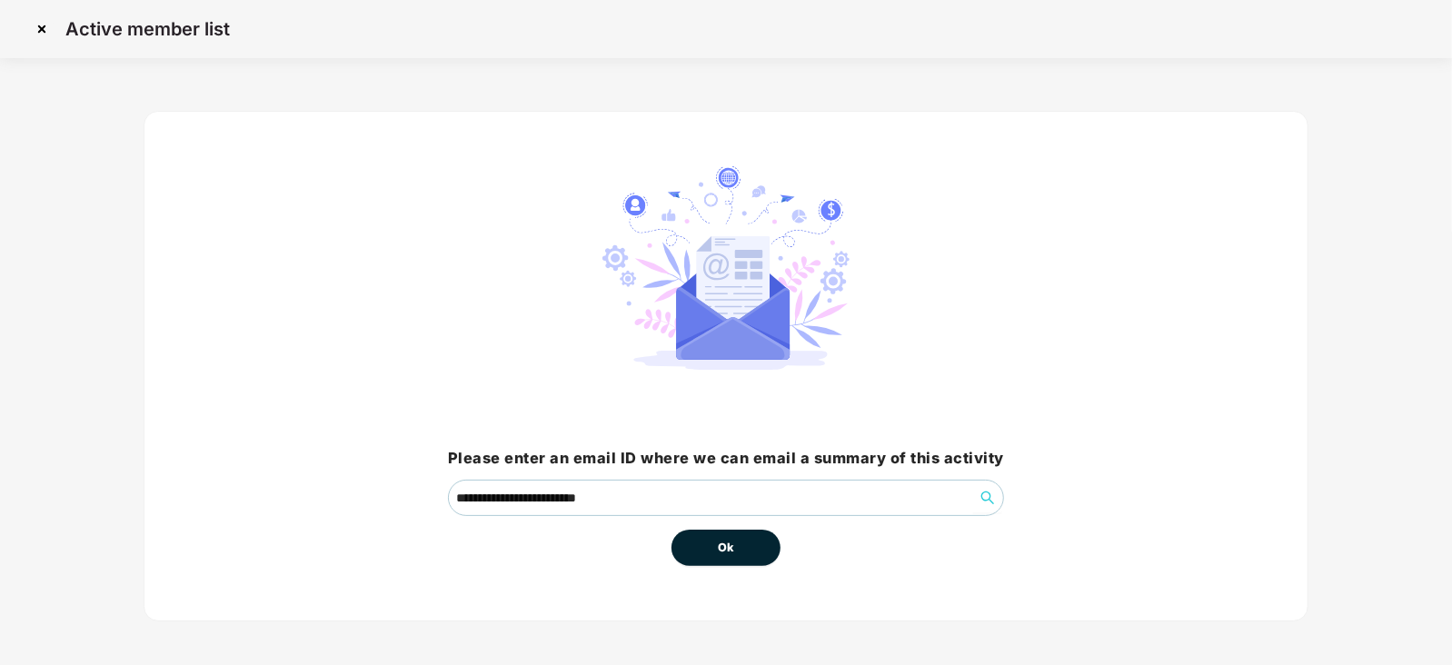
click at [727, 500] on span "Ok" at bounding box center [726, 548] width 16 height 18
click at [723, 500] on span "Ok" at bounding box center [726, 548] width 16 height 18
click at [728, 500] on span "Ok" at bounding box center [726, 548] width 16 height 18
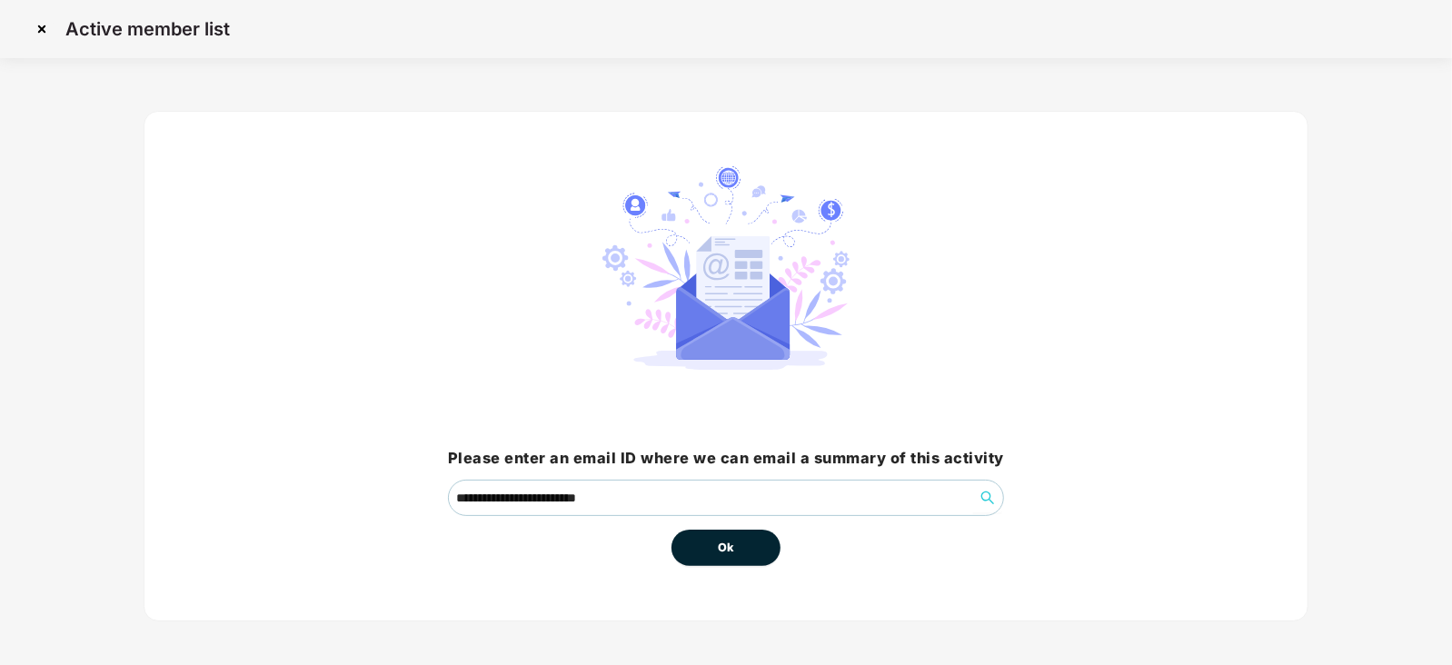
click at [728, 500] on span "Ok" at bounding box center [726, 548] width 16 height 18
click at [727, 500] on button "Ok" at bounding box center [726, 548] width 109 height 36
click at [729, 500] on span "Ok" at bounding box center [726, 548] width 16 height 18
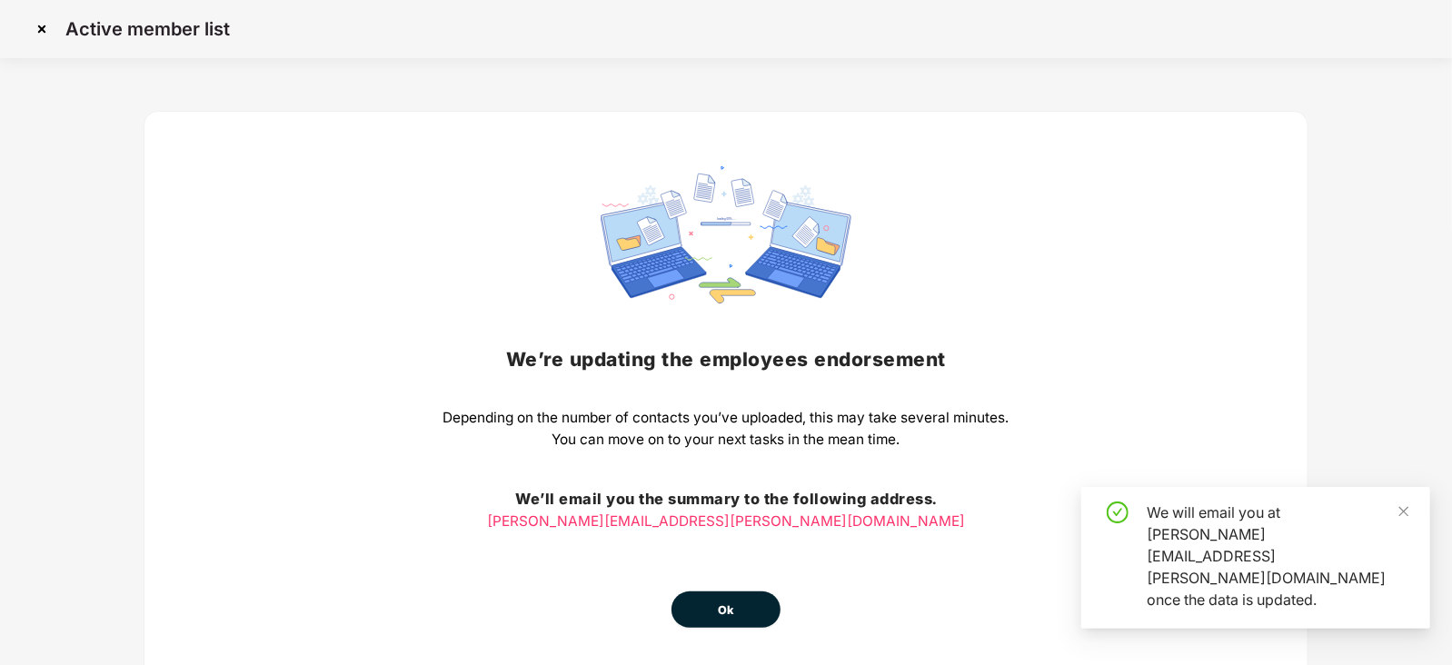
click at [718, 500] on span "Ok" at bounding box center [726, 611] width 16 height 18
